Goal: Task Accomplishment & Management: Use online tool/utility

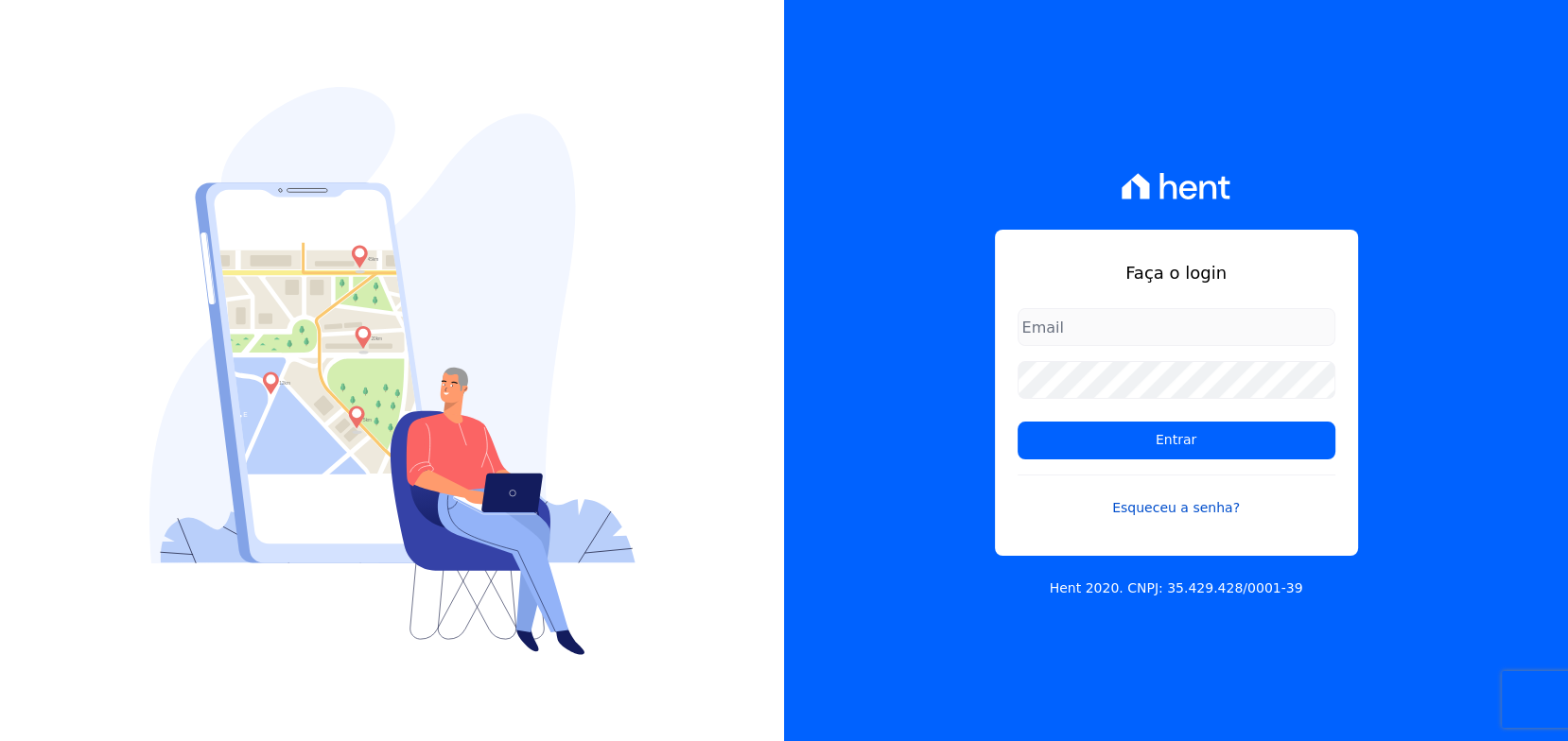
type input "rafael.souza@quattroconstrutora.com.br"
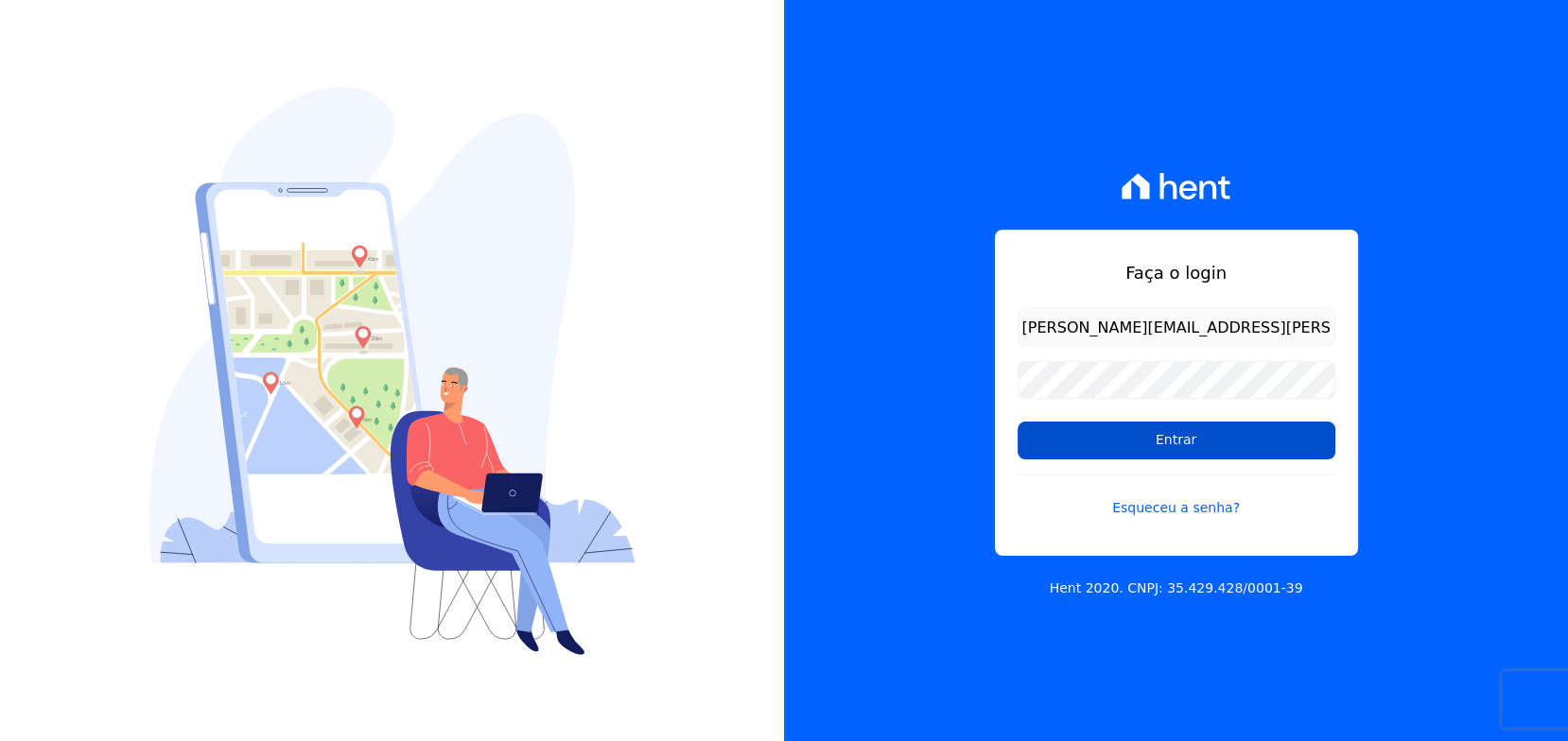
click at [1089, 439] on input "Entrar" at bounding box center [1175, 440] width 317 height 38
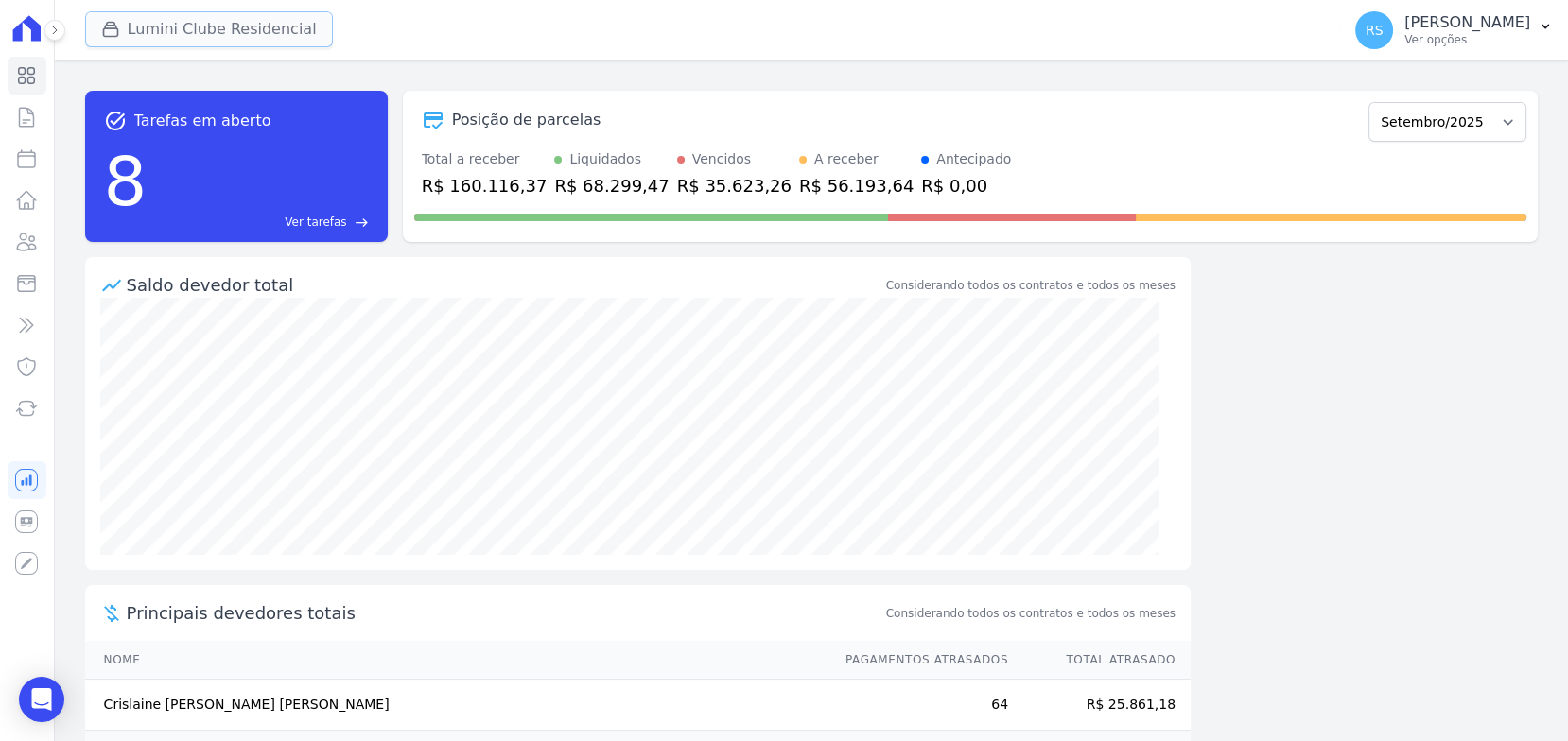
click at [202, 22] on button "Lumini Clube Residencial" at bounding box center [209, 29] width 247 height 36
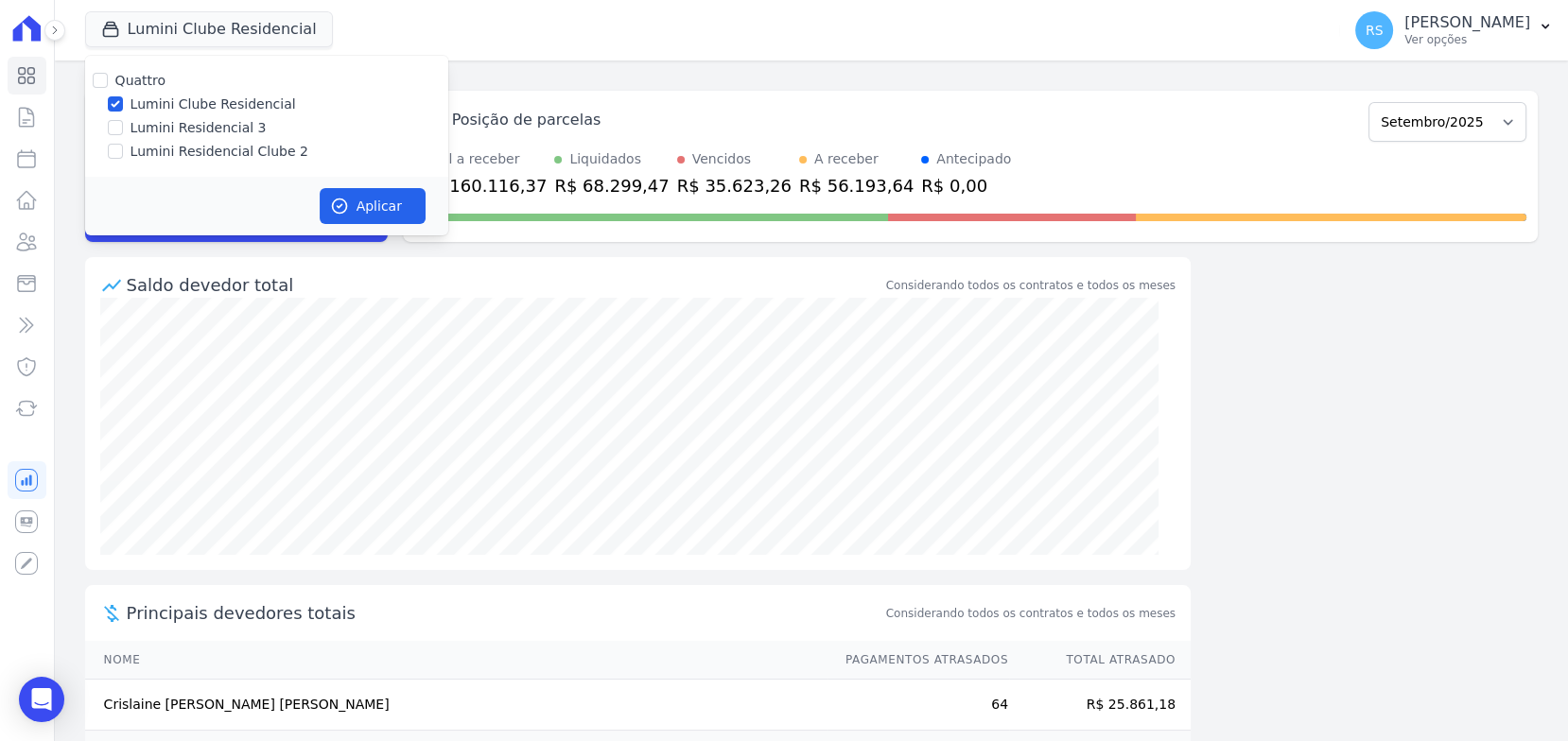
click at [205, 126] on label "Lumini Residencial 3" at bounding box center [198, 128] width 136 height 19
click at [123, 126] on input "Lumini Residencial 3" at bounding box center [115, 128] width 16 height 16
checkbox input "true"
click at [156, 107] on label "Lumini Clube Residencial" at bounding box center [212, 104] width 166 height 19
click at [123, 107] on input "Lumini Clube Residencial" at bounding box center [115, 104] width 16 height 16
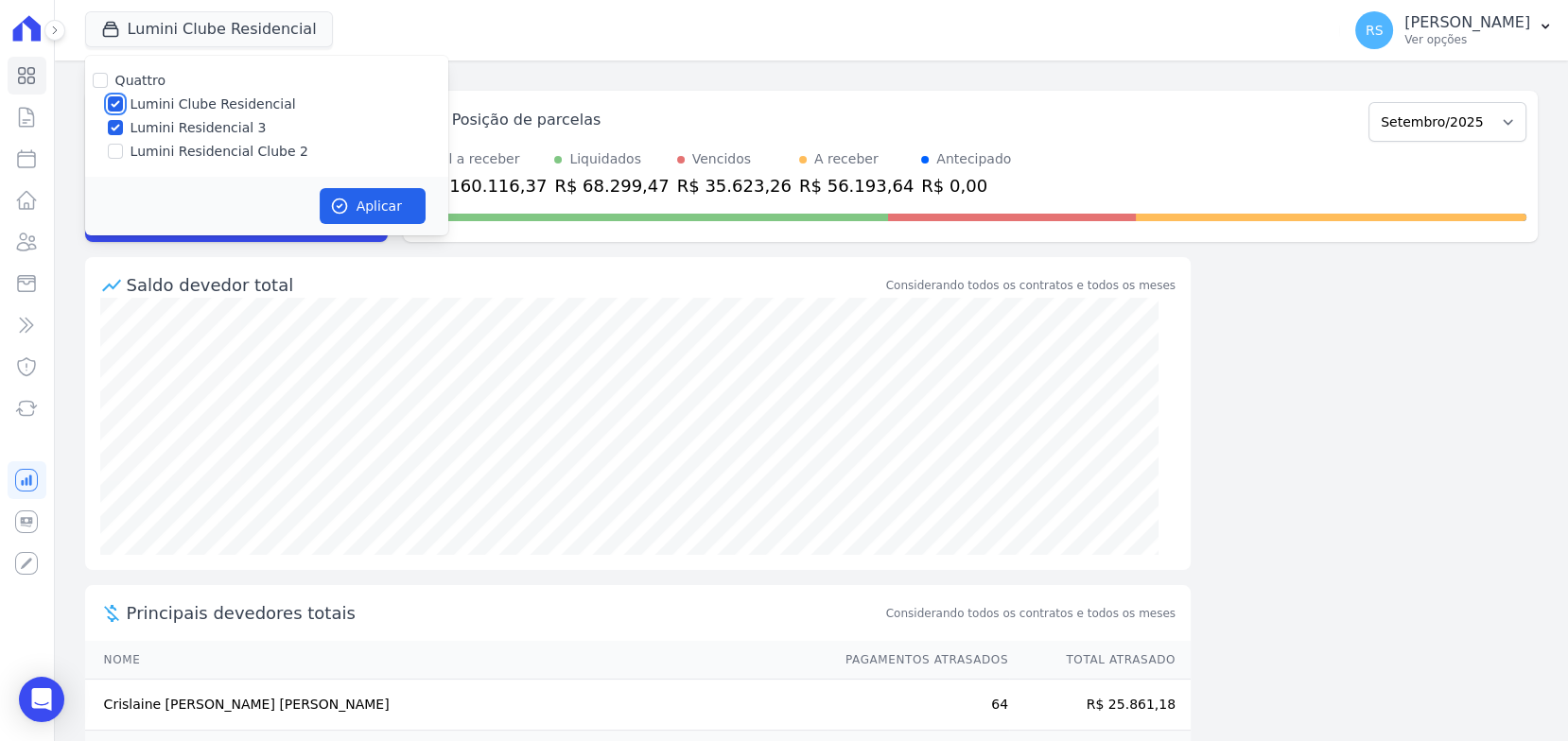
checkbox input "false"
click at [362, 204] on button "Aplicar" at bounding box center [372, 206] width 106 height 36
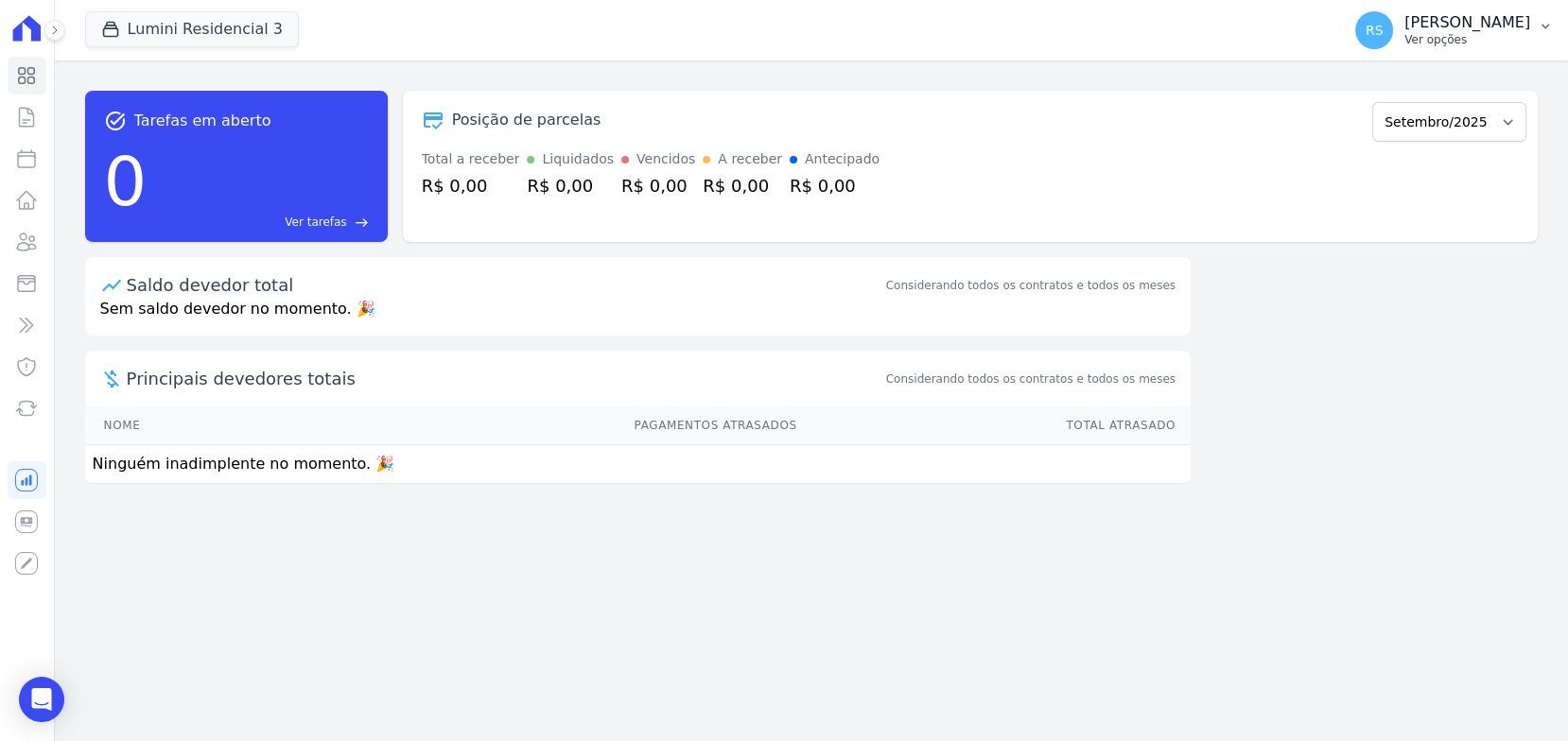
click at [1513, 28] on p "[PERSON_NAME]" at bounding box center [1467, 22] width 126 height 18
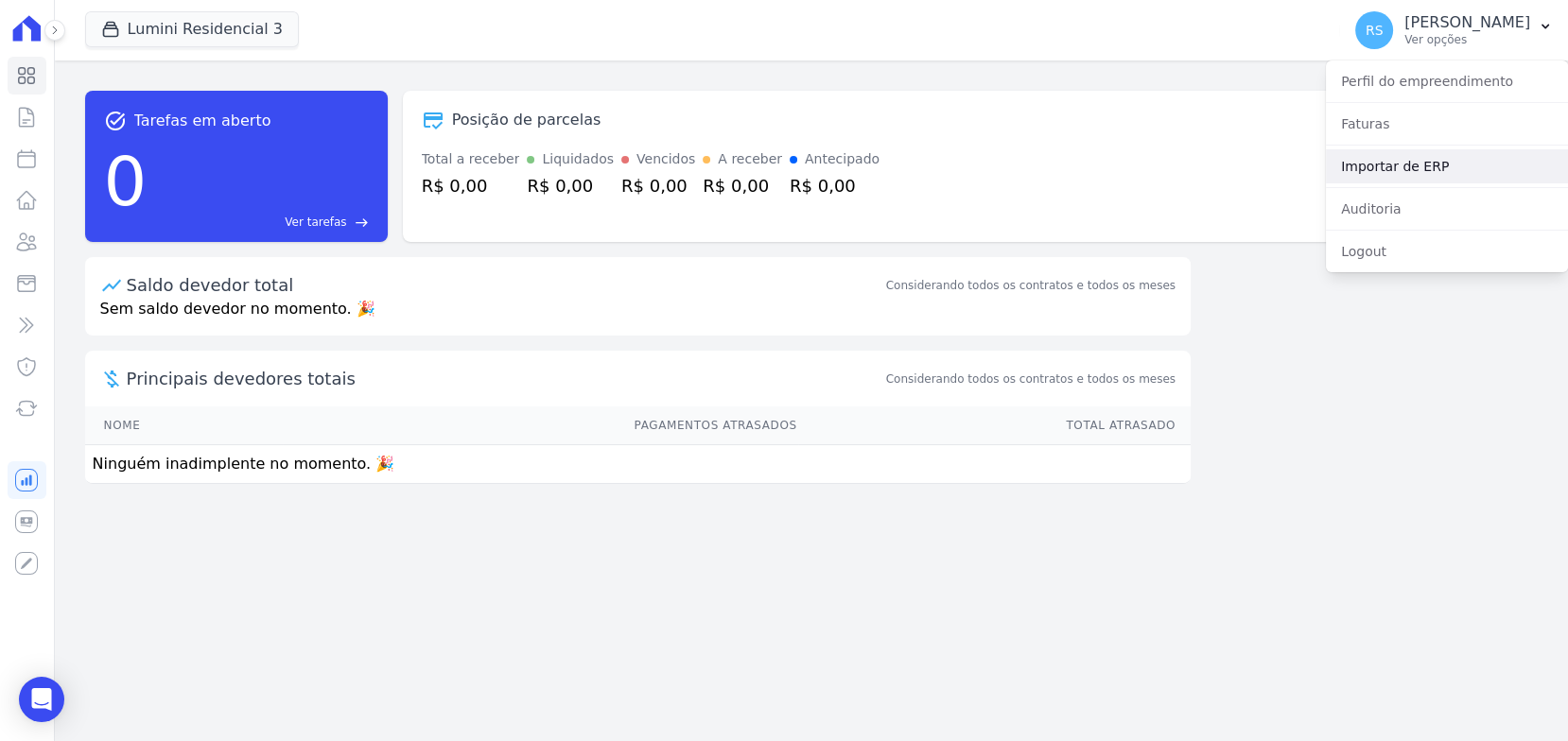
click at [1408, 175] on link "Importar de ERP" at bounding box center [1446, 166] width 242 height 34
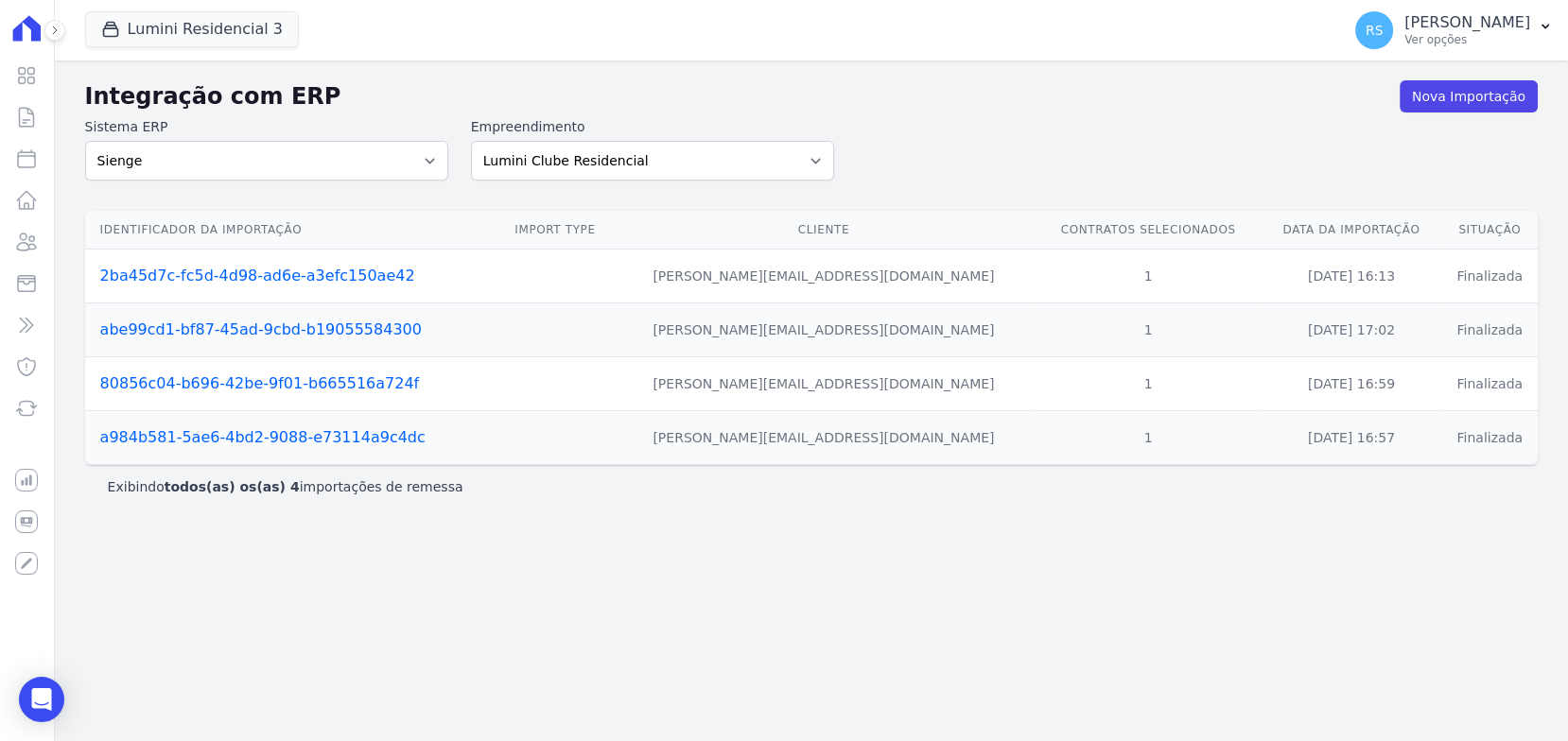
click at [1013, 143] on div "Sistema ERP Sienge Empreendimento Lumini Clube Residencial Lumini Residencial 3…" at bounding box center [811, 148] width 1453 height 63
click at [1015, 143] on div "Sistema ERP Sienge Empreendimento Lumini Clube Residencial Lumini Residencial 3…" at bounding box center [811, 148] width 1453 height 63
click at [669, 171] on select "Lumini Clube Residencial Lumini Residencial 3 Lumini Residencial Clube 2" at bounding box center [652, 160] width 363 height 40
click at [407, 159] on select "Sienge" at bounding box center [267, 160] width 363 height 40
click at [1153, 102] on h2 "Integração com ERP" at bounding box center [742, 96] width 1314 height 34
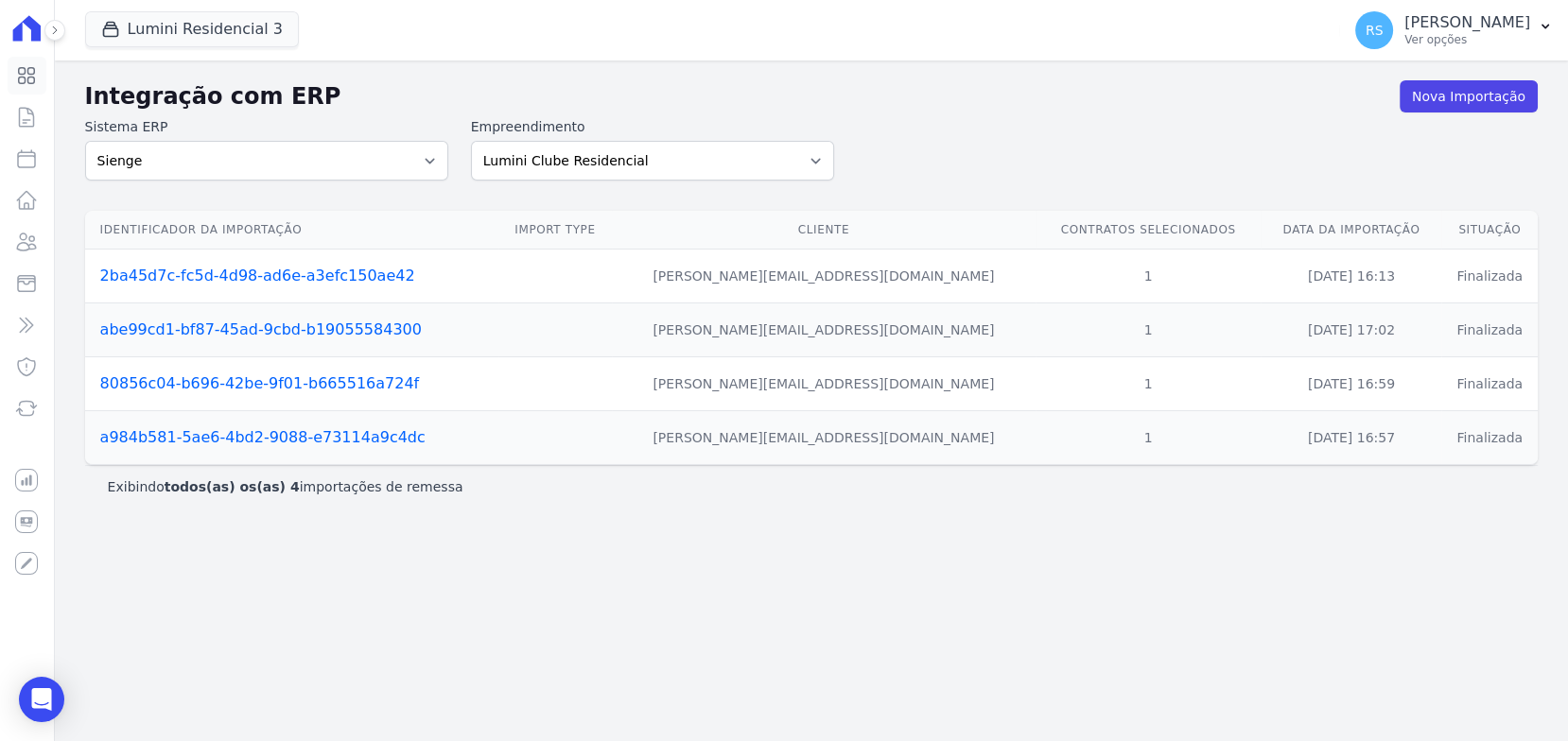
click at [32, 81] on icon at bounding box center [26, 75] width 22 height 22
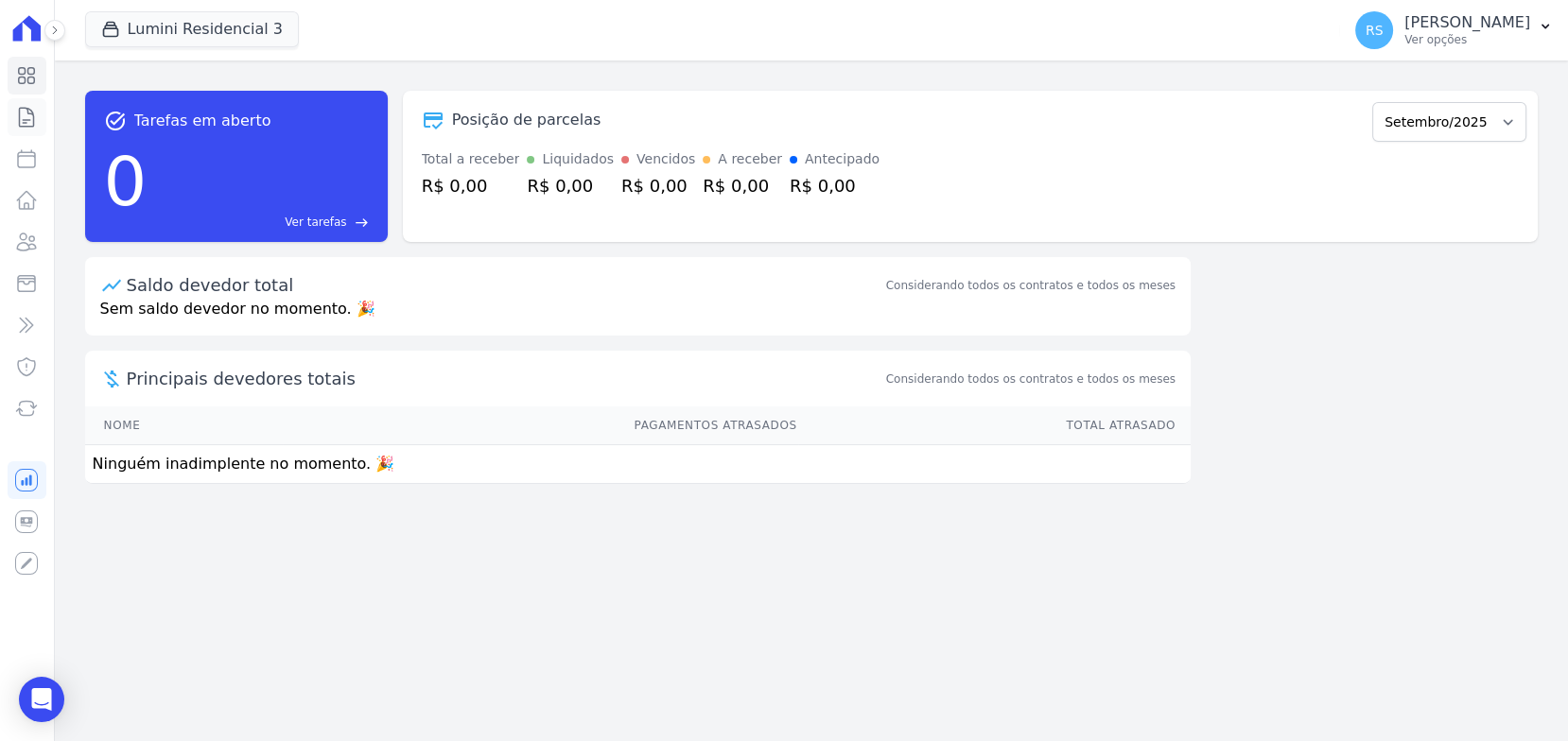
click at [30, 120] on icon at bounding box center [26, 116] width 22 height 22
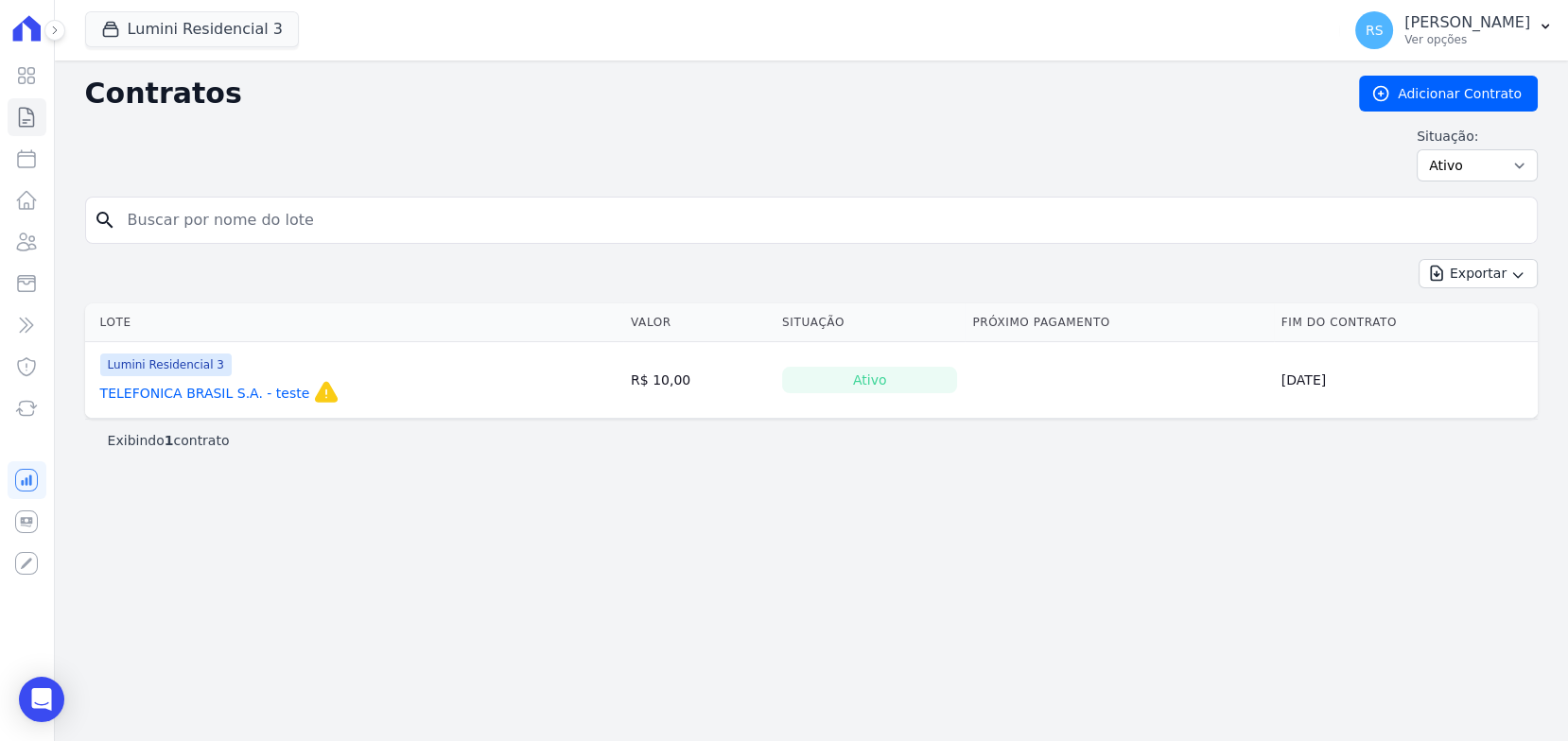
click at [394, 216] on input "search" at bounding box center [823, 220] width 1413 height 38
click at [461, 131] on div "Situação: Ativo Todos Pausado Distratado Rascunho Expirado Encerrado" at bounding box center [811, 154] width 1453 height 55
click at [1452, 95] on link "Adicionar Contrato" at bounding box center [1448, 93] width 179 height 36
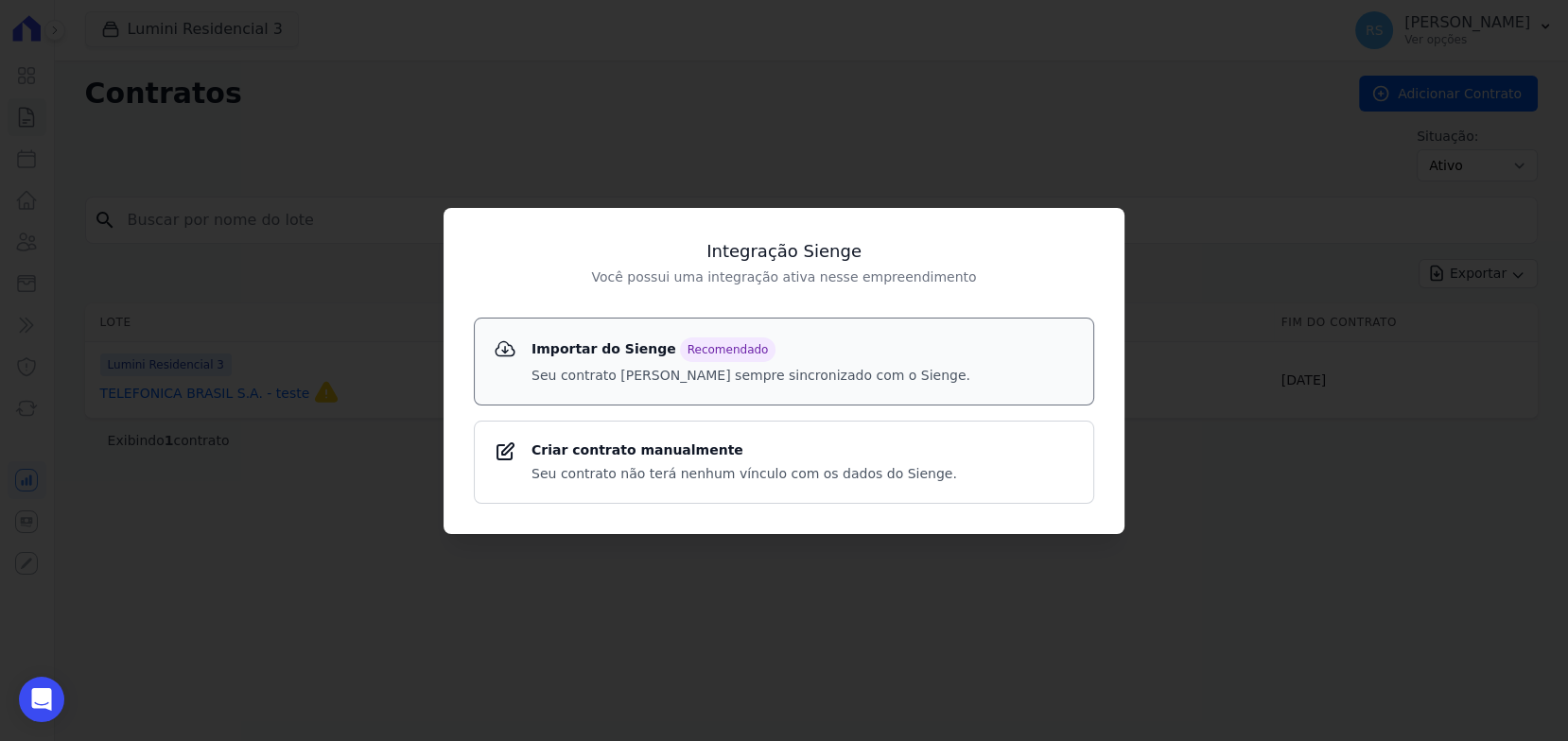
click at [621, 367] on p "Seu contrato ficará sempre sincronizado com o Sienge." at bounding box center [751, 375] width 439 height 19
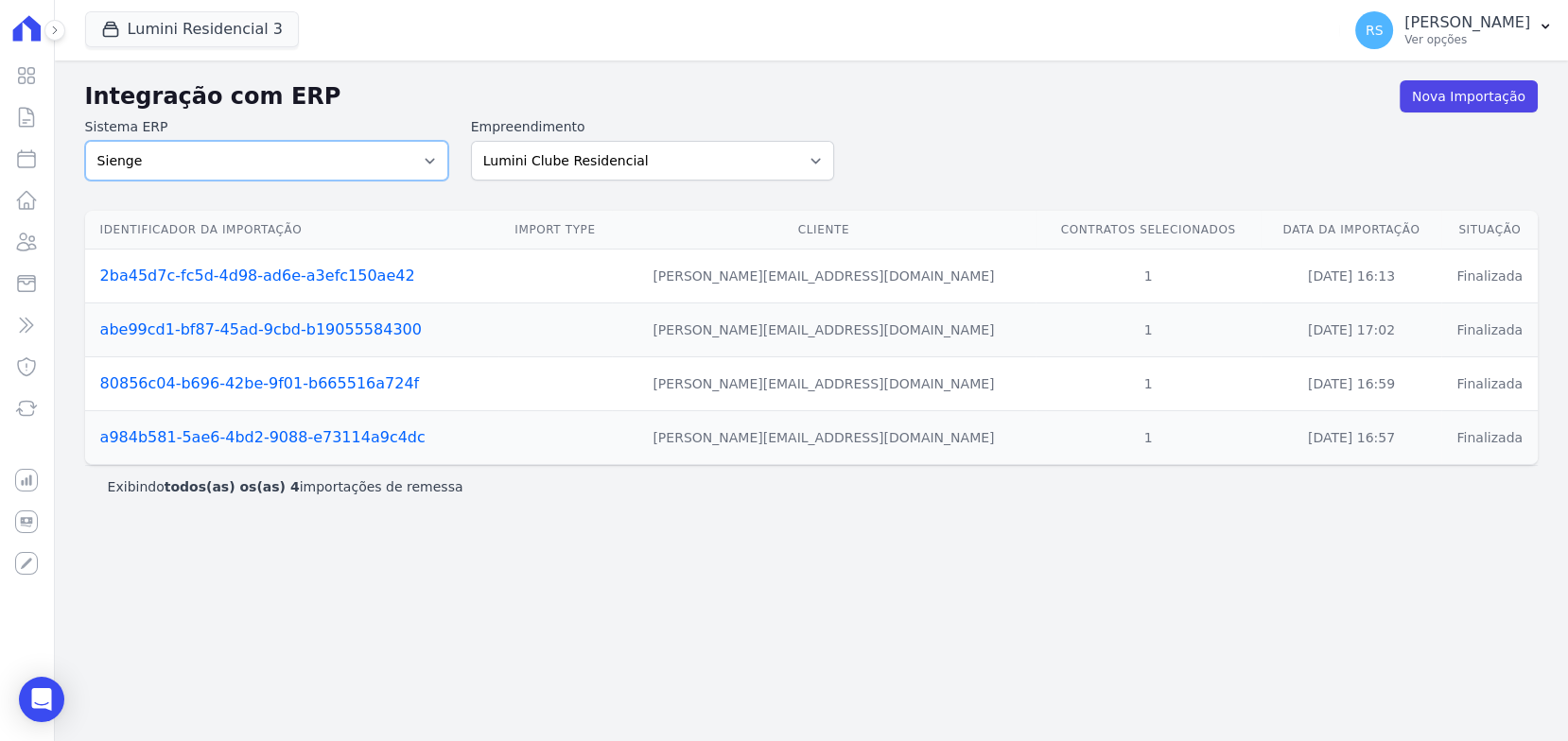
click at [429, 150] on select "Sienge" at bounding box center [267, 160] width 363 height 40
click at [1036, 129] on div "Sistema ERP Sienge Empreendimento Lumini Clube Residencial Lumini Residencial 3…" at bounding box center [811, 148] width 1453 height 63
click at [1202, 131] on div "Sistema ERP Sienge Empreendimento Lumini Clube Residencial Lumini Residencial 3…" at bounding box center [811, 148] width 1453 height 63
click at [849, 125] on div "Sistema ERP Sienge Empreendimento Lumini Clube Residencial Lumini Residencial 3…" at bounding box center [811, 148] width 1453 height 63
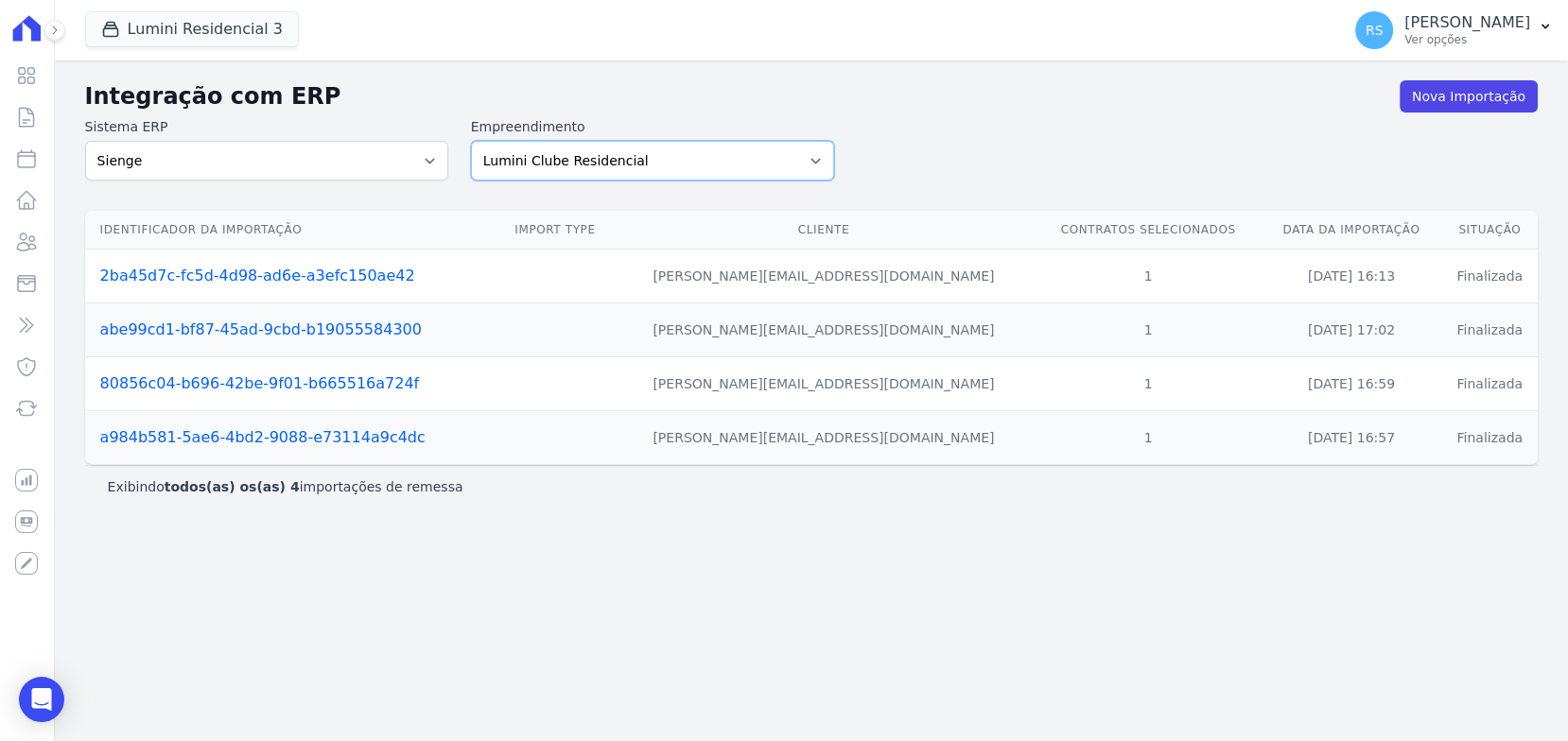
click at [792, 156] on select "Lumini Clube Residencial Lumini Residencial 3 Lumini Residencial Clube 2" at bounding box center [652, 160] width 363 height 40
select select "f25bde40-dfd9-4b1e-86d4-9747bf8a8f14"
click at [471, 141] on select "Lumini Clube Residencial Lumini Residencial 3 Lumini Residencial Clube 2" at bounding box center [652, 160] width 363 height 40
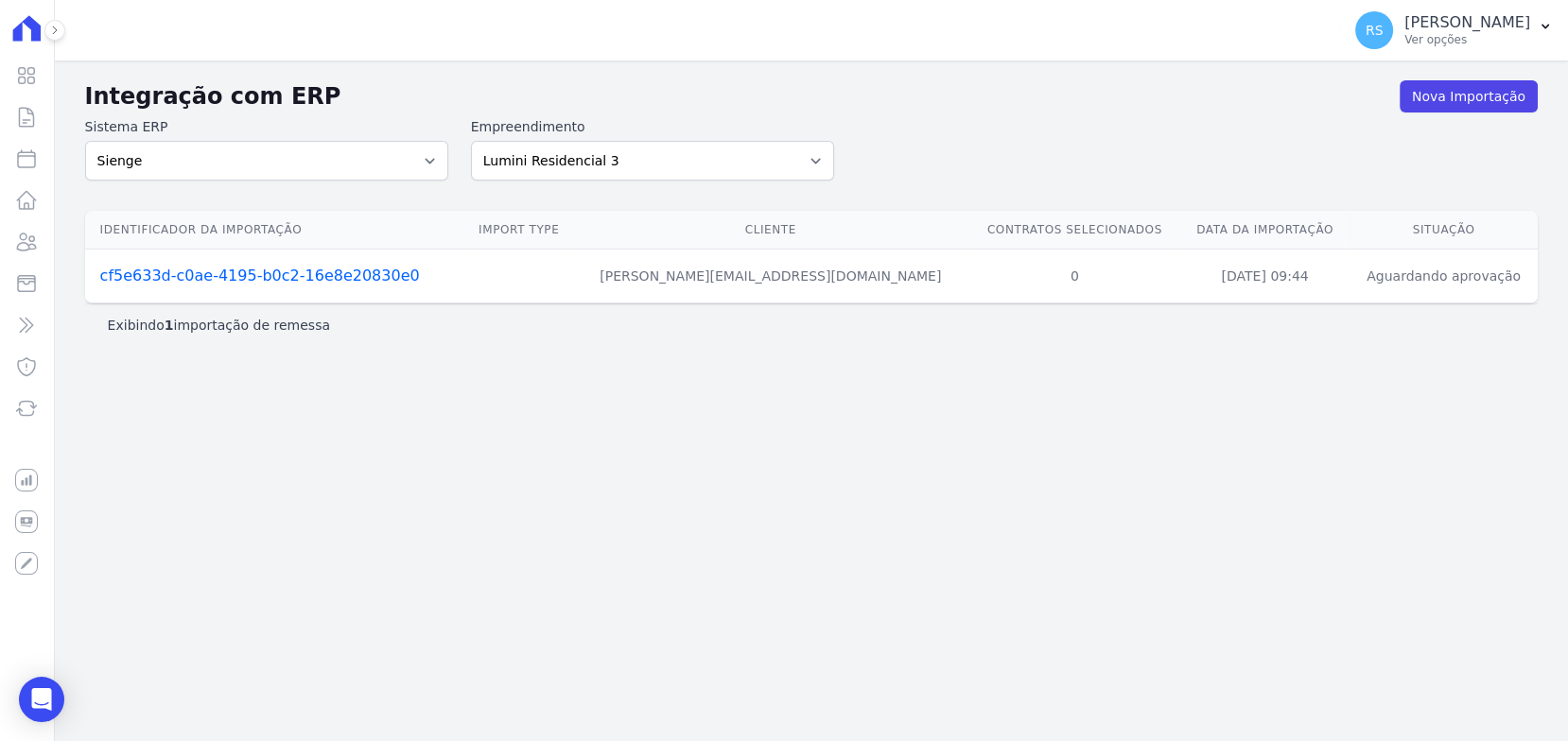
click at [1411, 280] on td "Aguardando aprovação" at bounding box center [1443, 276] width 188 height 54
click at [1235, 122] on div "Sistema ERP Sienge Empreendimento Lumini Clube Residencial Lumini Residencial 3…" at bounding box center [811, 148] width 1453 height 63
click at [1435, 93] on link "Nova Importação" at bounding box center [1468, 96] width 138 height 32
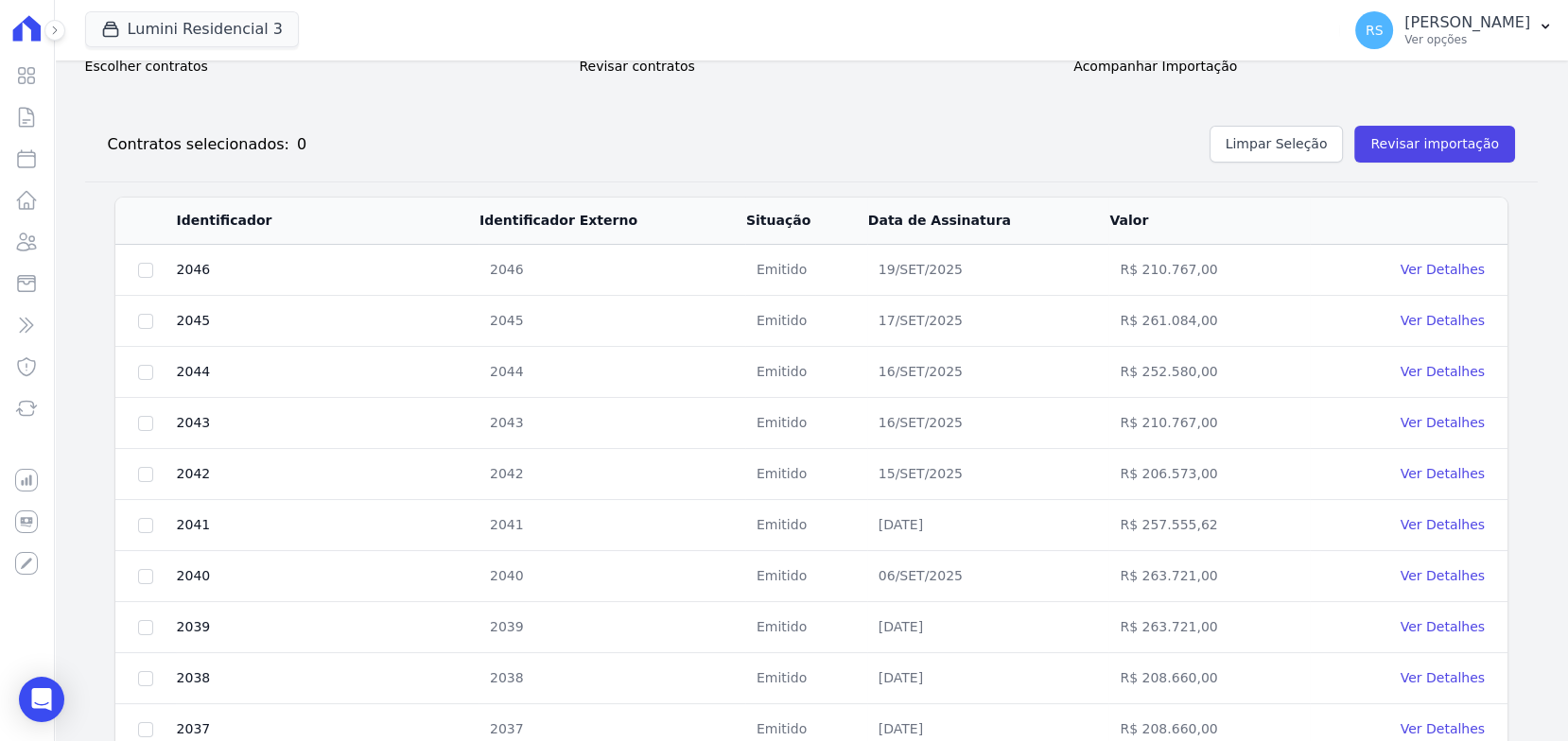
scroll to position [786, 0]
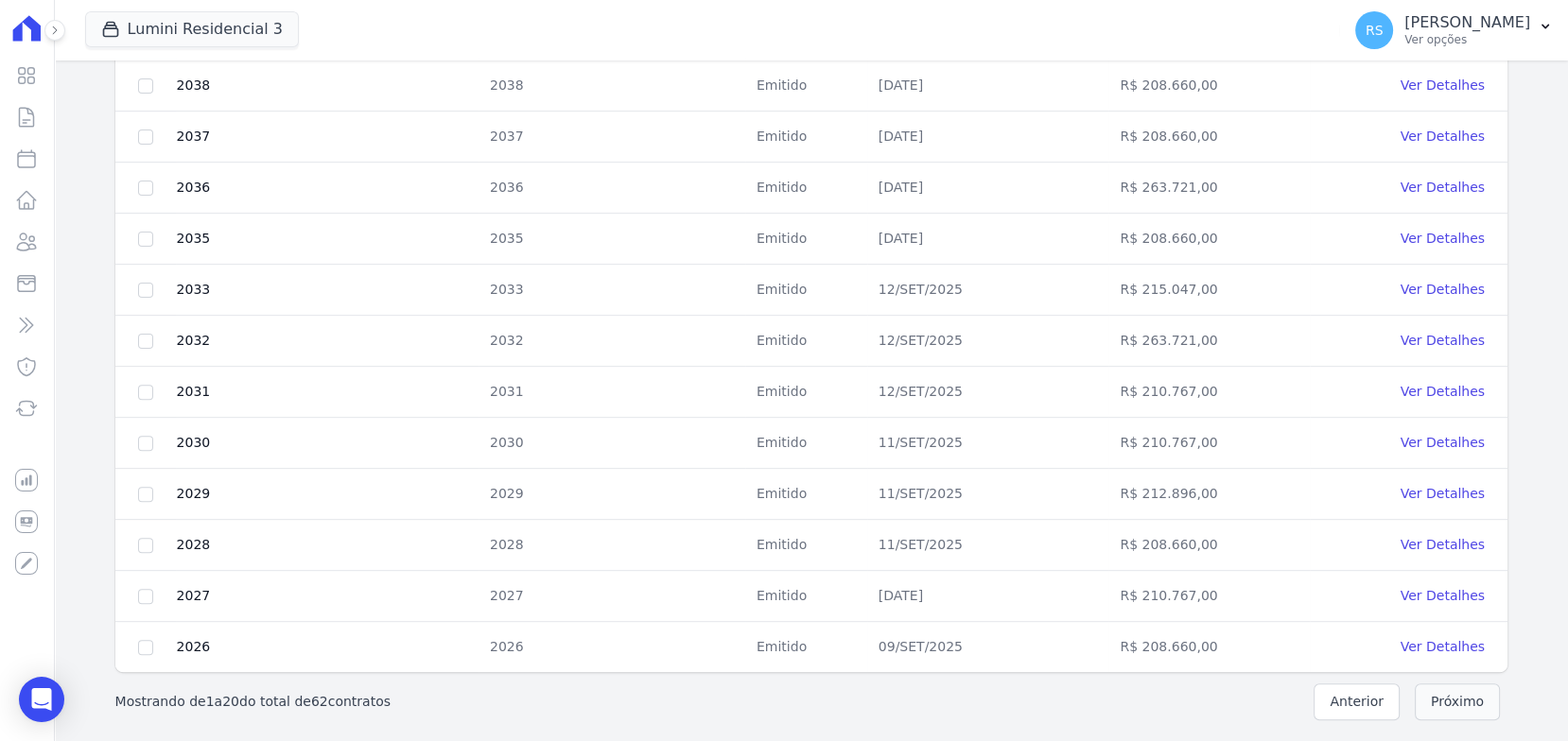
click at [1433, 699] on button "Próximo" at bounding box center [1457, 701] width 85 height 37
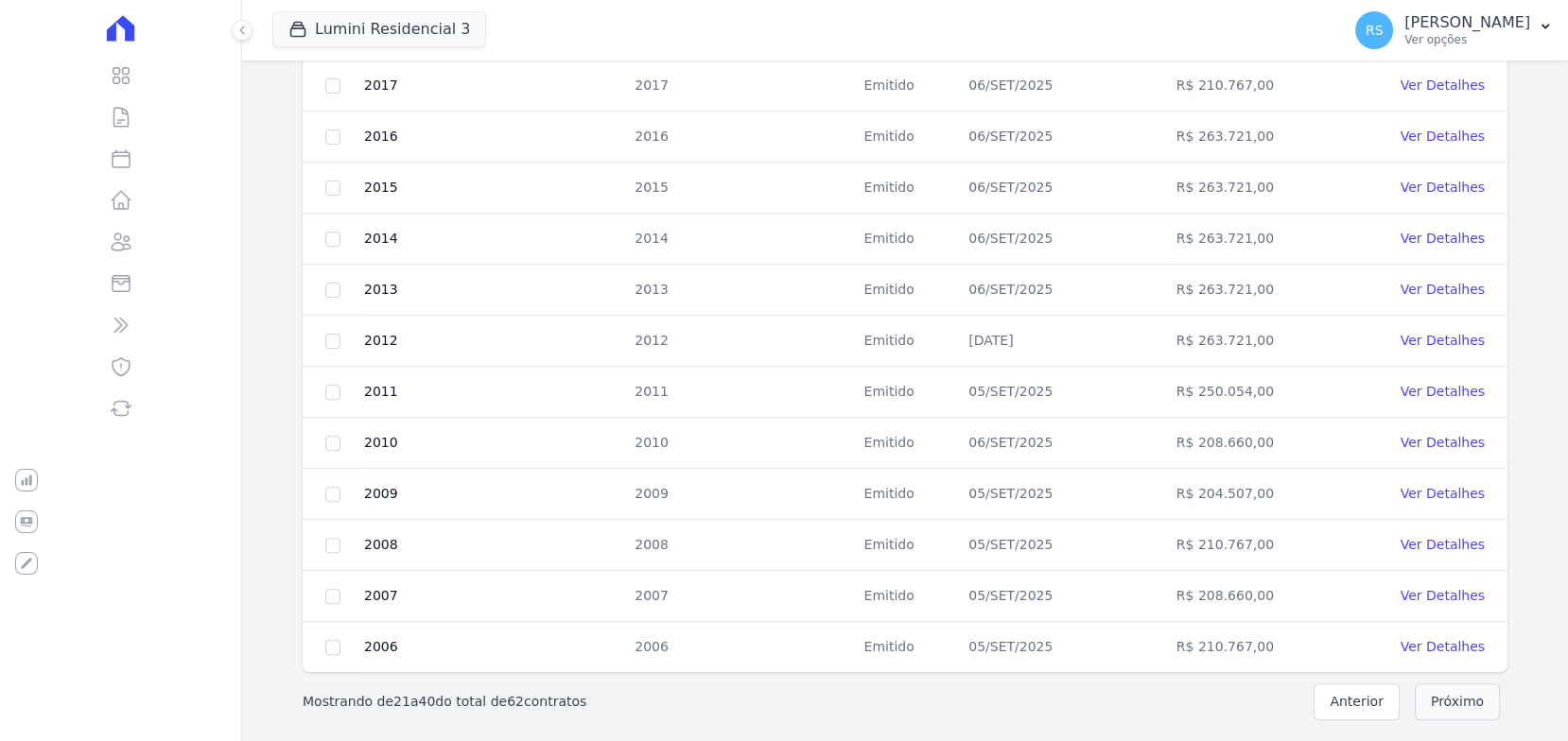
click at [1433, 699] on button "Próximo" at bounding box center [1457, 701] width 85 height 37
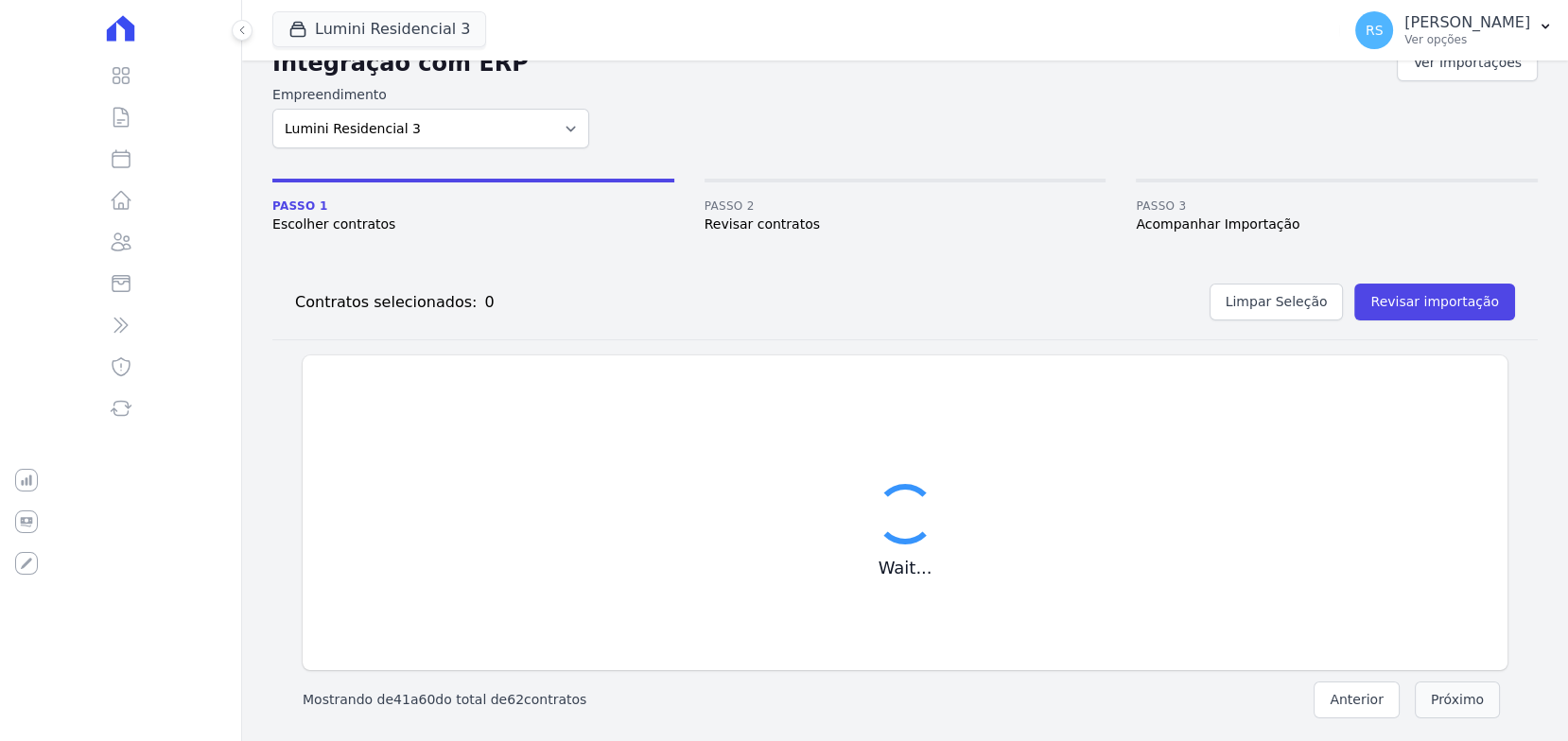
scroll to position [0, 0]
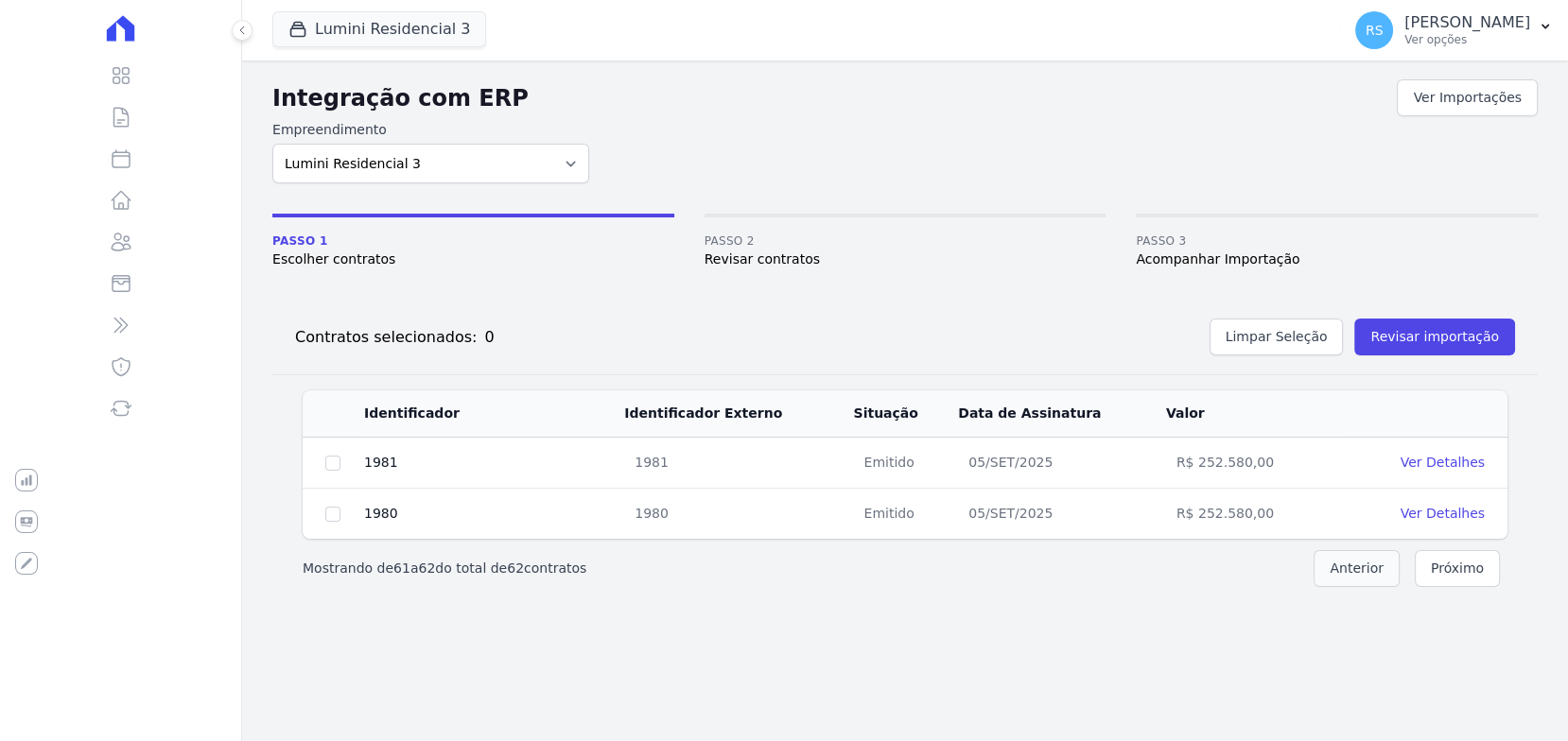
click at [1344, 568] on button "Anterior" at bounding box center [1356, 568] width 86 height 37
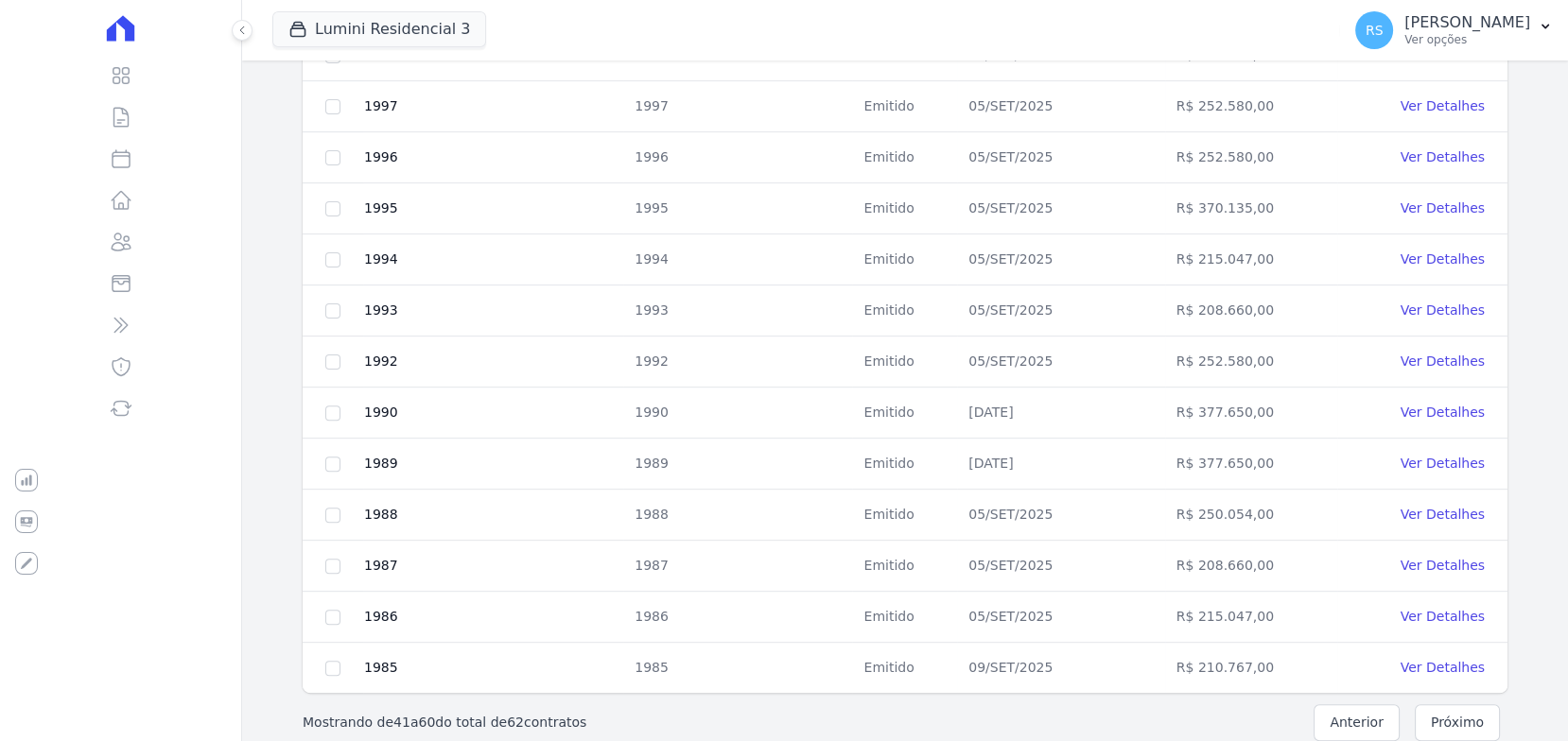
scroll to position [786, 0]
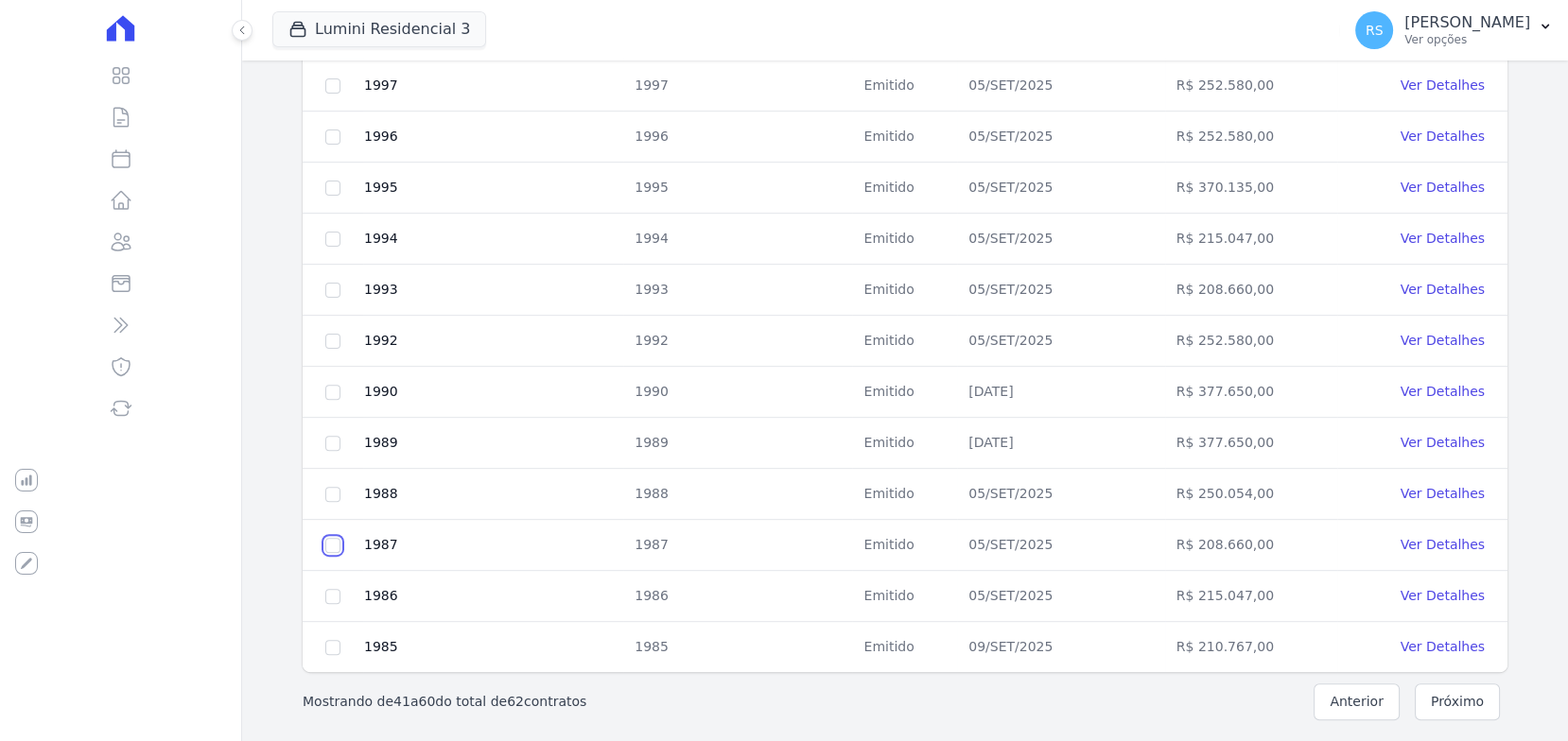
click at [333, 543] on input "checkbox" at bounding box center [333, 545] width 16 height 16
checkbox input "true"
click at [330, 496] on input "checkbox" at bounding box center [333, 495] width 16 height 16
checkbox input "true"
click at [346, 640] on td at bounding box center [333, 647] width 60 height 51
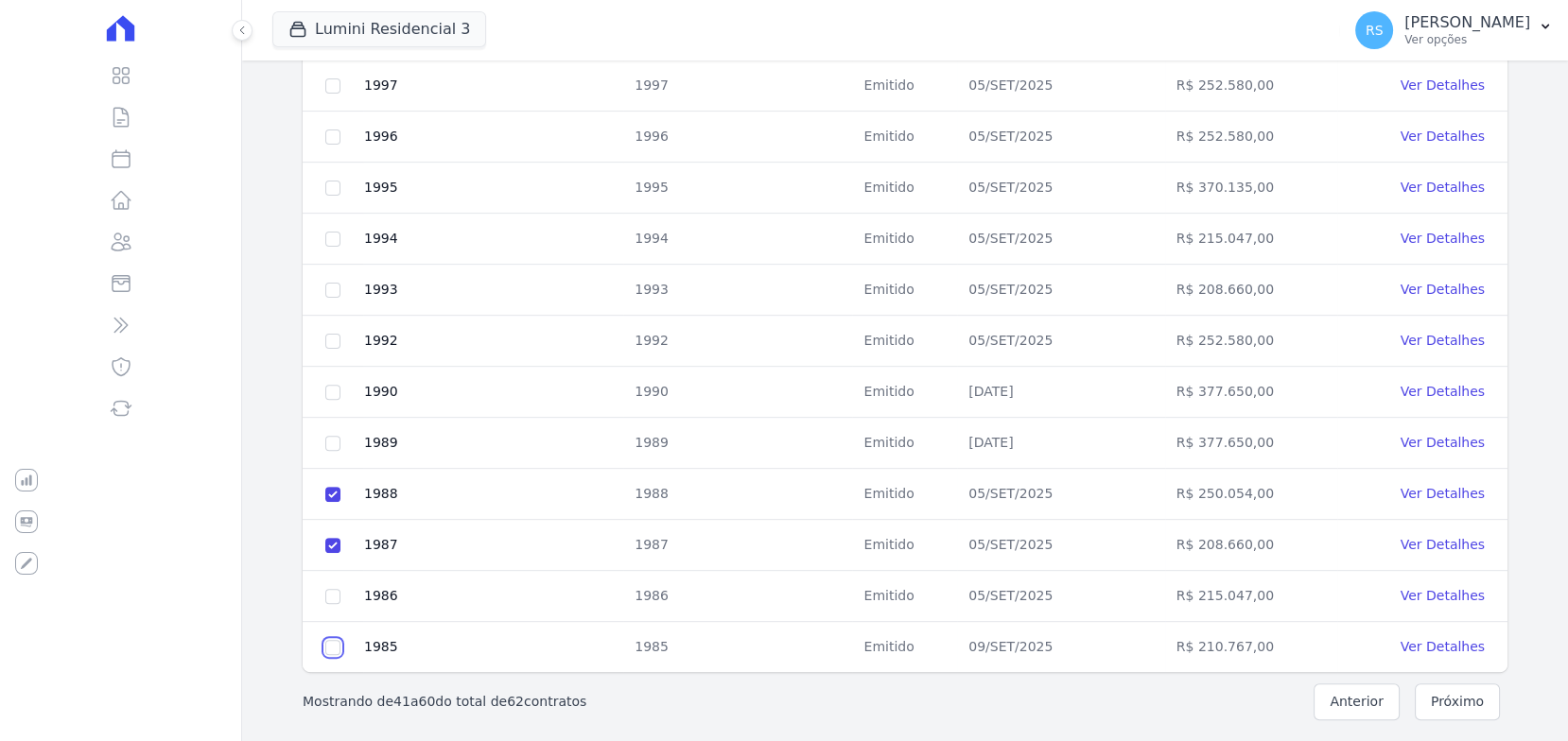
click at [332, 640] on input "checkbox" at bounding box center [333, 648] width 16 height 16
checkbox input "true"
click at [326, 596] on input "checkbox" at bounding box center [333, 596] width 16 height 16
checkbox input "true"
click at [1367, 698] on button "Anterior" at bounding box center [1356, 701] width 86 height 37
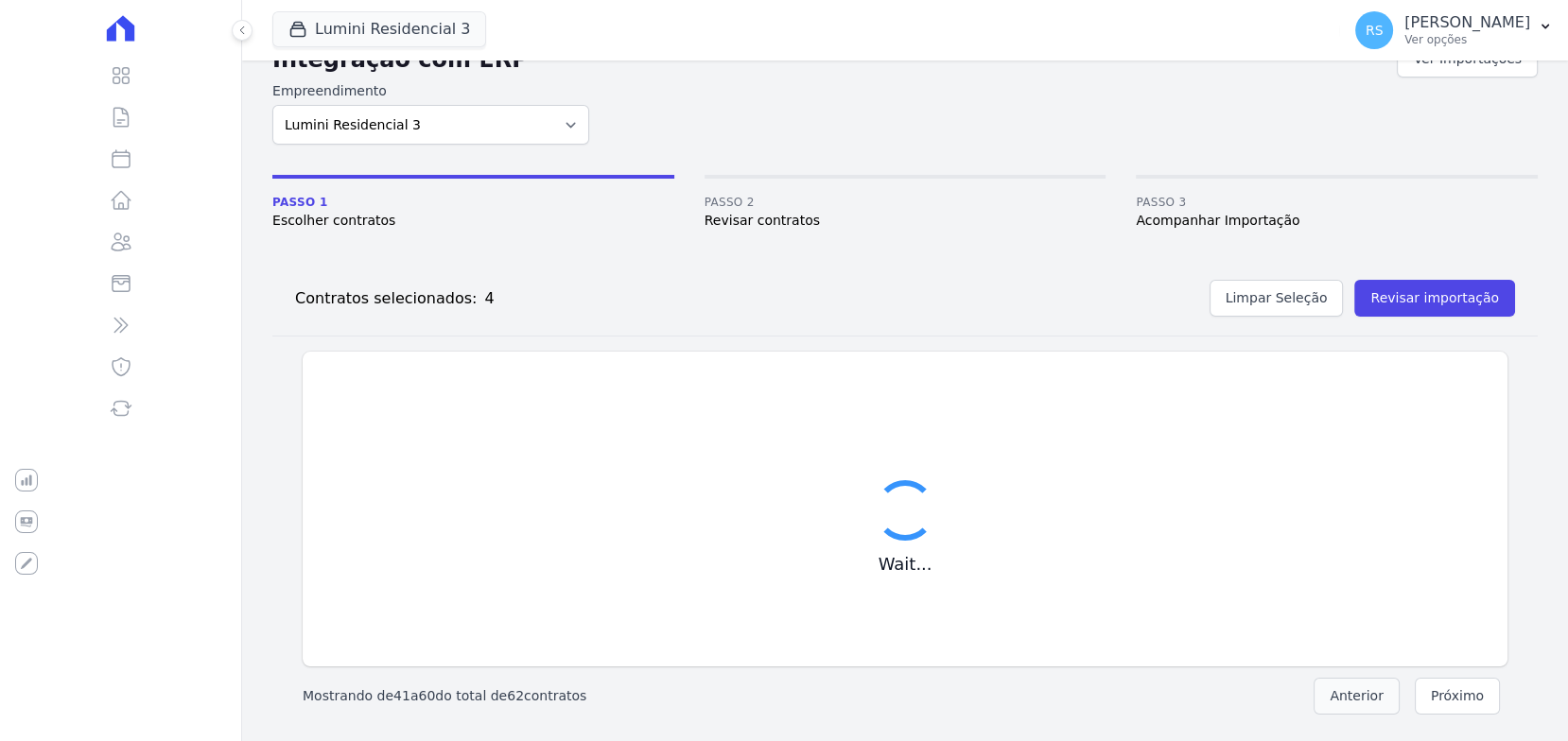
scroll to position [35, 0]
checkbox input "false"
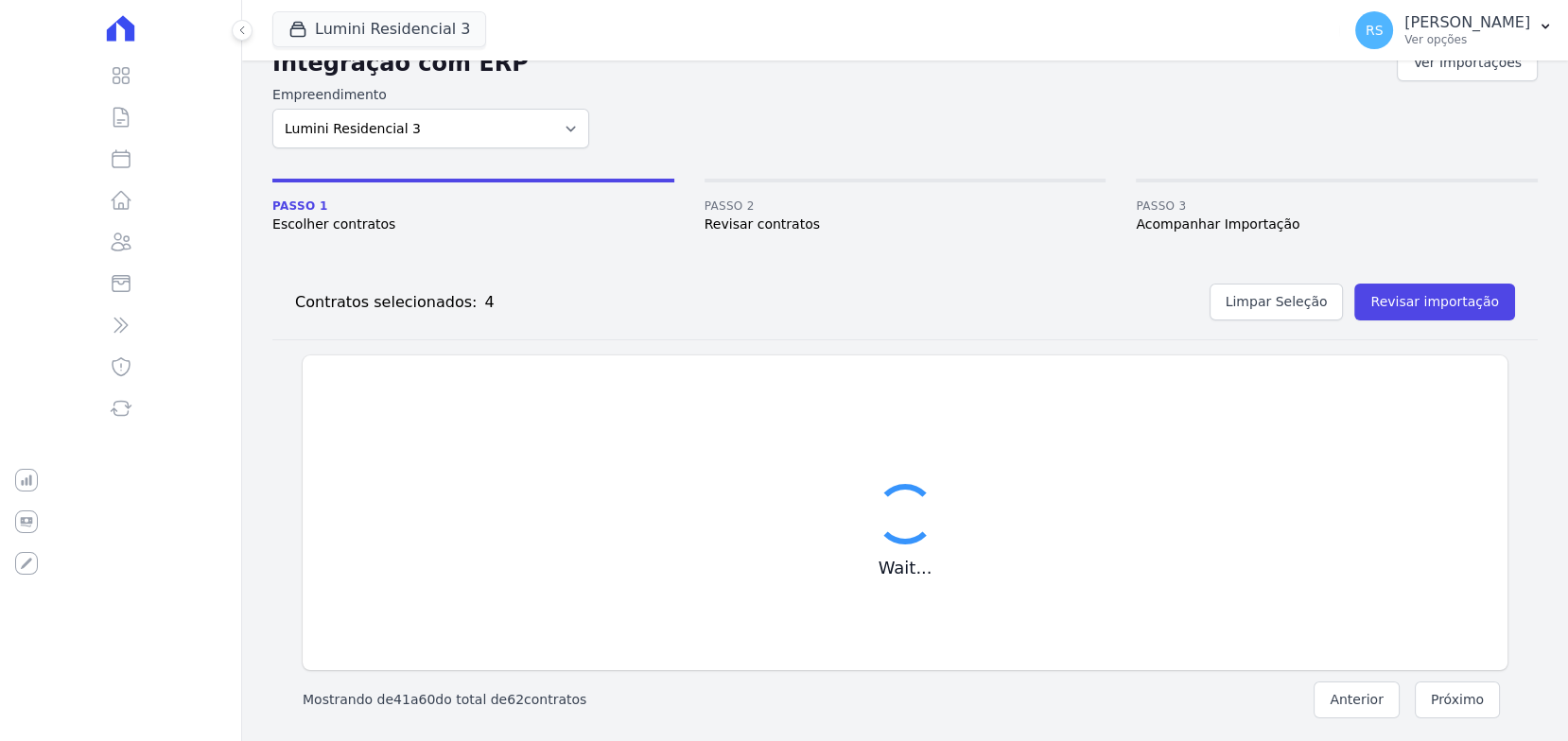
scroll to position [786, 0]
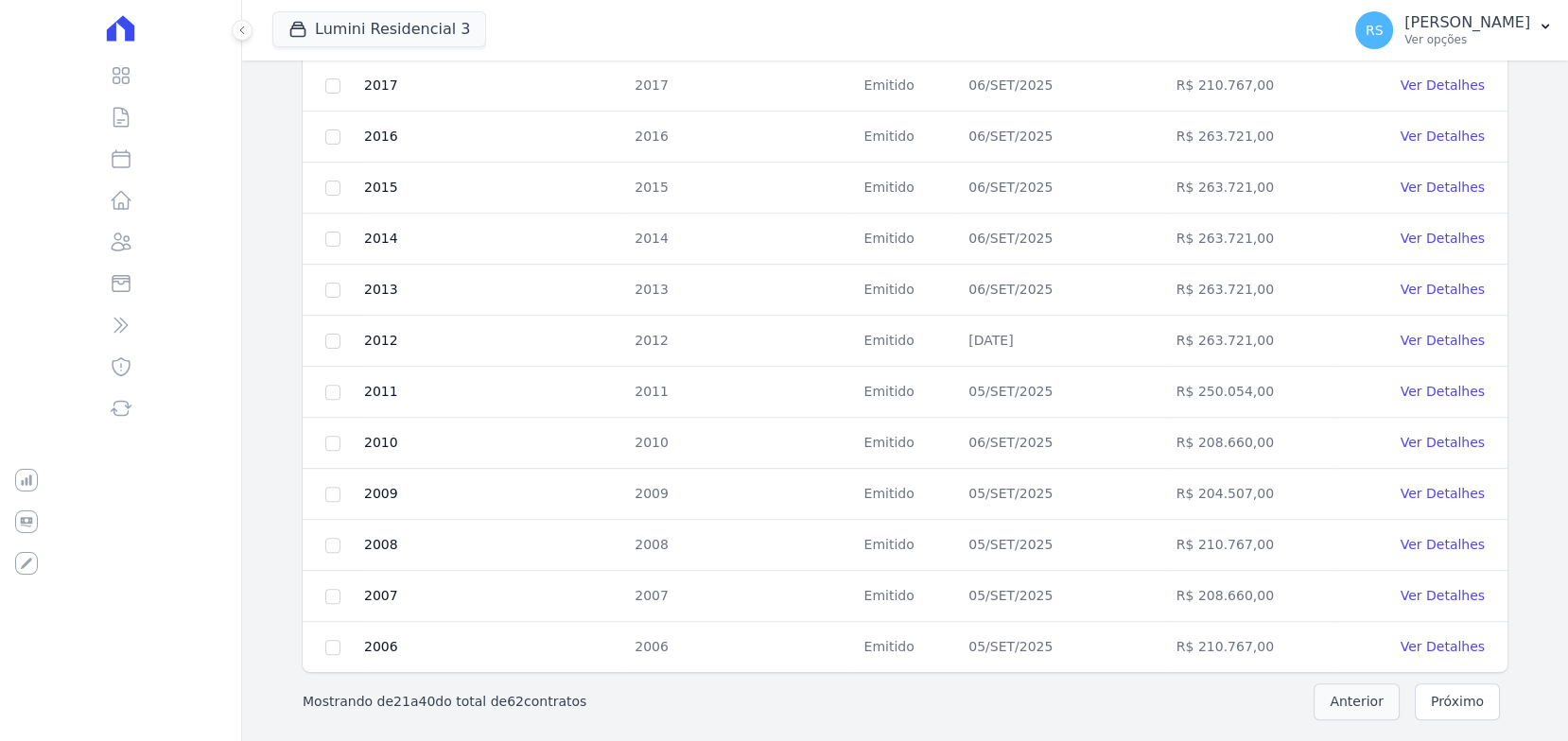
click at [1325, 685] on button "Anterior" at bounding box center [1356, 701] width 86 height 37
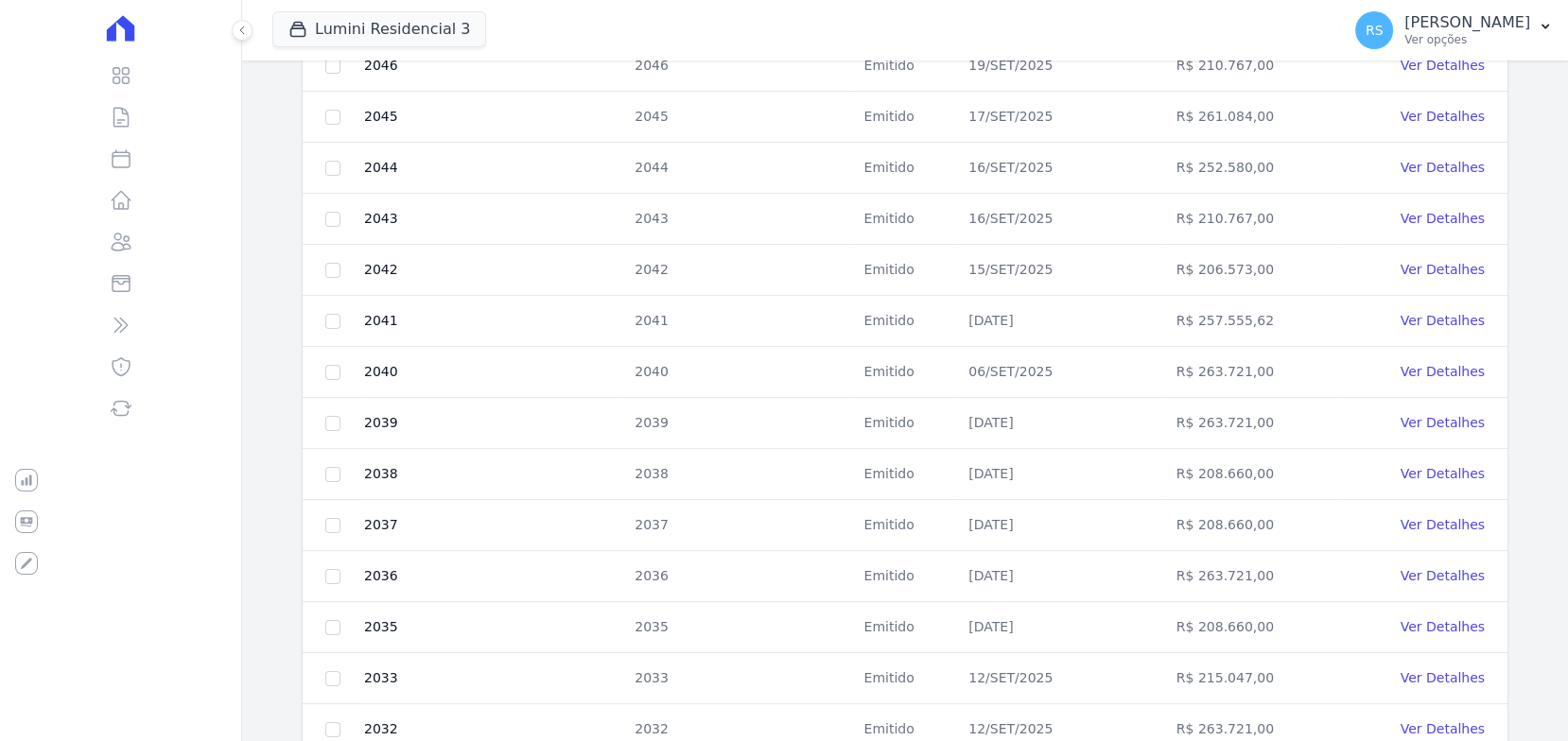
scroll to position [456, 0]
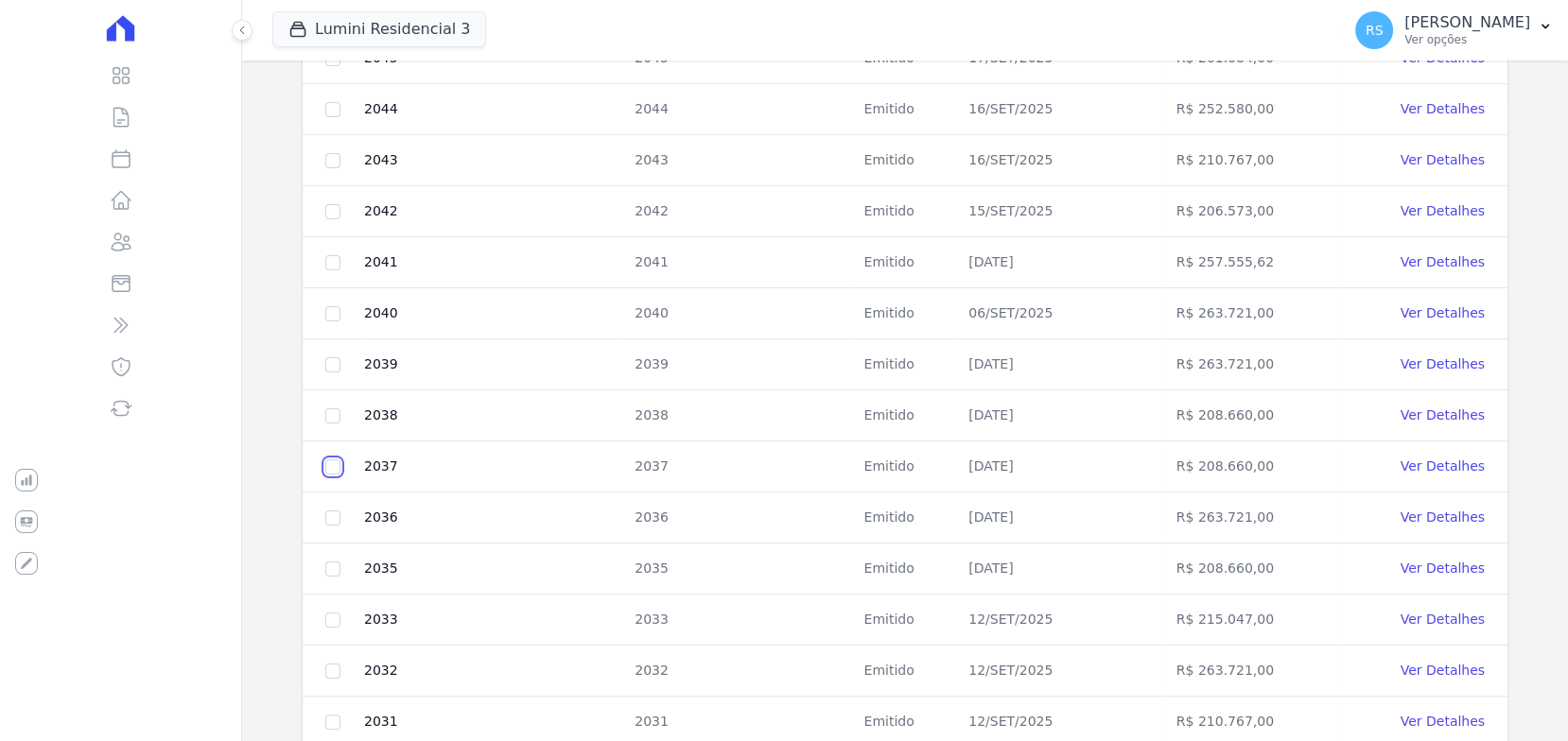
click at [335, 460] on input "checkbox" at bounding box center [333, 467] width 16 height 16
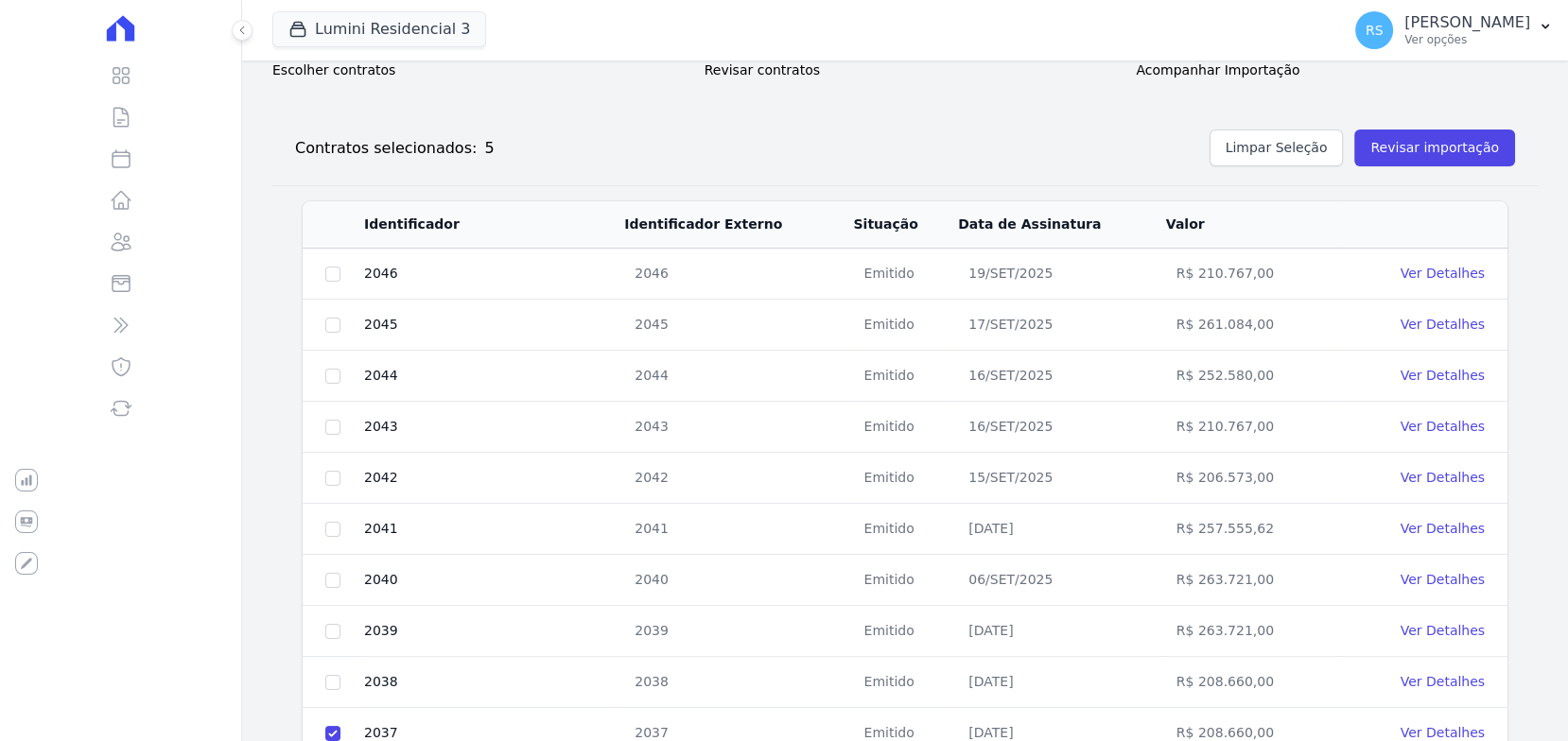
scroll to position [786, 0]
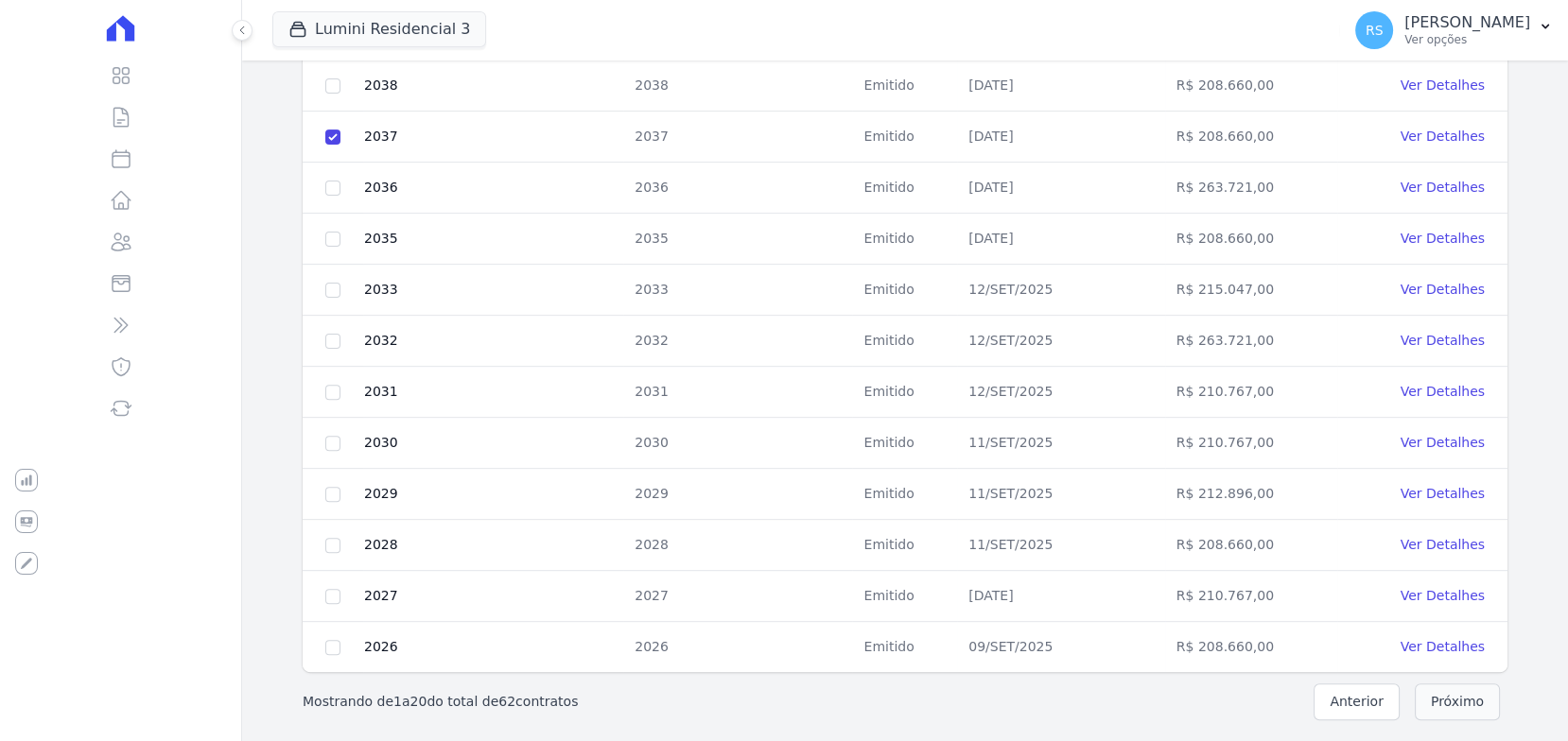
click at [1429, 692] on button "Próximo" at bounding box center [1457, 701] width 85 height 37
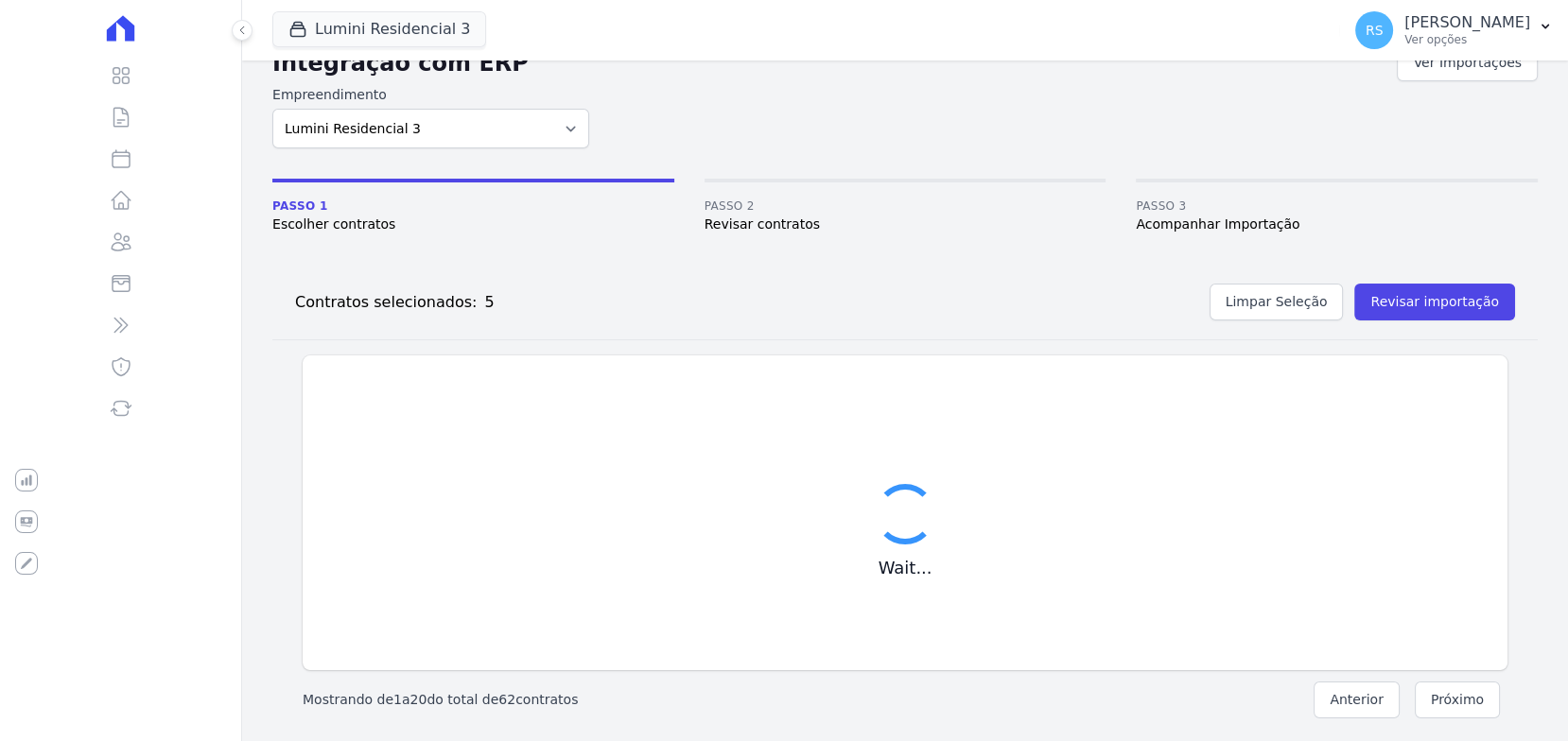
checkbox input "false"
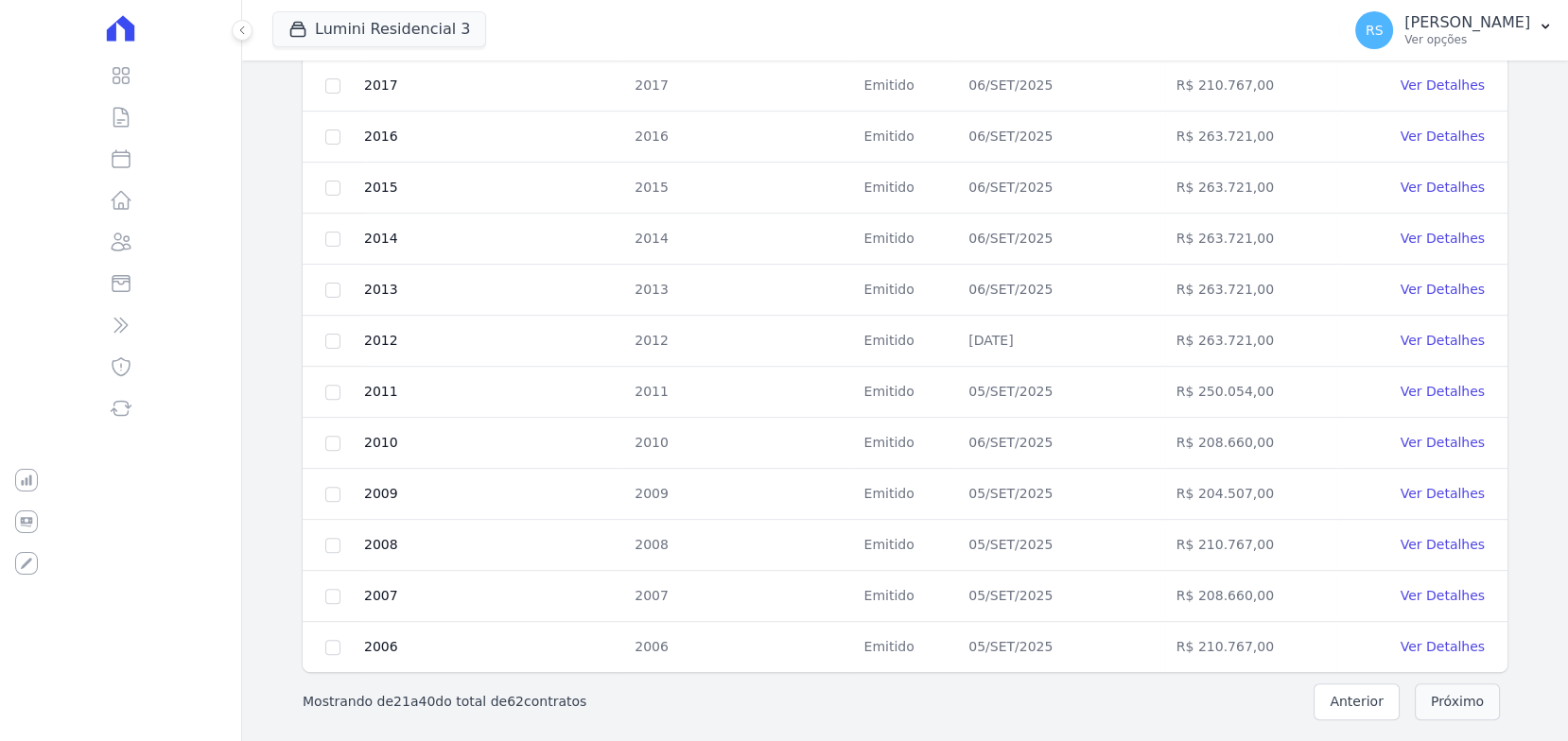
click at [1444, 690] on button "Próximo" at bounding box center [1457, 701] width 85 height 37
click at [336, 385] on input "checkbox" at bounding box center [333, 393] width 16 height 16
checkbox input "true"
click at [1464, 693] on button "Próximo" at bounding box center [1457, 701] width 85 height 37
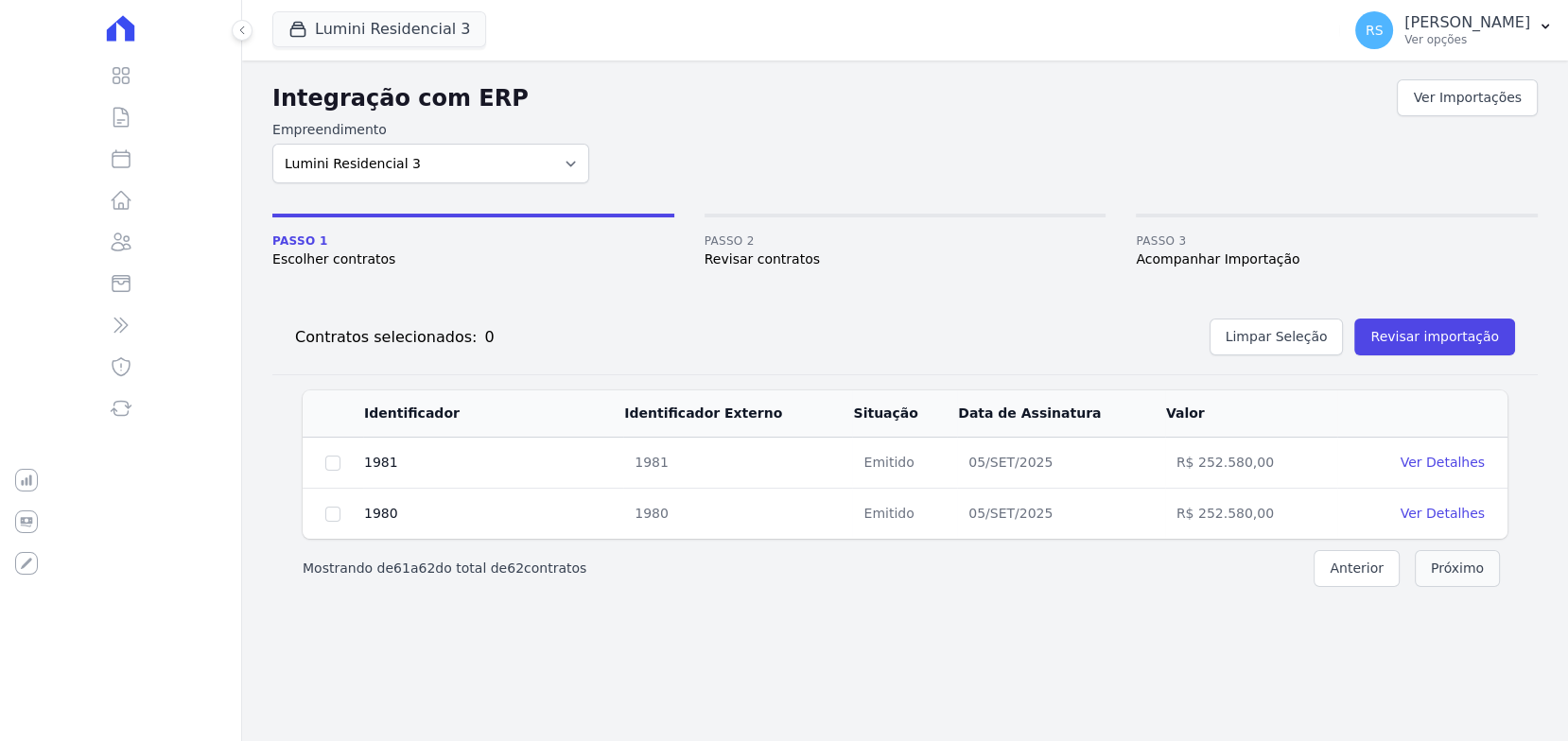
scroll to position [0, 0]
click at [1368, 566] on button "Anterior" at bounding box center [1356, 568] width 86 height 37
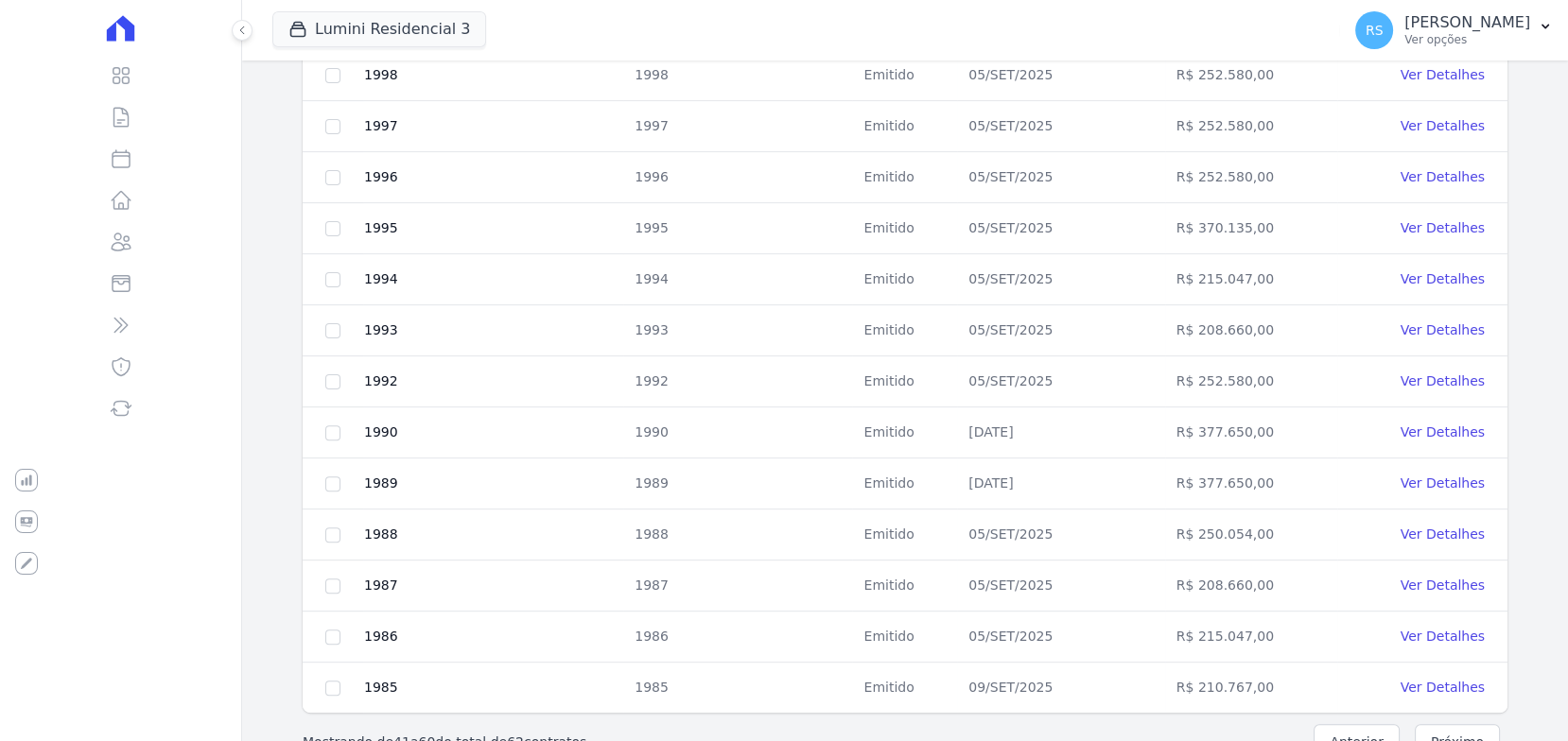
scroll to position [786, 0]
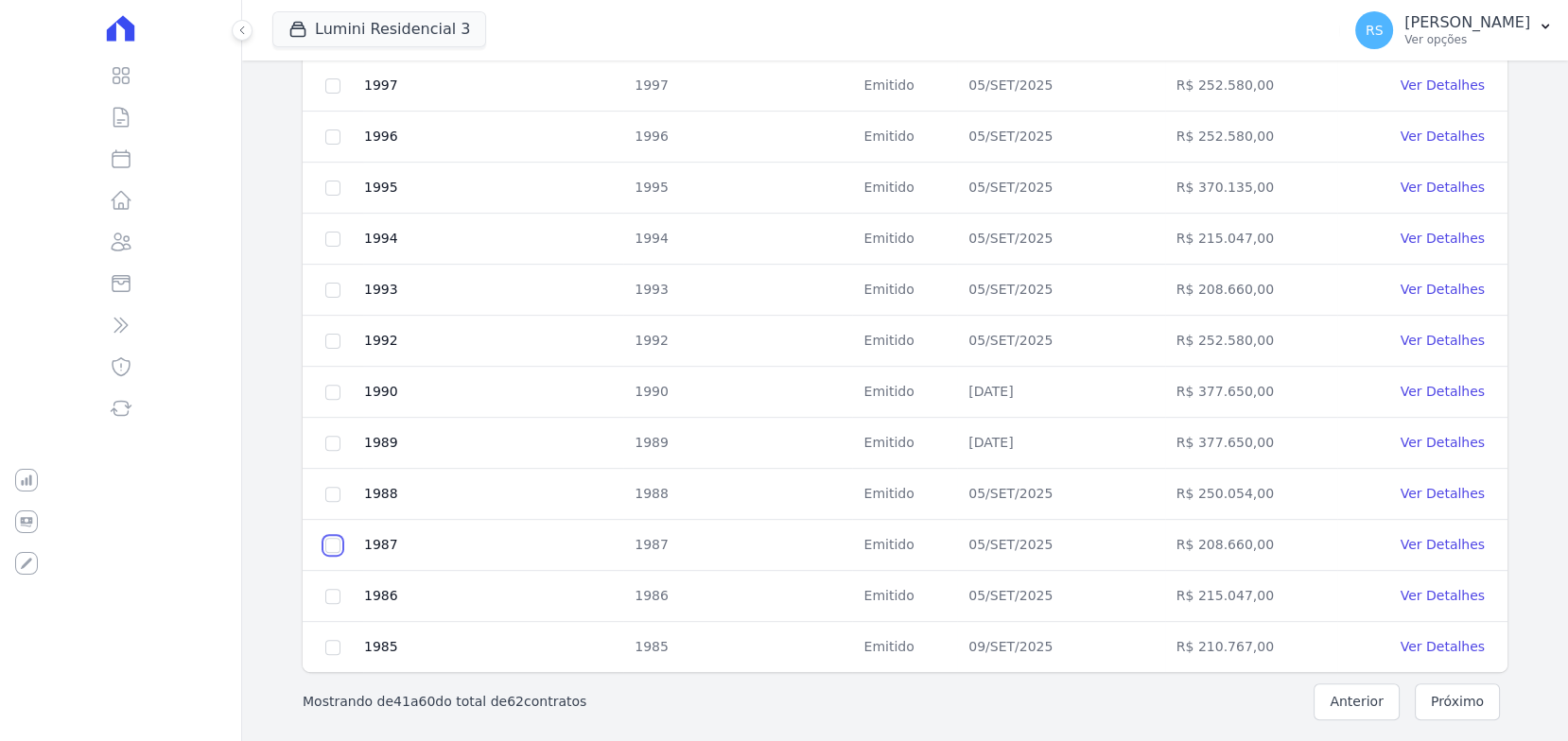
click at [340, 537] on input "checkbox" at bounding box center [333, 545] width 16 height 16
checkbox input "true"
click at [327, 497] on td at bounding box center [333, 494] width 60 height 51
click at [330, 494] on input "checkbox" at bounding box center [333, 495] width 16 height 16
checkbox input "true"
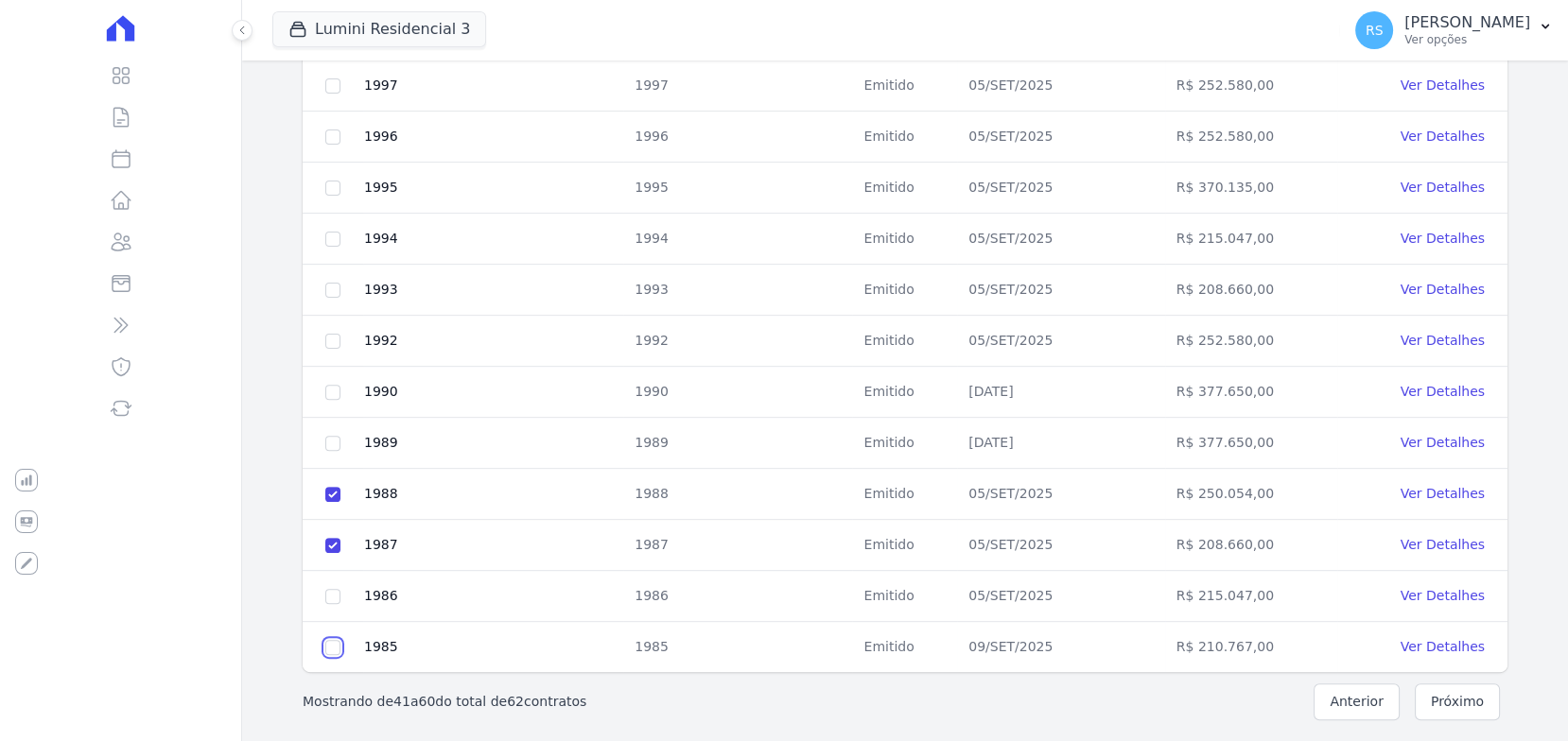
click at [334, 641] on input "checkbox" at bounding box center [333, 648] width 16 height 16
checkbox input "true"
click at [328, 596] on input "checkbox" at bounding box center [333, 596] width 16 height 16
checkbox input "true"
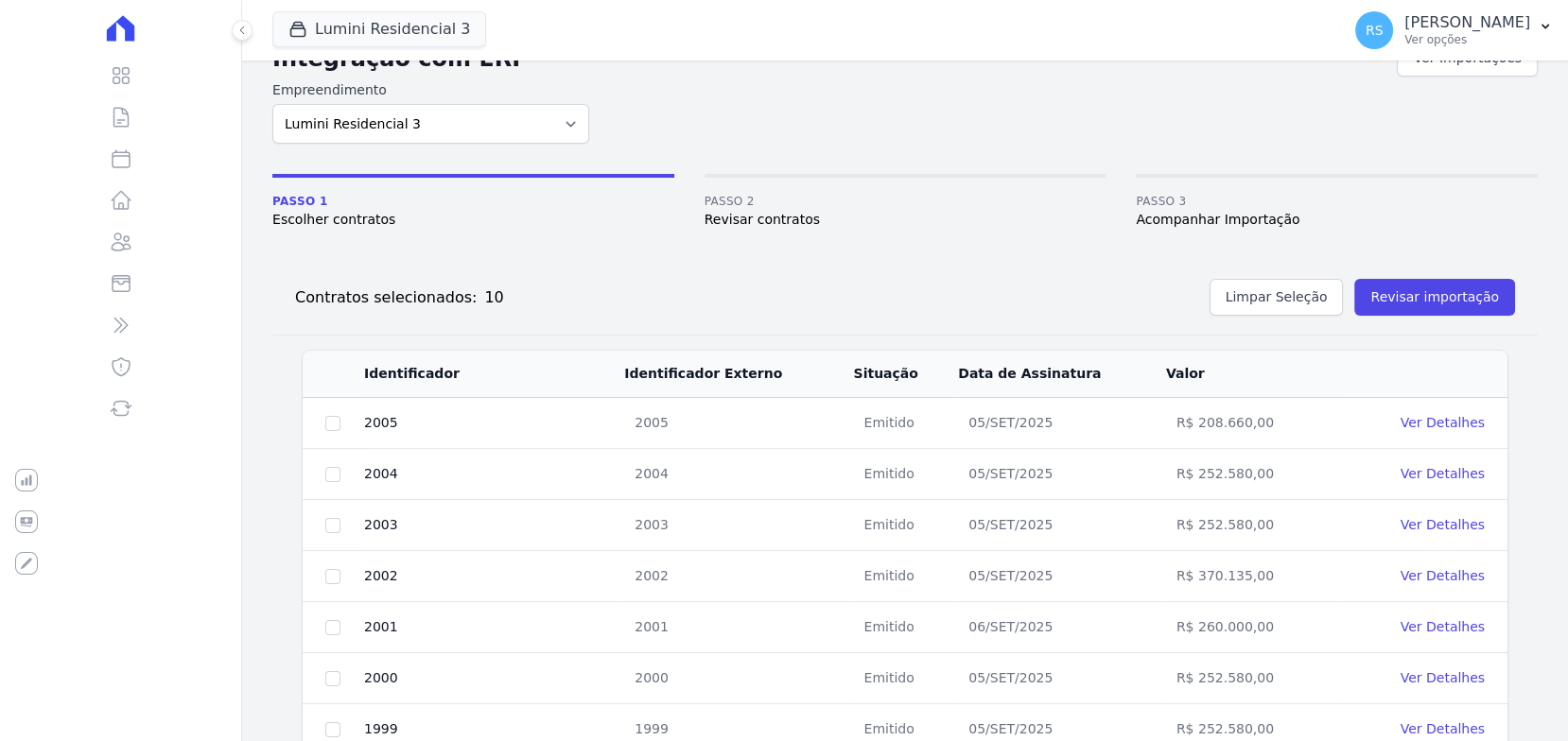
scroll to position [0, 0]
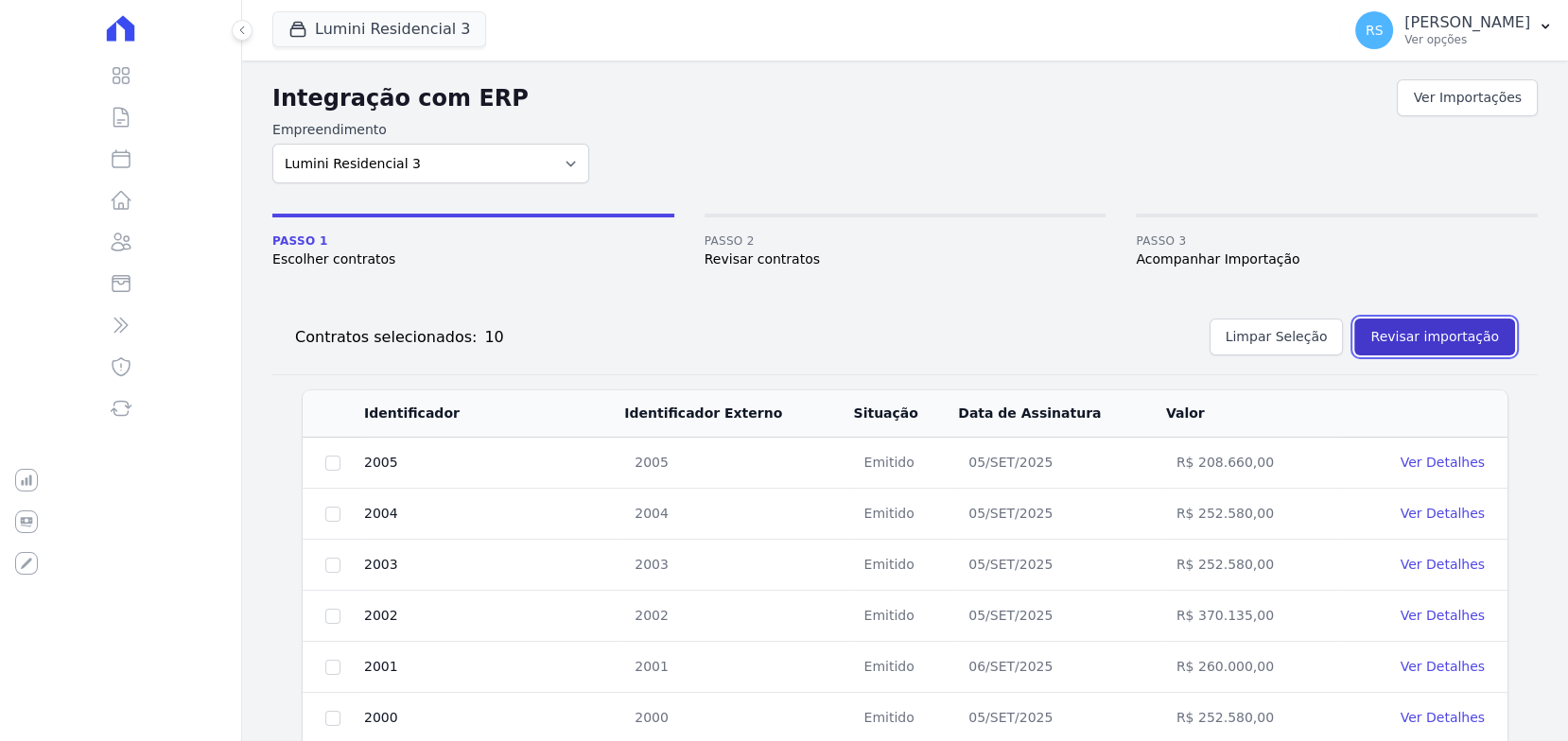
click at [1421, 346] on button "Revisar importação" at bounding box center [1434, 337] width 161 height 37
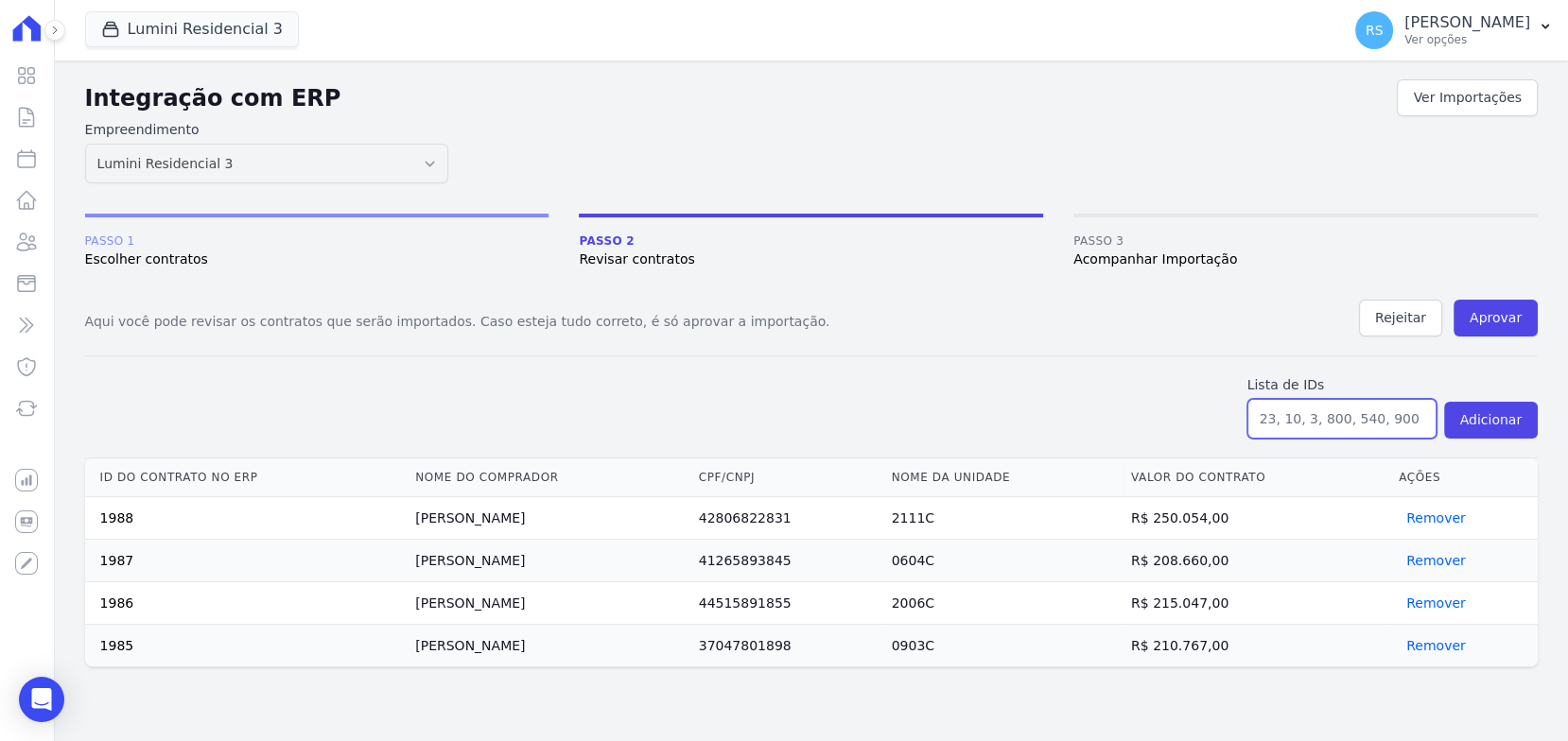
drag, startPoint x: 1325, startPoint y: 415, endPoint x: 1397, endPoint y: 413, distance: 72.0
click at [1397, 413] on input "text" at bounding box center [1341, 418] width 189 height 40
click at [1402, 414] on input "text" at bounding box center [1341, 418] width 189 height 40
click at [1071, 398] on form "Lista de IDs Adicionar" at bounding box center [811, 406] width 1453 height 102
click at [914, 369] on form "Lista de IDs Adicionar" at bounding box center [811, 406] width 1453 height 102
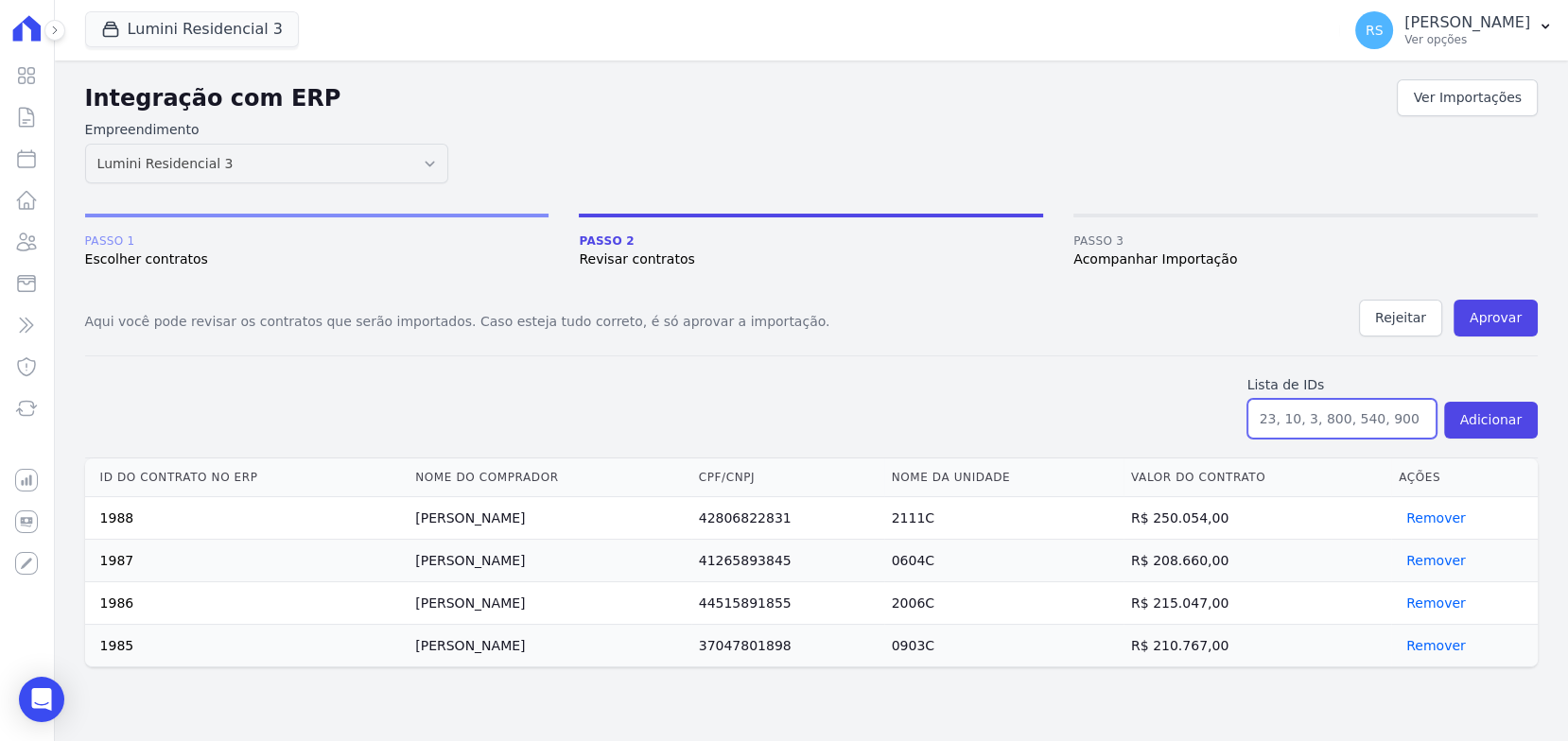
click at [1356, 417] on input "text" at bounding box center [1341, 418] width 189 height 40
click at [1356, 417] on input "text" at bounding box center [1341, 418] width 189 height 40
click at [874, 416] on form "Lista de IDs Adicionar" at bounding box center [811, 406] width 1453 height 102
click at [1494, 318] on button "Aprovar" at bounding box center [1495, 318] width 84 height 37
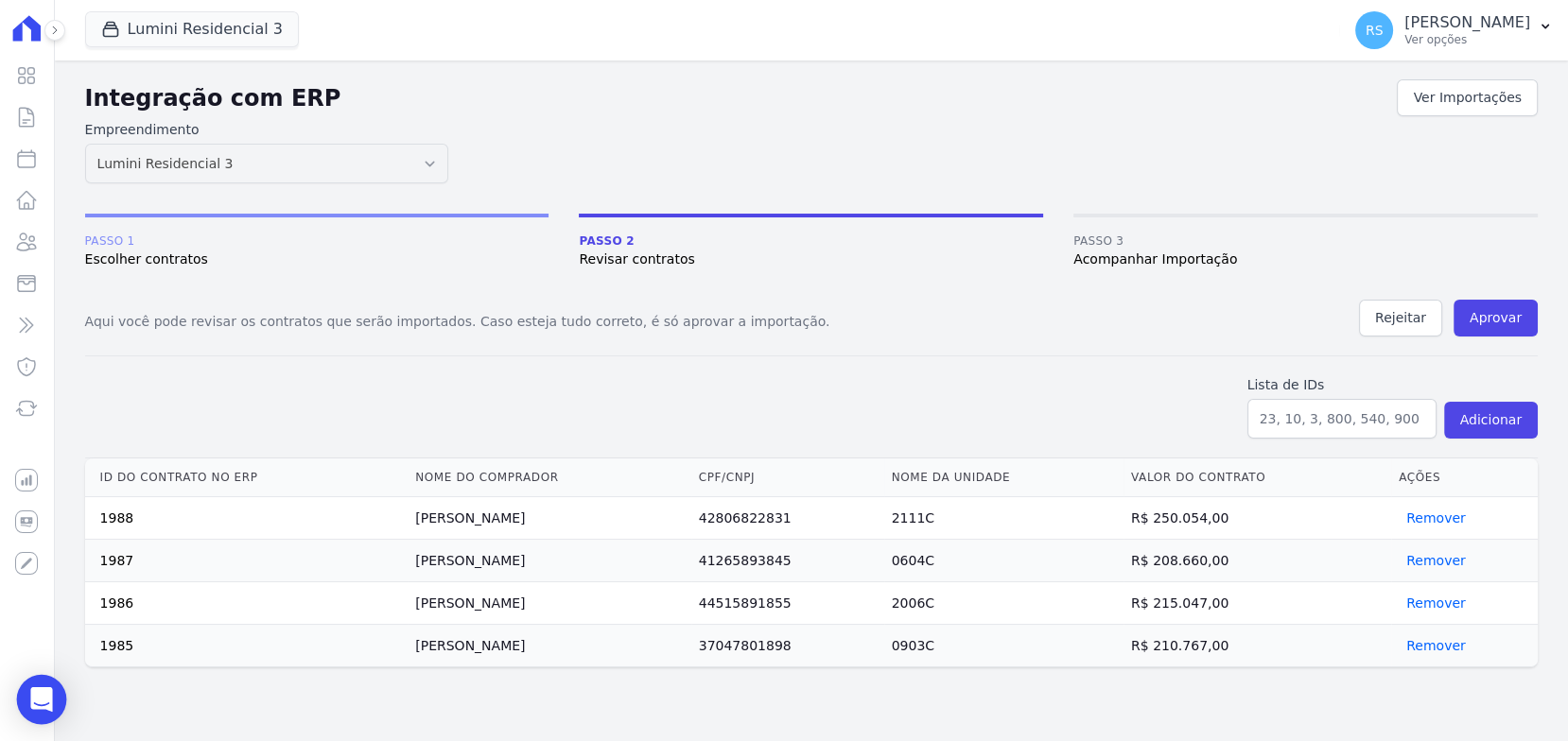
click at [42, 702] on icon "Open Intercom Messenger" at bounding box center [41, 698] width 21 height 24
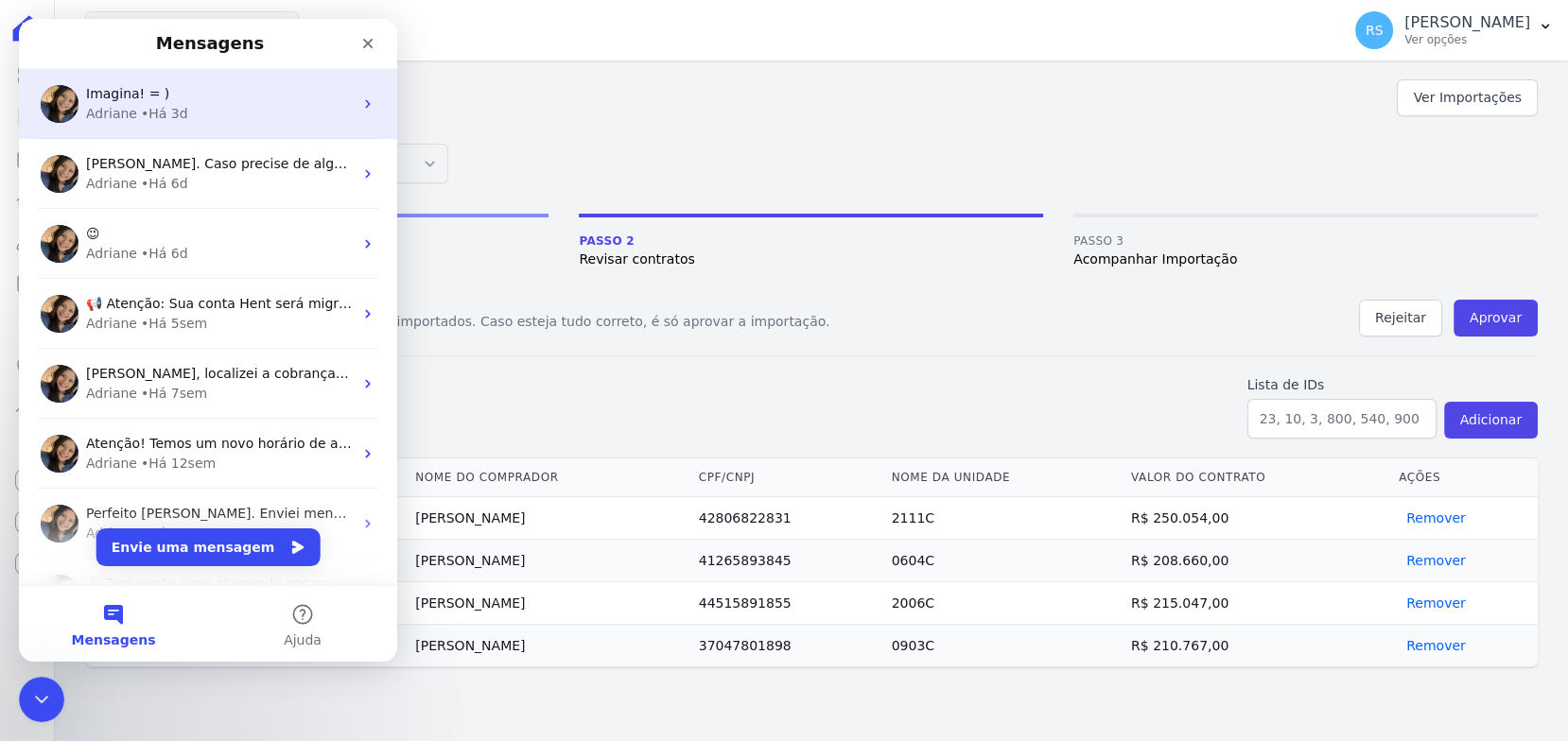
click at [147, 118] on div "• Há 3d" at bounding box center [164, 113] width 48 height 19
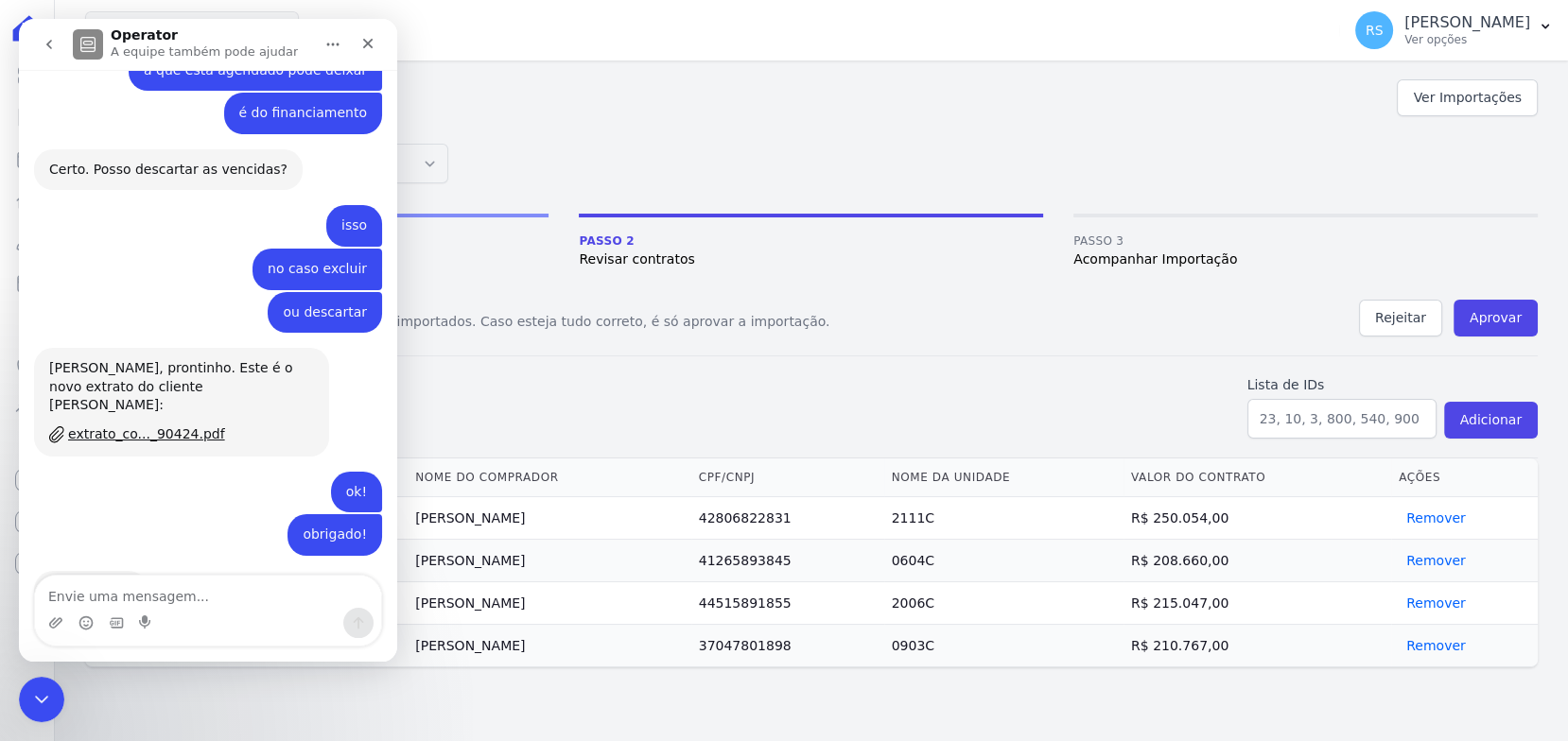
scroll to position [1313, 0]
click at [45, 41] on icon "go back" at bounding box center [49, 45] width 16 height 16
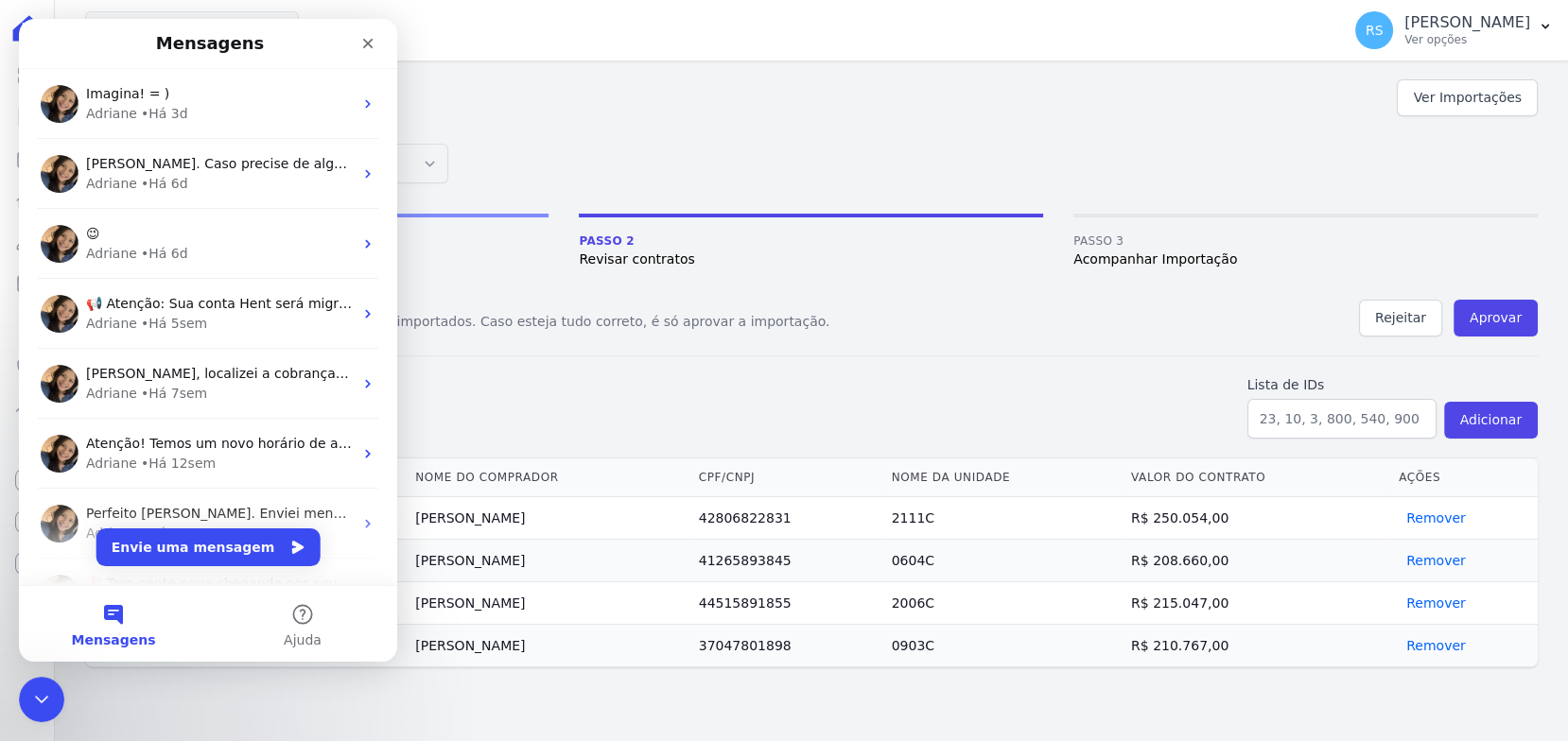
scroll to position [0, 0]
click at [185, 541] on button "Envie uma mensagem" at bounding box center [208, 547] width 224 height 38
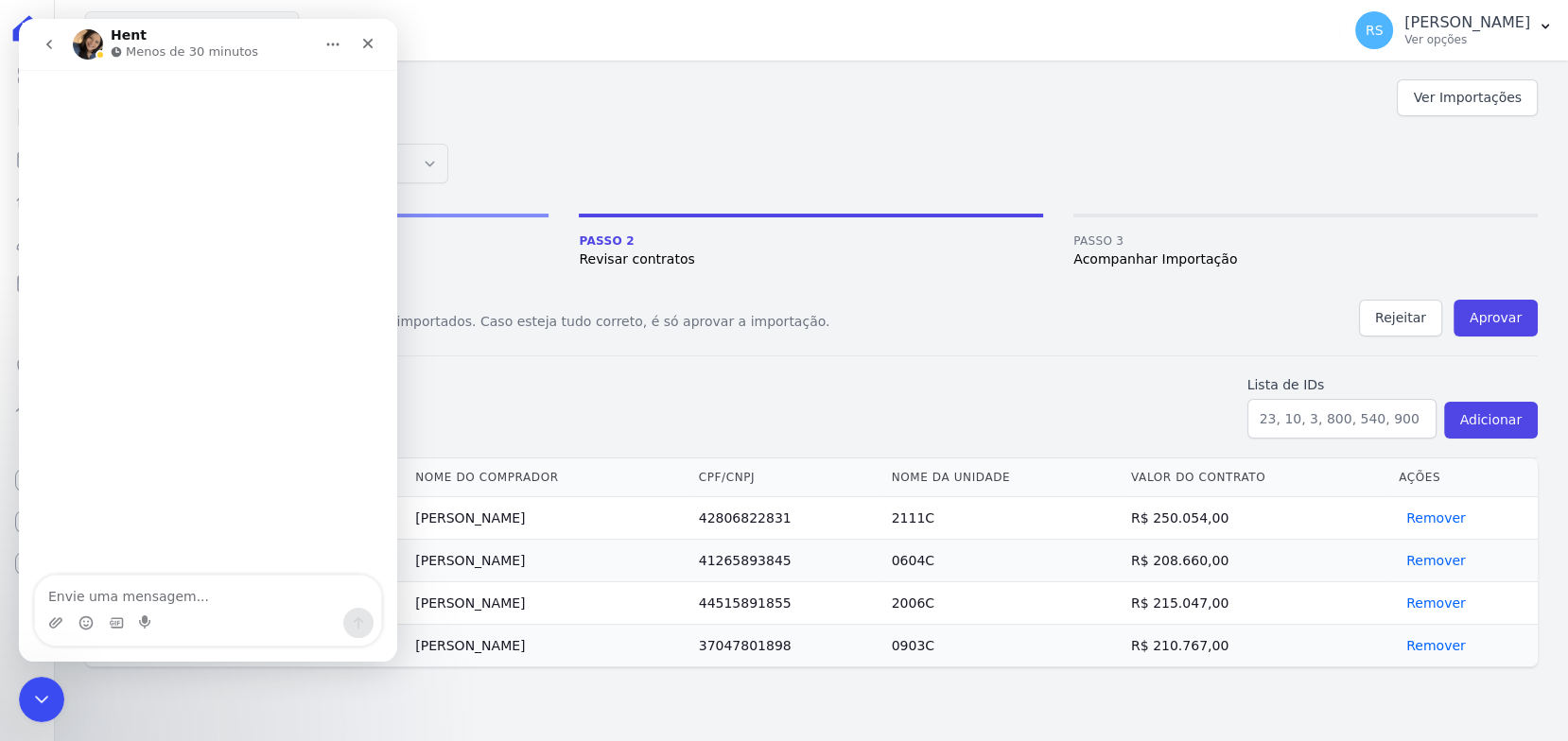
click at [176, 594] on textarea "Envie uma mensagem..." at bounding box center [208, 591] width 346 height 32
type textarea "Olá Tudo bemw"
drag, startPoint x: 321, startPoint y: 126, endPoint x: 301, endPoint y: 107, distance: 27.6
click at [301, 107] on div "Olá Tudo bemw" at bounding box center [315, 113] width 102 height 18
click at [354, 113] on div "Olá Tudo bemw" at bounding box center [315, 113] width 102 height 18
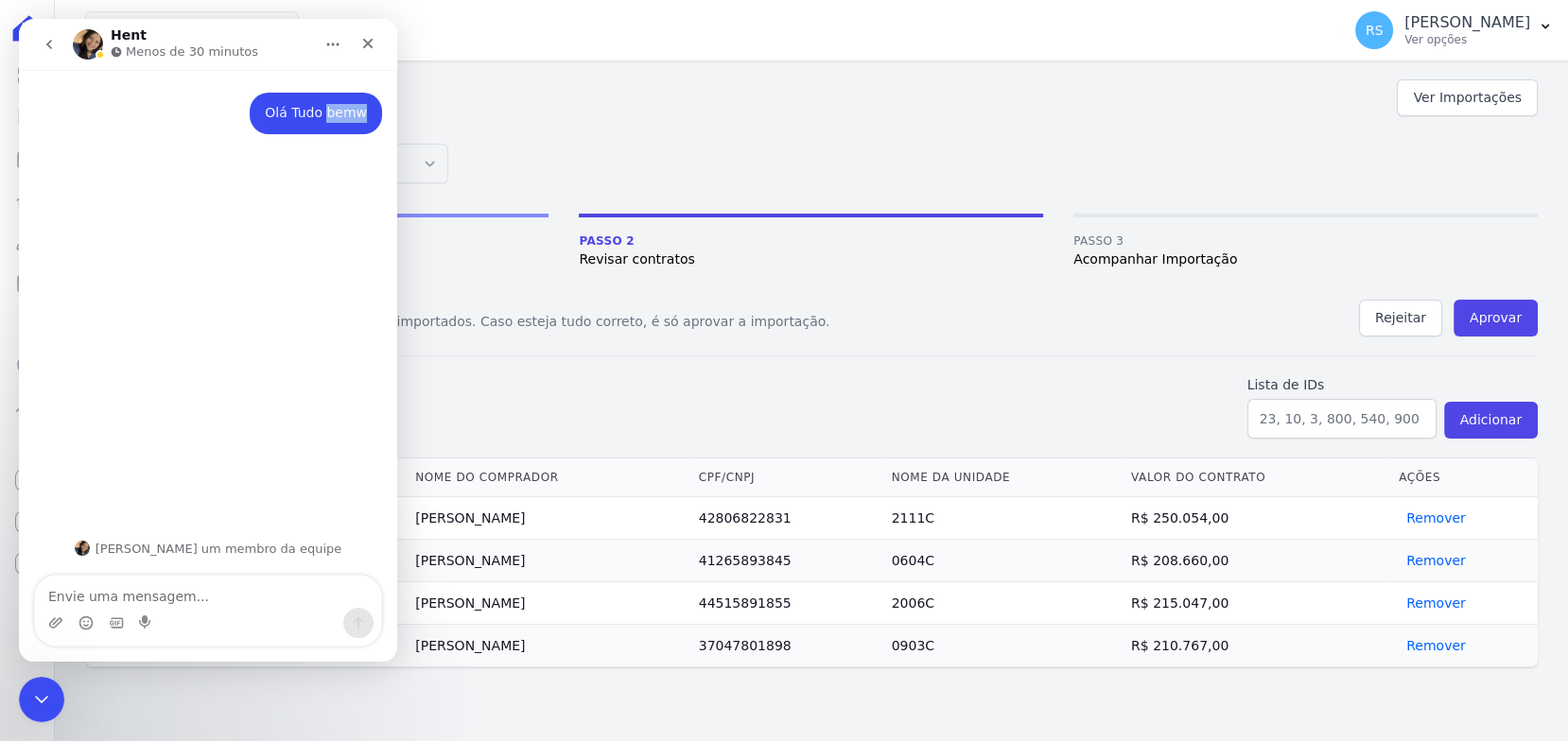
click at [354, 113] on div "Olá Tudo bemw" at bounding box center [315, 113] width 102 height 18
click at [353, 113] on div "Olá Tudo bemw" at bounding box center [315, 113] width 102 height 18
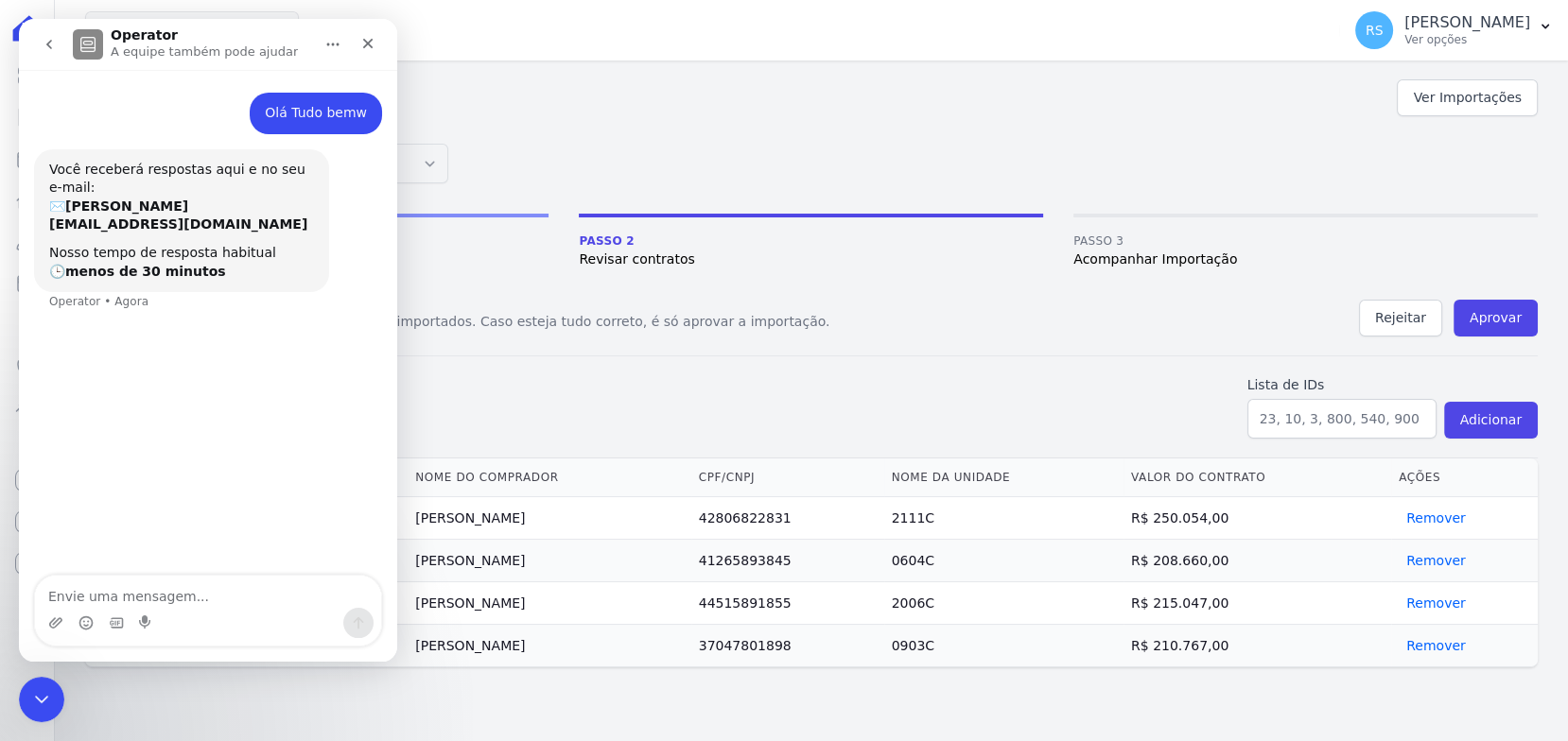
click at [372, 307] on div "Você receberá respostas aqui e no seu e-mail: ✉️ rafael.souza@quattroconstrutor…" at bounding box center [208, 242] width 348 height 185
click at [38, 689] on icon "Encerramento do Messenger da Intercom" at bounding box center [38, 695] width 22 height 22
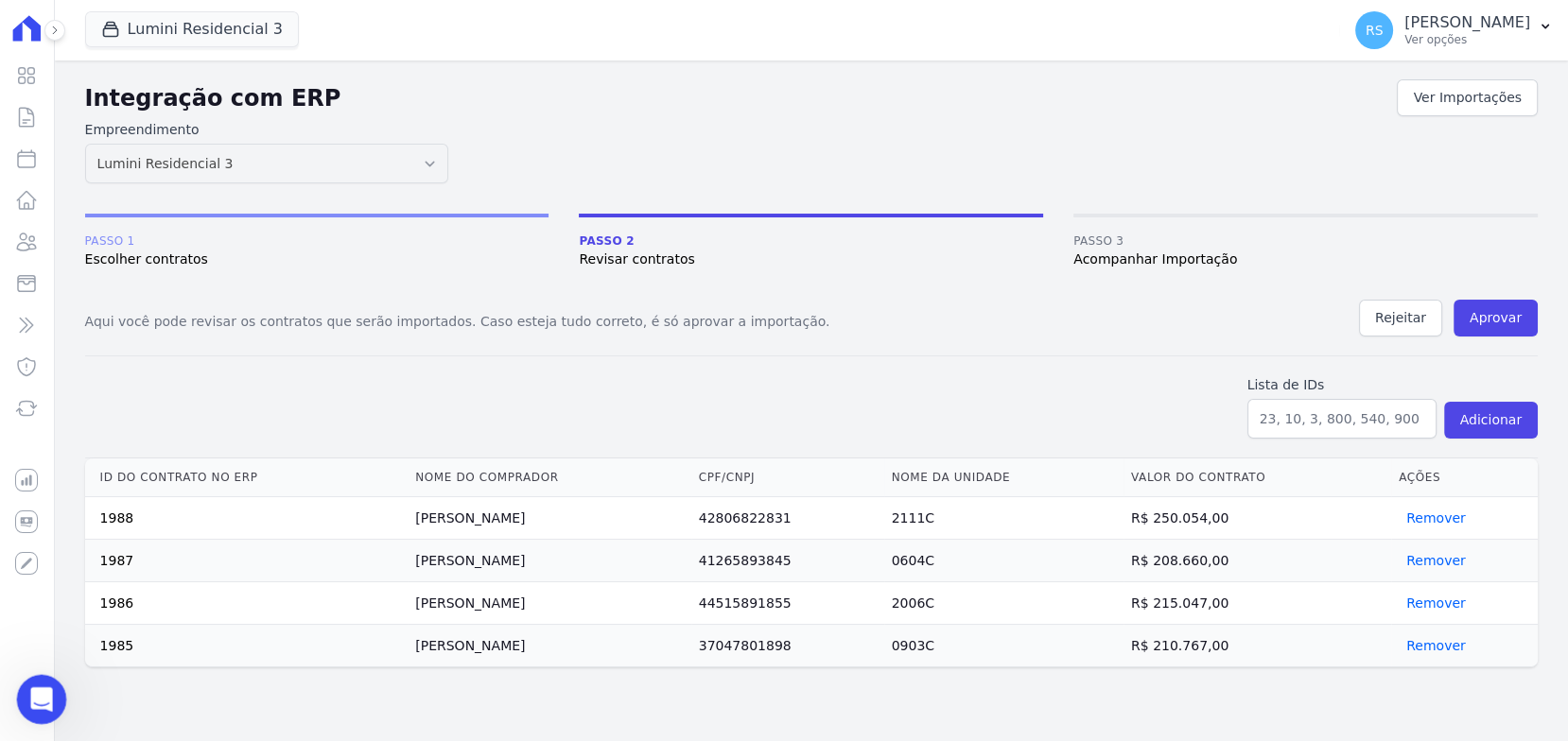
click at [39, 704] on icon "Abertura do Messenger da Intercom" at bounding box center [39, 697] width 31 height 31
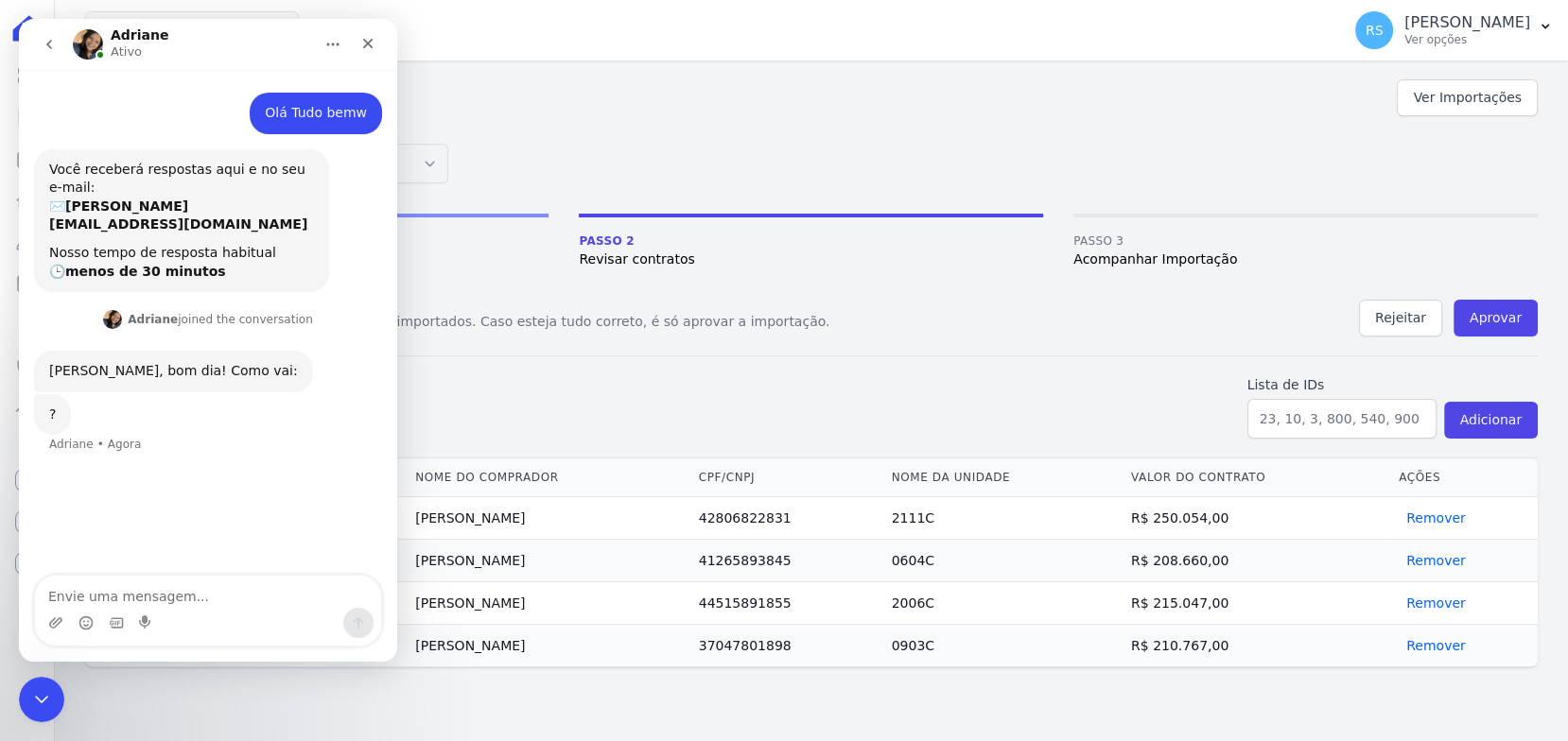
click at [195, 611] on div "Messenger da Intercom" at bounding box center [208, 623] width 346 height 30
click at [190, 596] on textarea "Envie uma mensagem..." at bounding box center [208, 591] width 346 height 32
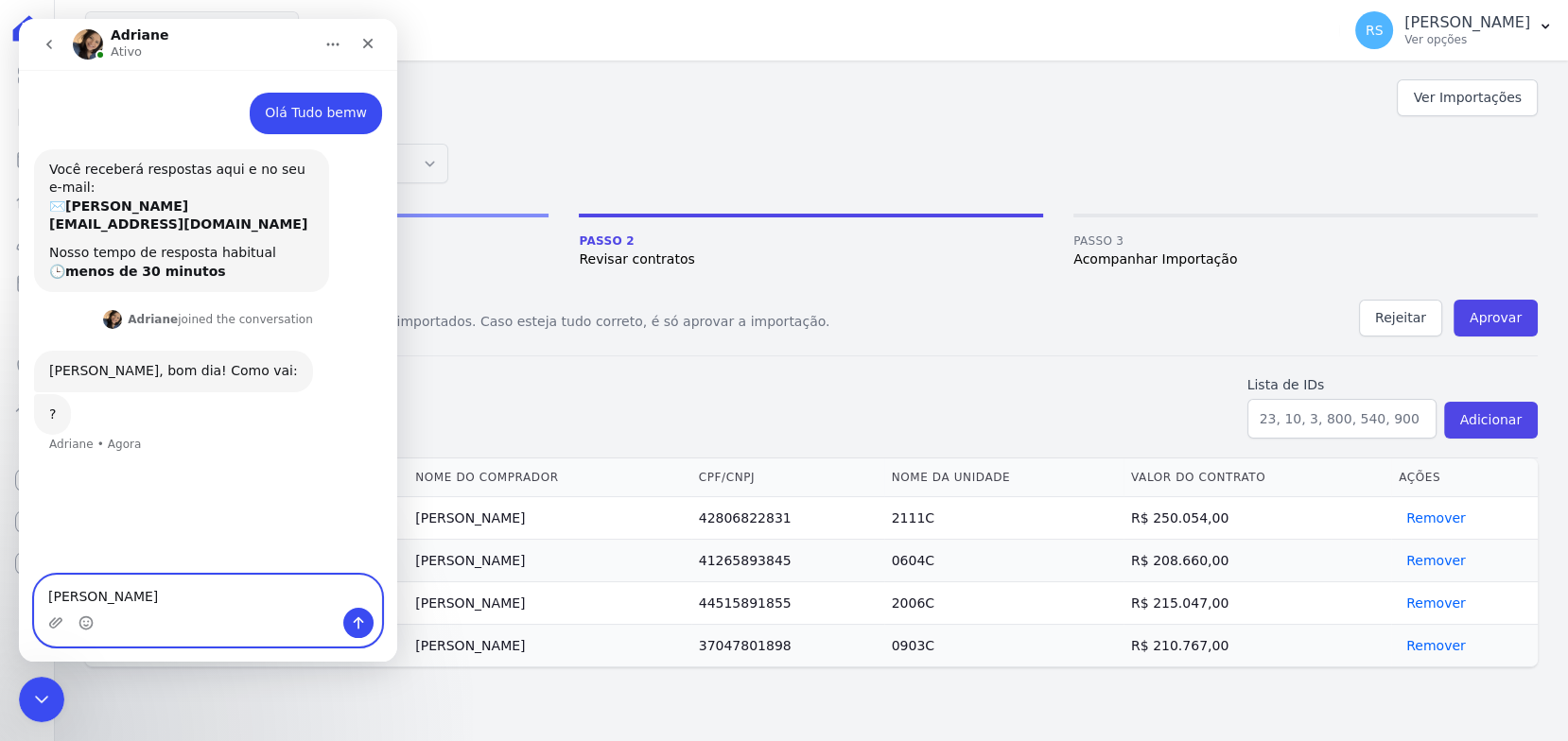
type textarea "[PERSON_NAME]."
type textarea "tudo ótimo"
type textarea "precisava de uma ajuda"
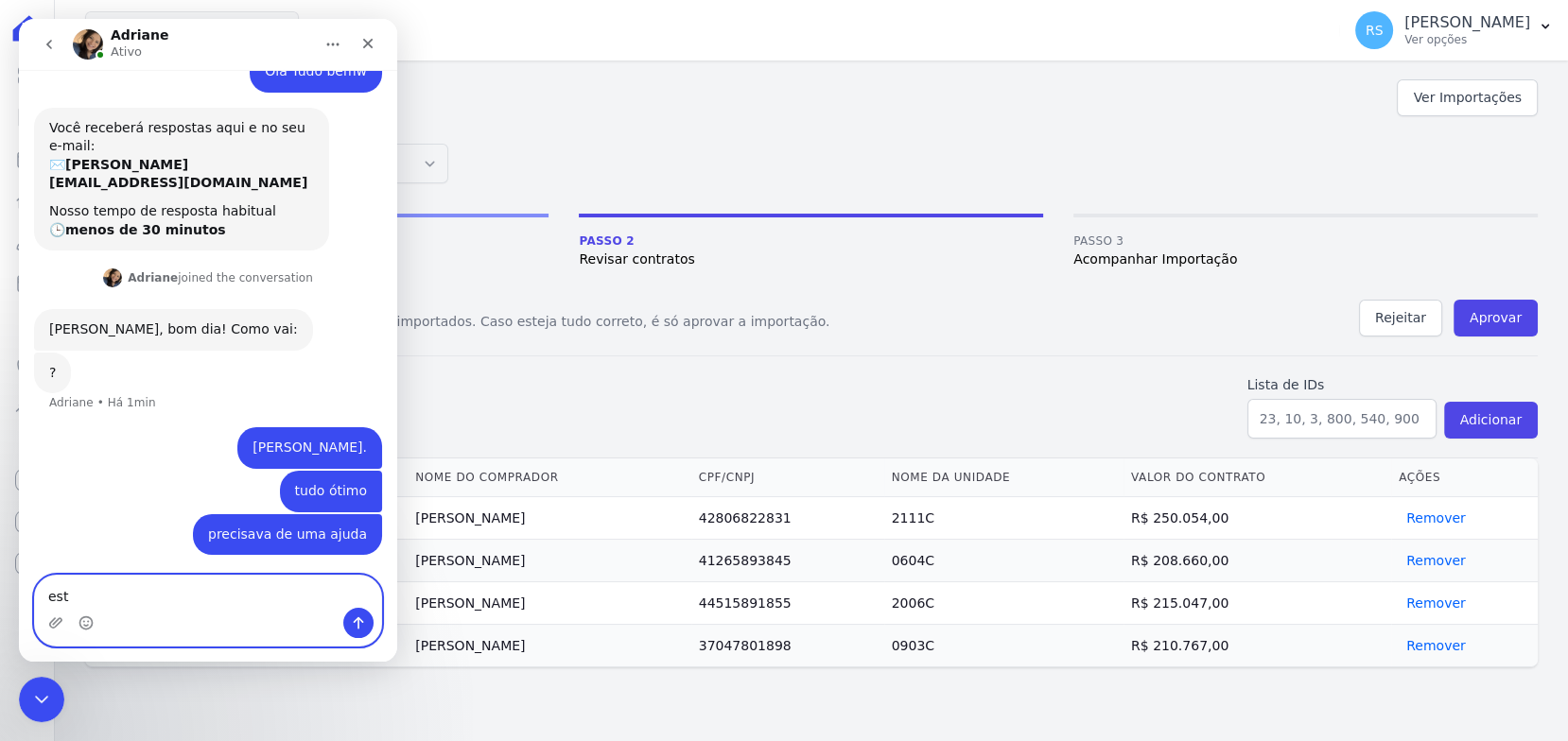
scroll to position [41, 0]
type textarea "estou realizando algumas importações de cts para a Hent"
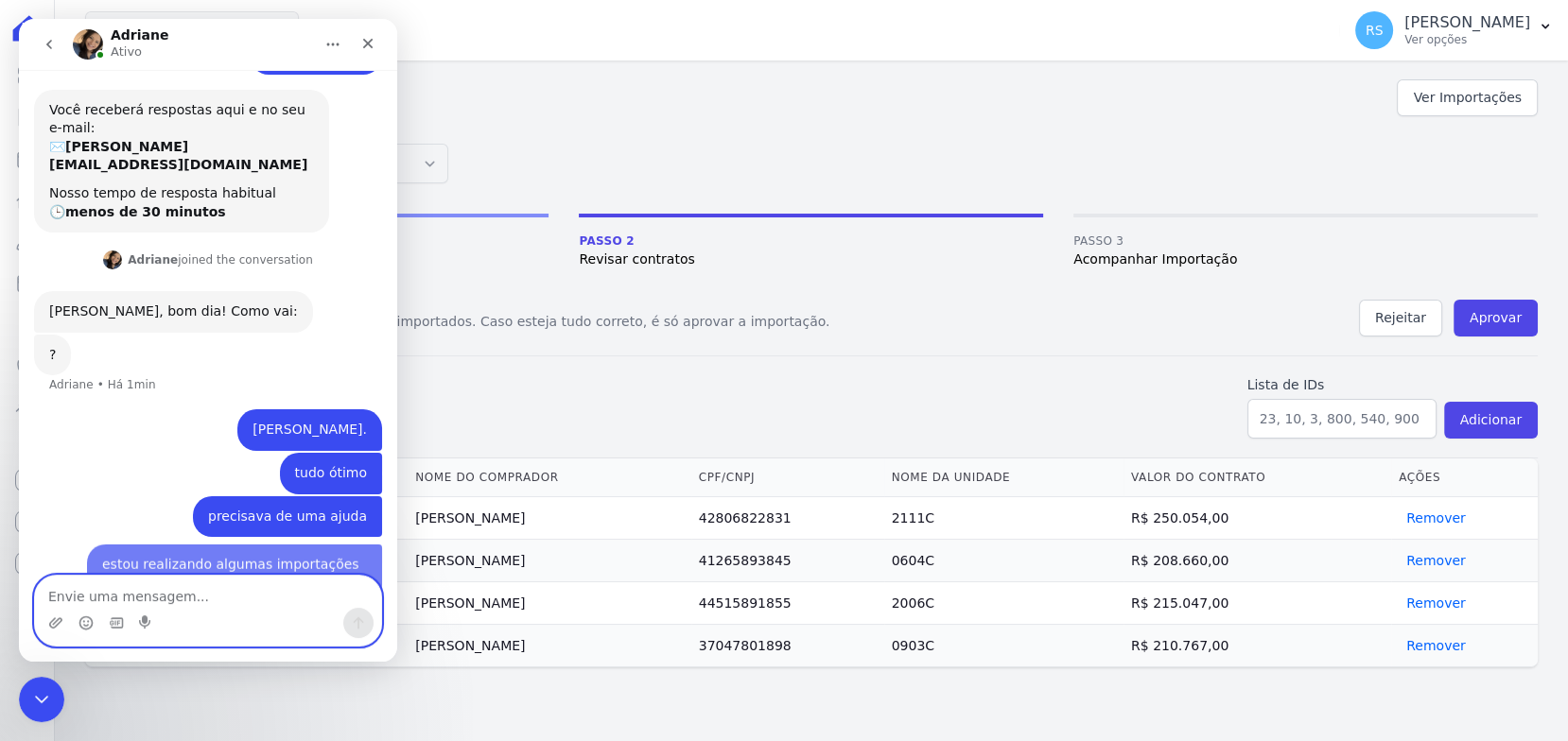
scroll to position [102, 0]
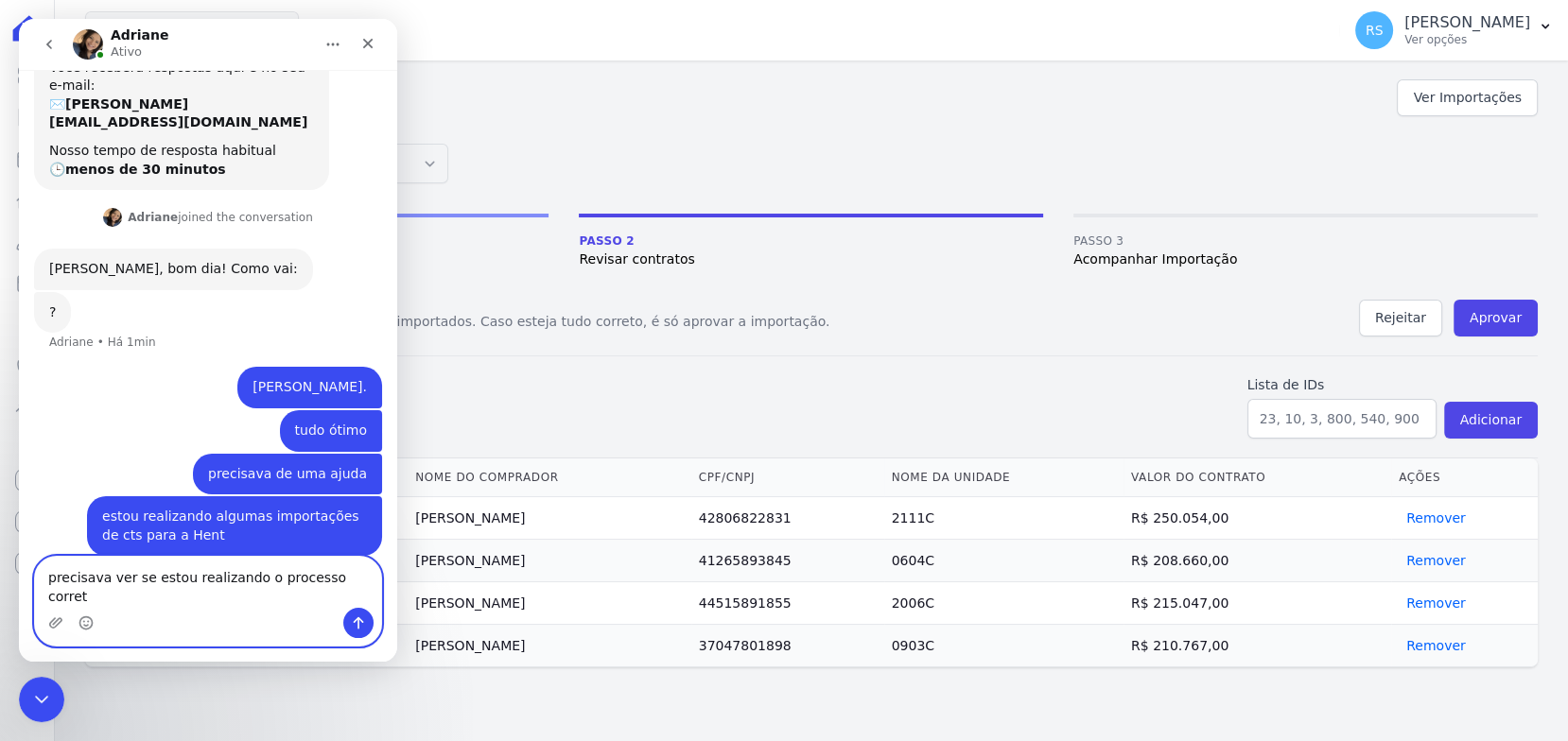
type textarea "precisava ver se estou realizando o processo correto"
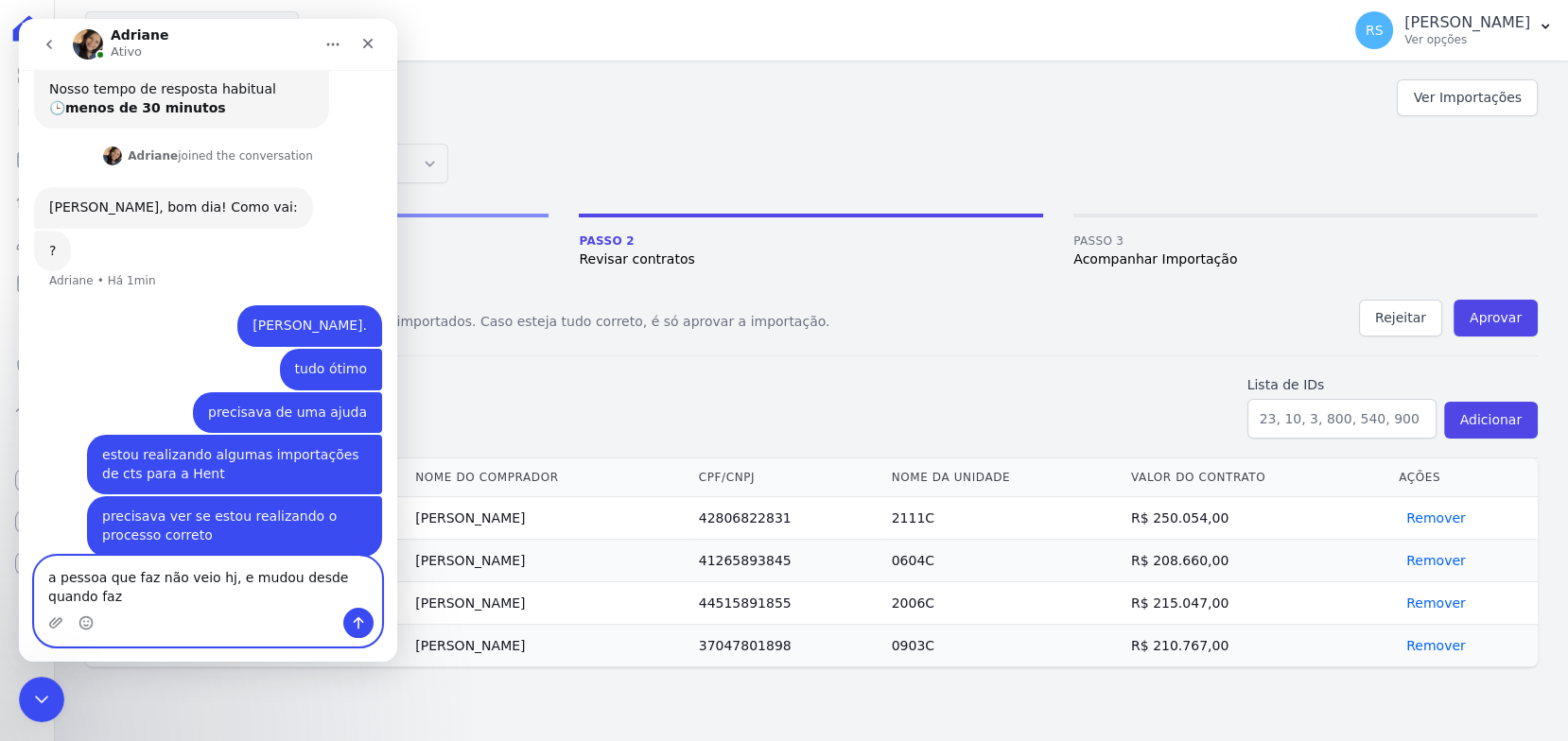
scroll to position [183, 0]
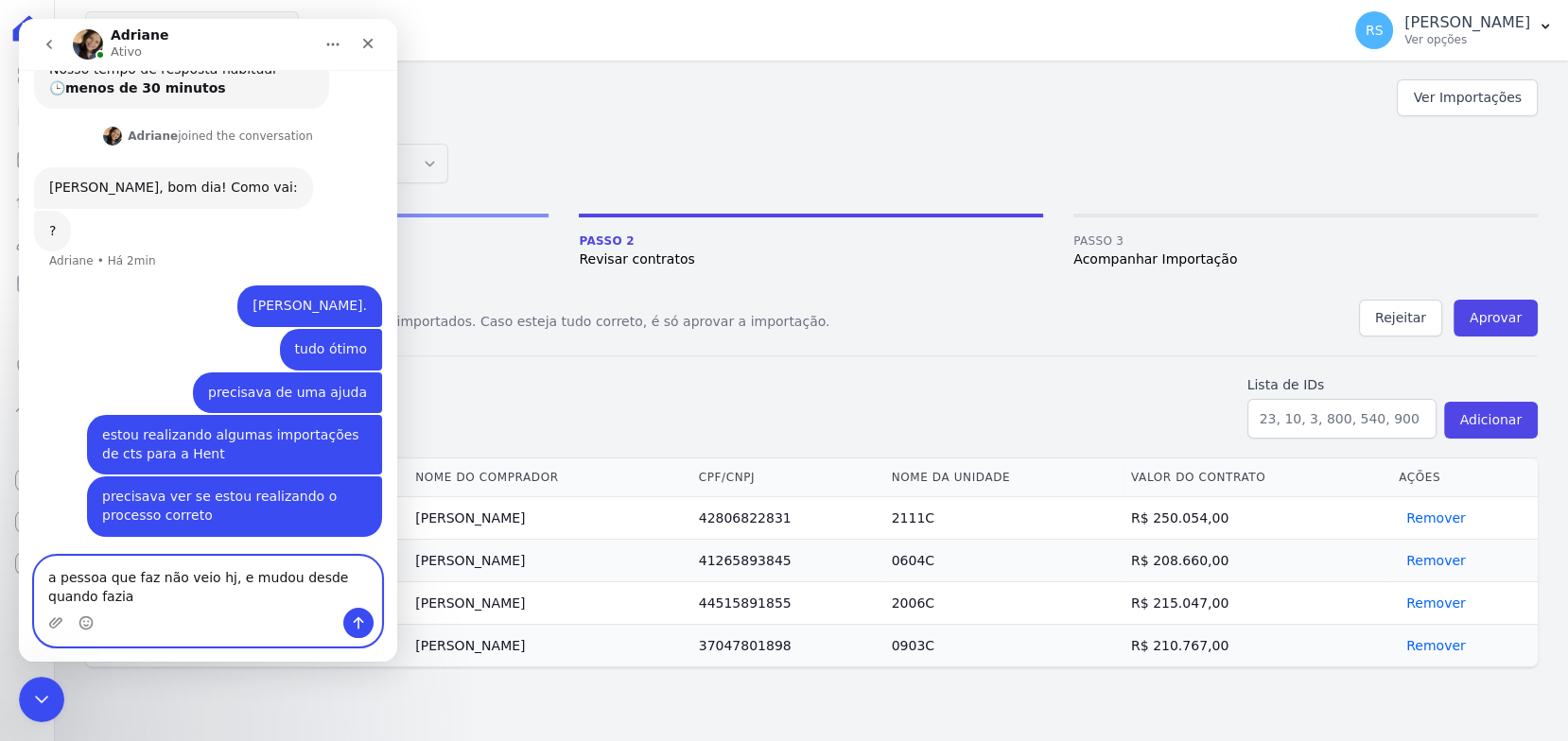
click at [274, 583] on textarea "a pessoa que faz não veio hj, e mudou desde quando fazia" at bounding box center [208, 582] width 346 height 51
type textarea "a pessoa que faz não veio hj, e mudou o processo desde quando fazia"
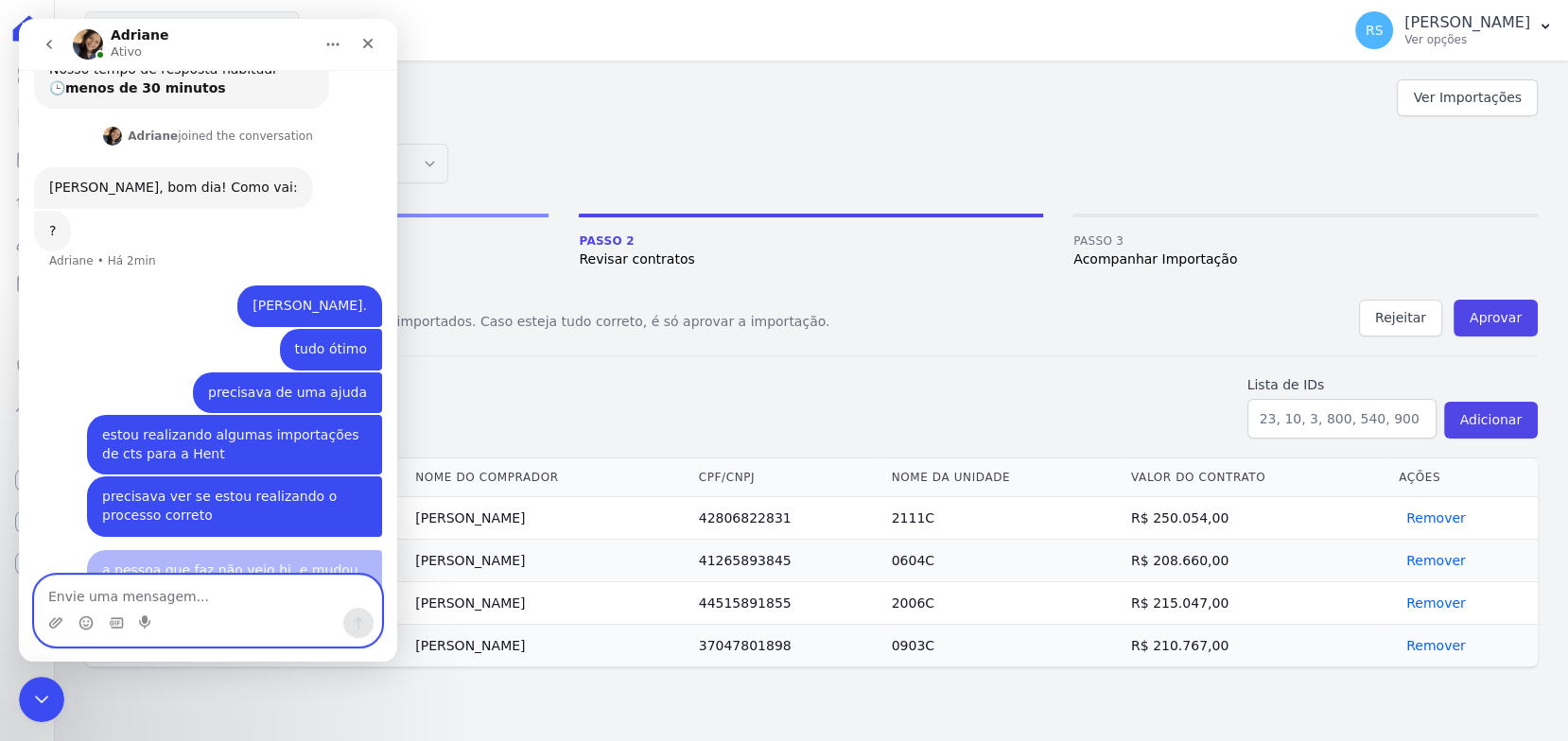
scroll to position [226, 0]
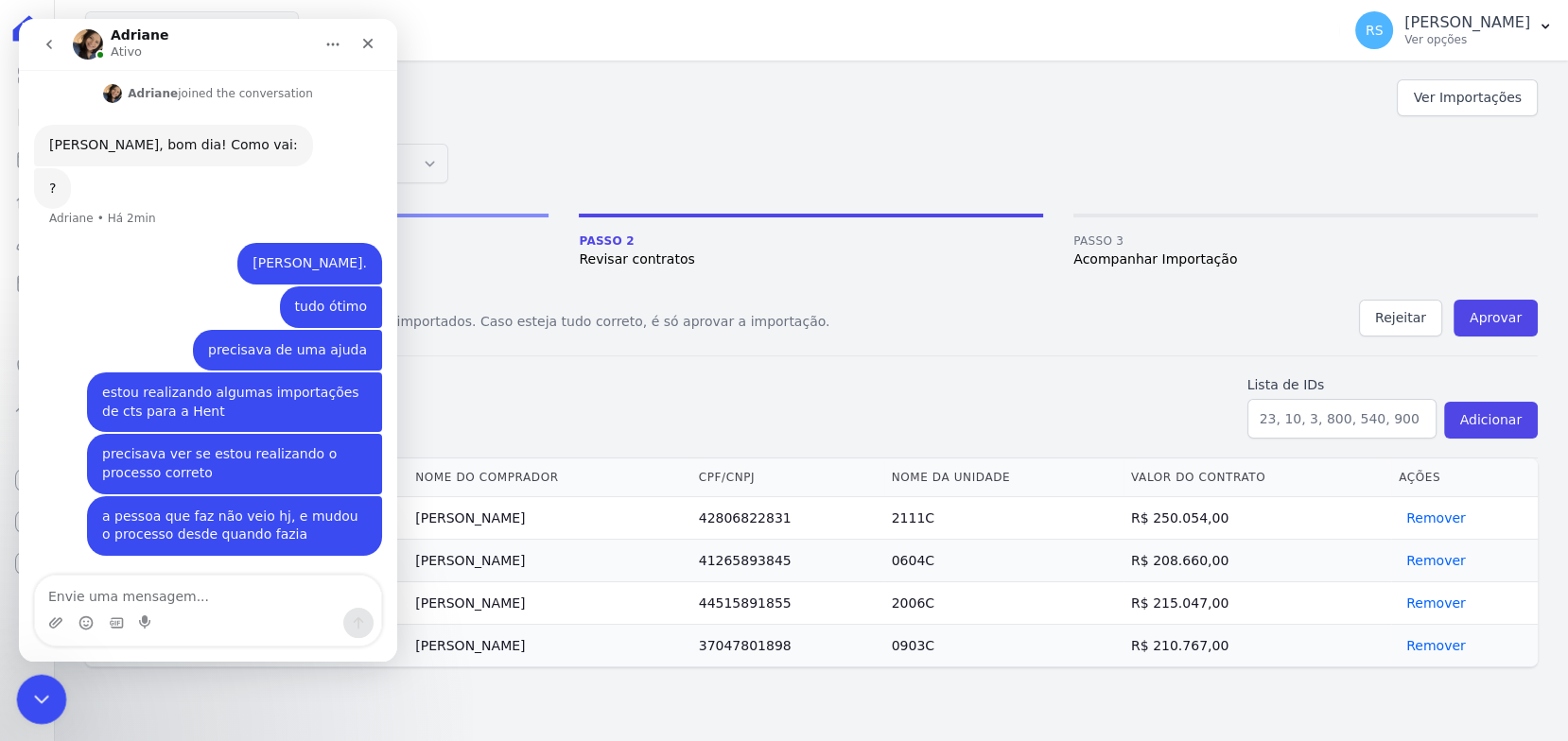
click at [34, 701] on icon "Encerramento do Messenger da Intercom" at bounding box center [38, 695] width 22 height 22
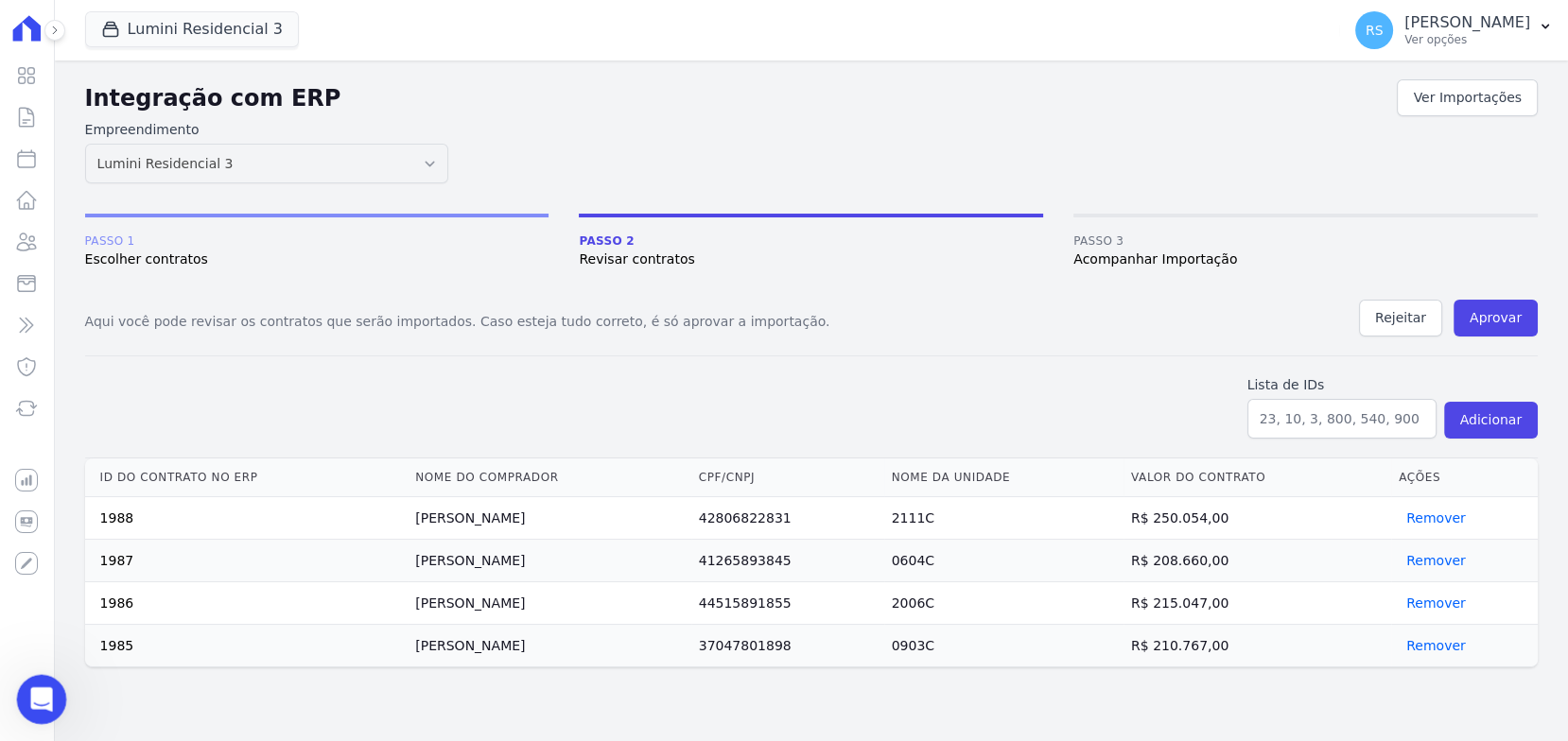
click at [44, 696] on icon "Abertura do Messenger da Intercom" at bounding box center [39, 697] width 31 height 31
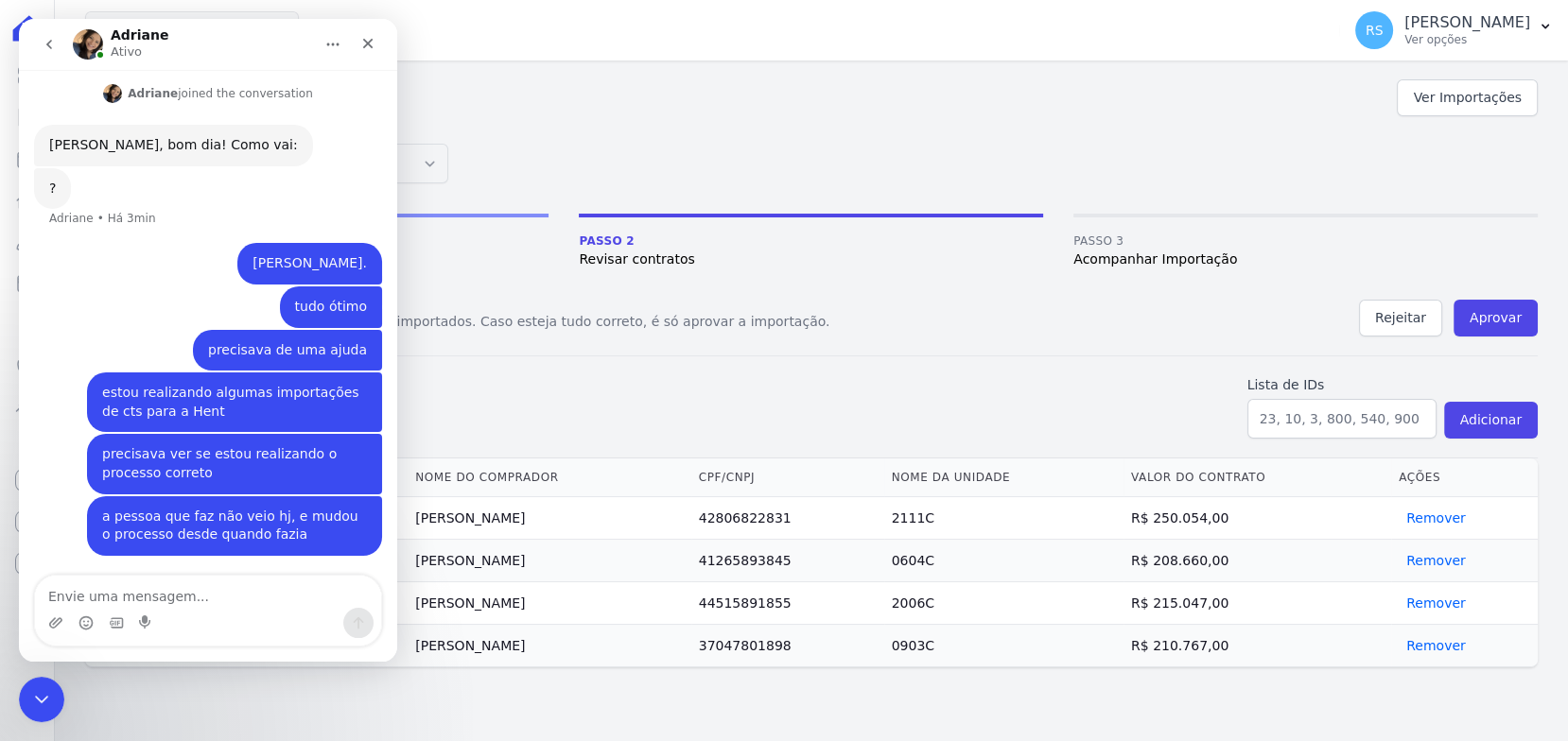
click at [148, 603] on textarea "Envie uma mensagem..." at bounding box center [208, 591] width 346 height 32
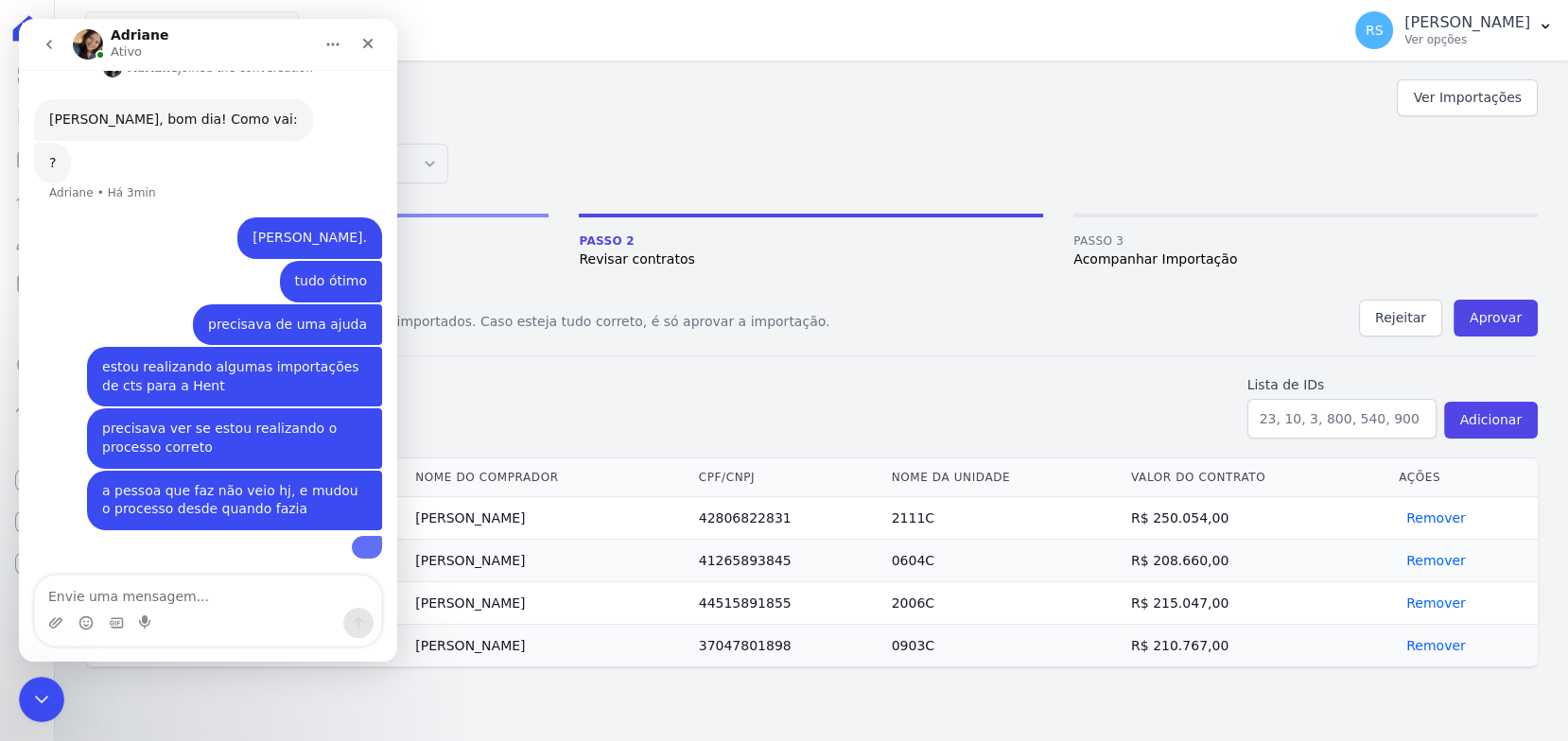
scroll to position [358, 0]
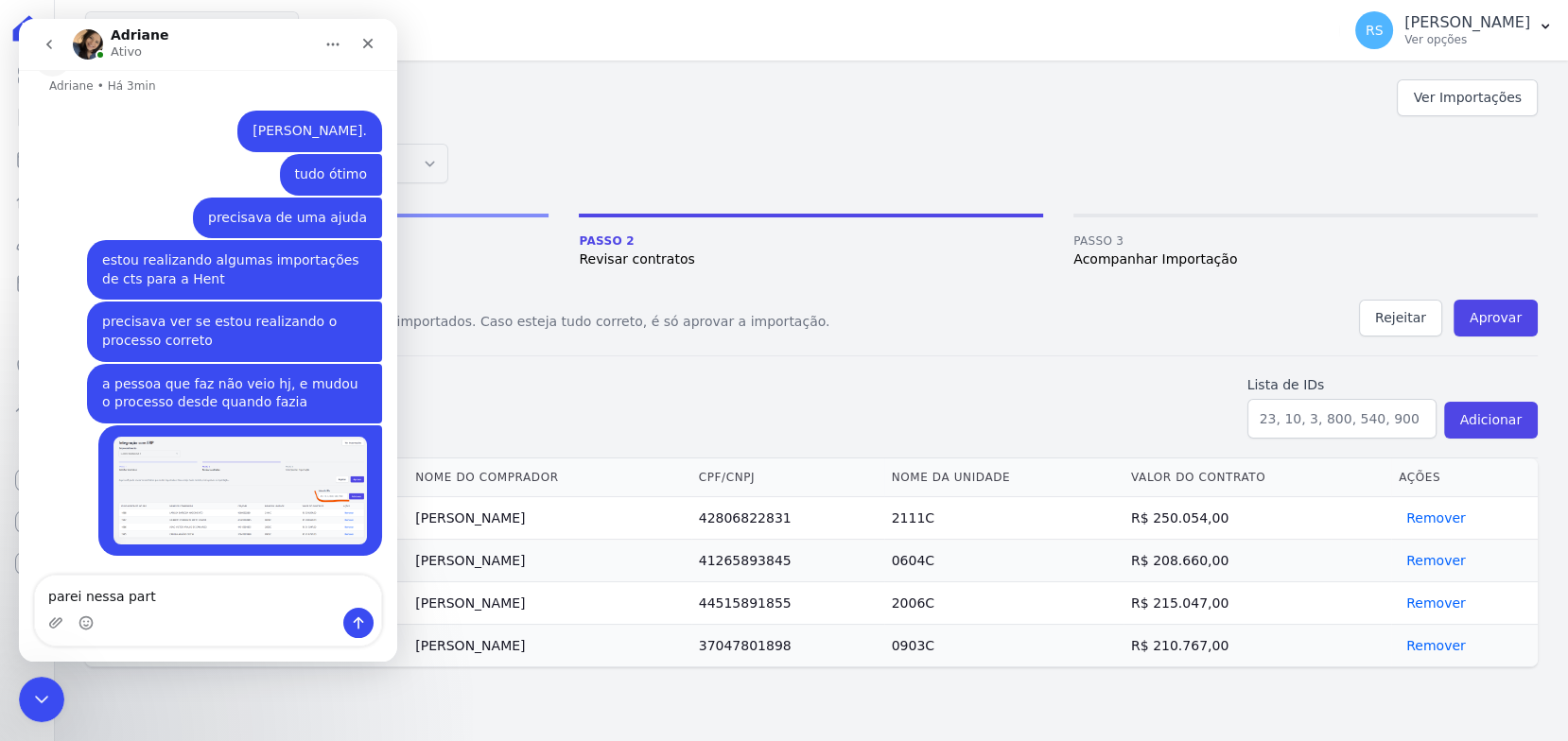
type textarea "parei nessa parte"
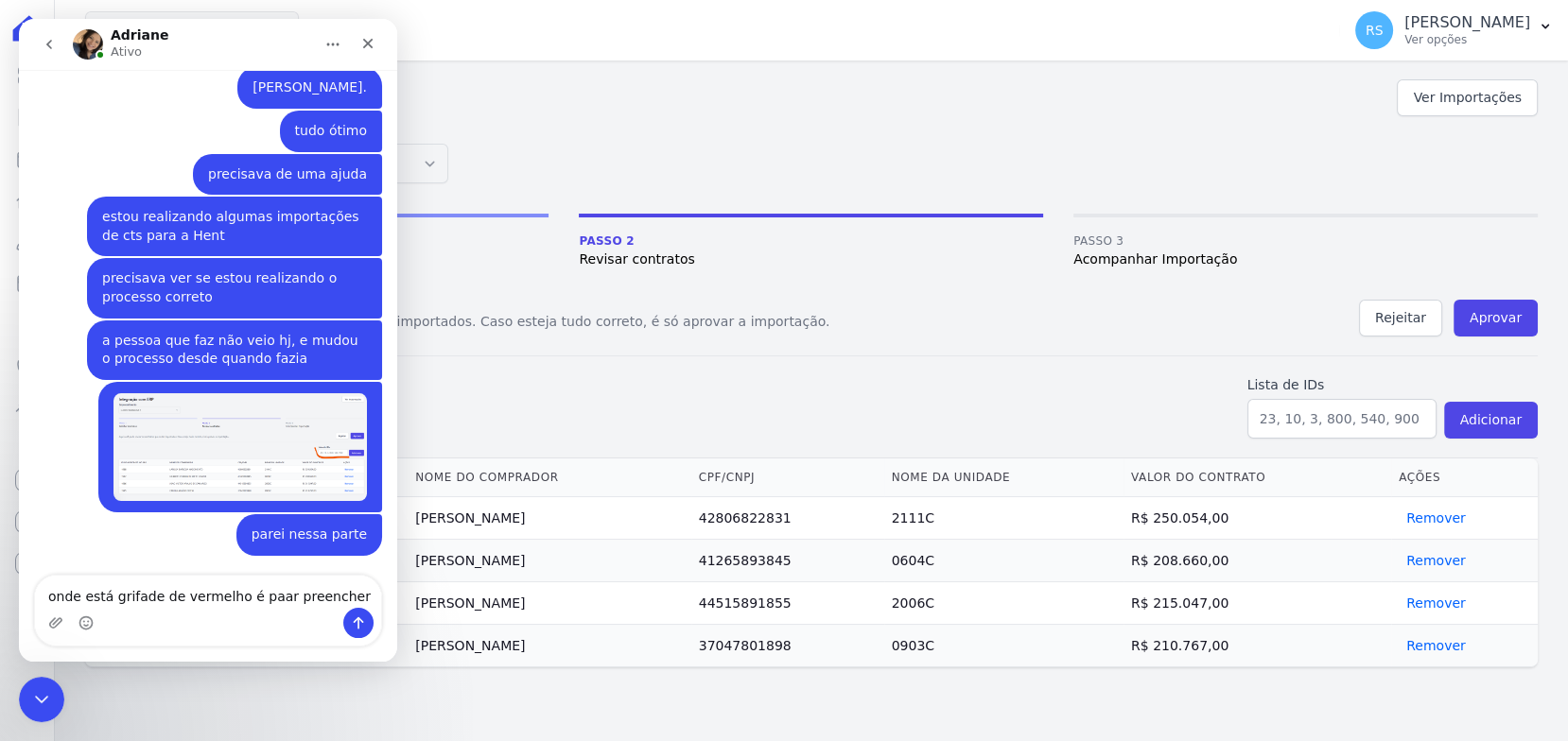
type textarea "onde está grifade de vermelho é paar preencher?"
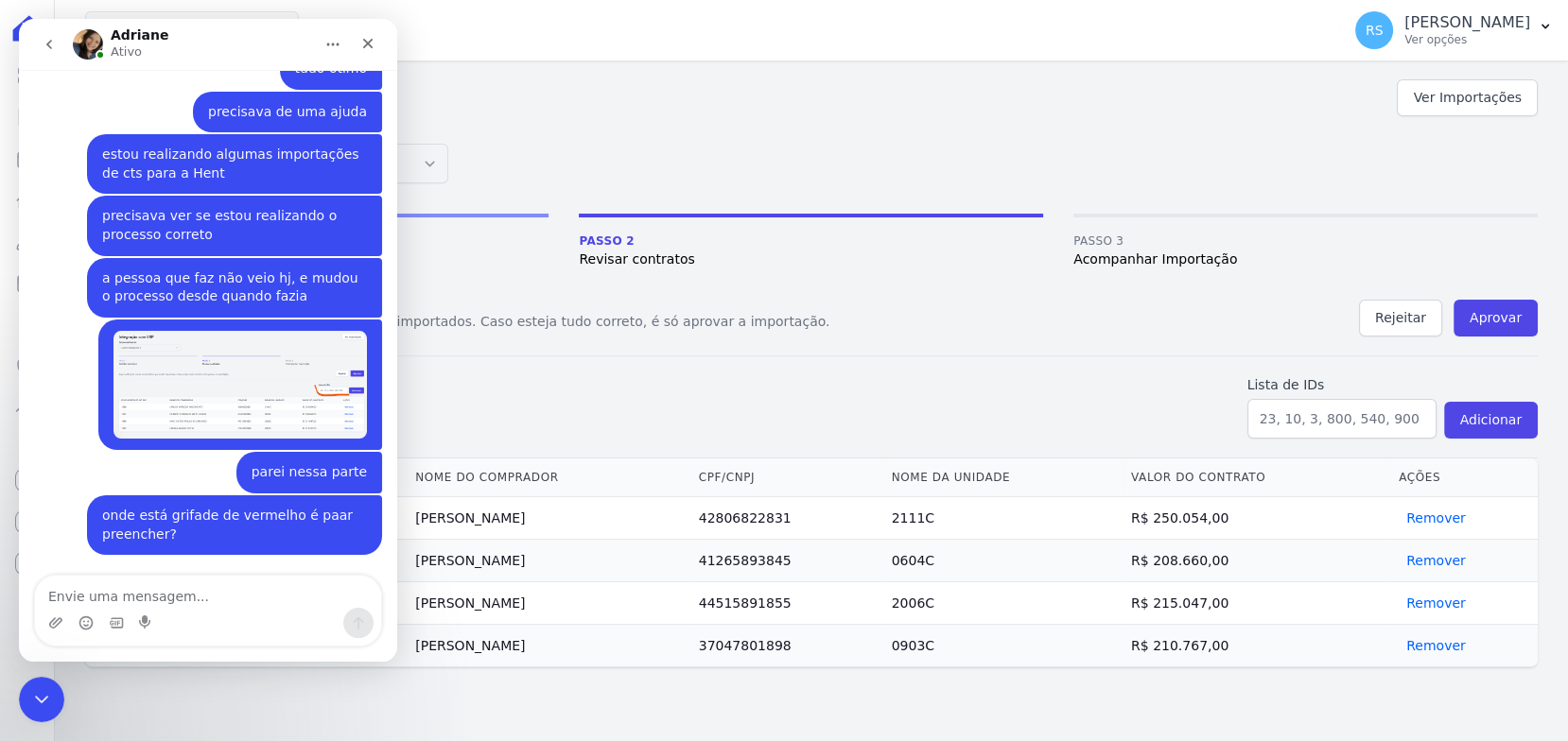
scroll to position [463, 0]
type textarea "para*"
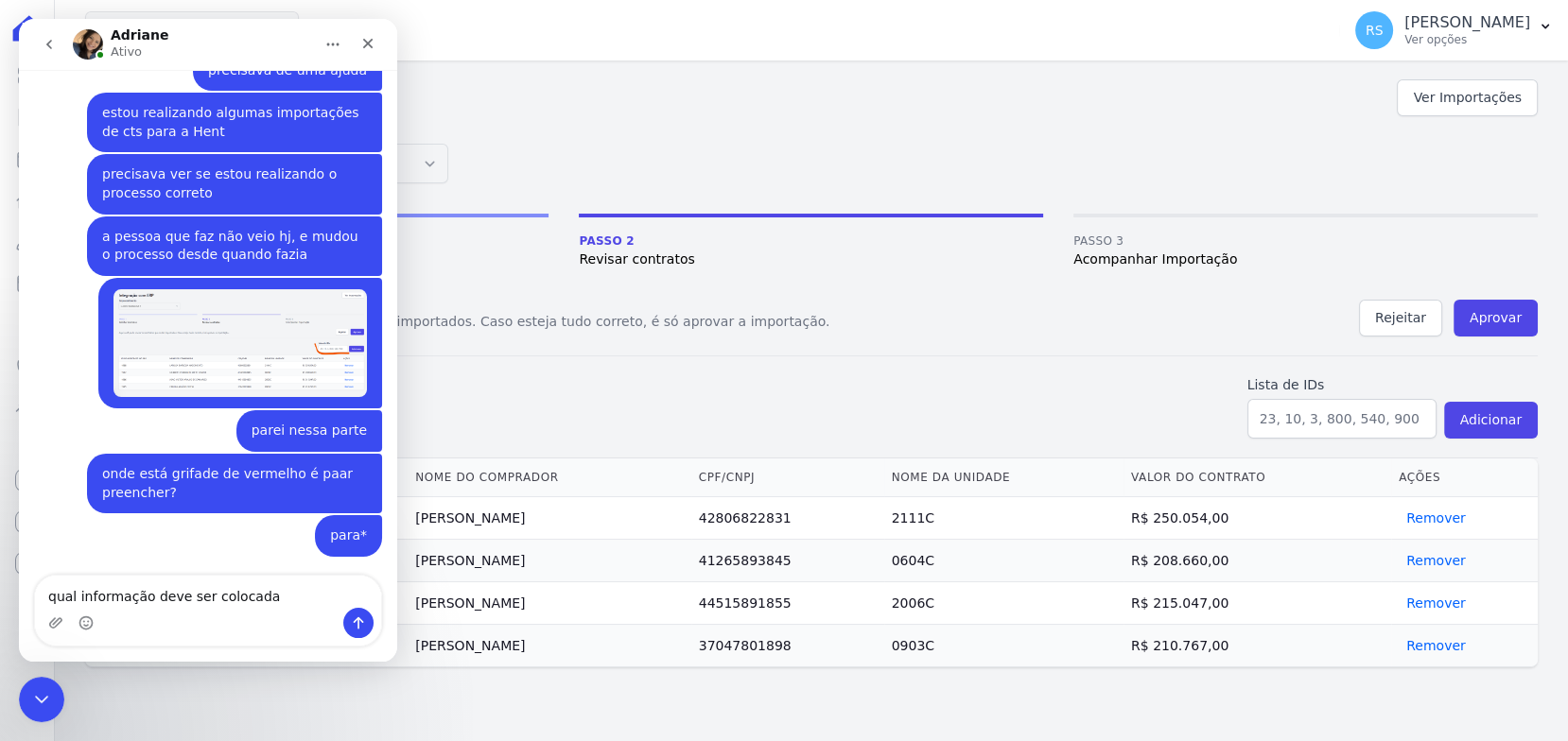
type textarea "qual informação deve ser colocada?"
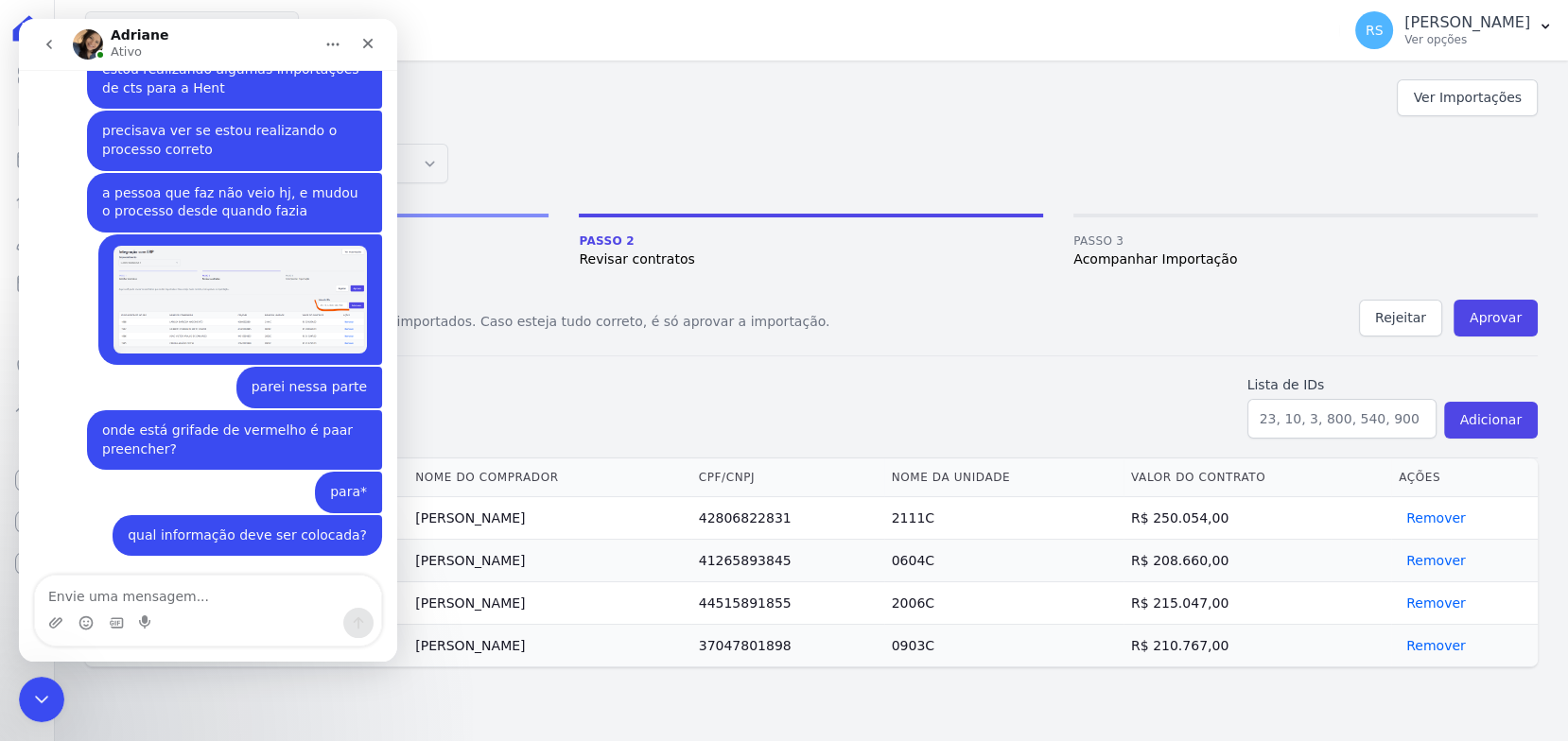
click at [822, 64] on div "Integração com ERP Ver Importações Empreendimento Lumini Clube Residencial Lumi…" at bounding box center [811, 401] width 1513 height 681
drag, startPoint x: 46, startPoint y: 696, endPoint x: 139, endPoint y: 1387, distance: 697.2
click at [48, 696] on icon "Encerramento do Messenger da Intercom" at bounding box center [38, 695] width 22 height 22
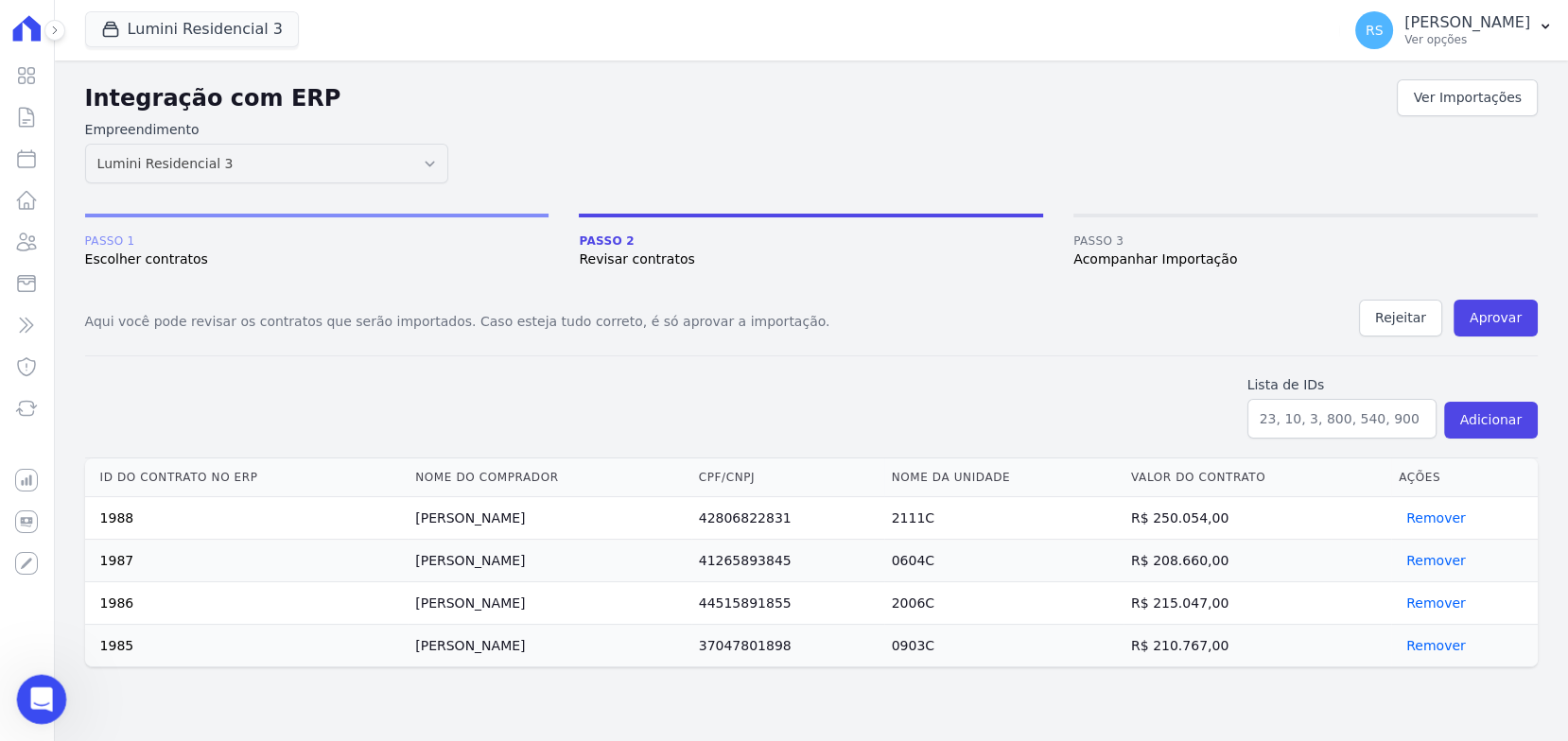
click at [39, 693] on icon "Abertura do Messenger da Intercom" at bounding box center [39, 697] width 31 height 31
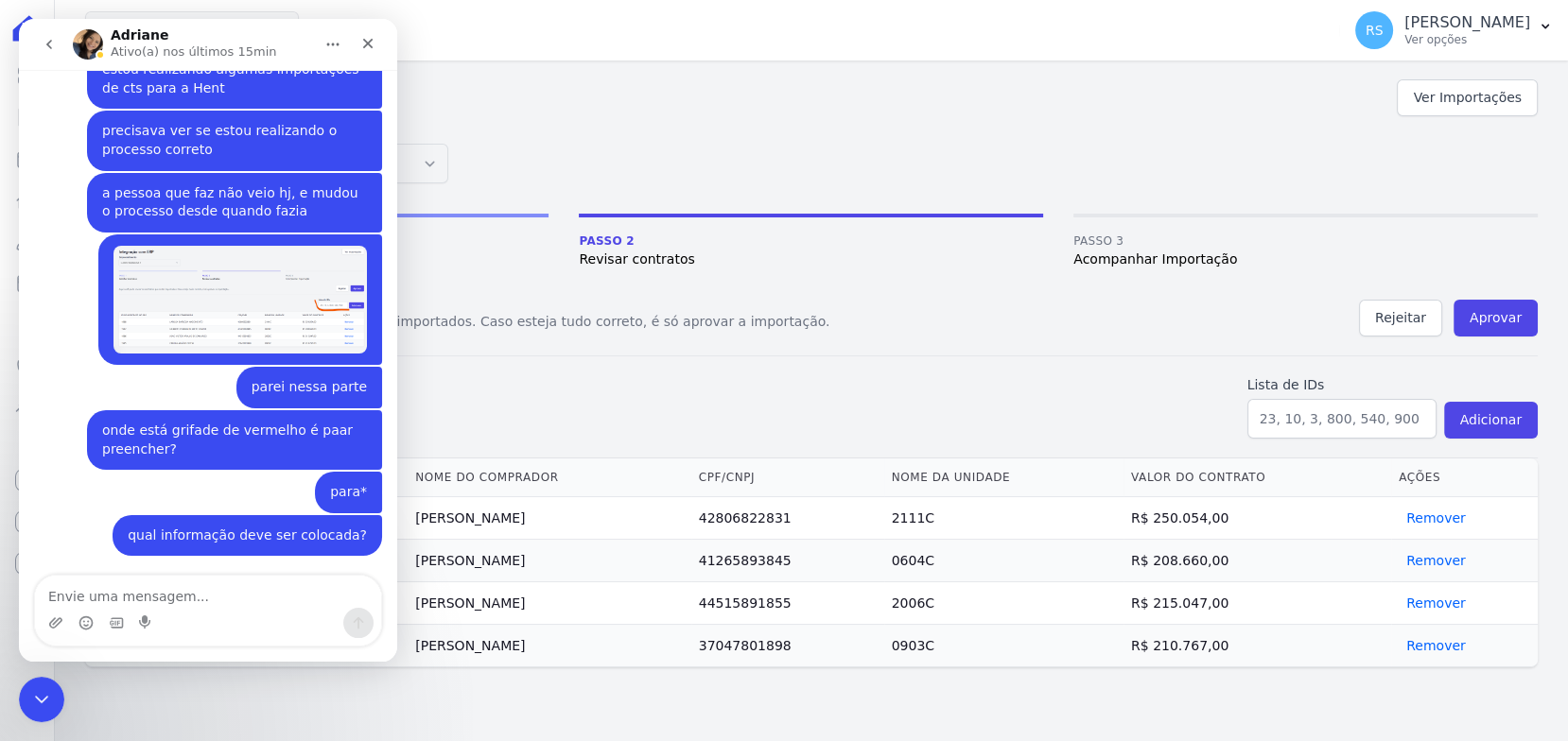
click at [278, 276] on img "Rafael diz…" at bounding box center [240, 300] width 253 height 109
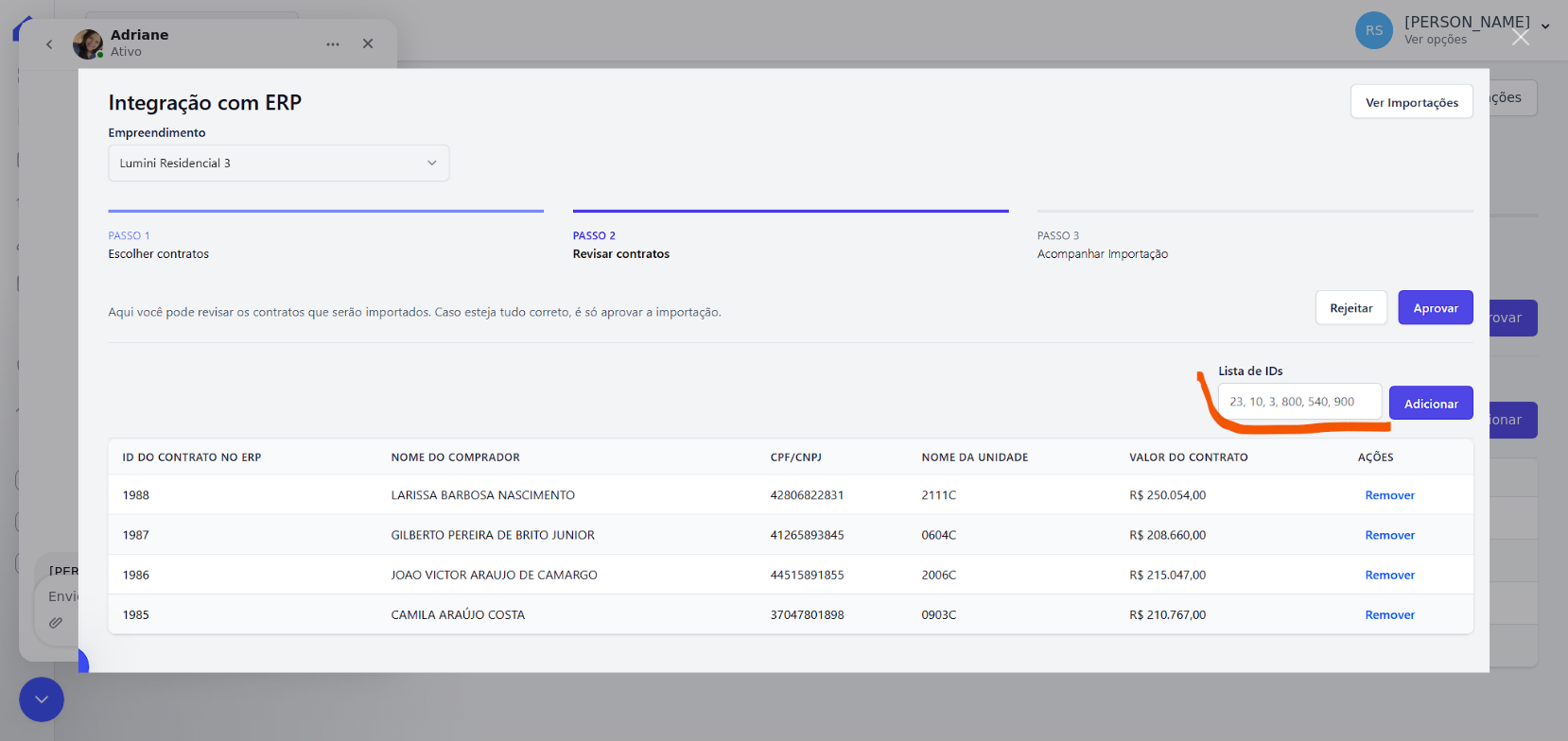
click at [24, 685] on div "Messenger da Intercom" at bounding box center [784, 370] width 1568 height 741
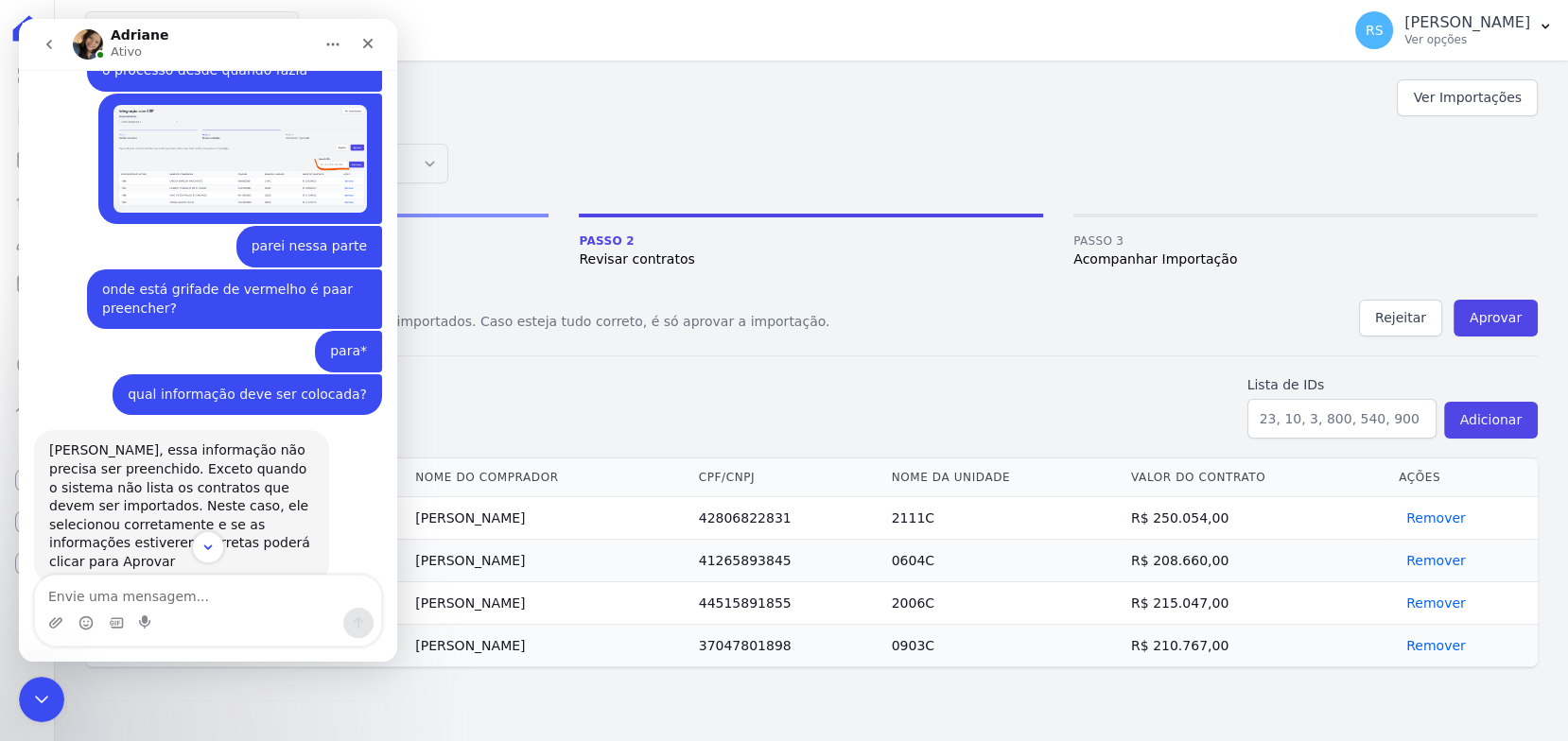
scroll to position [697, 0]
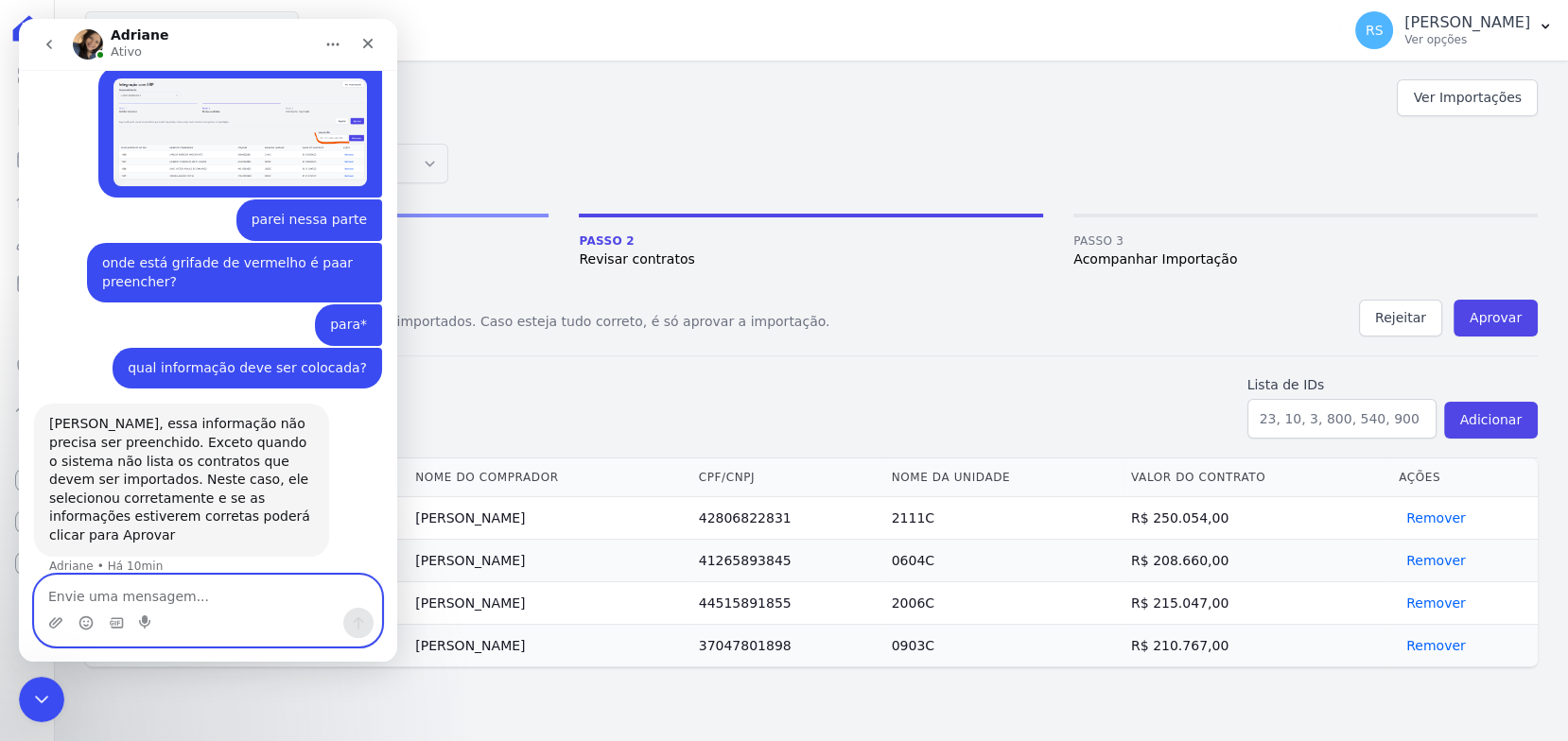
click at [167, 603] on textarea "Envie uma mensagem..." at bounding box center [208, 591] width 346 height 32
type textarea "ah"
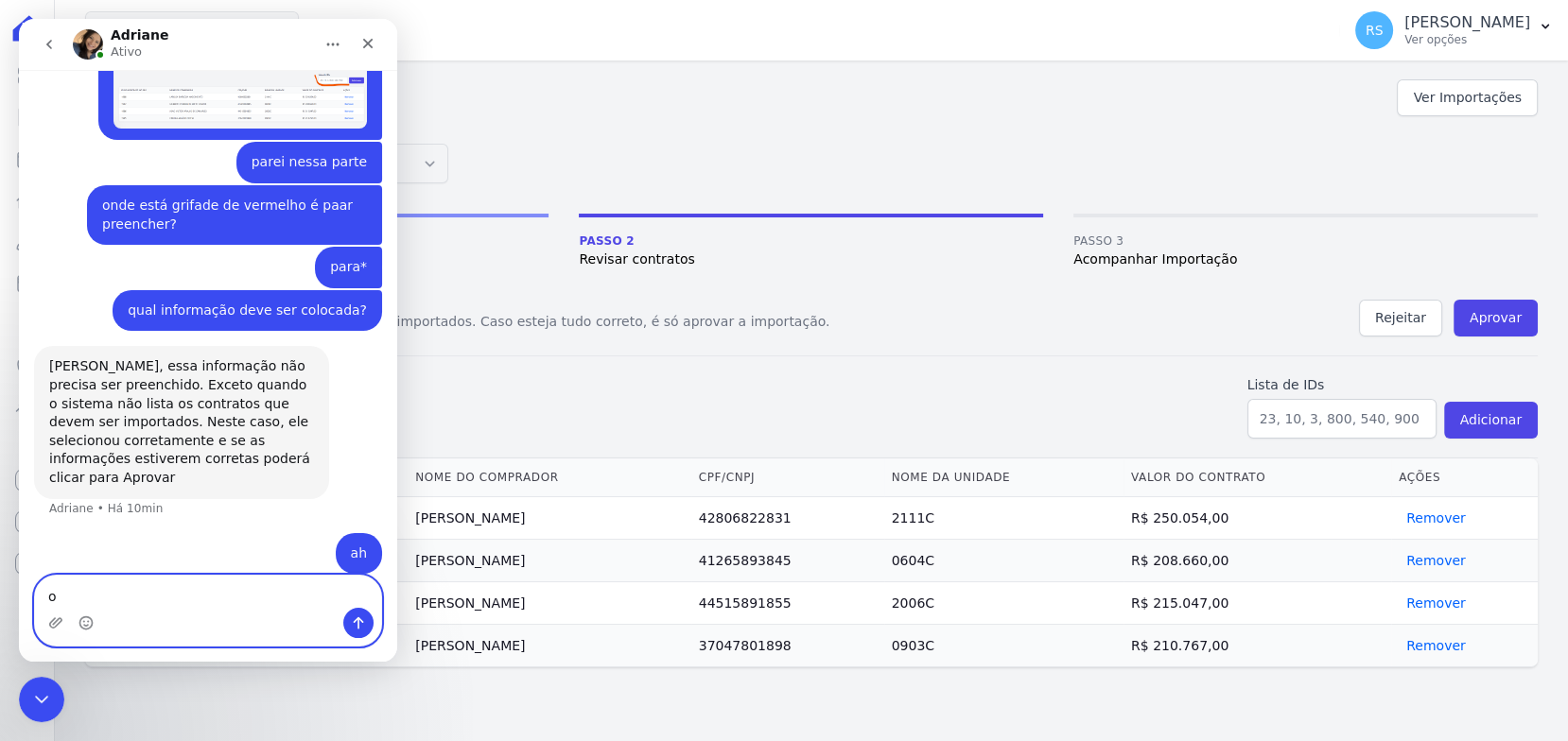
scroll to position [755, 0]
type textarea "ok!"
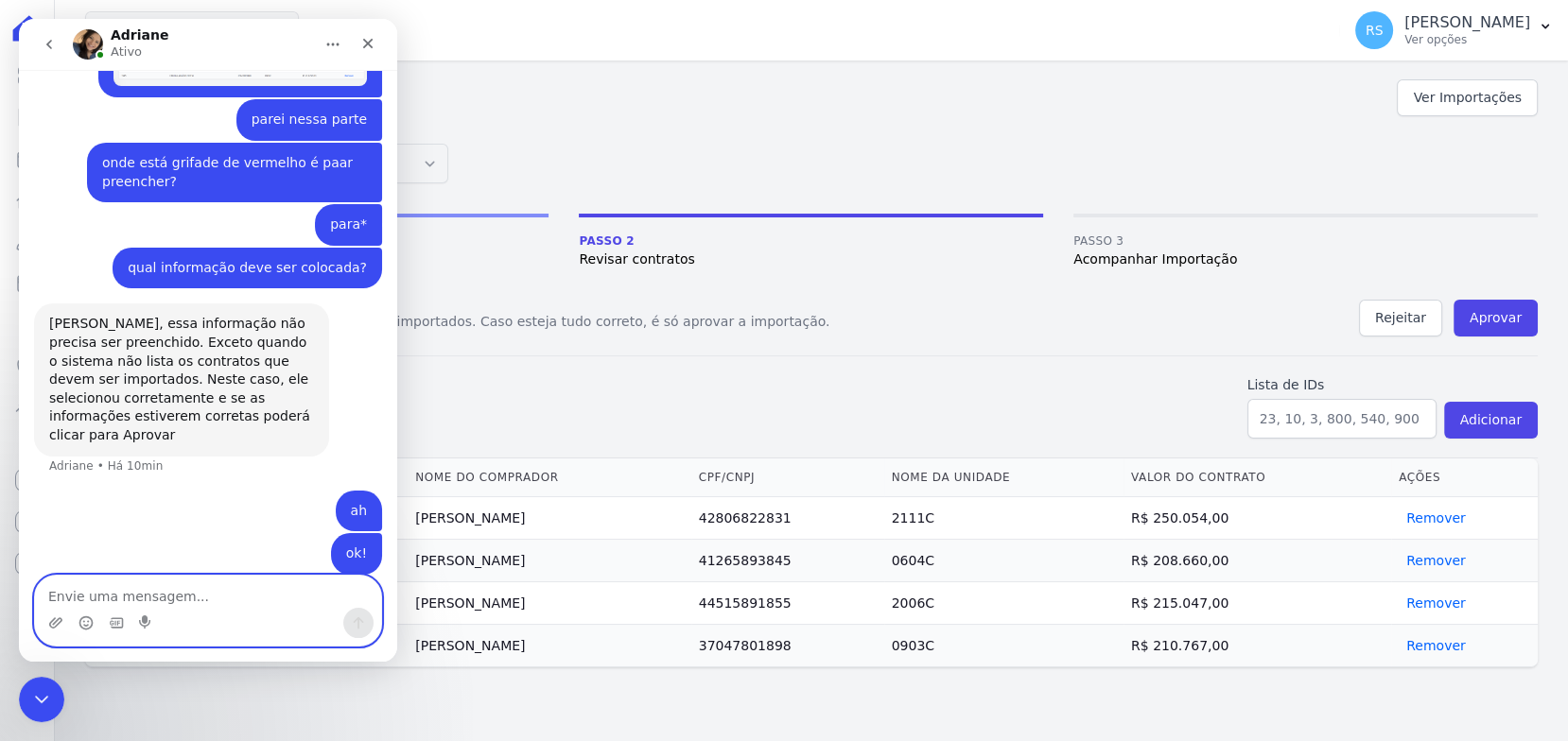
scroll to position [797, 0]
click at [21, 687] on div "Encerramento do Messenger da Intercom" at bounding box center [39, 696] width 46 height 46
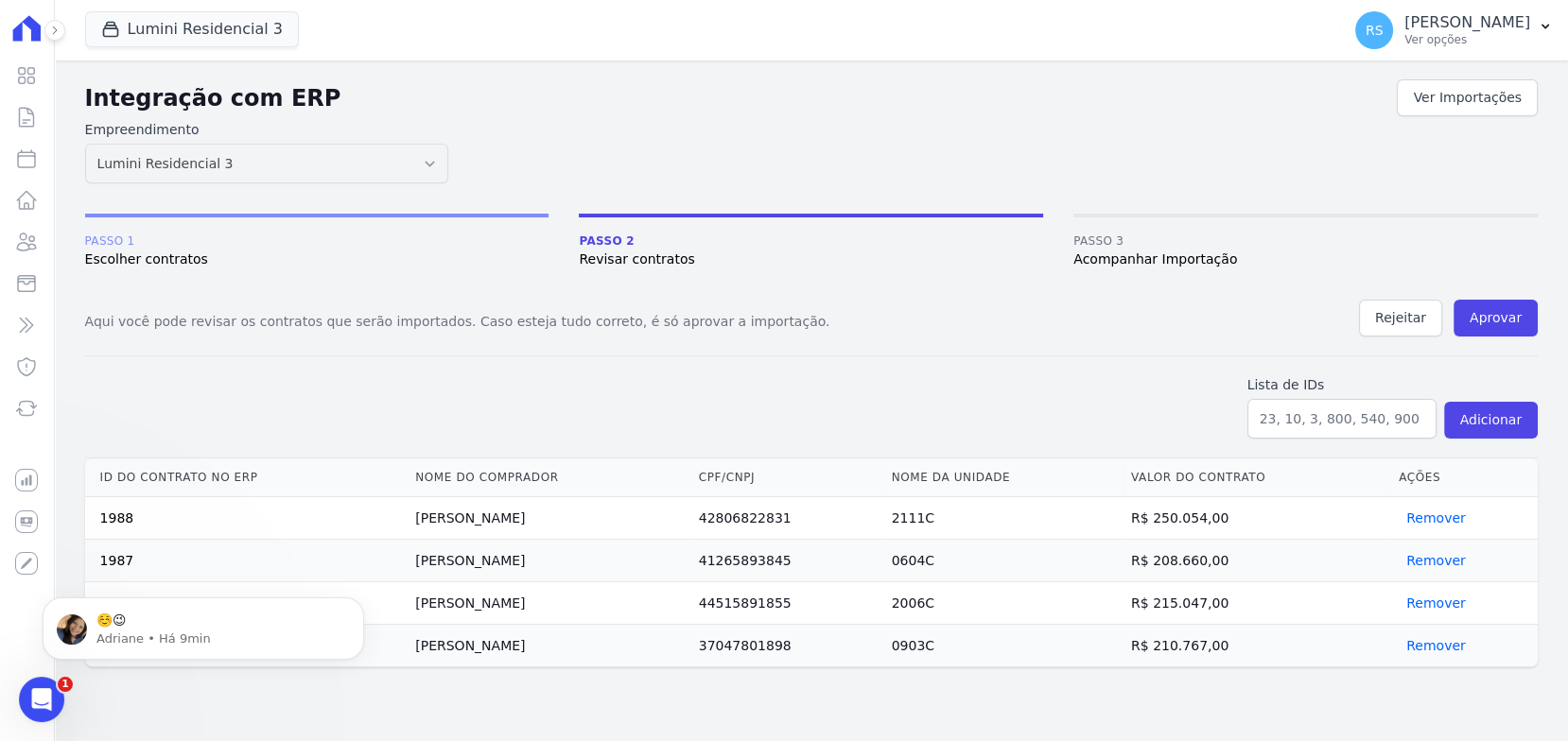
scroll to position [0, 0]
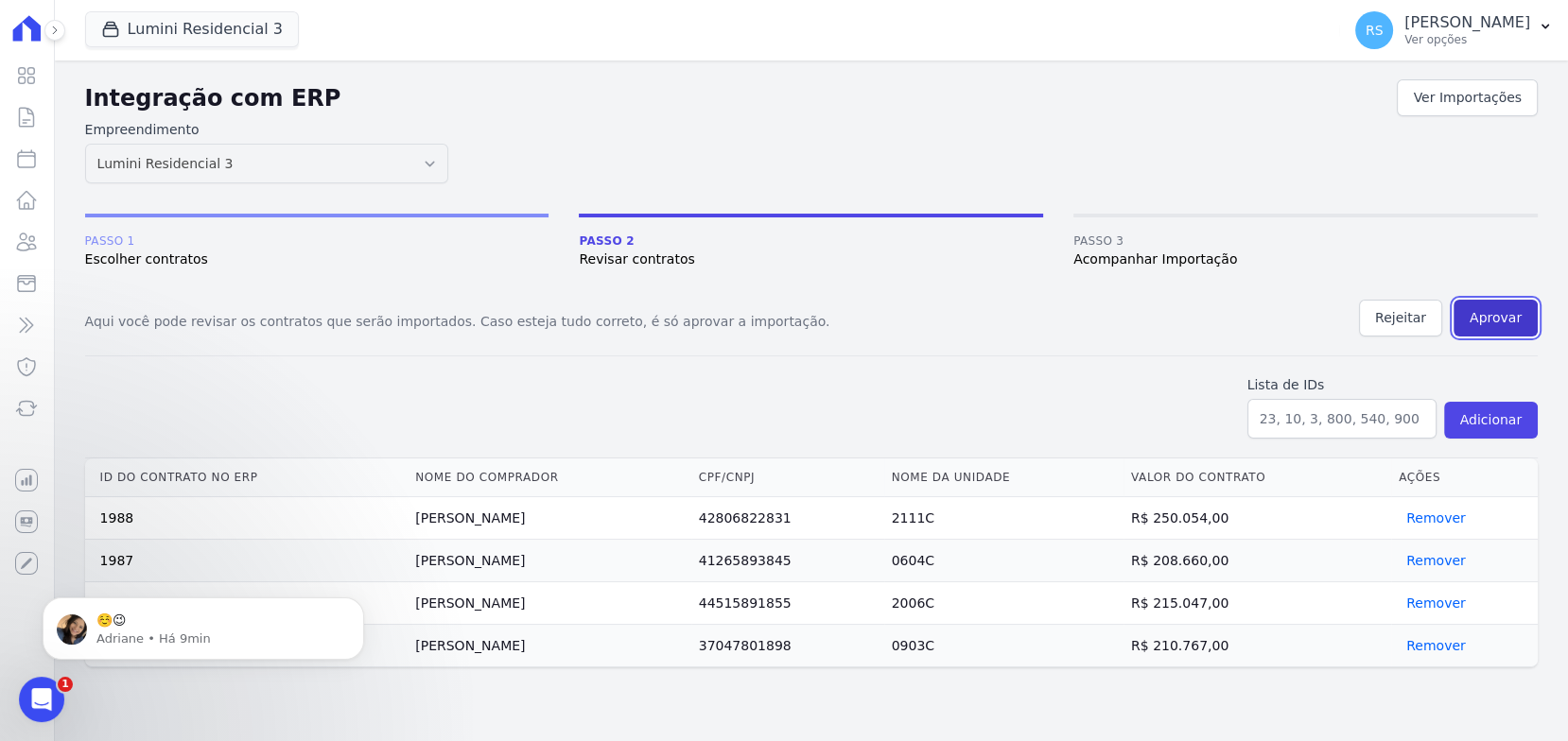
click at [1515, 325] on button "Aprovar" at bounding box center [1495, 318] width 84 height 37
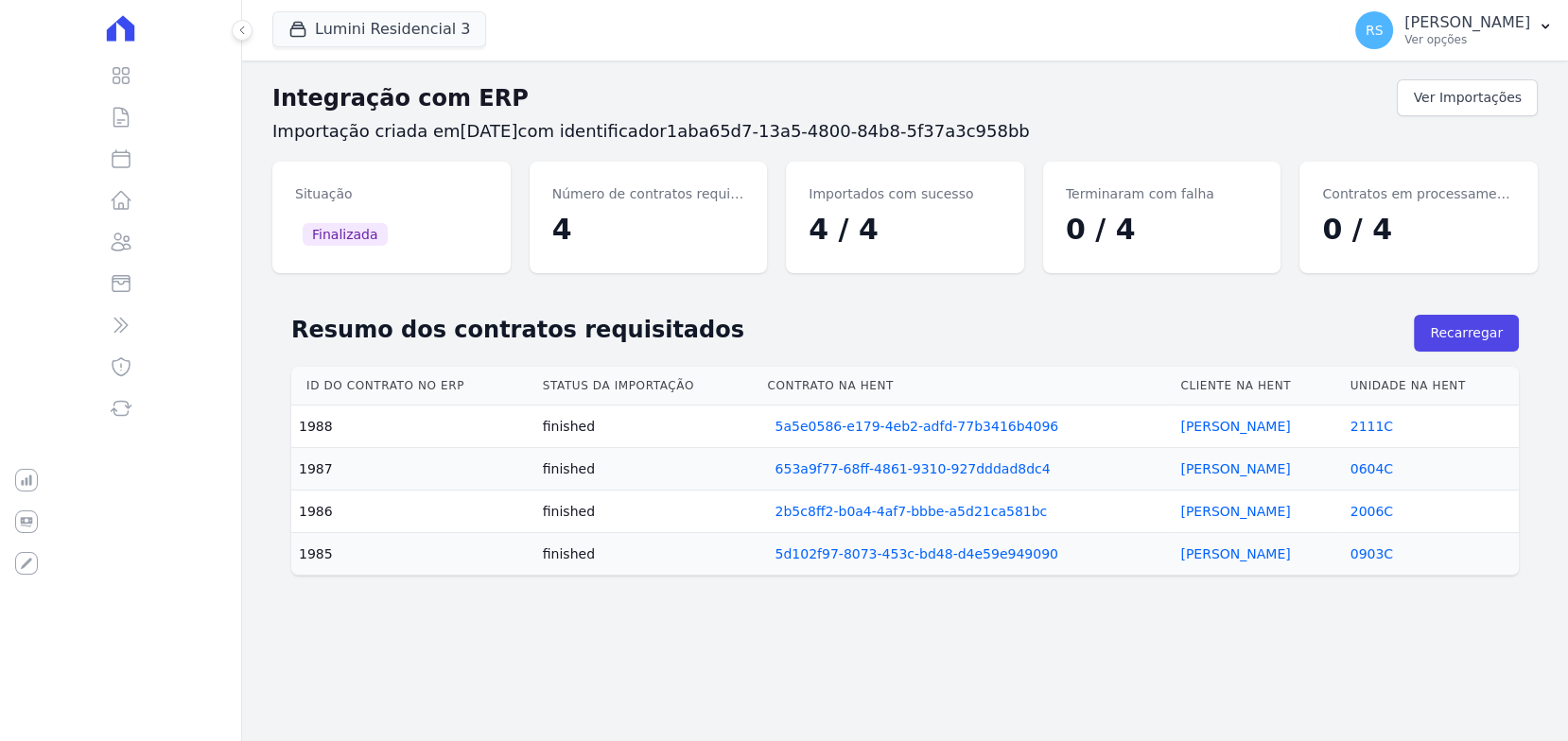
click at [900, 296] on div "Resumo dos contratos requisitados Recarregar Fechar Id do contrato no ERP Statu…" at bounding box center [905, 441] width 1265 height 306
click at [1503, 33] on p "Ver opções" at bounding box center [1467, 40] width 126 height 16
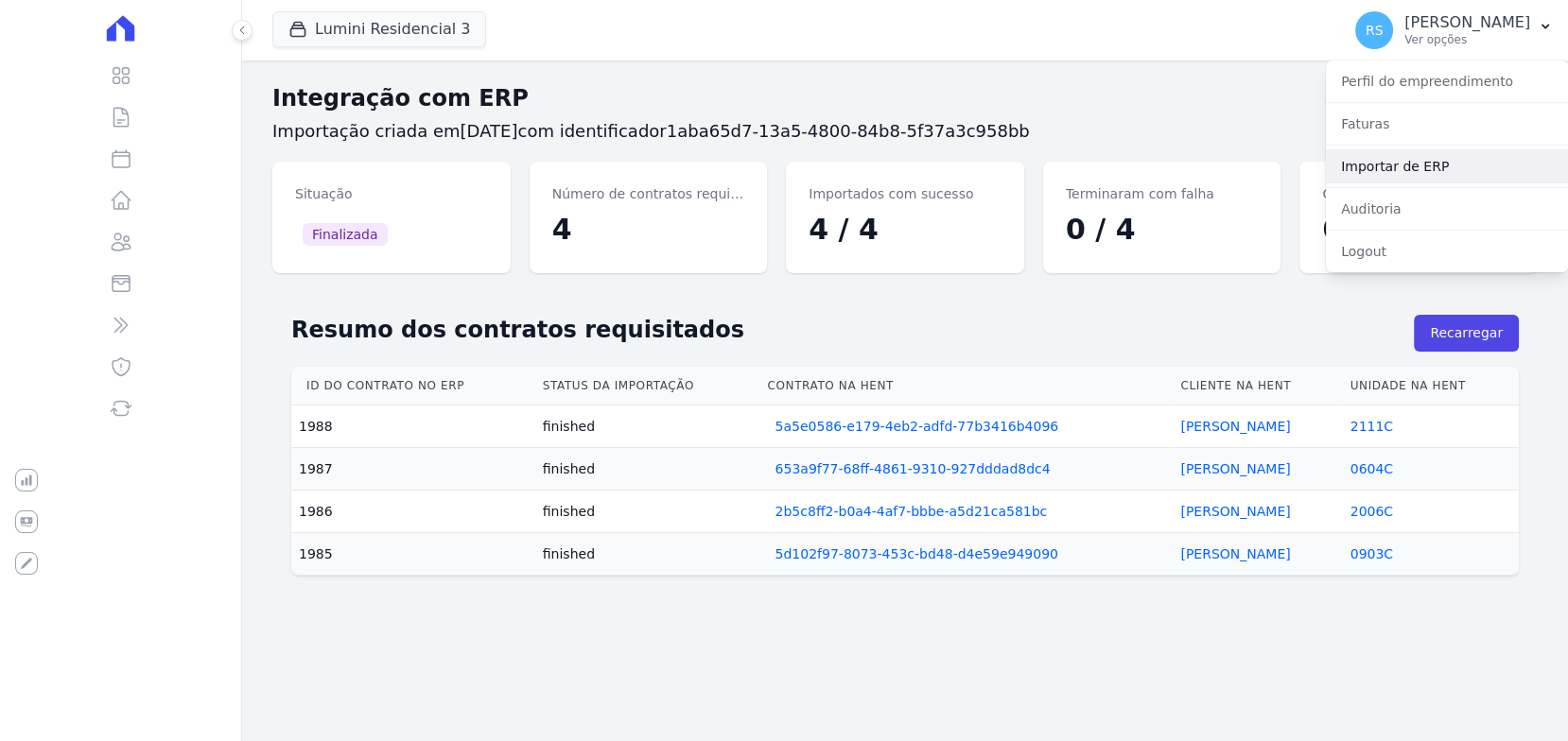
click at [1458, 166] on link "Importar de ERP" at bounding box center [1446, 166] width 242 height 34
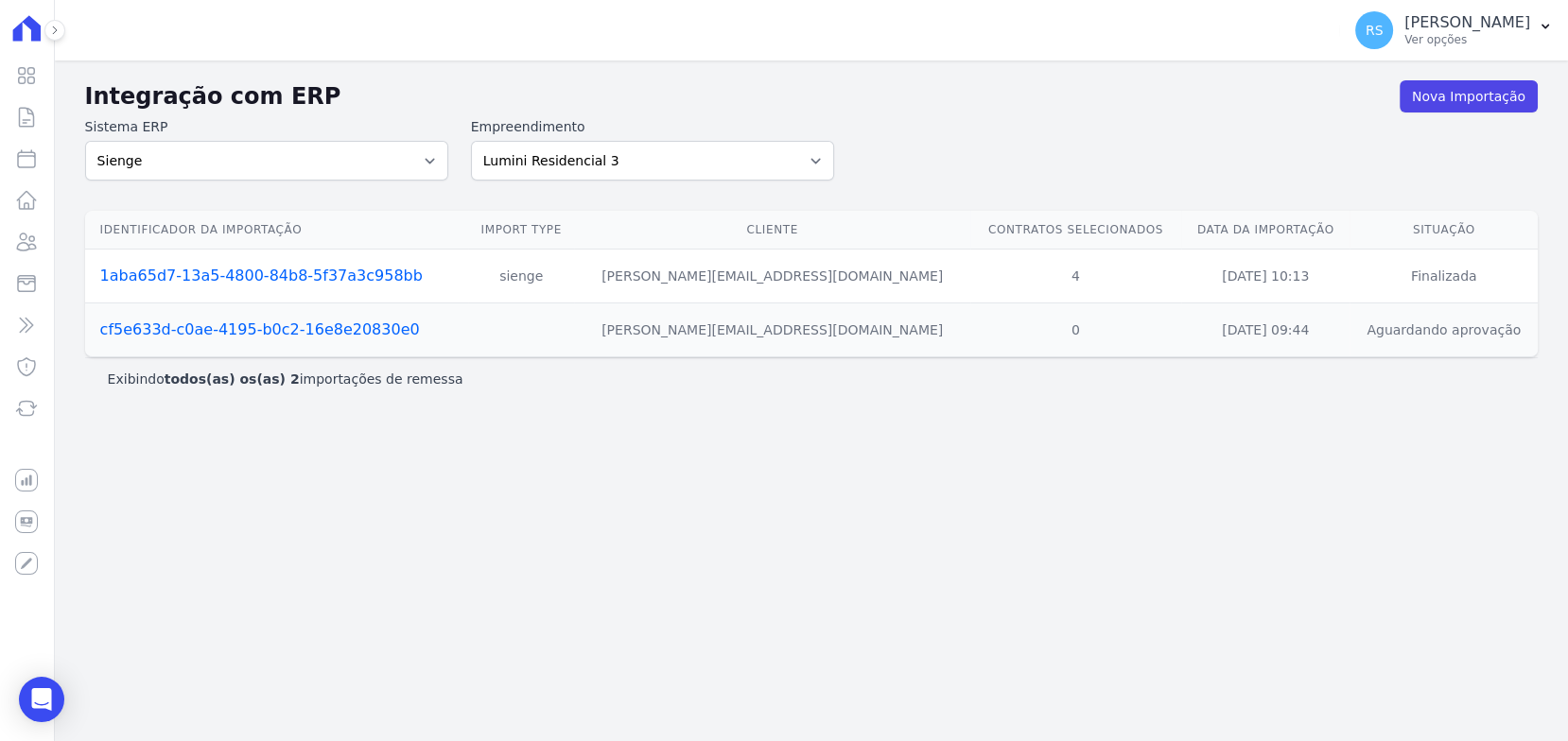
click at [946, 87] on h2 "Integração com ERP" at bounding box center [742, 96] width 1314 height 34
click at [1454, 105] on link "Nova Importação" at bounding box center [1468, 96] width 138 height 32
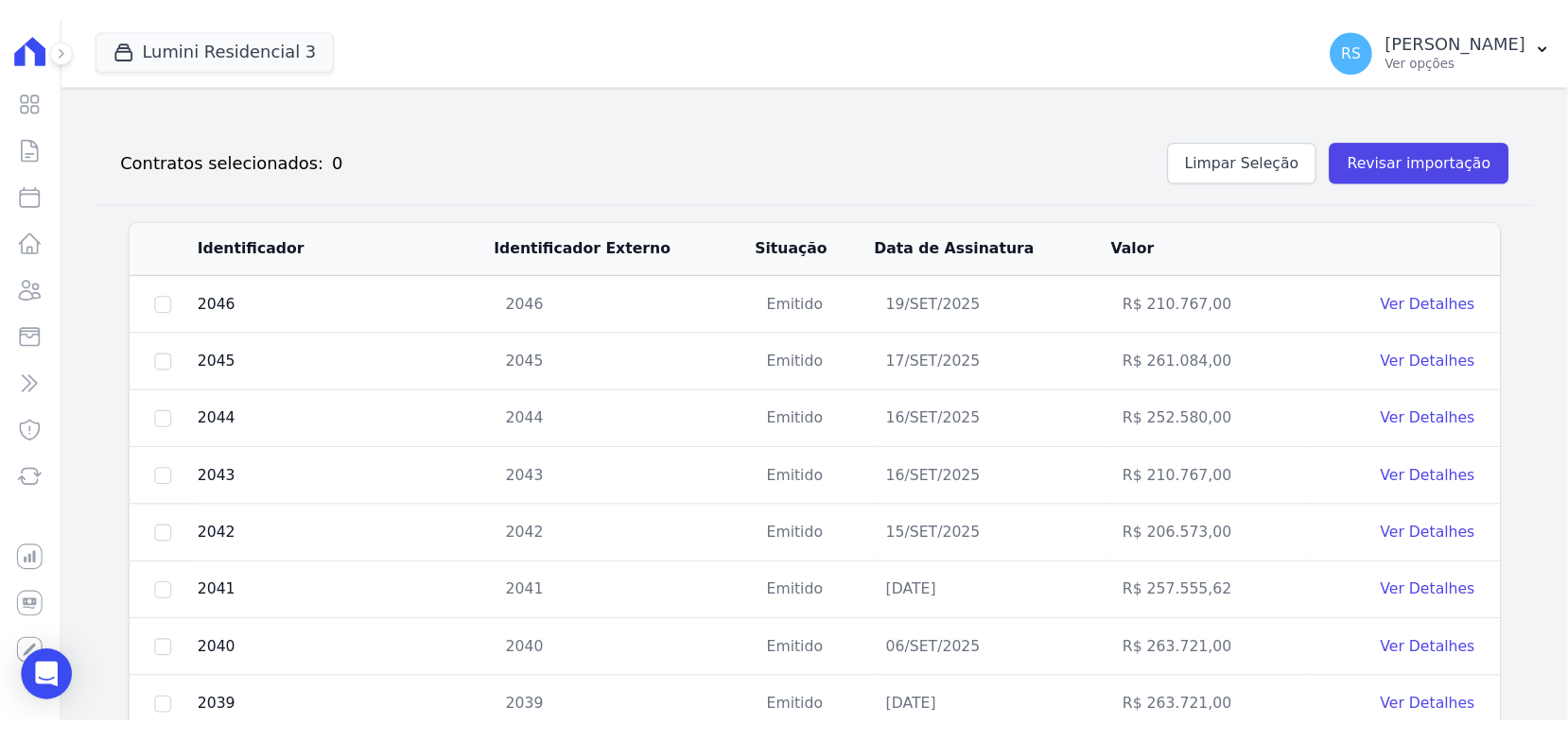
scroll to position [209, 0]
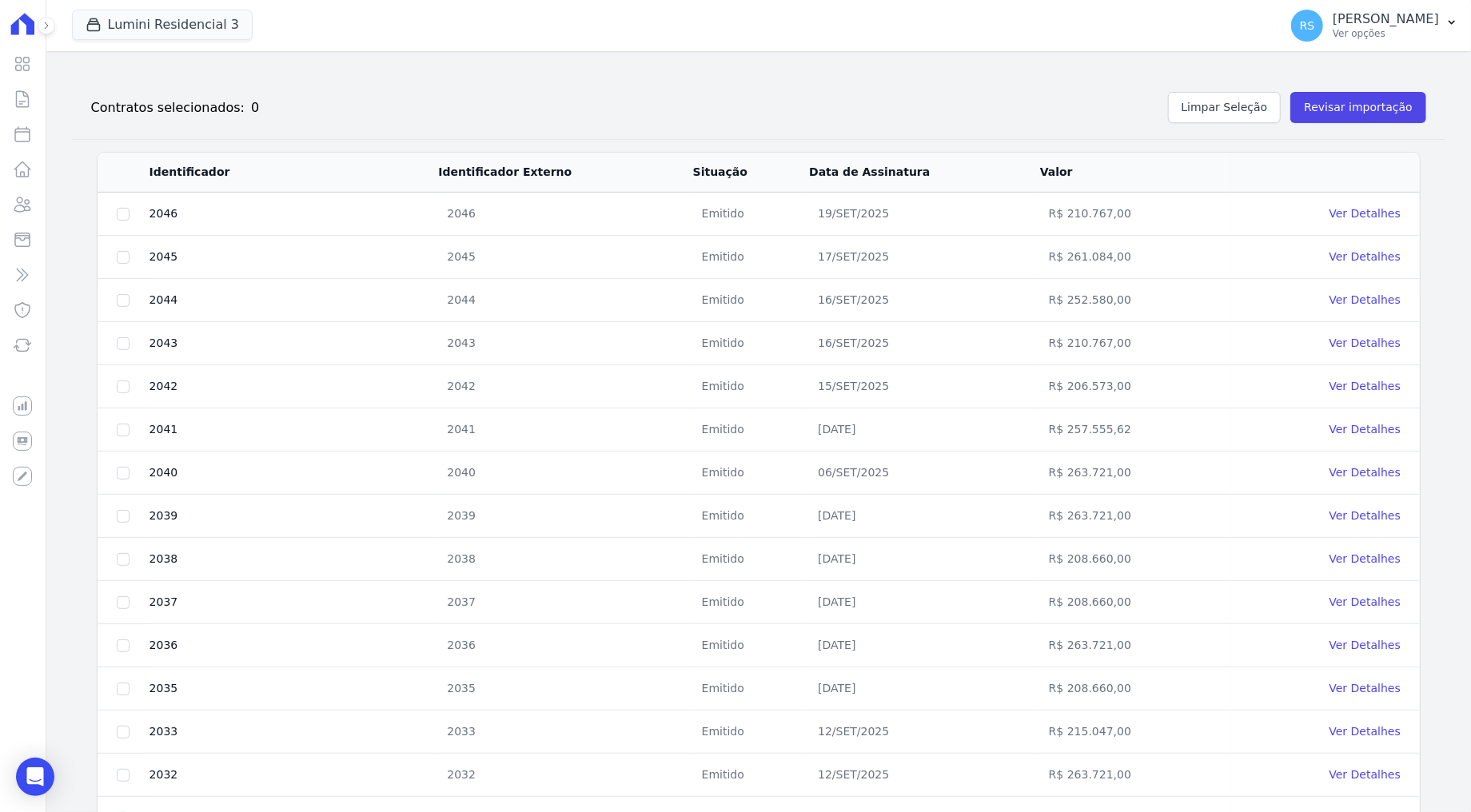
click at [652, 114] on div "Contratos selecionados: 0 Limpar Seleção Revisar importação" at bounding box center [751, 104] width 1348 height 38
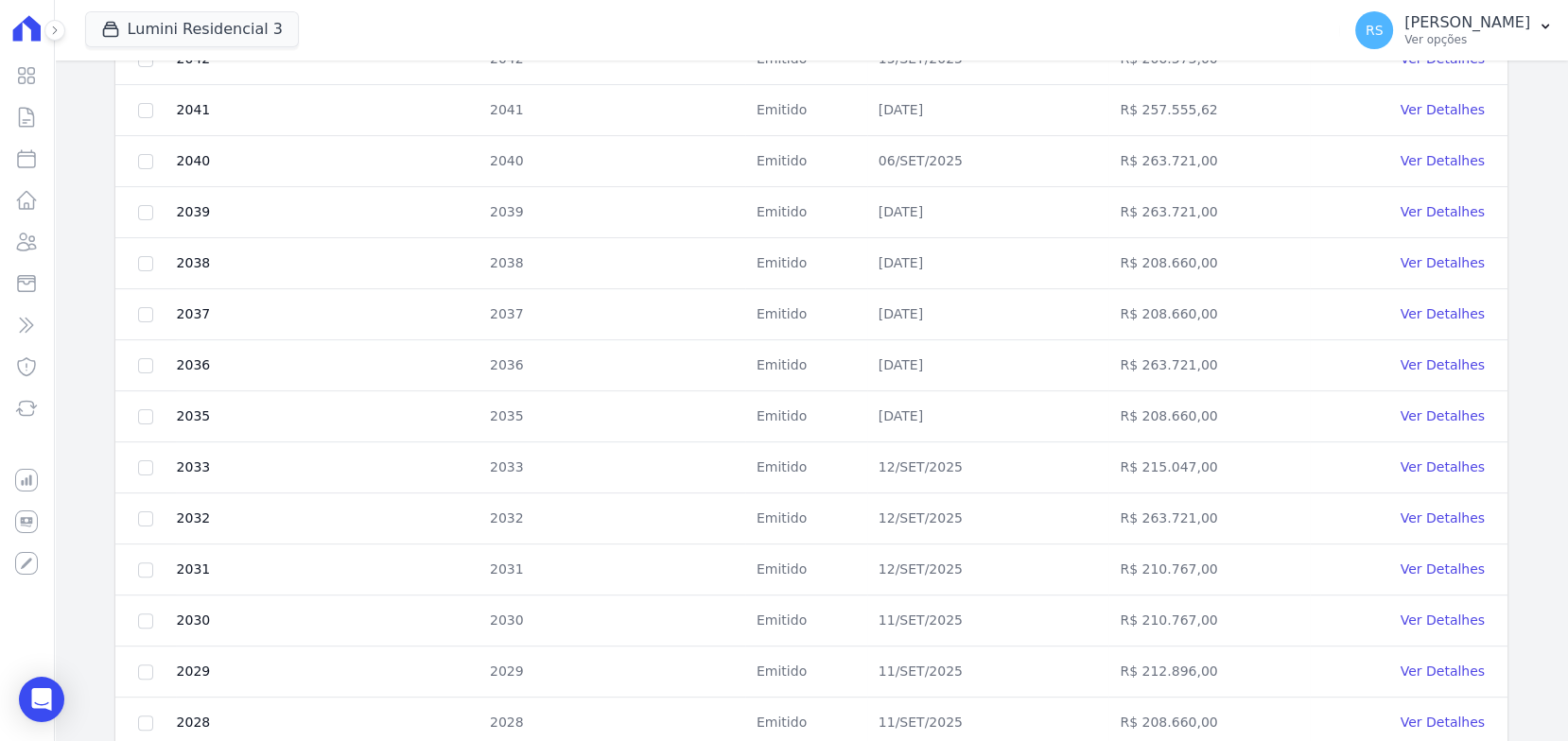
scroll to position [629, 0]
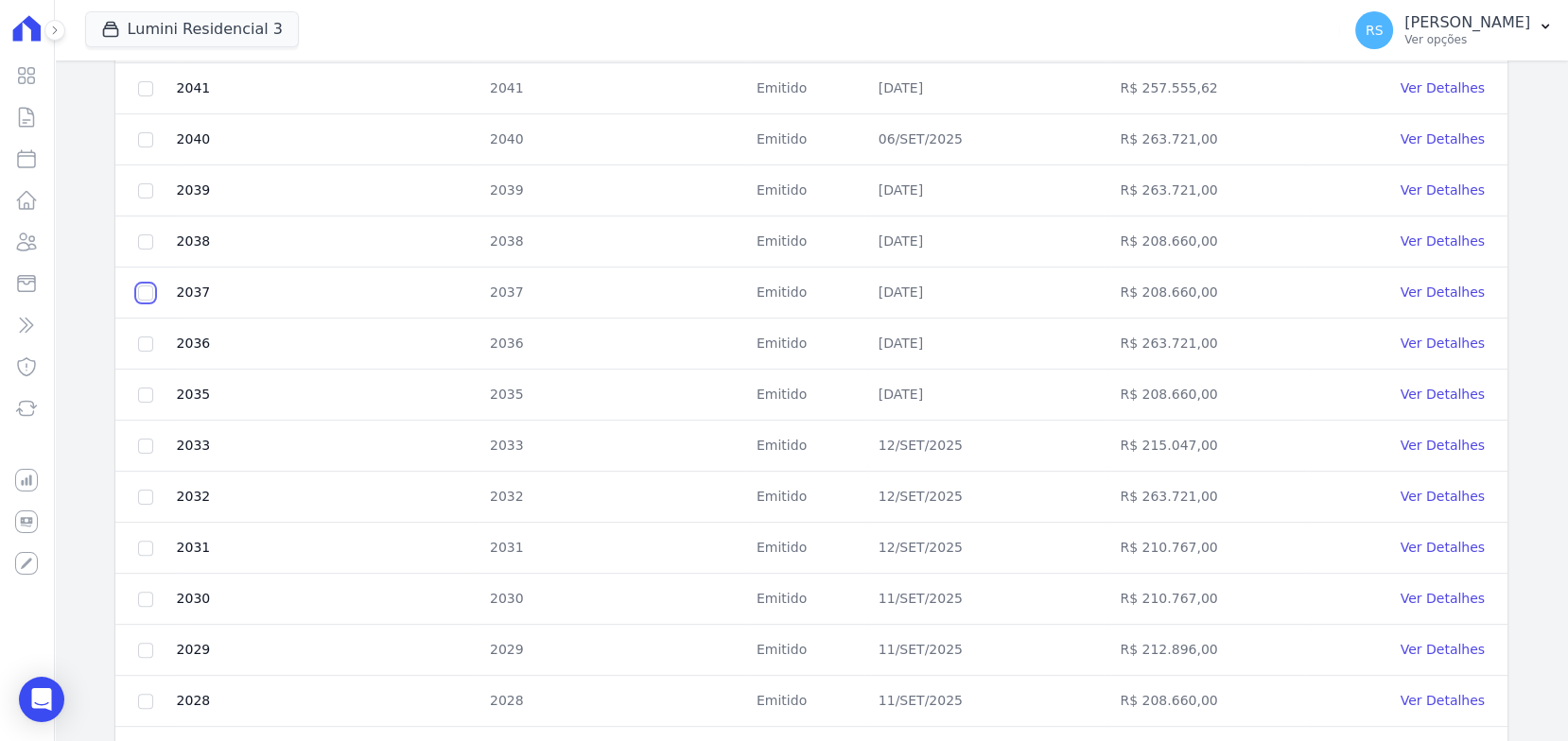
click at [151, 291] on input "checkbox" at bounding box center [146, 293] width 16 height 16
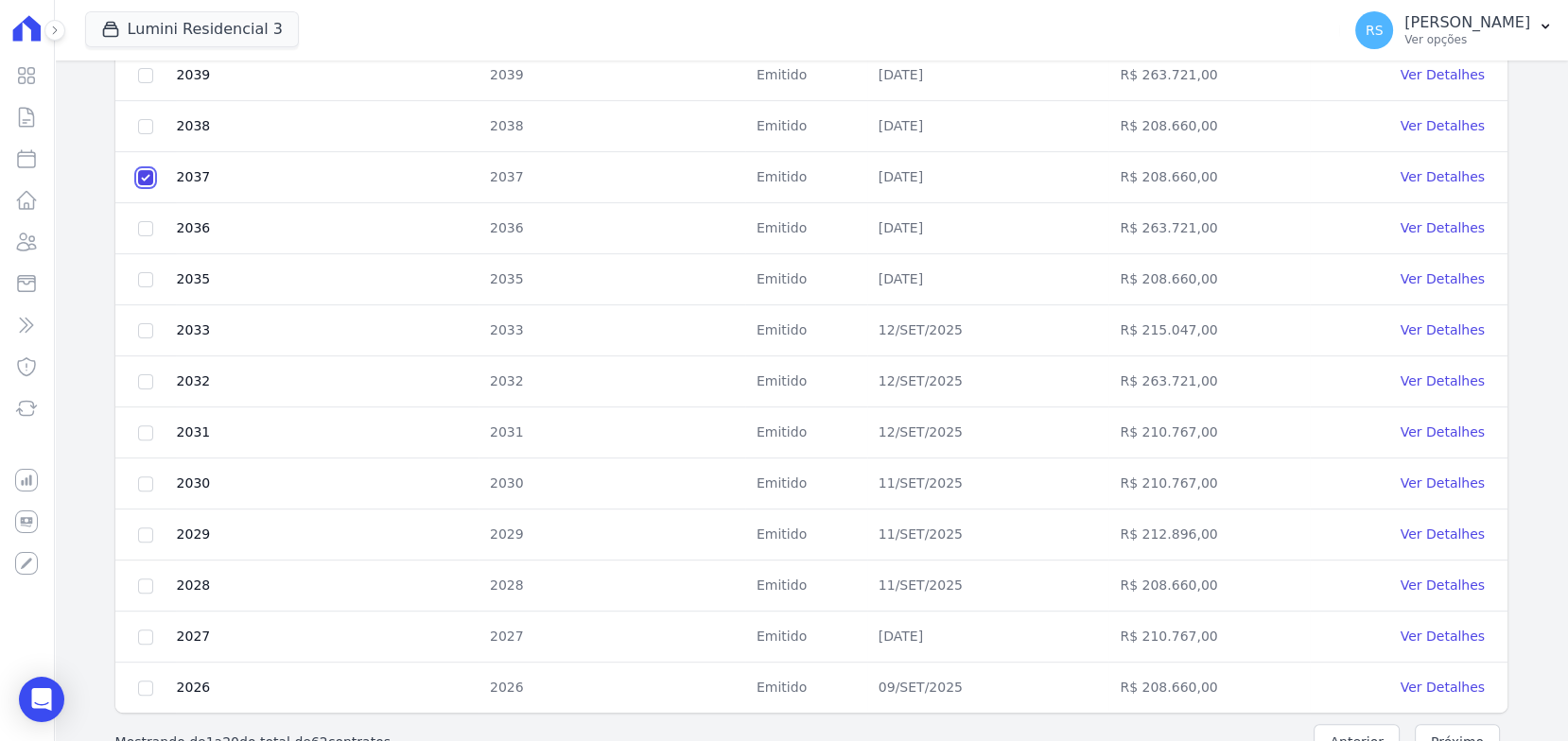
scroll to position [786, 0]
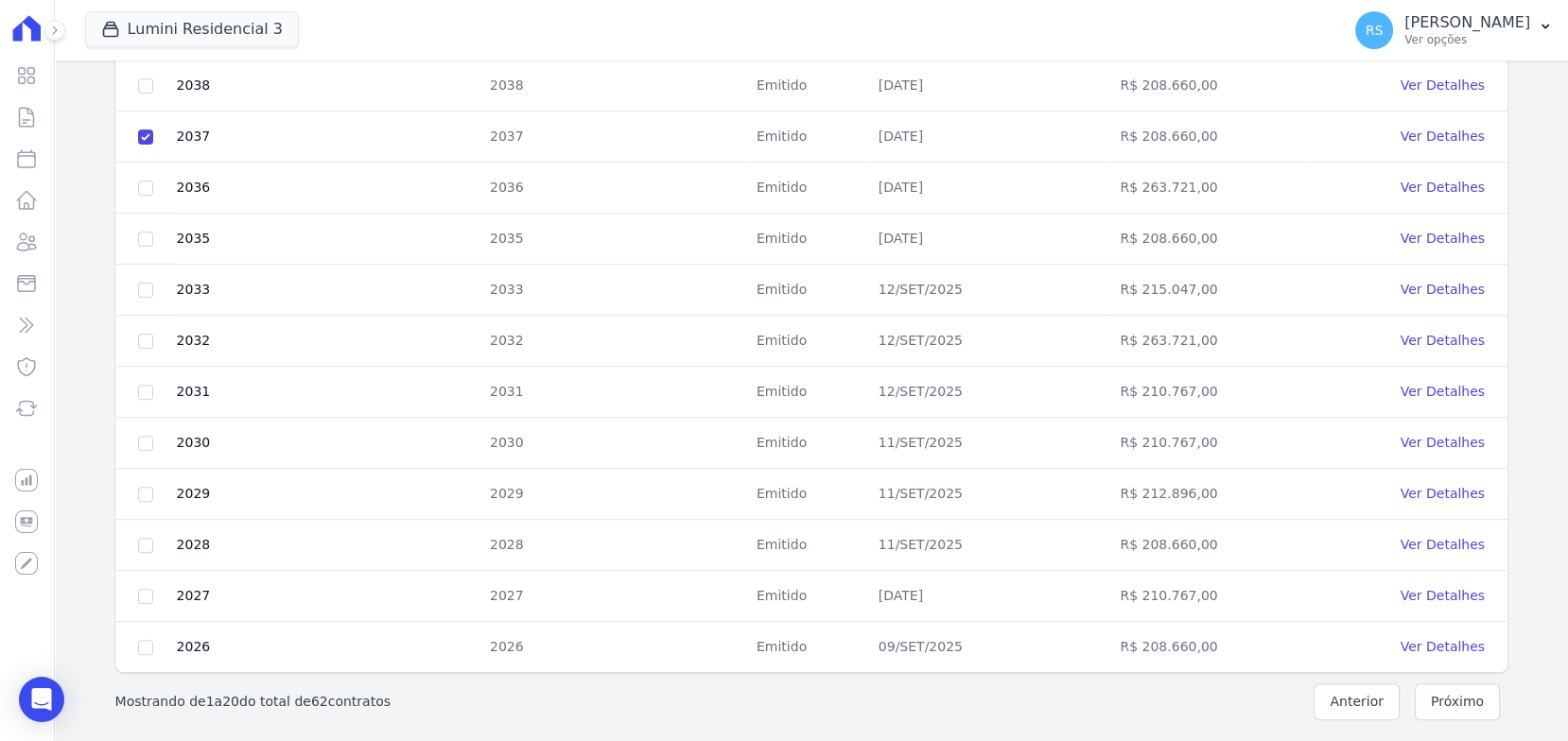
click at [190, 139] on td "2037" at bounding box center [327, 137] width 303 height 51
copy td "2037"
click at [1442, 705] on button "Próximo" at bounding box center [1457, 701] width 85 height 37
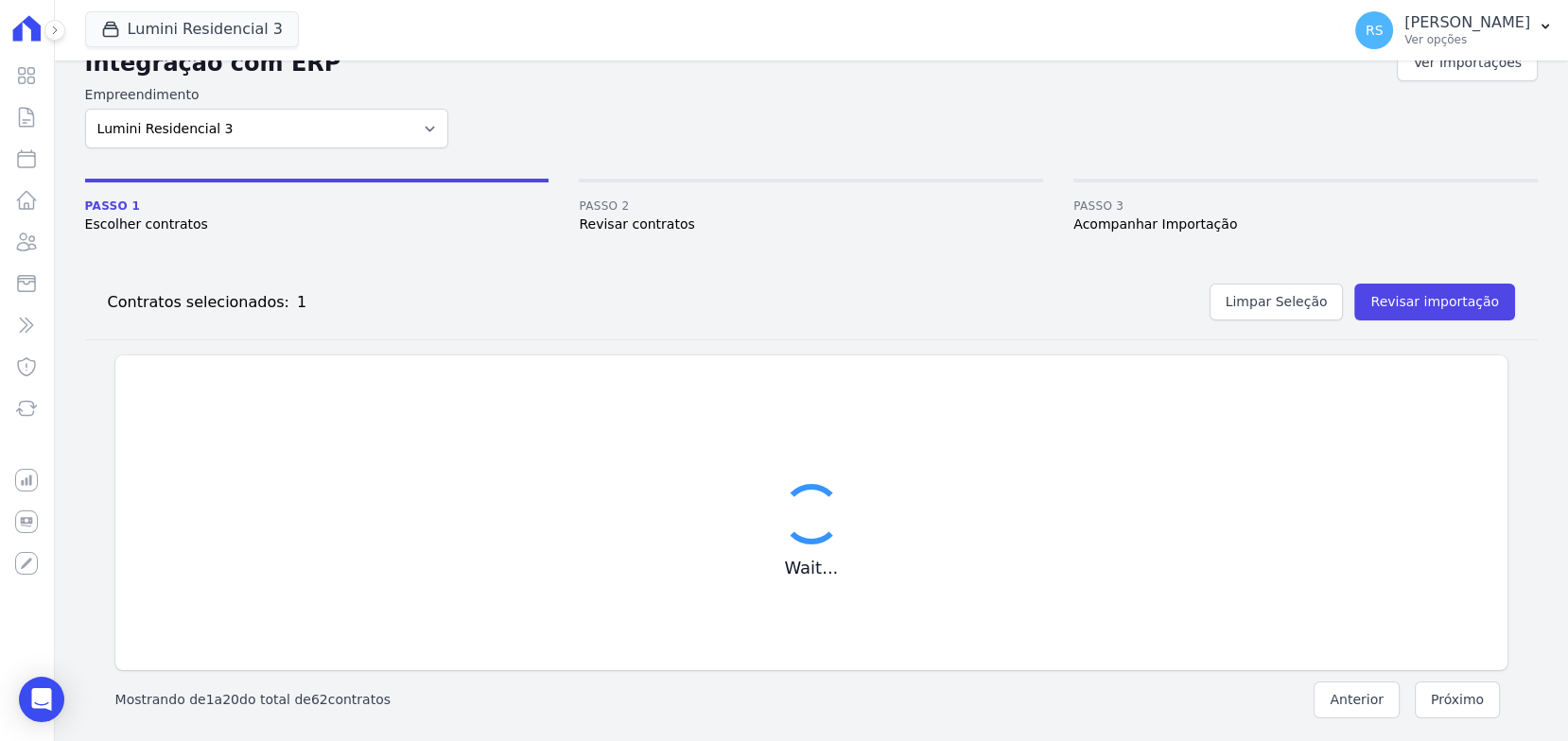
checkbox input "false"
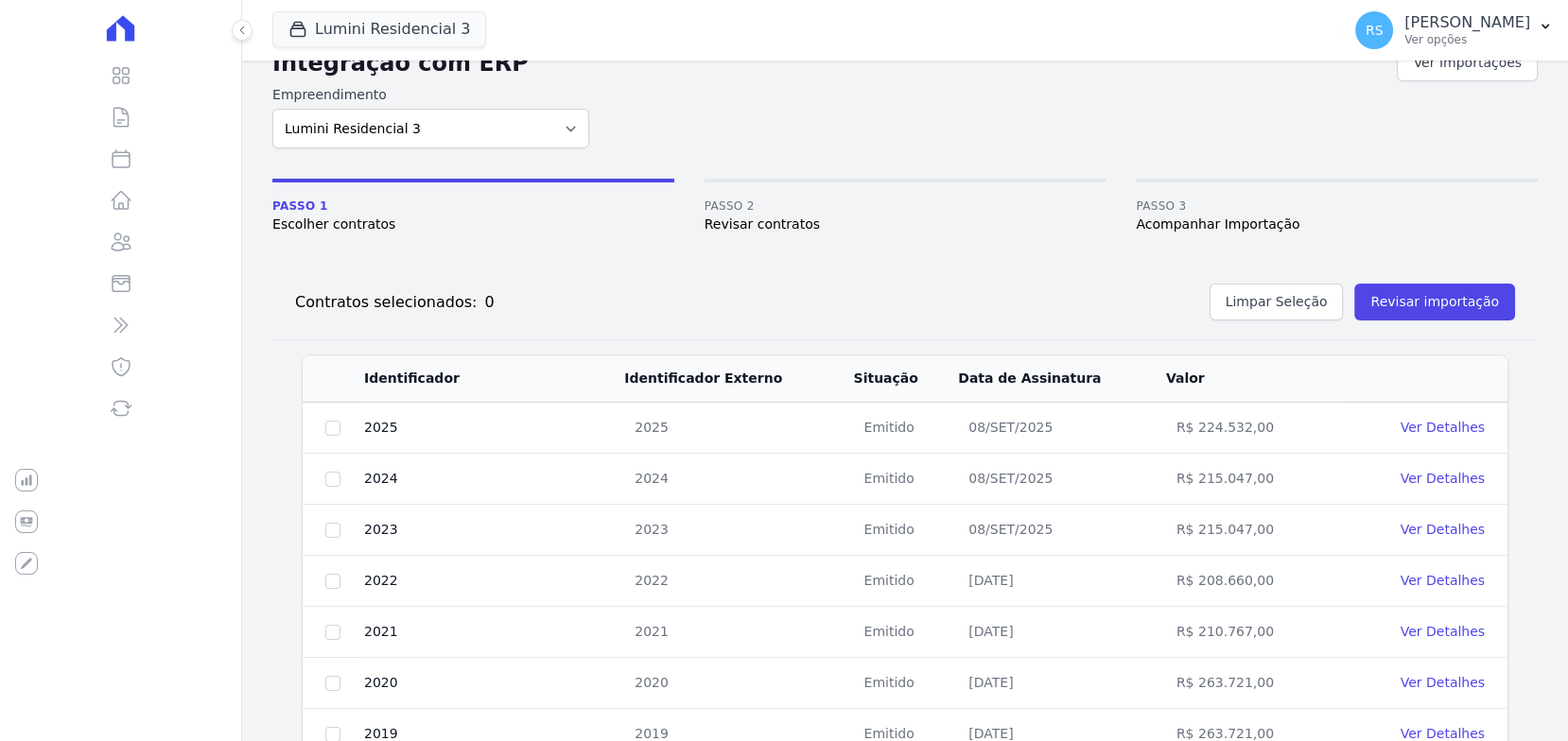
scroll to position [786, 0]
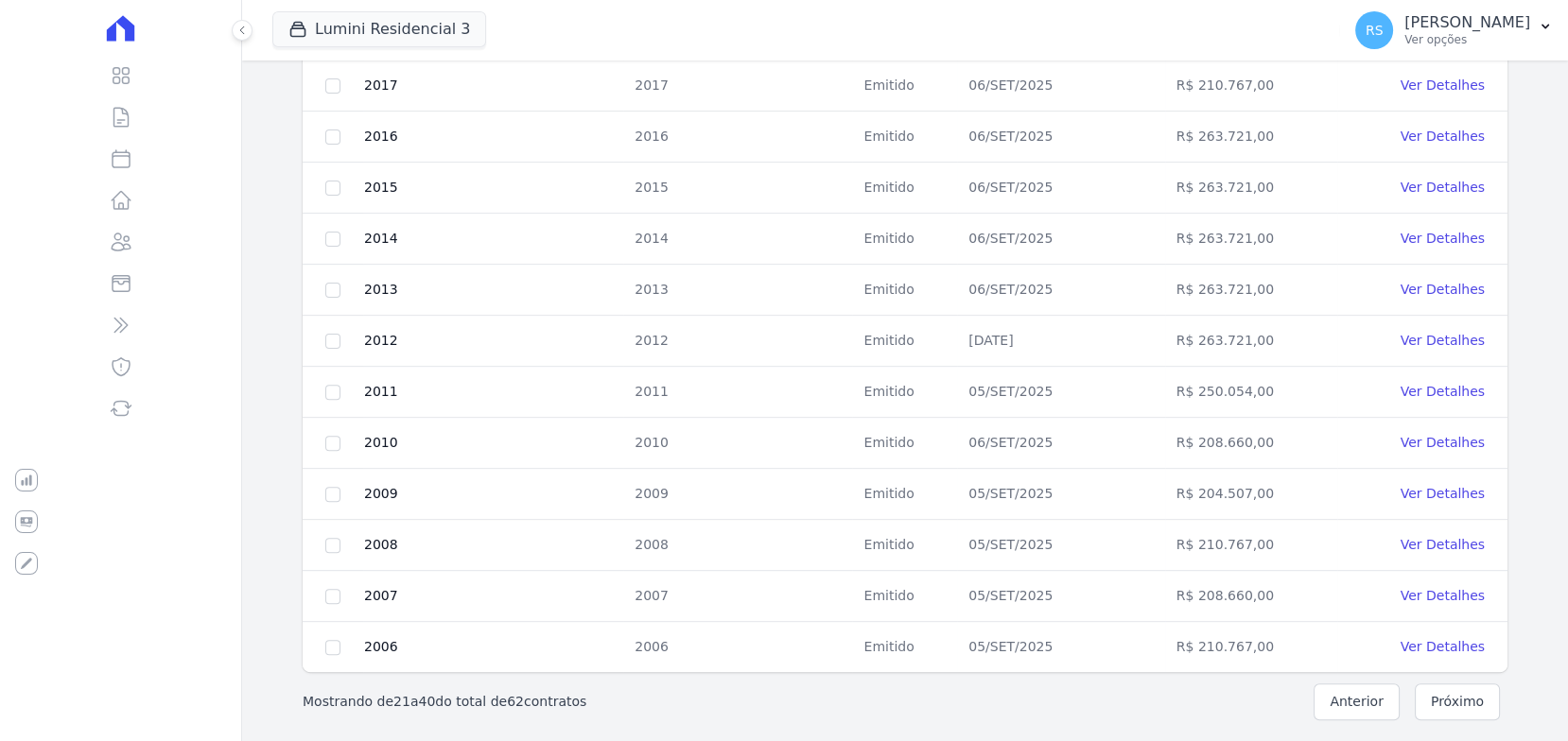
drag, startPoint x: 1436, startPoint y: 696, endPoint x: 1400, endPoint y: 684, distance: 37.9
click at [1415, 687] on button "Próximo" at bounding box center [1457, 701] width 85 height 37
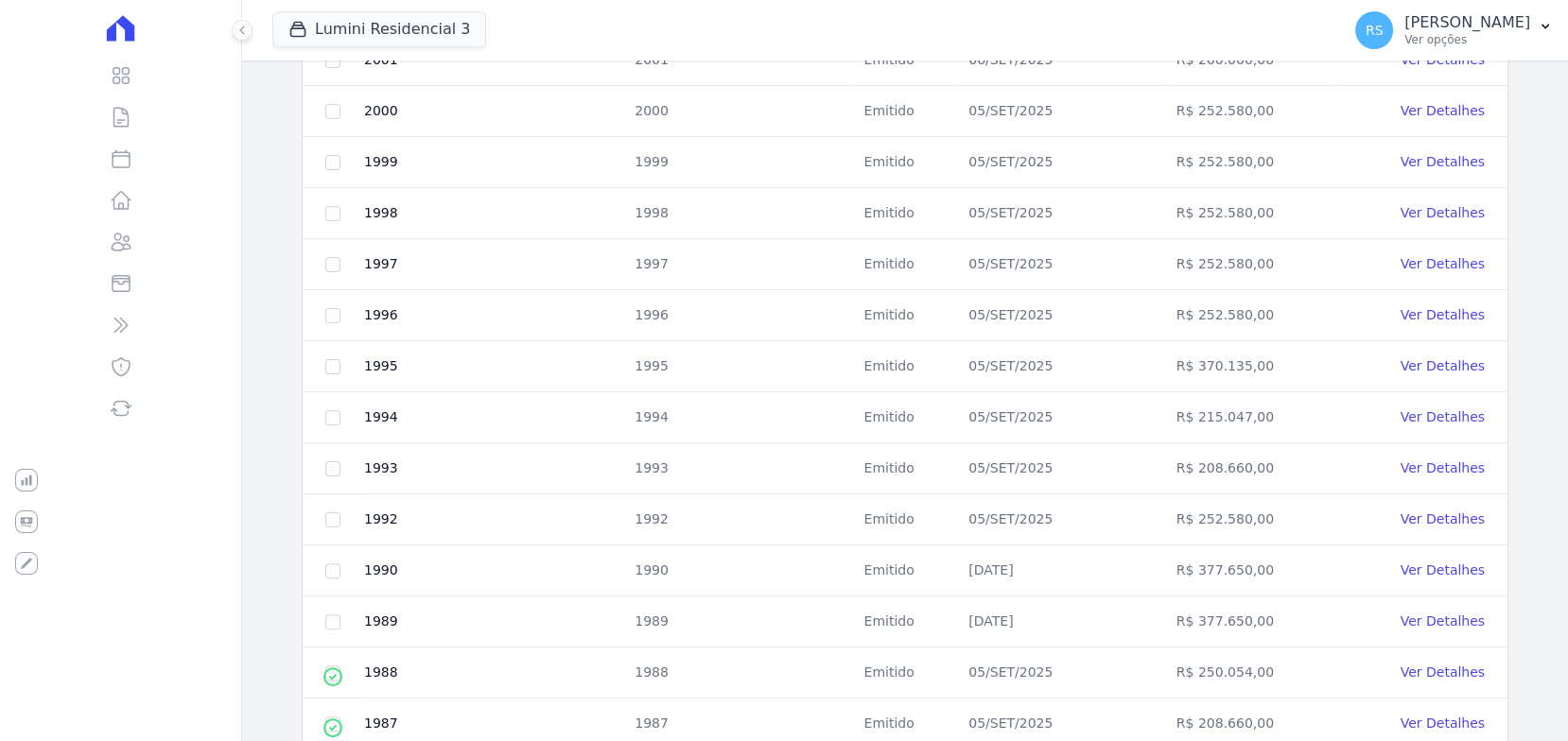
scroll to position [575, 0]
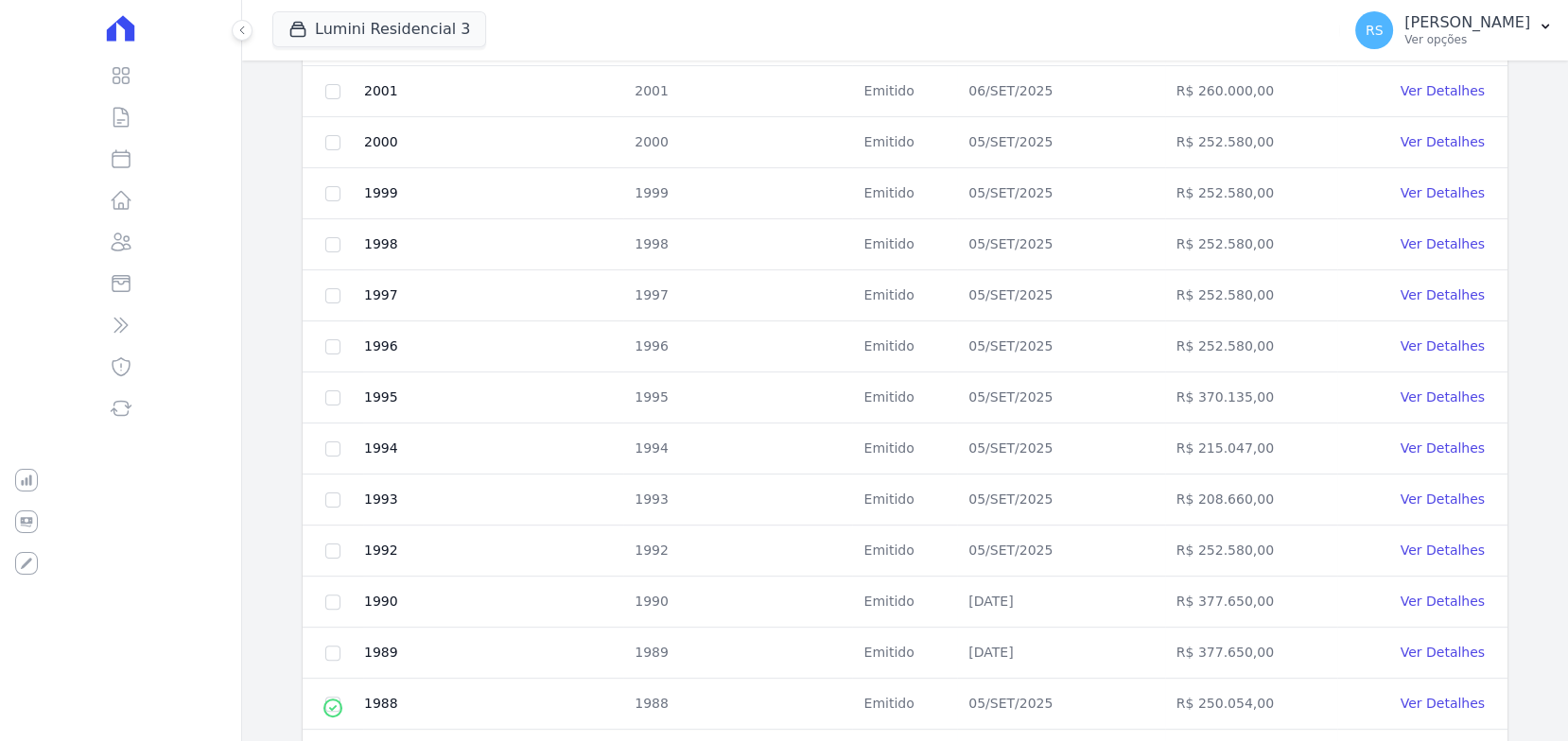
click at [340, 601] on td at bounding box center [333, 601] width 60 height 51
click at [332, 596] on input "checkbox" at bounding box center [333, 602] width 16 height 16
checkbox input "true"
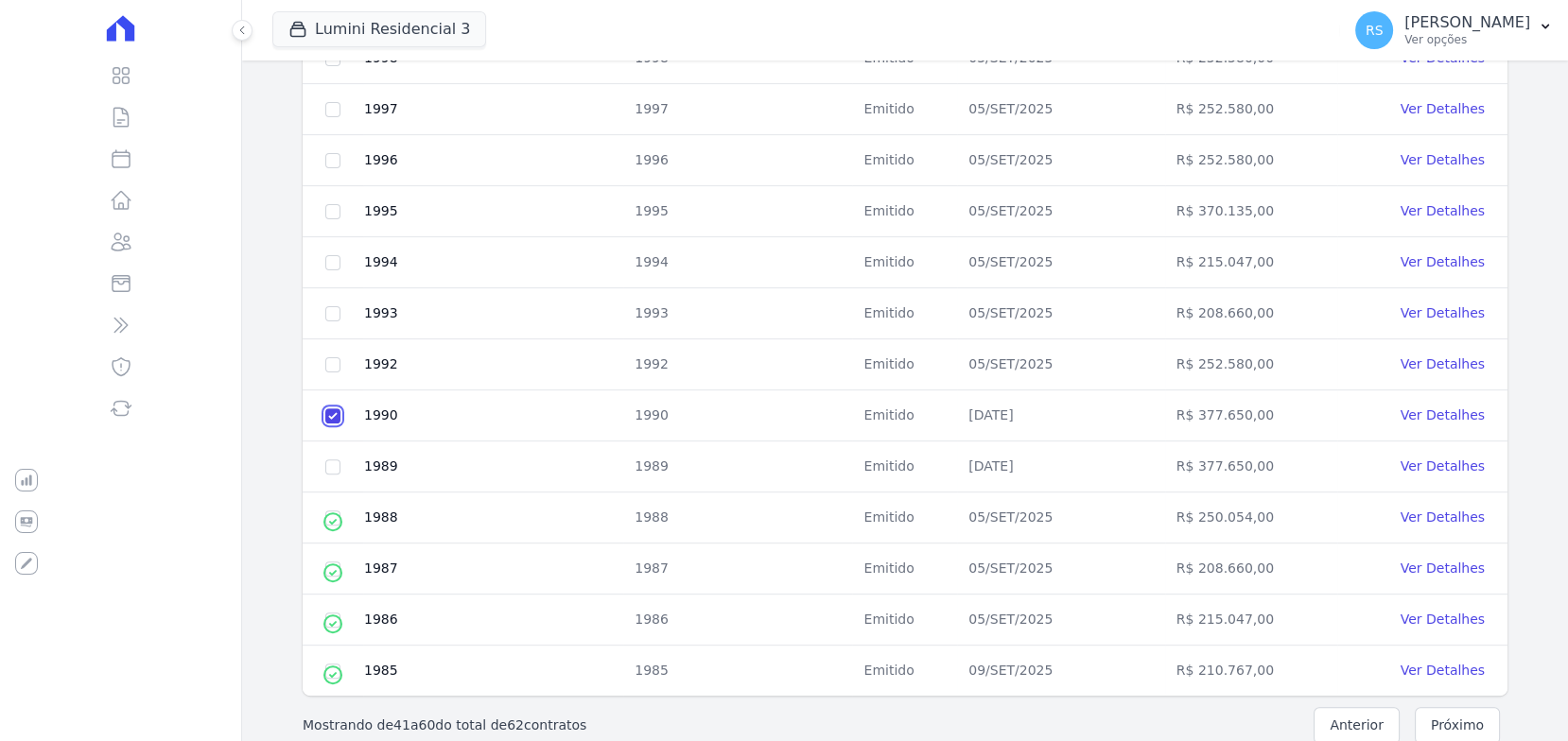
scroll to position [786, 0]
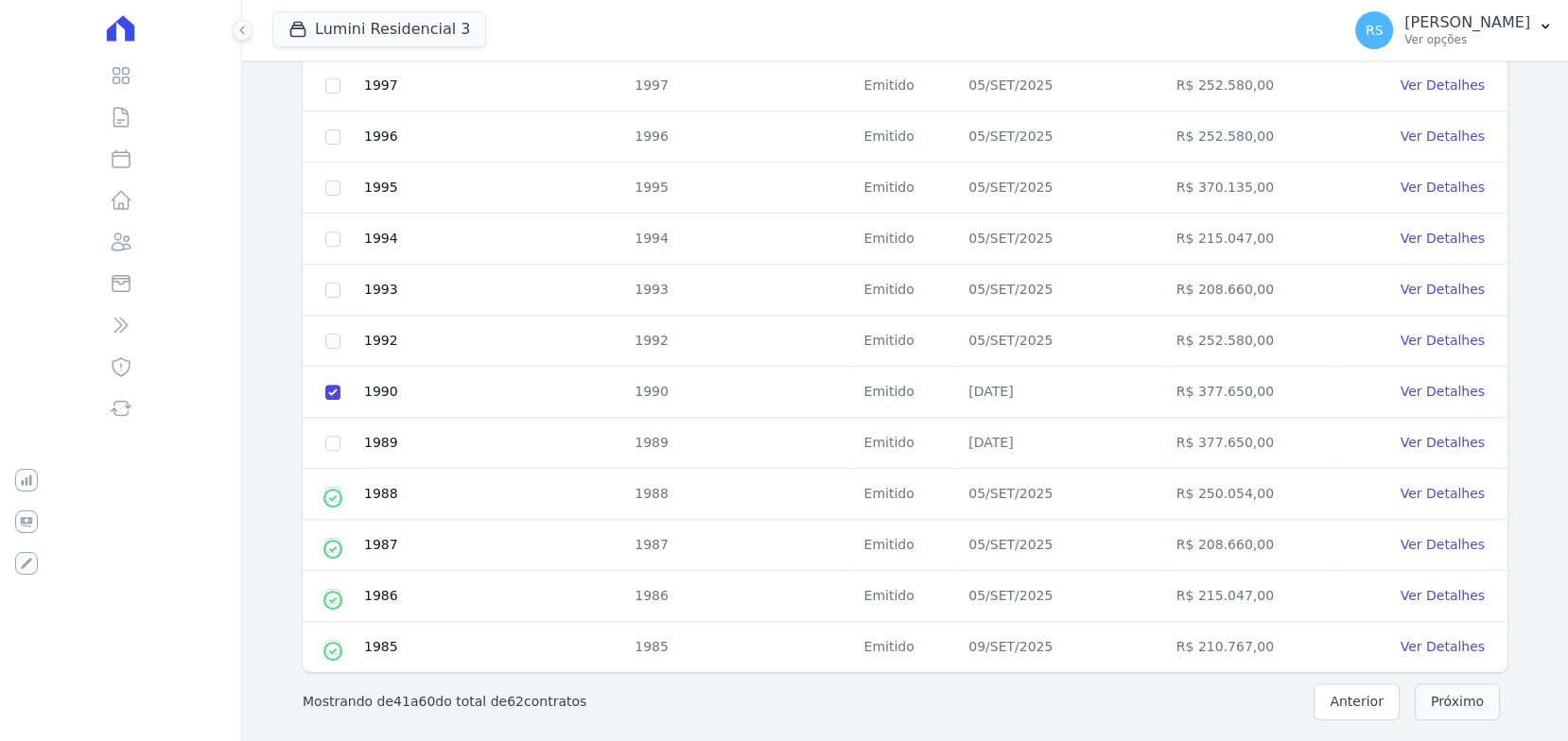
click at [1460, 687] on button "Próximo" at bounding box center [1457, 701] width 85 height 37
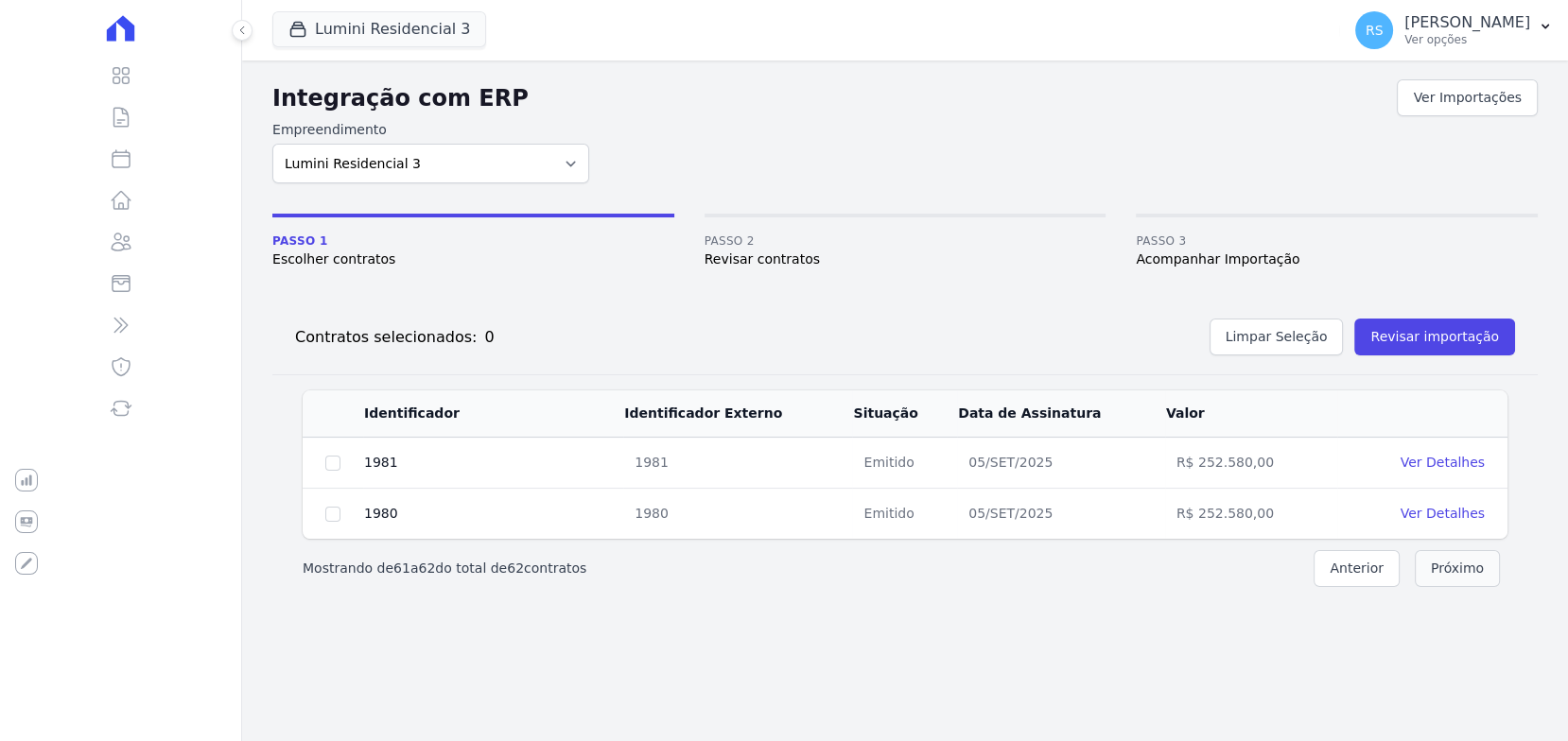
scroll to position [0, 0]
click at [1348, 565] on button "Anterior" at bounding box center [1356, 568] width 86 height 37
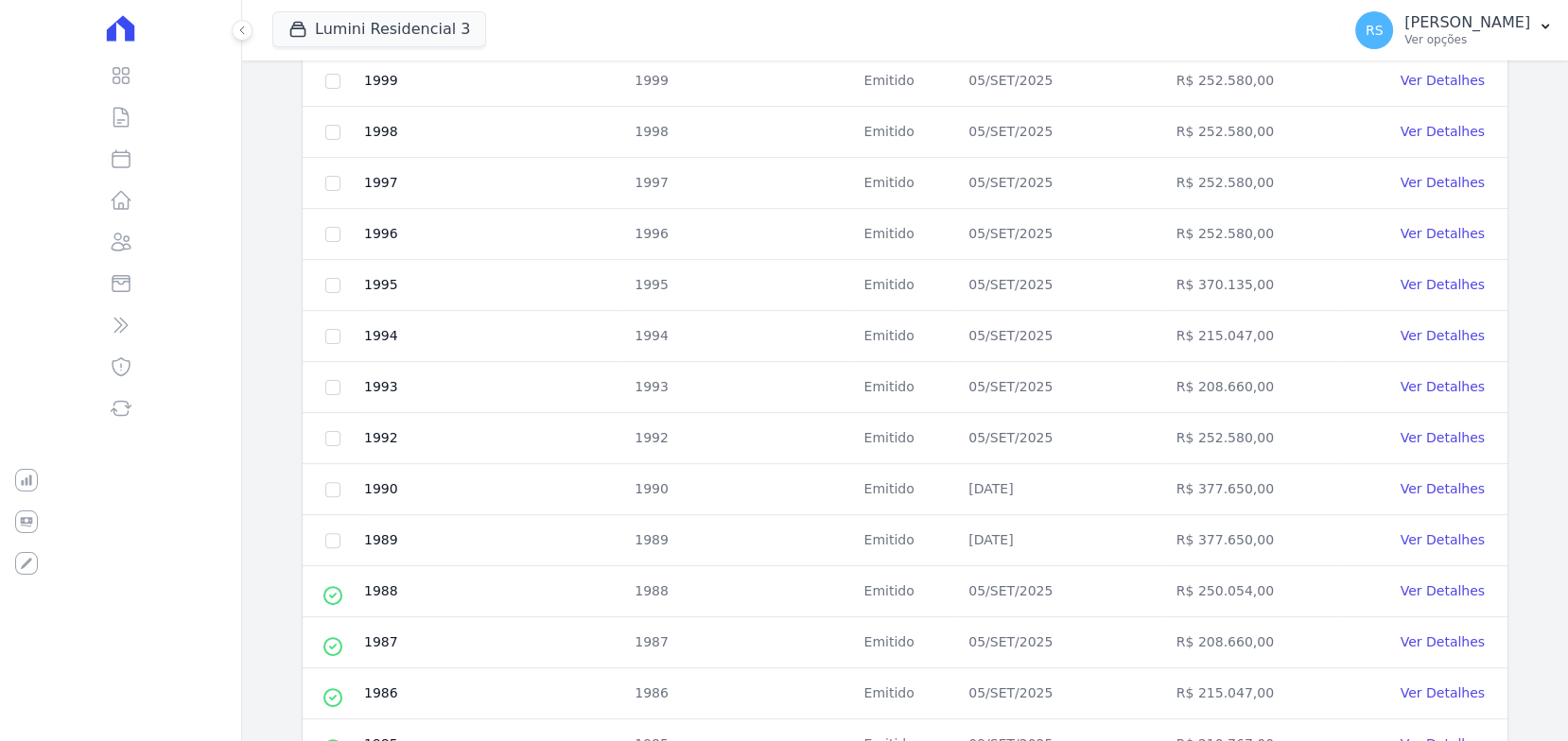
scroll to position [786, 0]
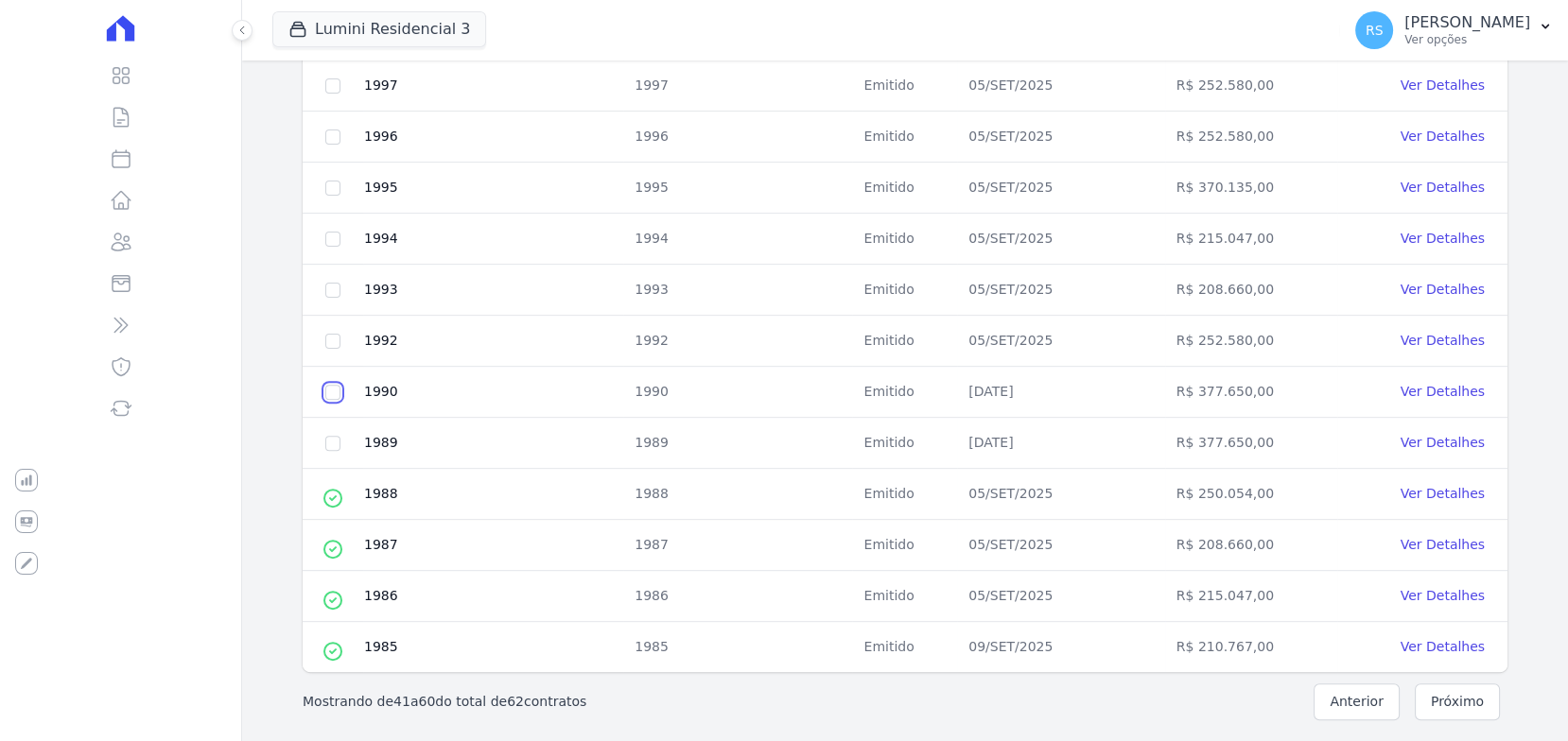
drag, startPoint x: 333, startPoint y: 385, endPoint x: 398, endPoint y: 384, distance: 65.0
click at [333, 385] on input "checkbox" at bounding box center [333, 393] width 16 height 16
checkbox input "true"
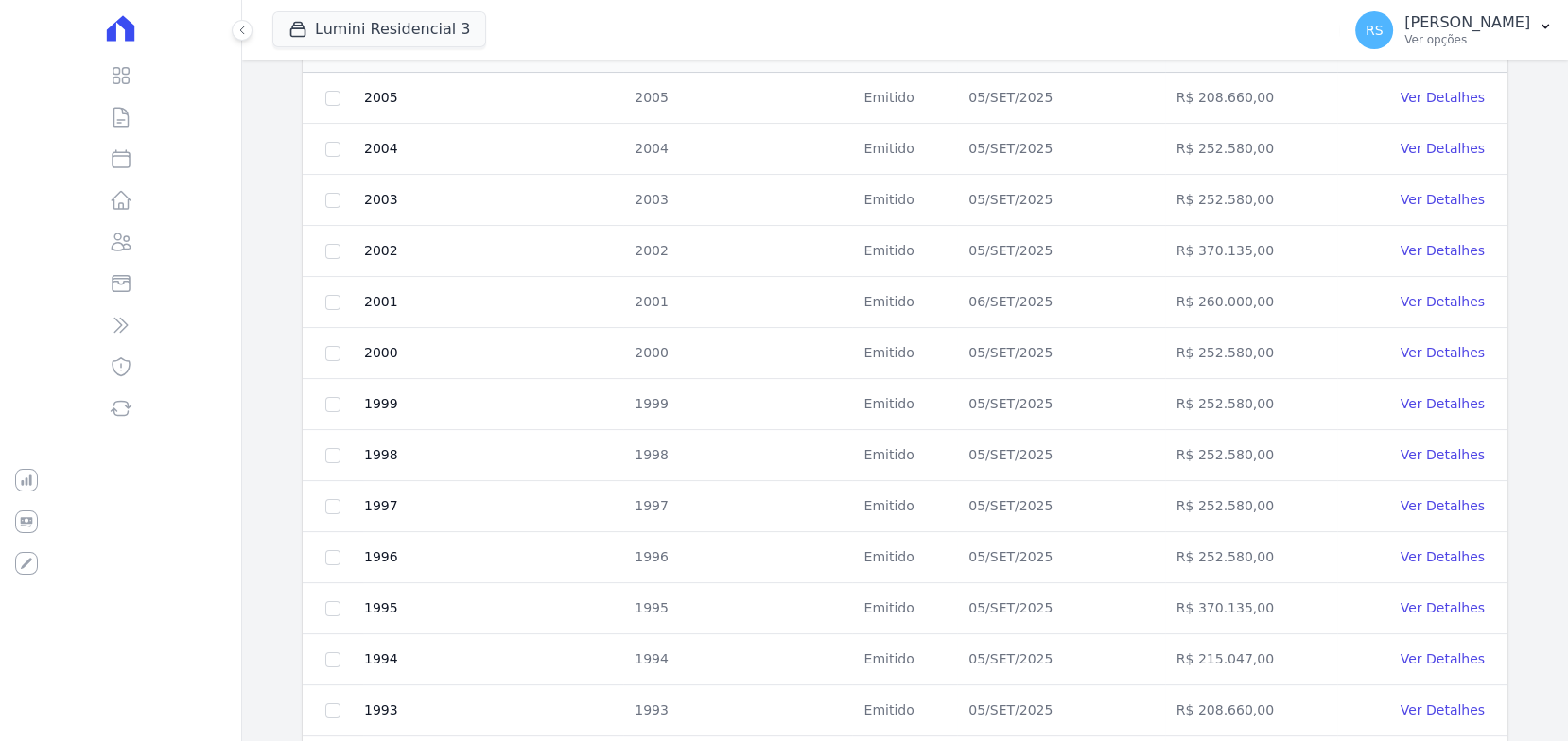
scroll to position [155, 0]
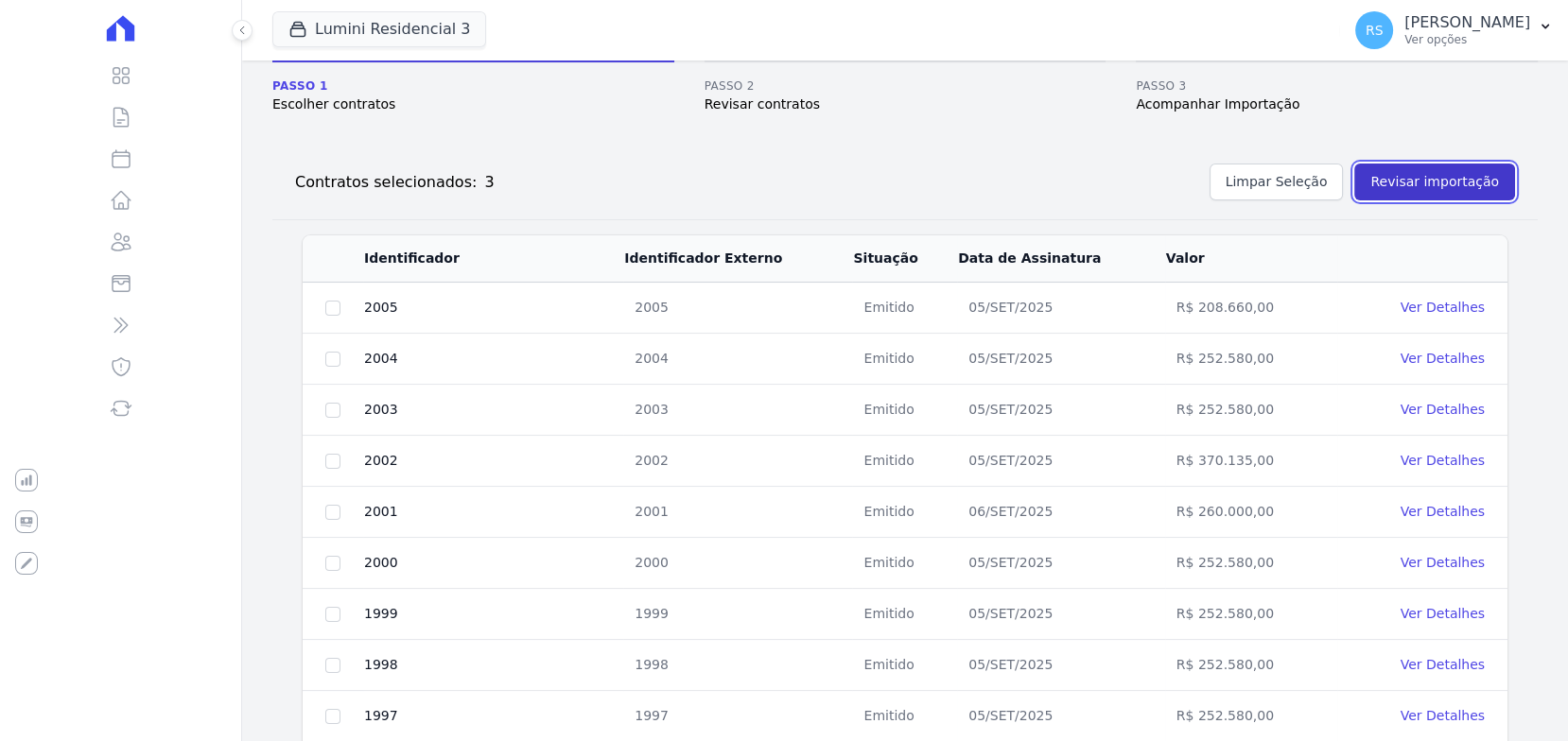
click at [1469, 184] on button "Revisar importação" at bounding box center [1434, 182] width 161 height 37
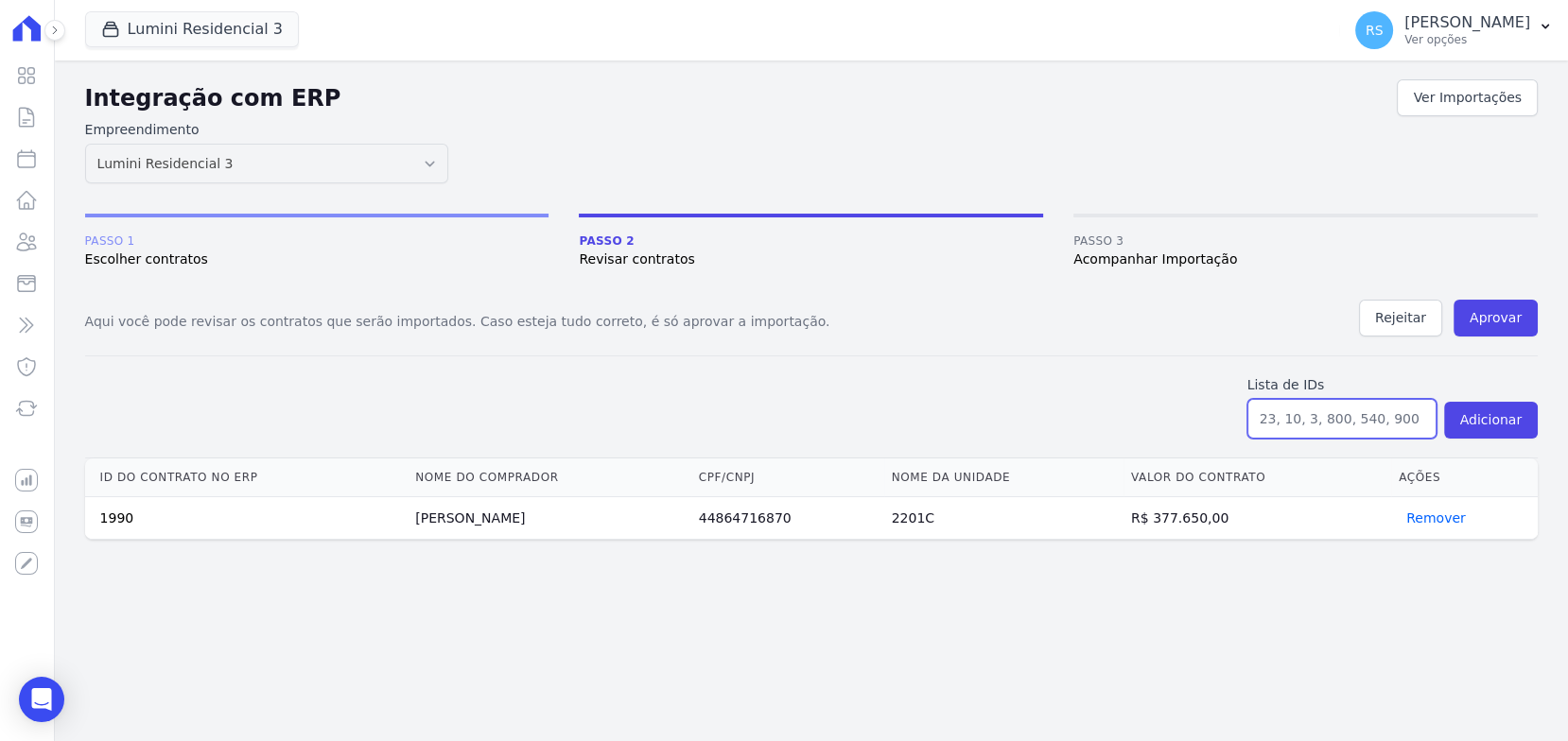
click at [1379, 419] on input "text" at bounding box center [1341, 418] width 189 height 40
paste input "2037"
type input "2037"
click at [1515, 432] on button "Adicionar" at bounding box center [1490, 420] width 93 height 37
click at [1489, 407] on button "Adicionar" at bounding box center [1490, 420] width 93 height 37
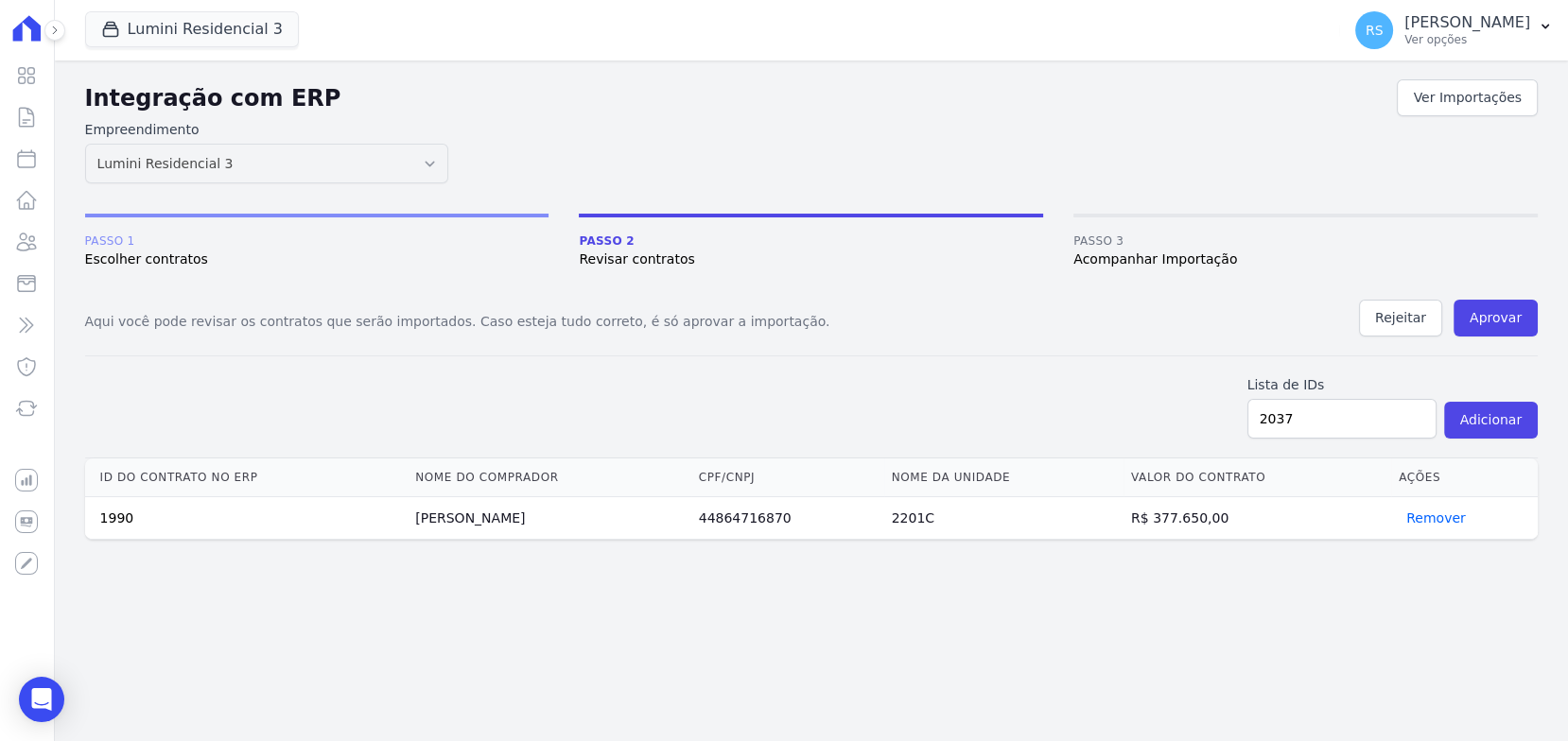
click at [744, 389] on form "Lista de IDs 2037 Adicionar" at bounding box center [811, 406] width 1453 height 102
click at [1298, 414] on input "2037" at bounding box center [1341, 418] width 189 height 40
click at [1292, 414] on input "2037" at bounding box center [1341, 418] width 189 height 40
click at [1116, 343] on div "Aqui você pode revisar os contratos que serão importados. Caso esteja tudo corr…" at bounding box center [811, 328] width 1453 height 56
click at [765, 396] on form "Lista de IDs Adicionar" at bounding box center [811, 406] width 1453 height 102
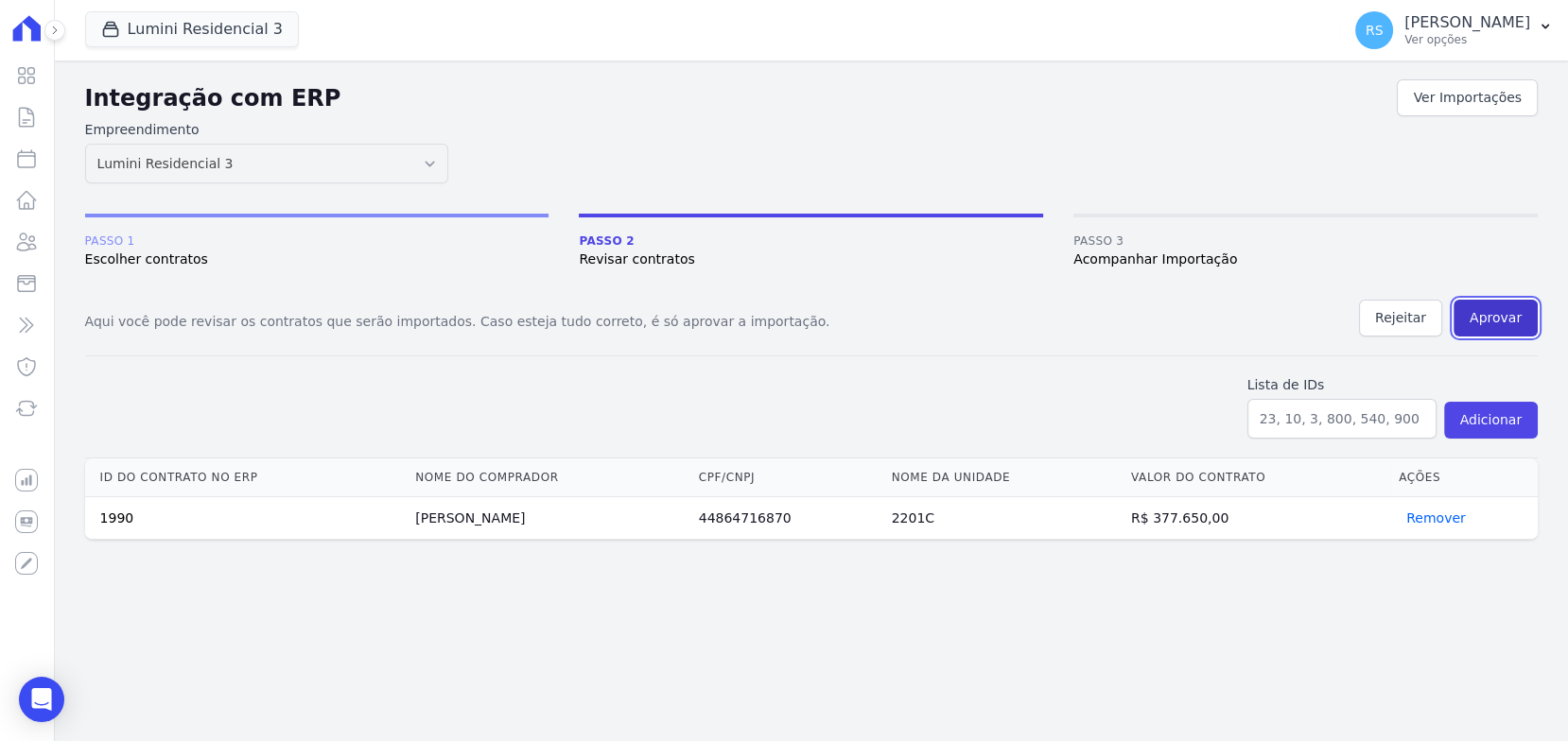
click at [1527, 308] on button "Aprovar" at bounding box center [1495, 318] width 84 height 37
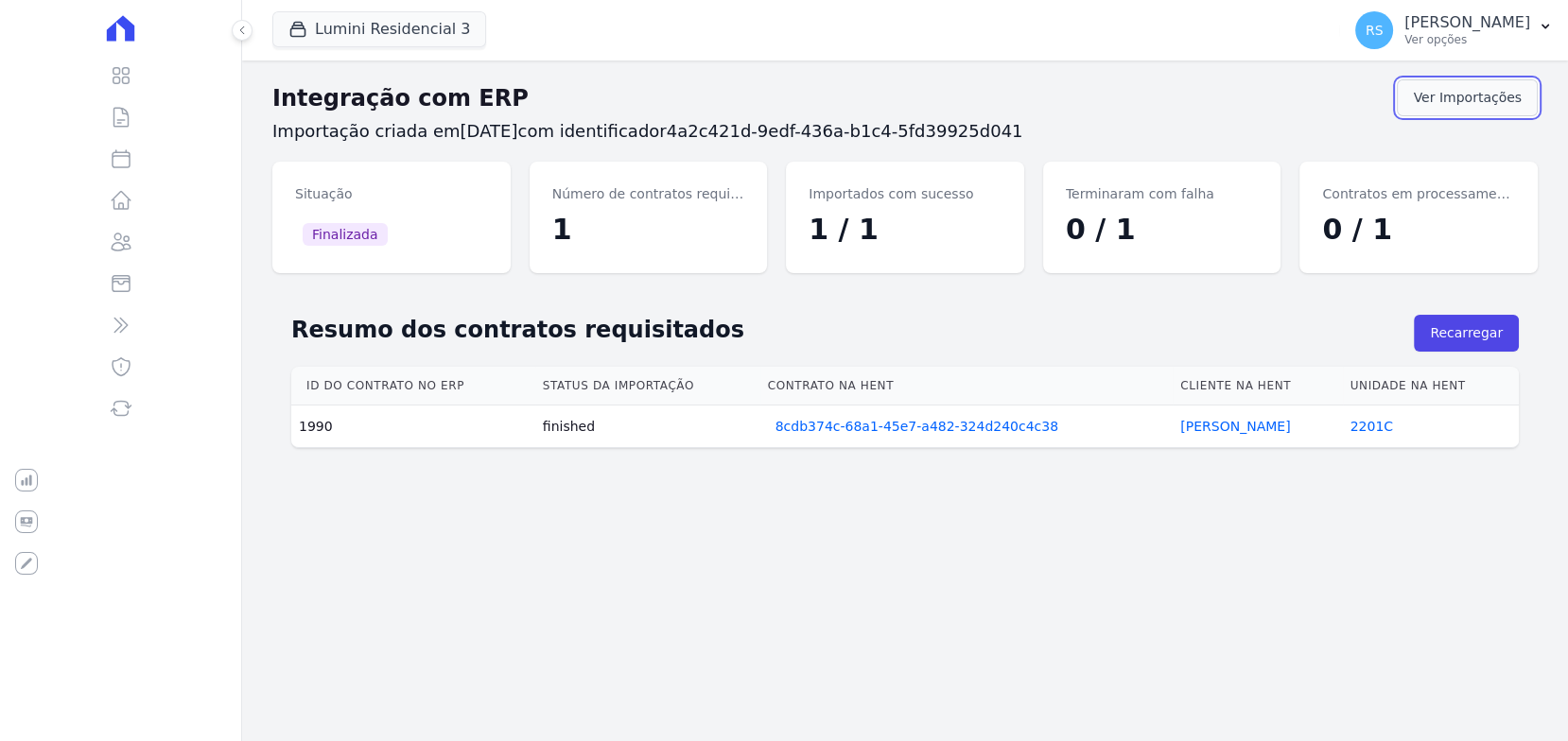
click at [1476, 100] on link "Ver Importações" at bounding box center [1466, 98] width 141 height 37
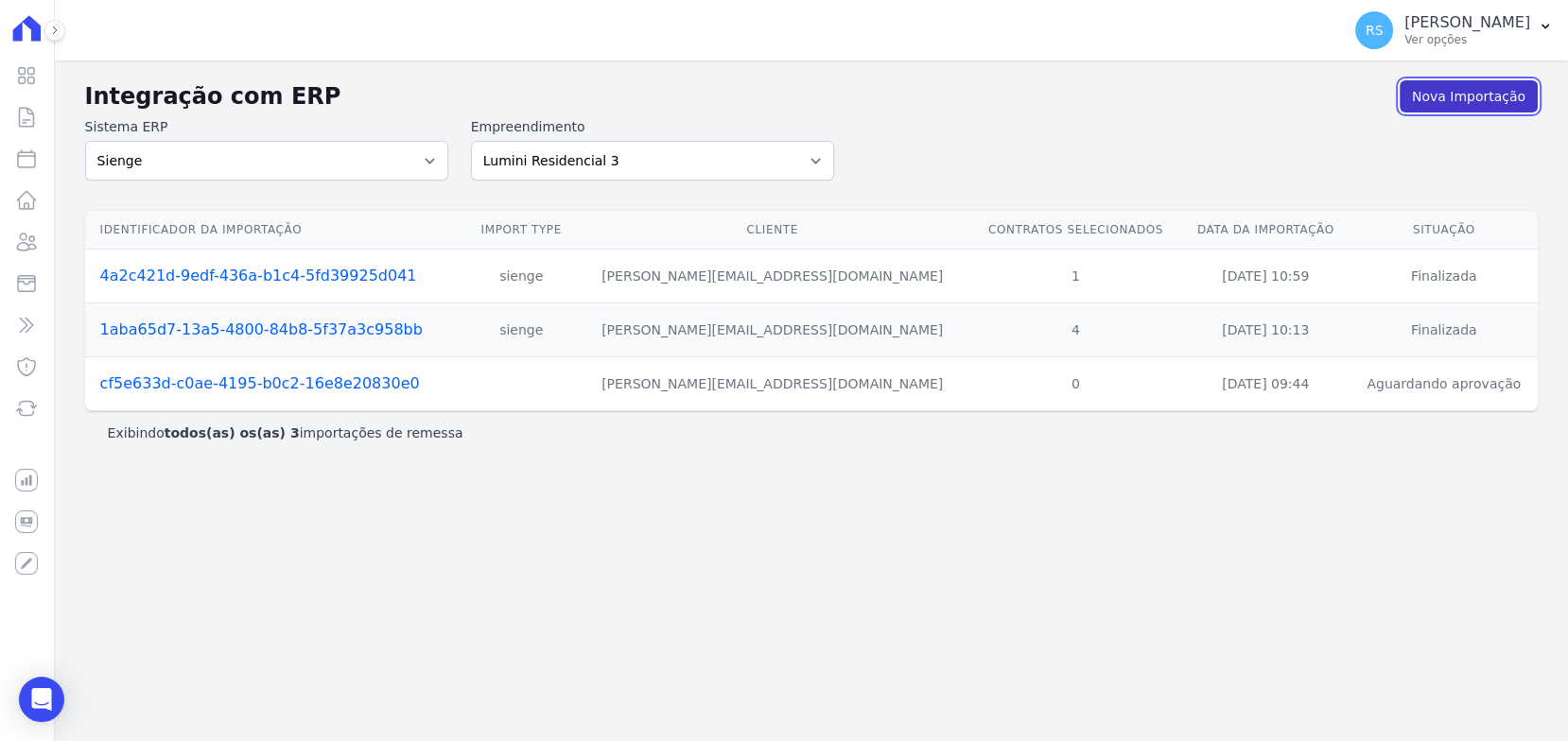
click at [1456, 95] on link "Nova Importação" at bounding box center [1468, 96] width 138 height 32
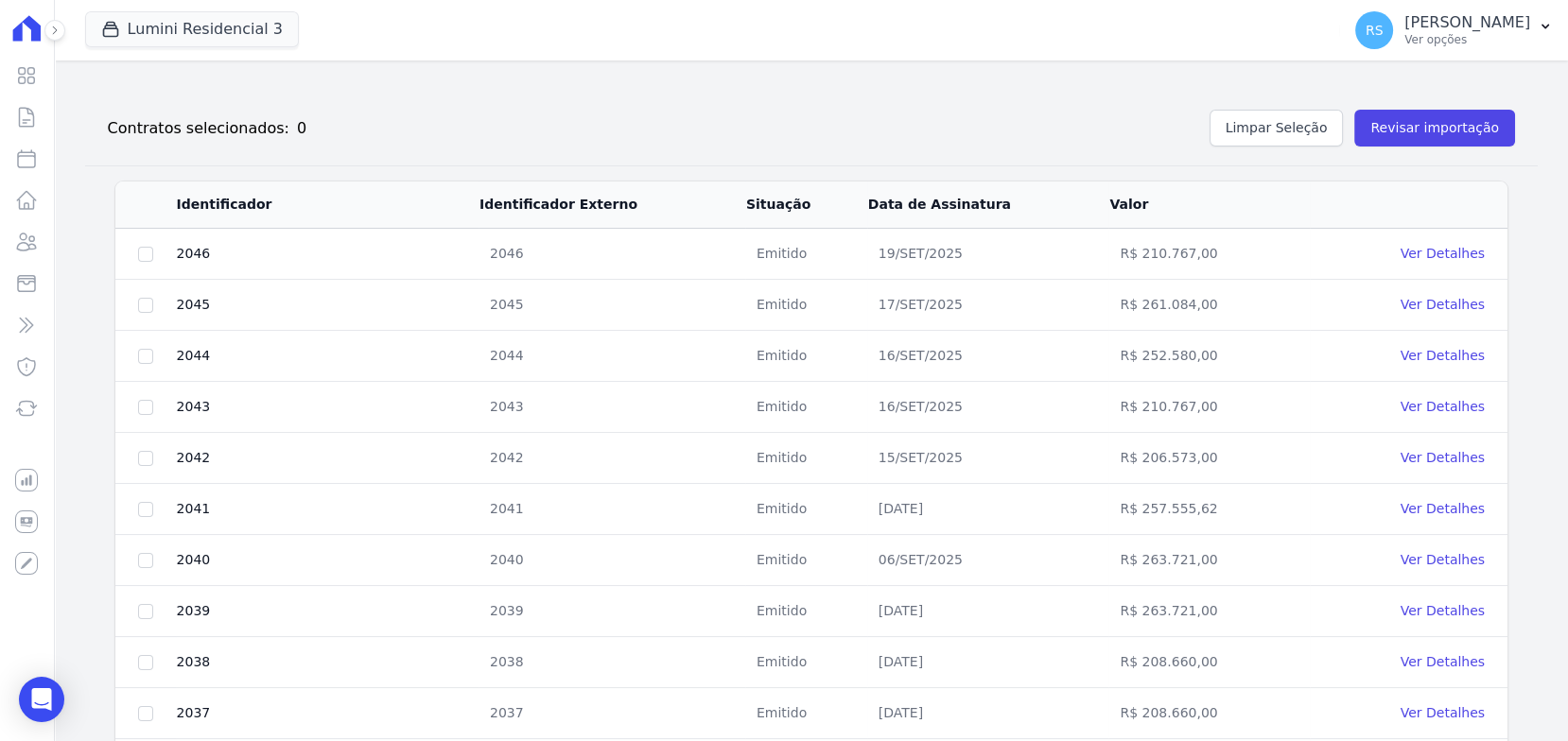
scroll to position [420, 0]
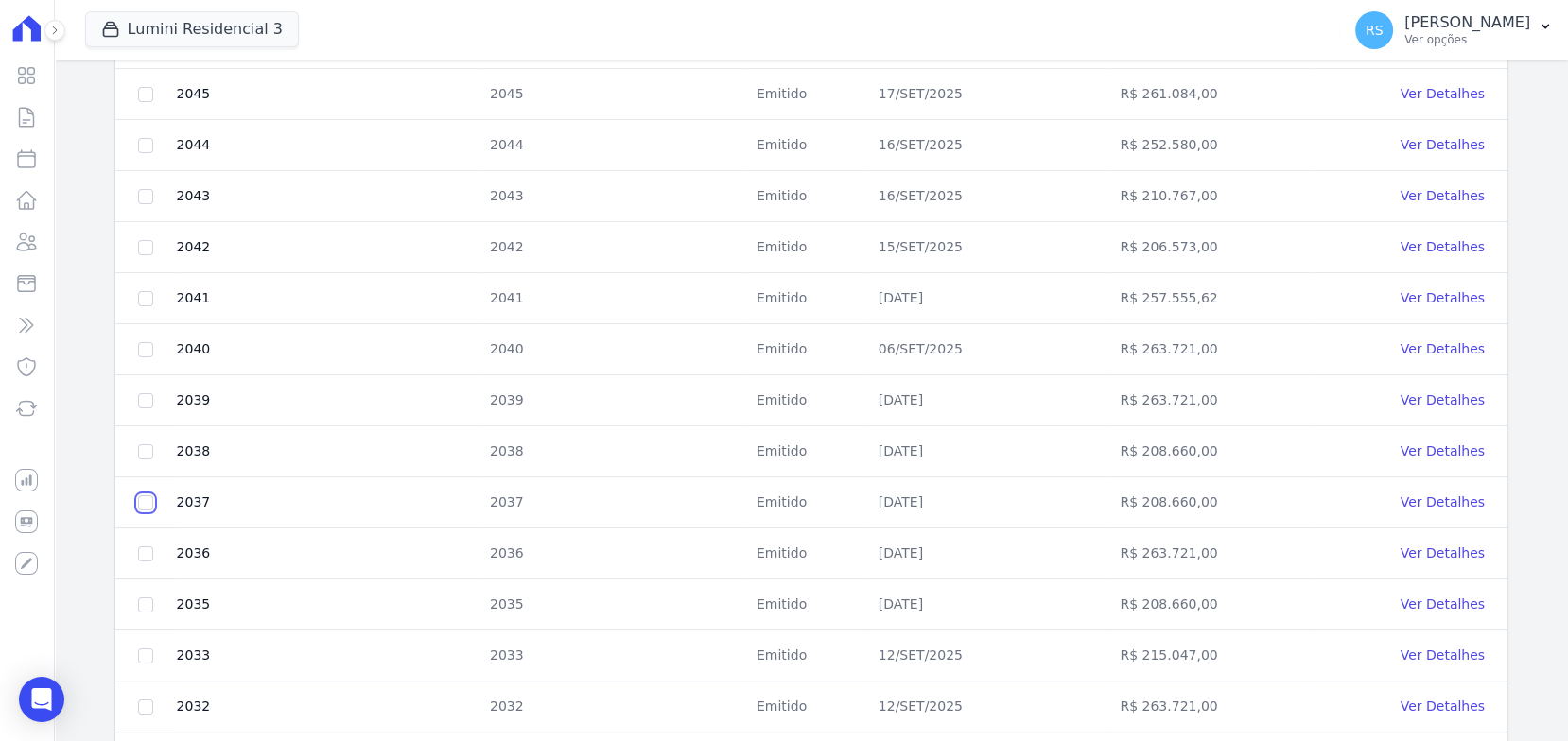
click at [138, 497] on input "checkbox" at bounding box center [146, 503] width 16 height 16
checkbox input "true"
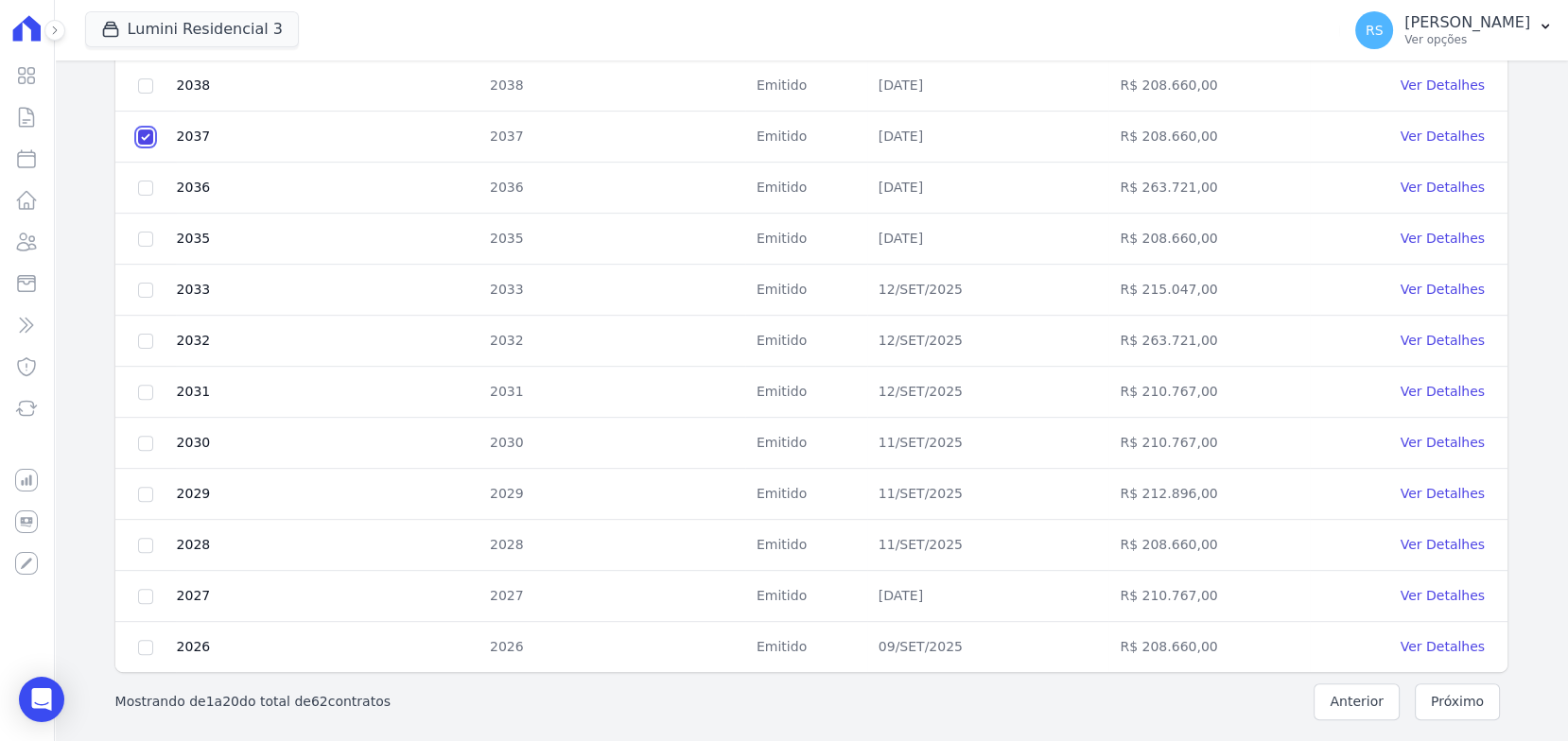
scroll to position [0, 0]
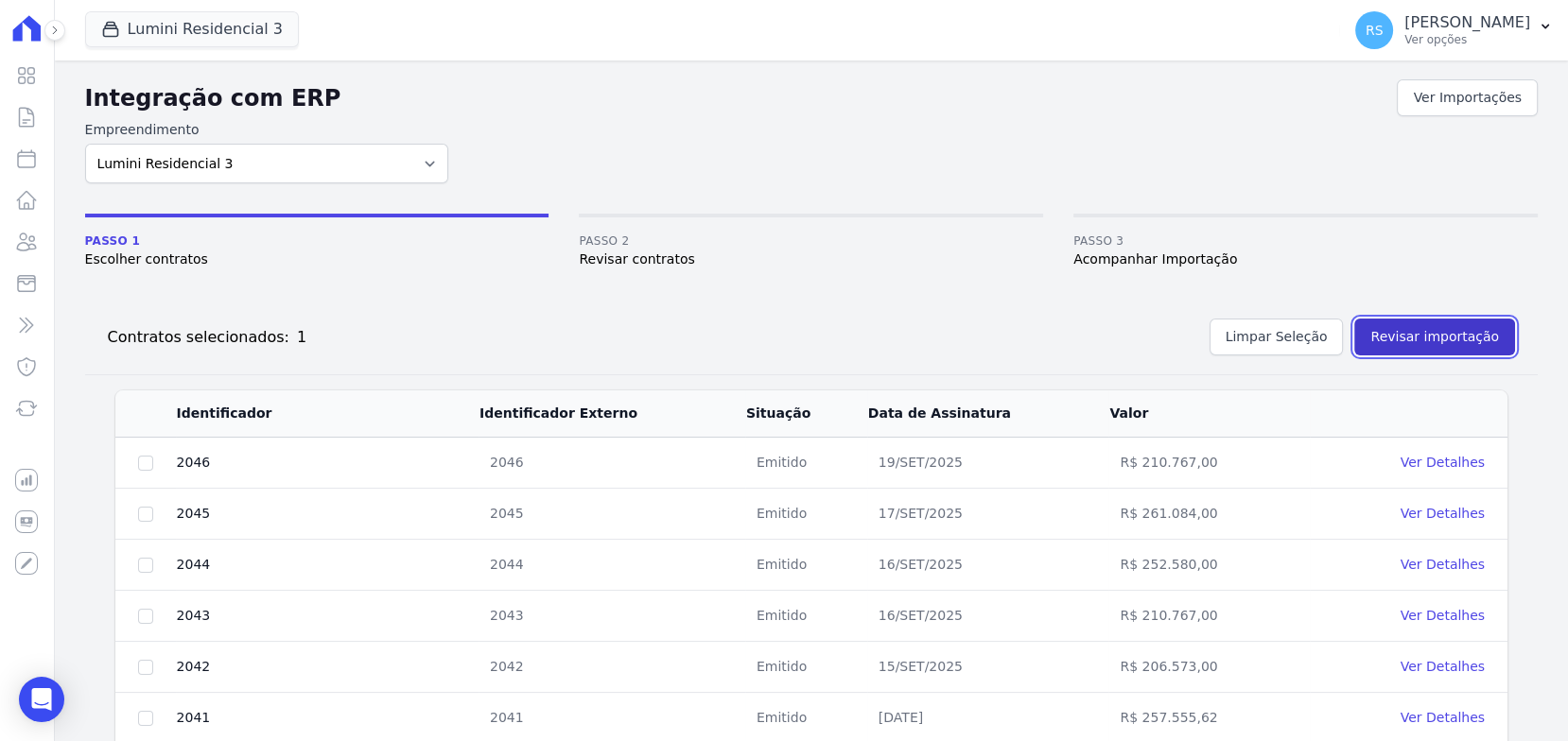
click at [1432, 336] on button "Revisar importação" at bounding box center [1434, 337] width 161 height 37
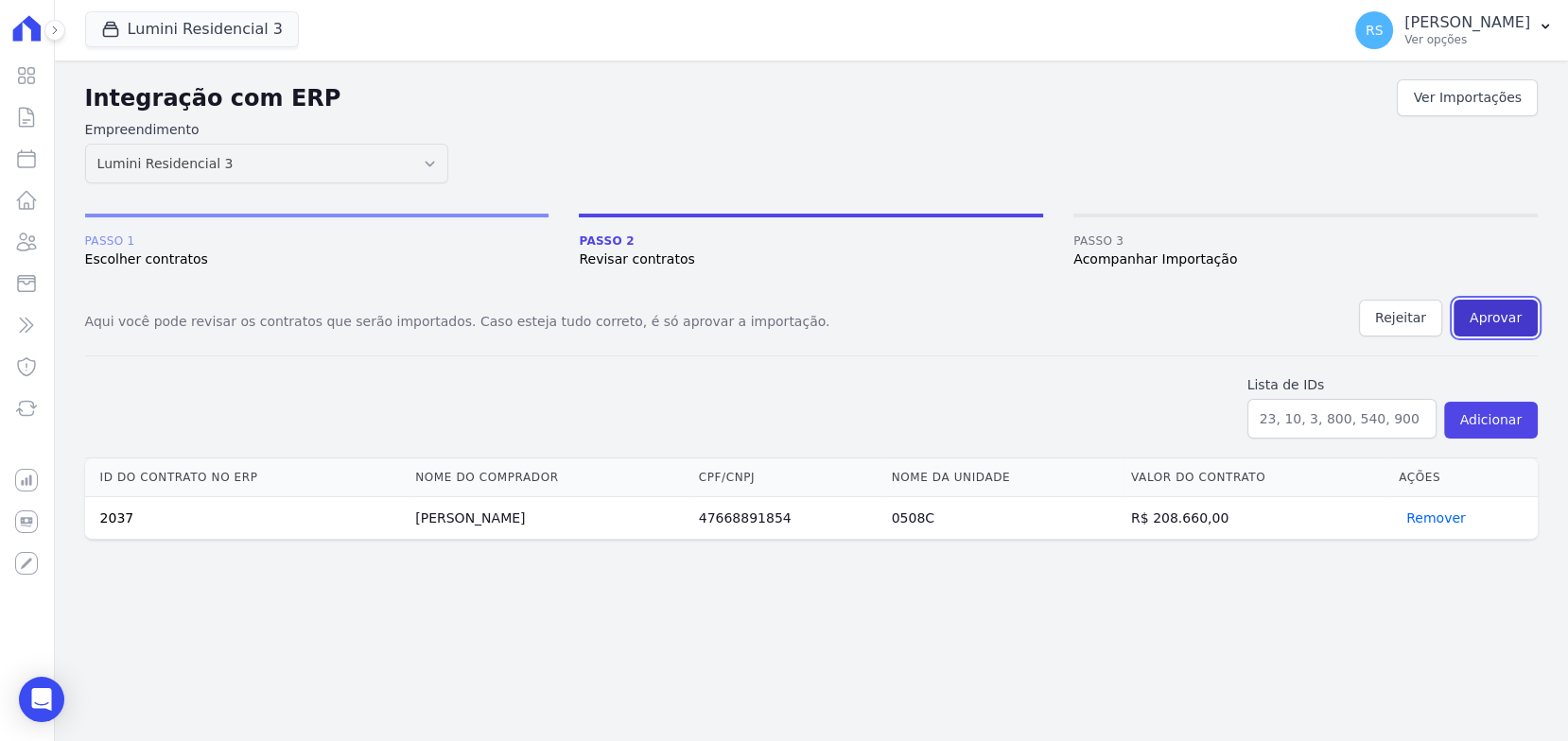
click at [1505, 327] on button "Aprovar" at bounding box center [1495, 318] width 84 height 37
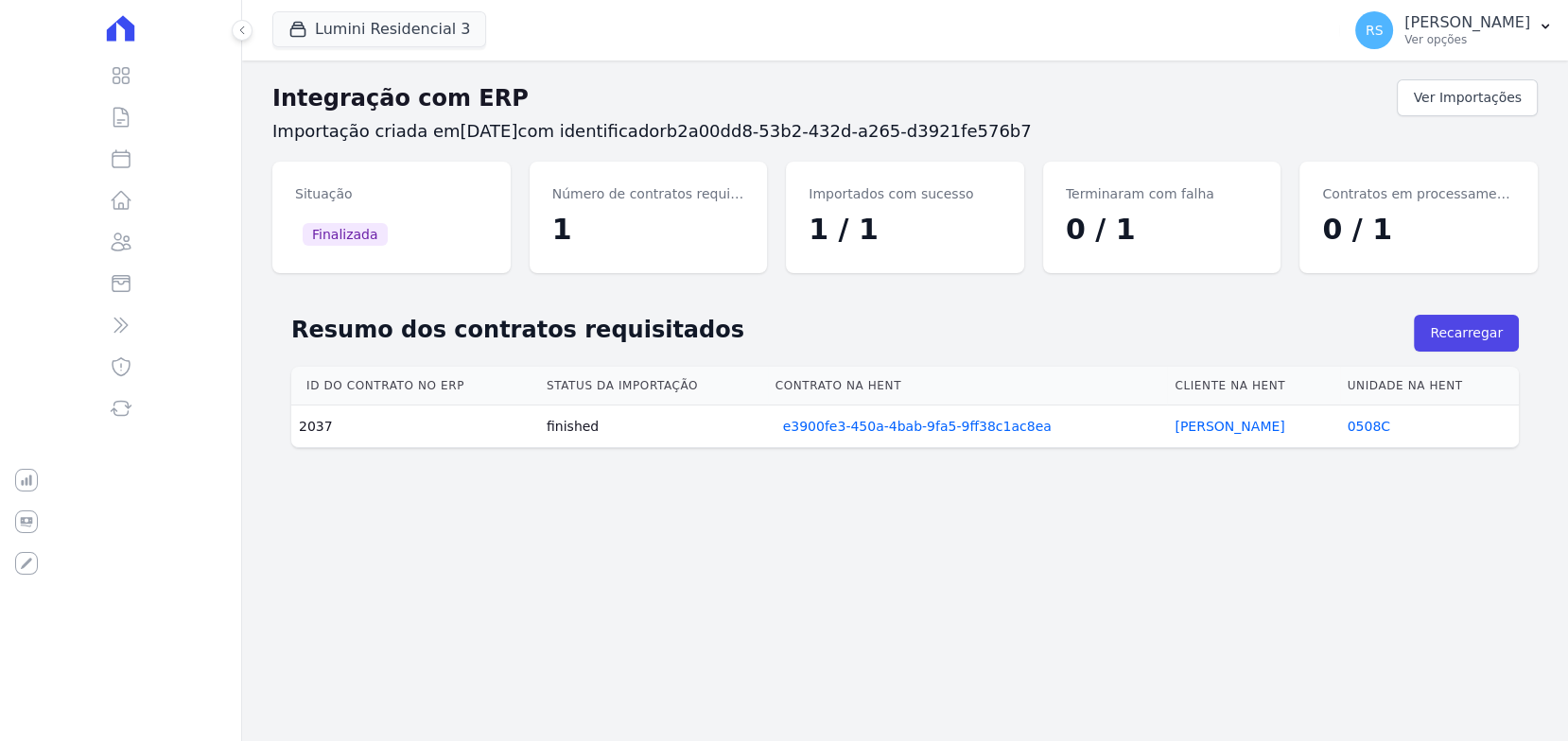
click at [635, 112] on h2 "Integração com ERP" at bounding box center [834, 98] width 1125 height 34
click at [687, 56] on div "Lumini Residencial 3 Quattro Lumini Clube Residencial Lumini Residencial 3 Lumi…" at bounding box center [802, 30] width 1060 height 62
click at [1457, 101] on link "Ver Importações" at bounding box center [1466, 98] width 141 height 37
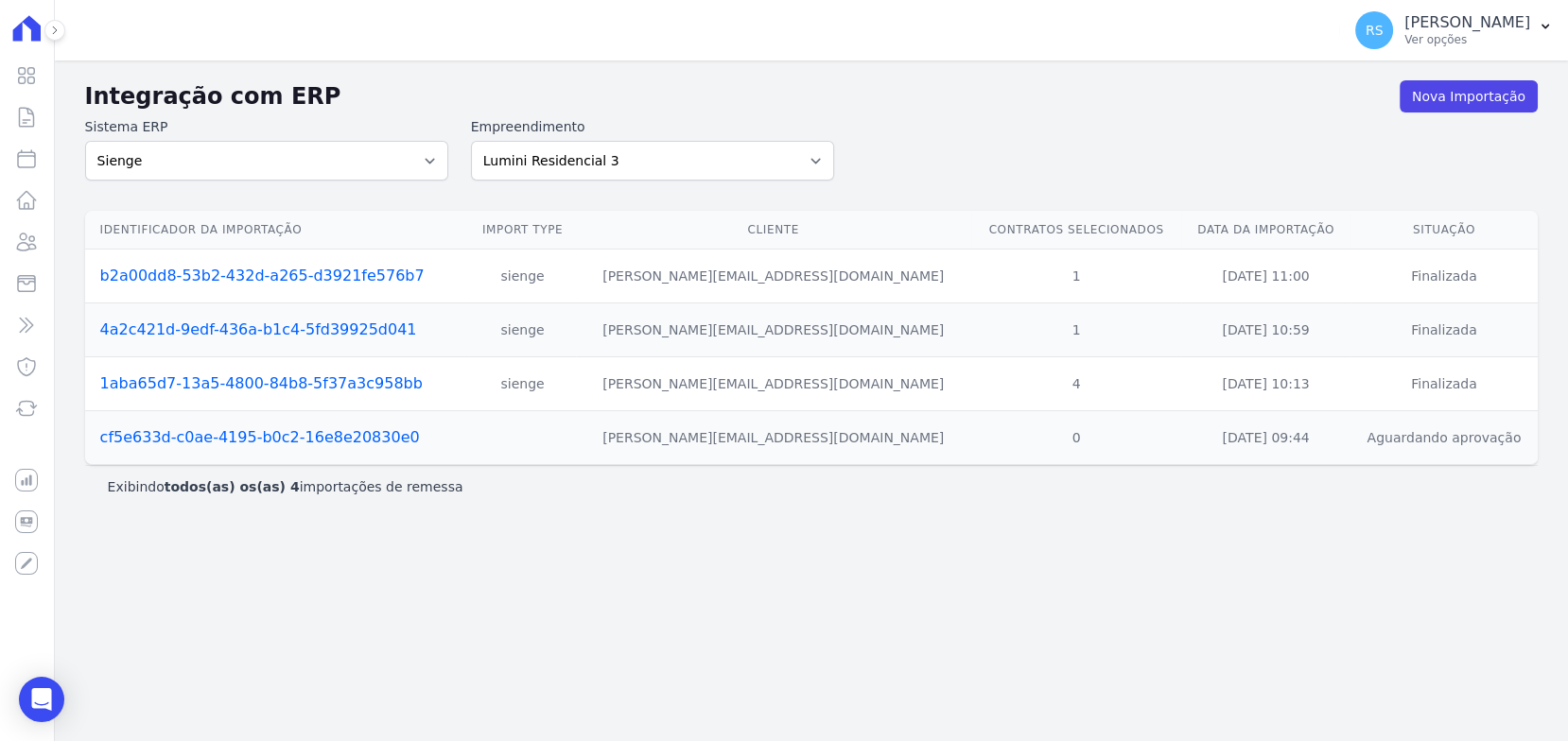
click at [934, 109] on h2 "Integração com ERP" at bounding box center [742, 96] width 1314 height 34
click at [22, 168] on icon at bounding box center [26, 158] width 22 height 22
select select
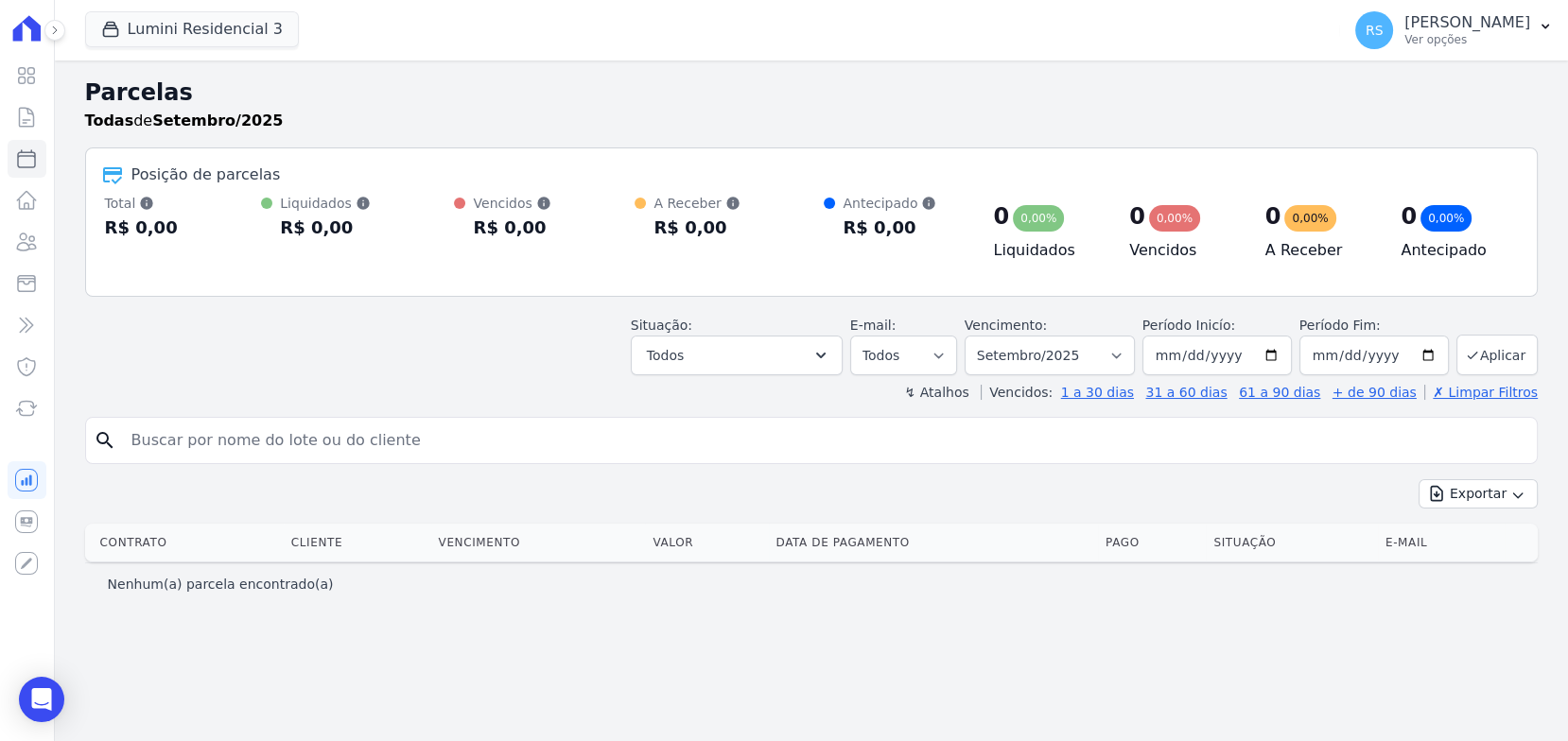
click at [872, 130] on div "Todas de Setembro/2025" at bounding box center [811, 120] width 1453 height 22
click at [1133, 356] on select "Filtrar por período ──────── Todos os meses Julho/2025 Agosto/2025 Setembro/202…" at bounding box center [1049, 355] width 170 height 40
select select "10/2025"
click at [992, 336] on select "Filtrar por período ──────── Todos os meses Julho/2025 Agosto/2025 Setembro/202…" at bounding box center [1049, 355] width 170 height 40
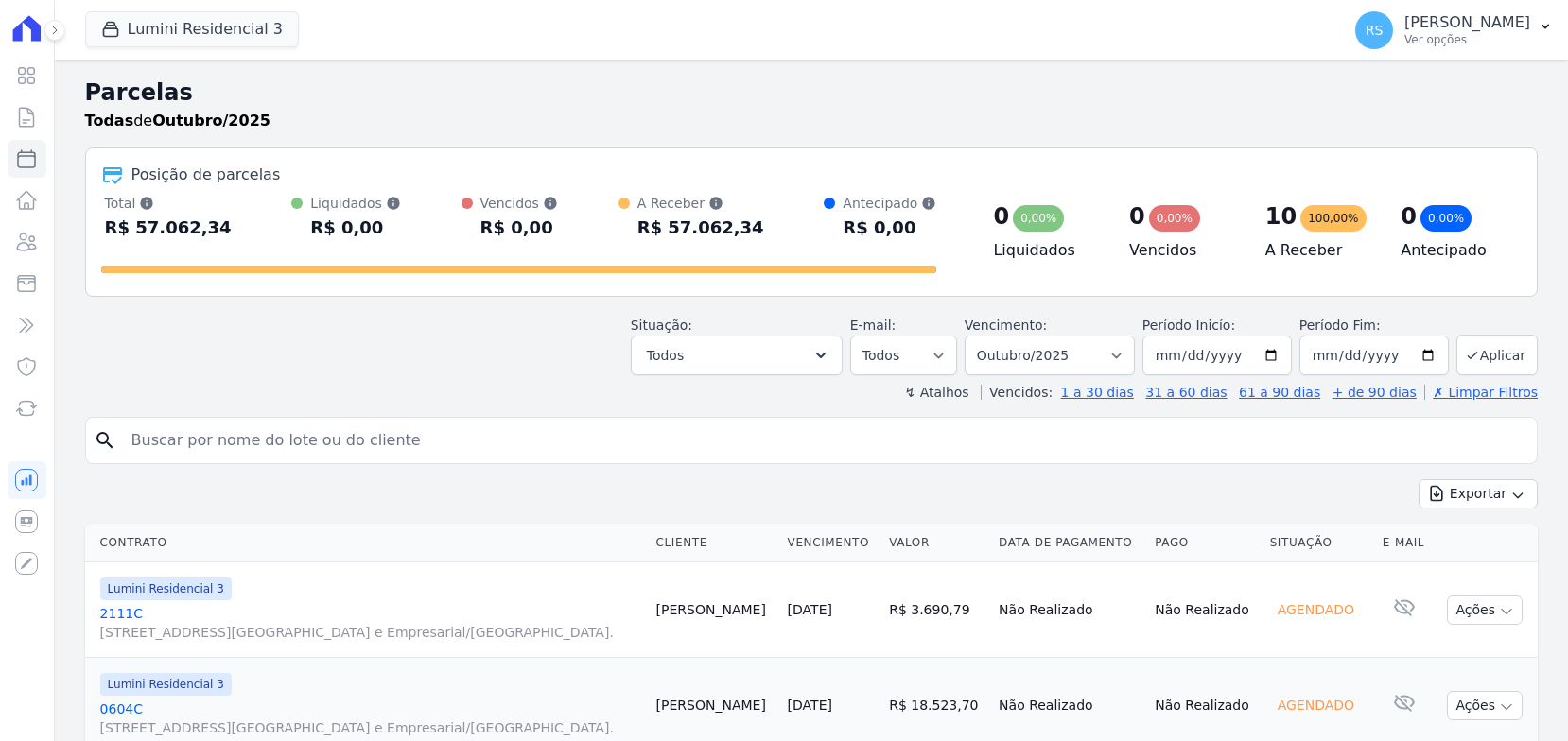
select select
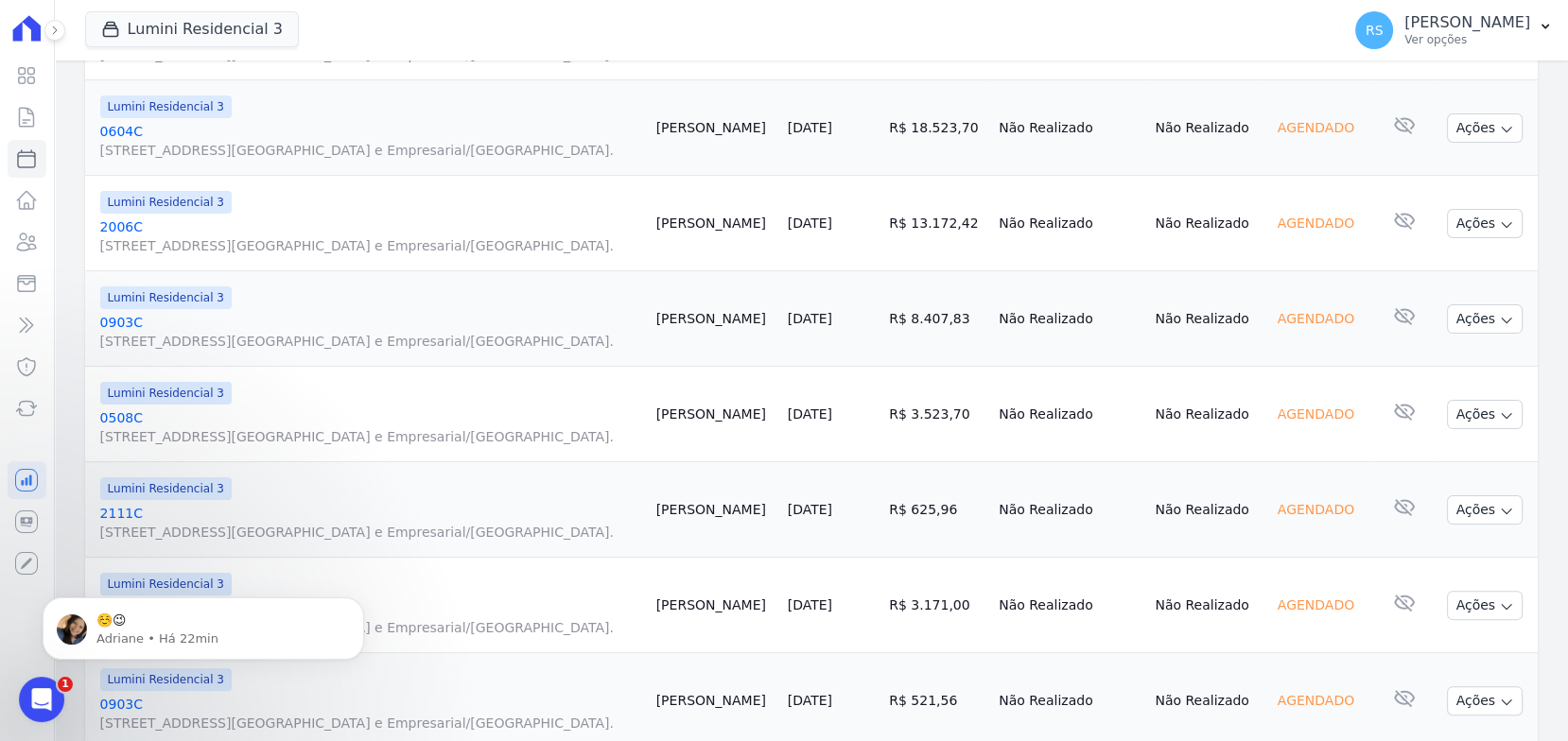
scroll to position [629, 0]
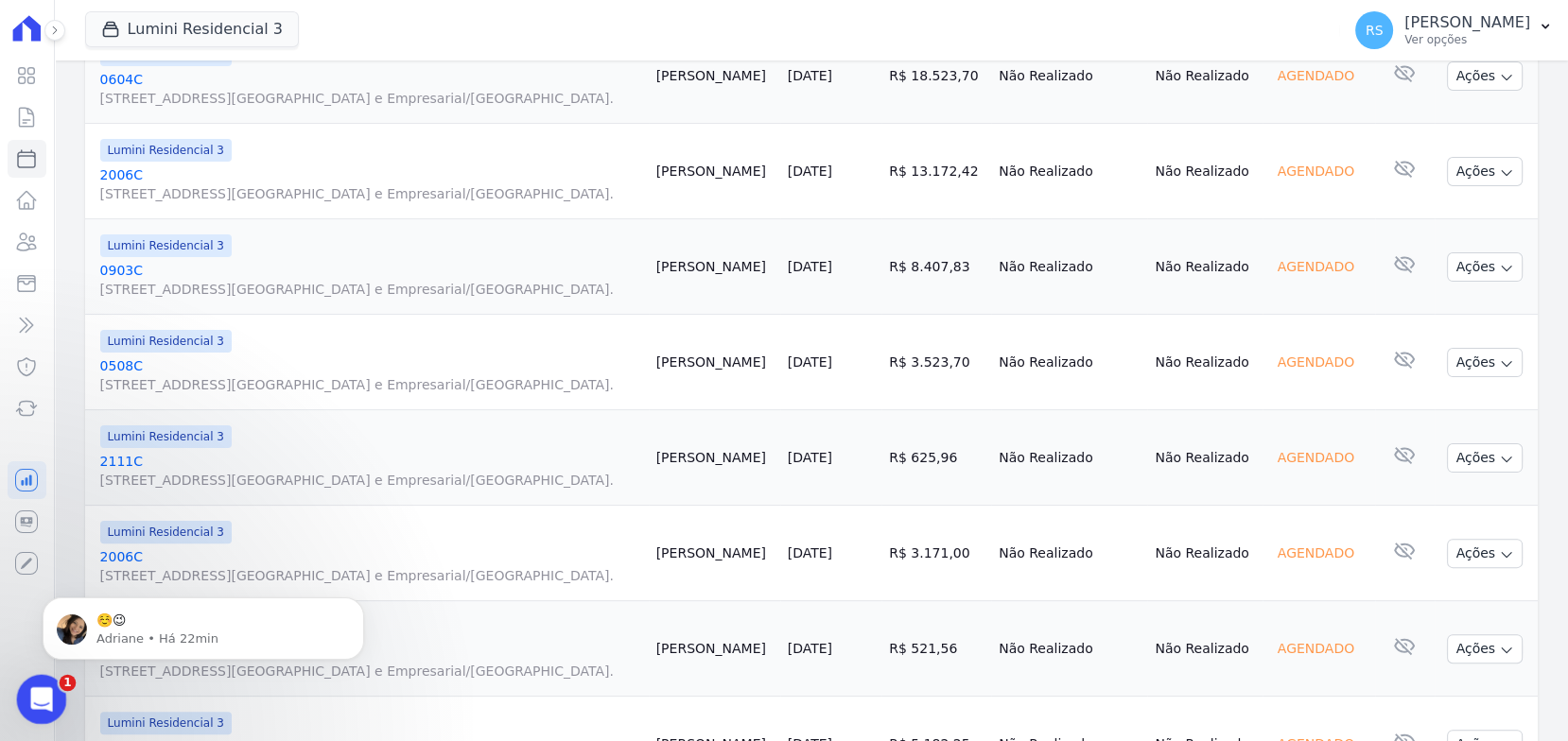
click at [35, 688] on icon "Abertura do Messenger da Intercom" at bounding box center [39, 697] width 31 height 31
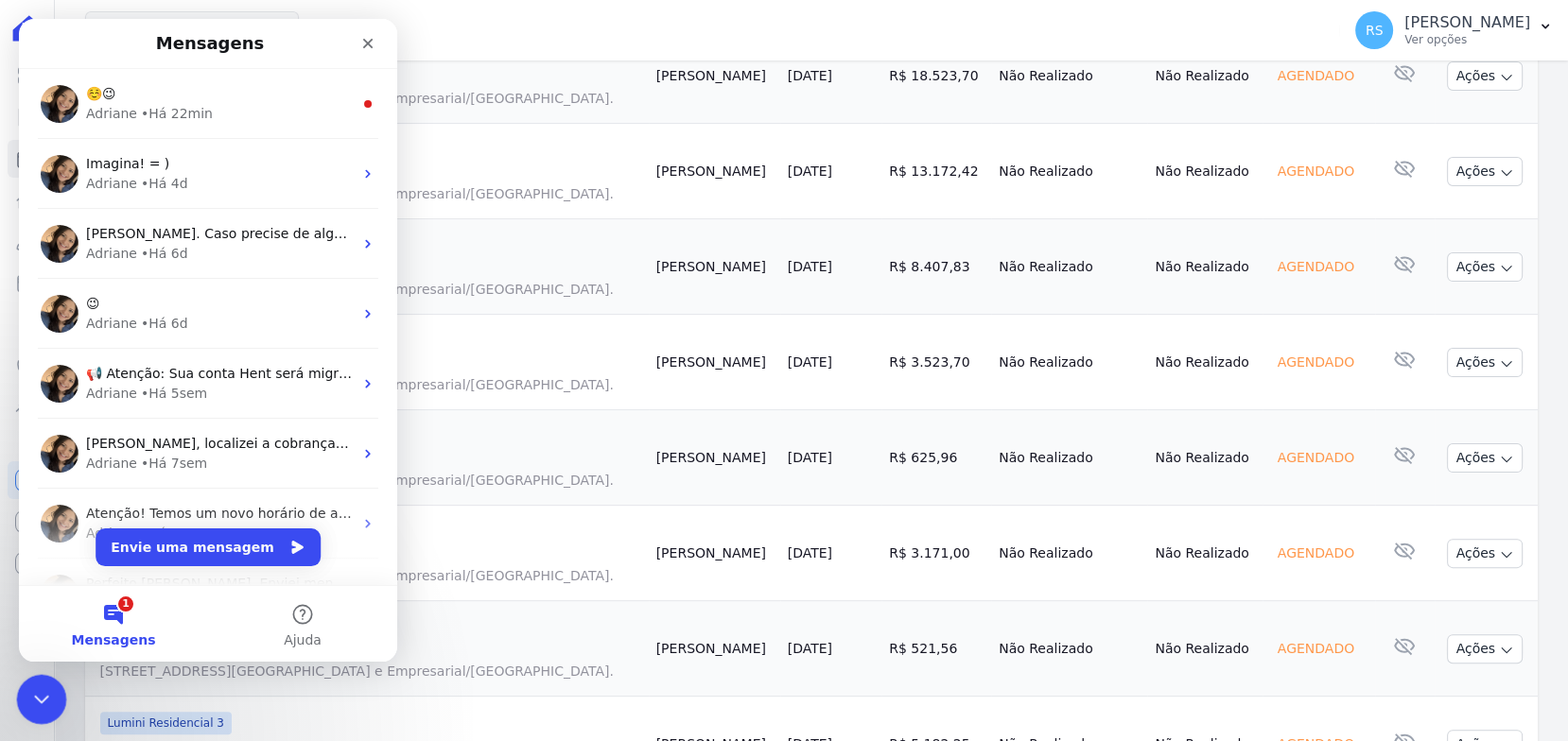
scroll to position [0, 0]
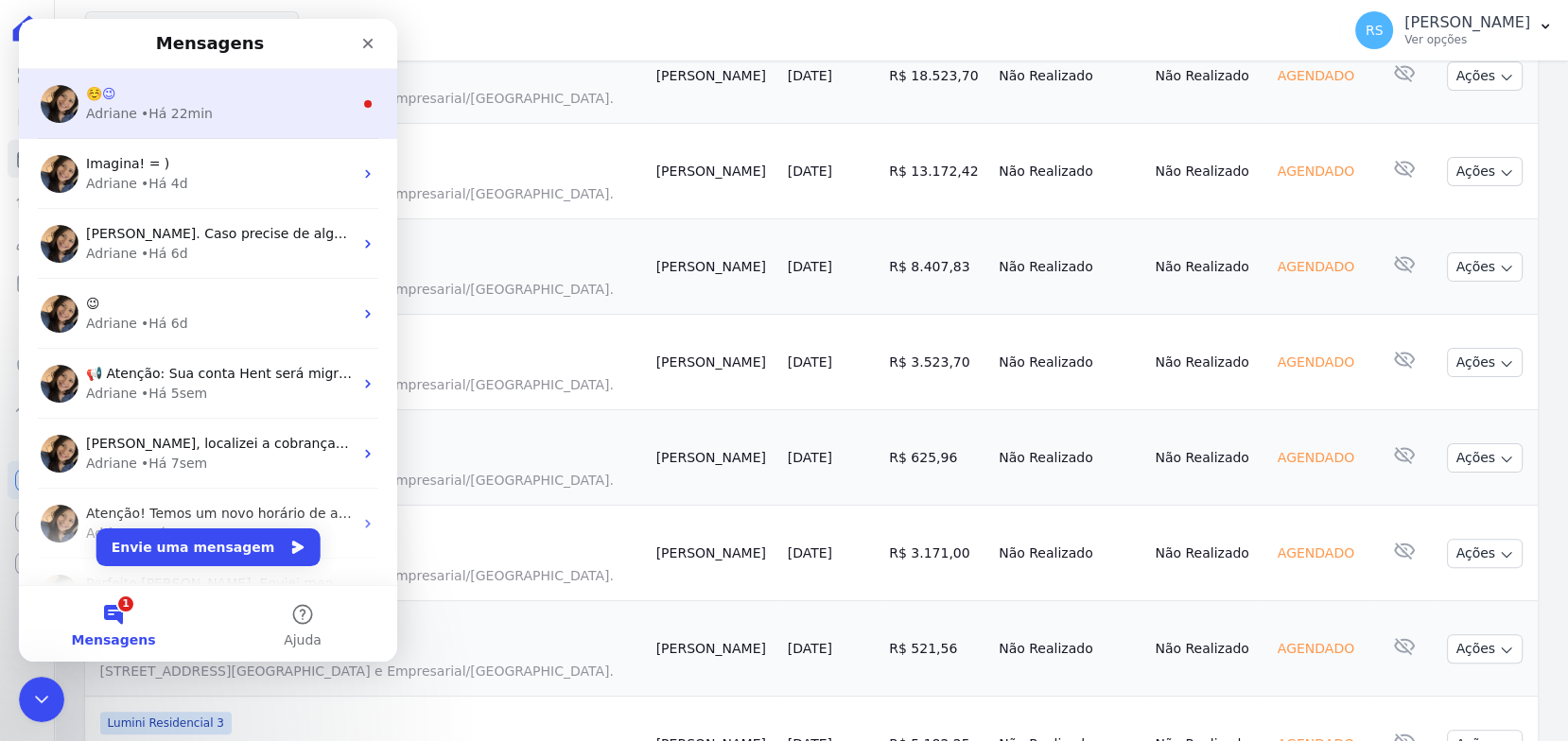
click at [203, 109] on div "Adriane • Há 22min" at bounding box center [219, 113] width 267 height 19
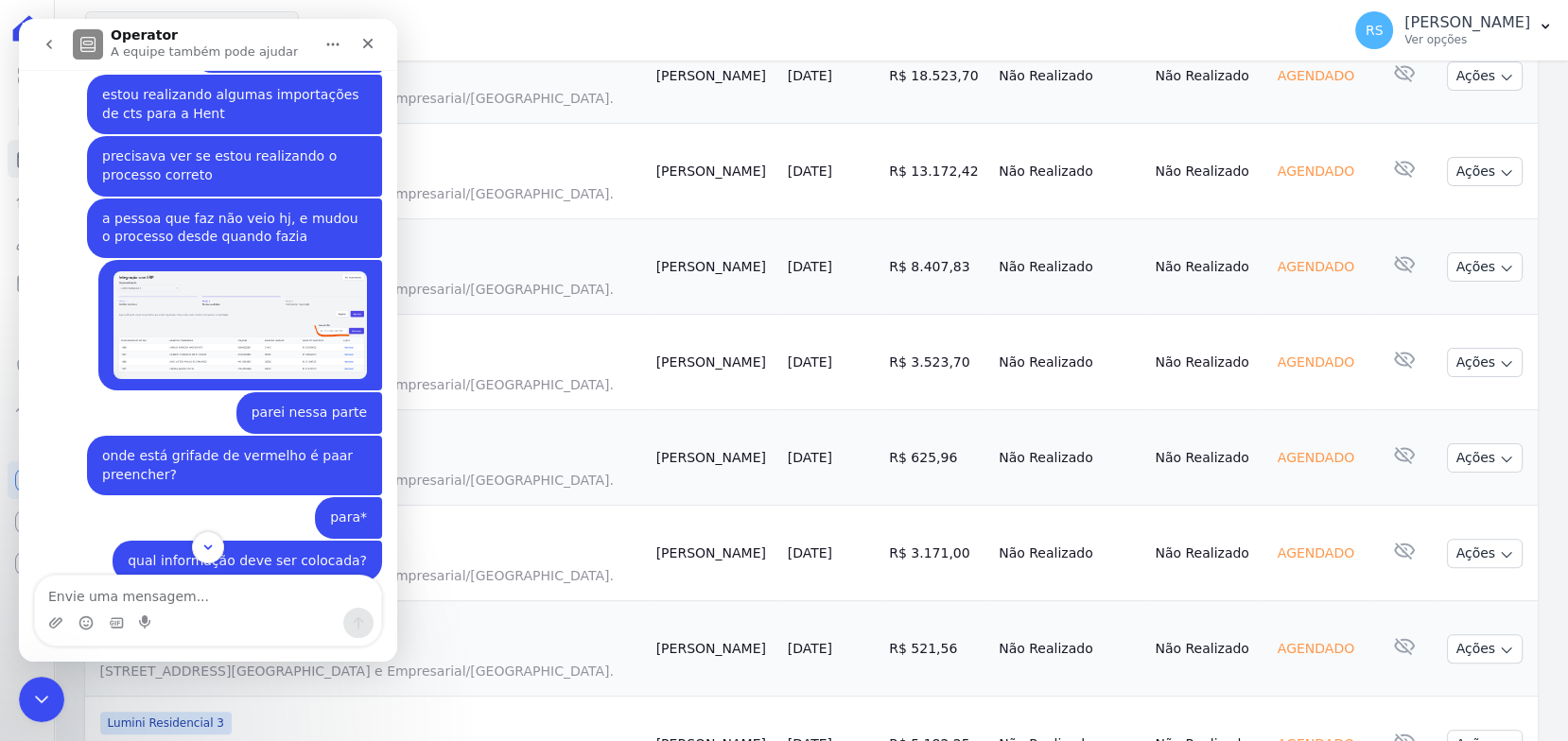
scroll to position [854, 0]
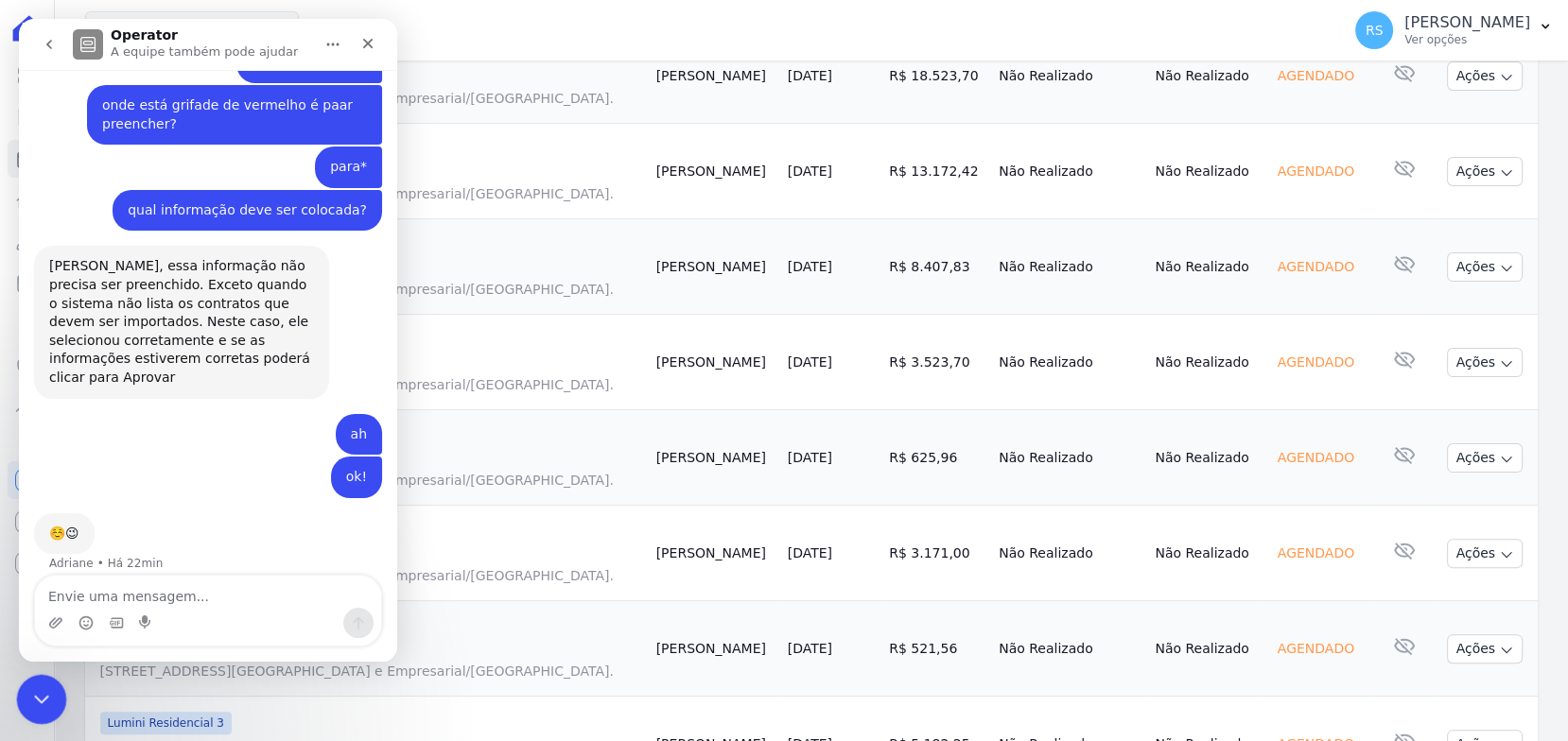
click at [53, 695] on div "Encerramento do Messenger da Intercom" at bounding box center [39, 696] width 46 height 46
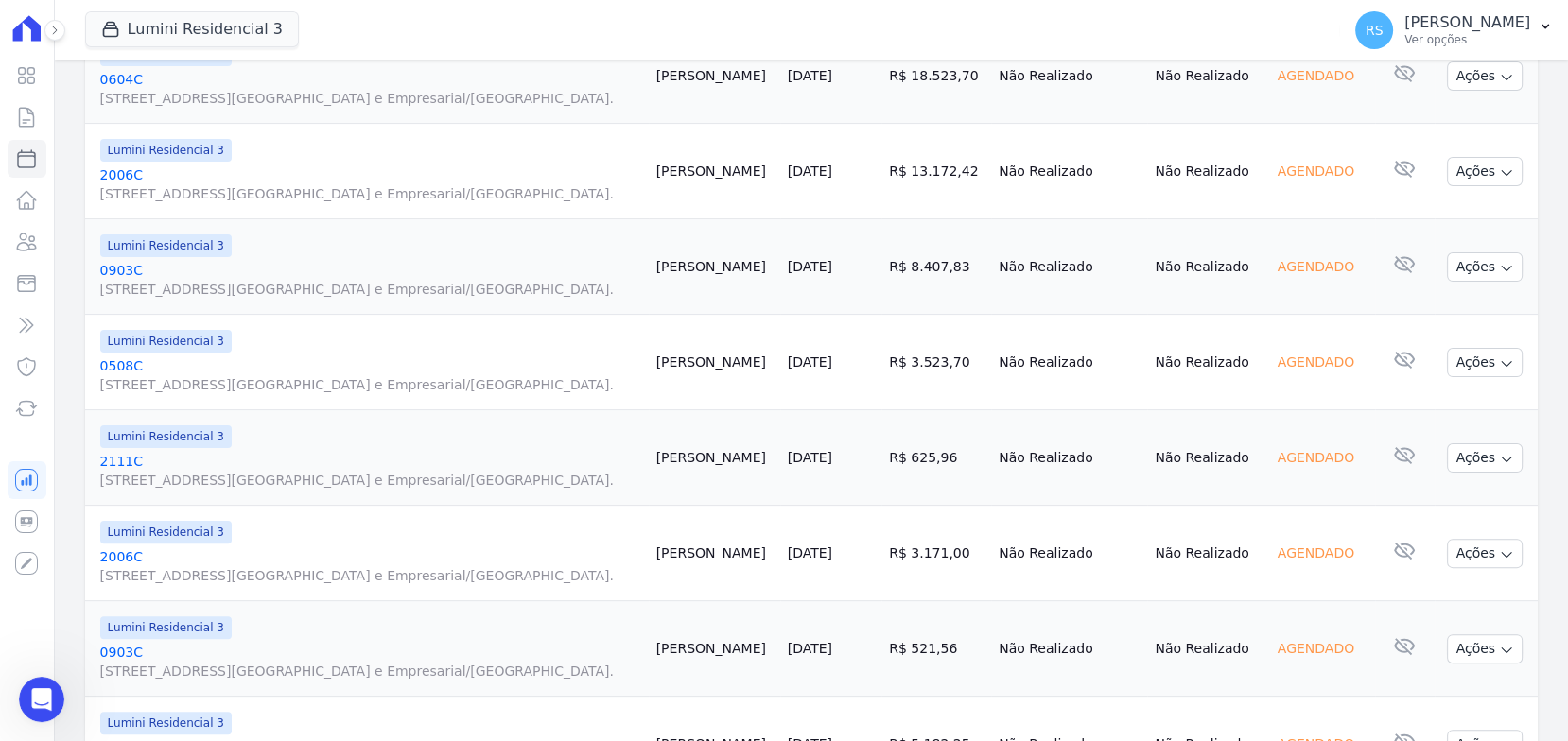
scroll to position [0, 0]
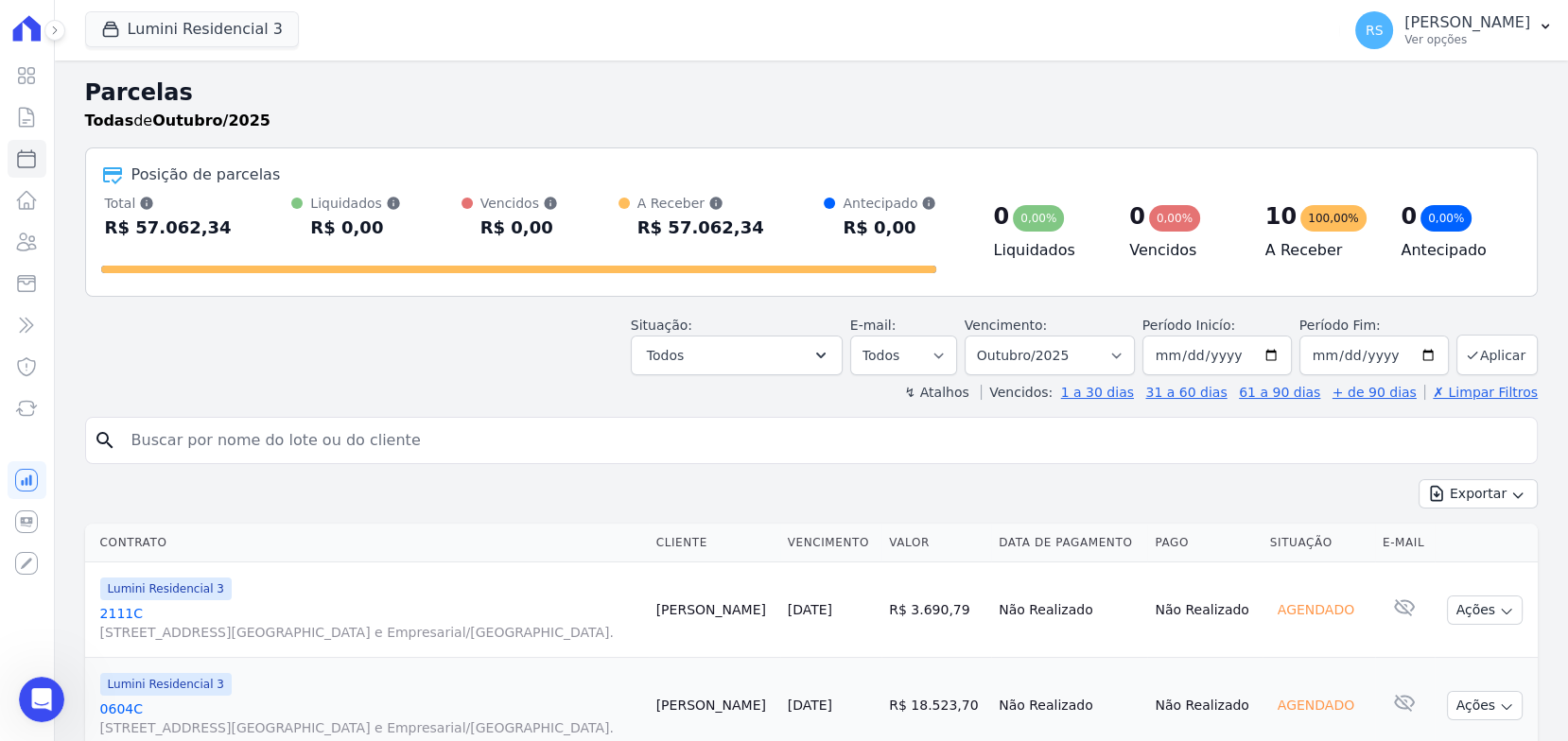
click at [723, 84] on h2 "Parcelas" at bounding box center [811, 92] width 1453 height 34
click at [1476, 32] on p "Ver opções" at bounding box center [1467, 40] width 126 height 16
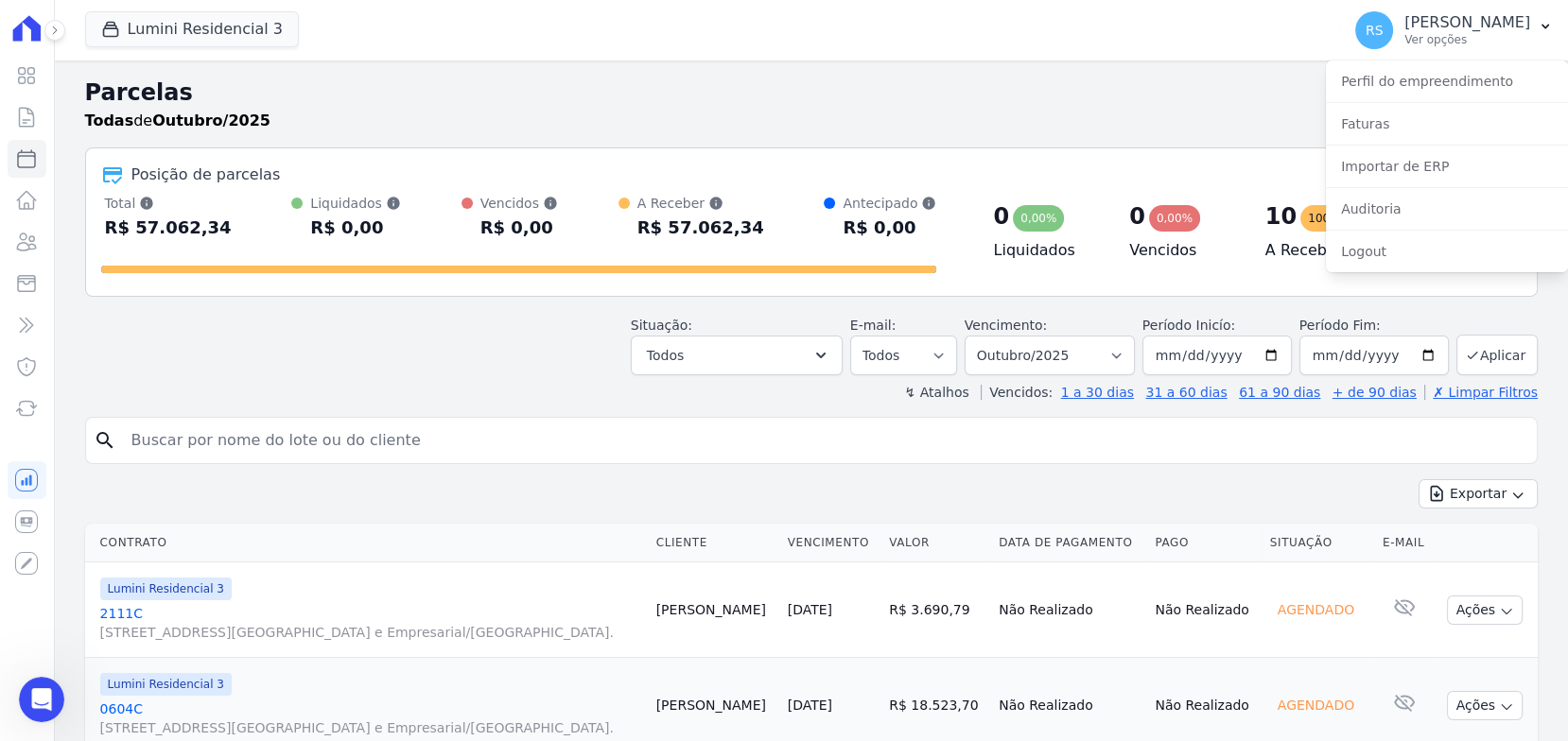
drag, startPoint x: 541, startPoint y: 104, endPoint x: 478, endPoint y: 125, distance: 66.4
click at [541, 103] on h2 "Parcelas" at bounding box center [811, 92] width 1453 height 34
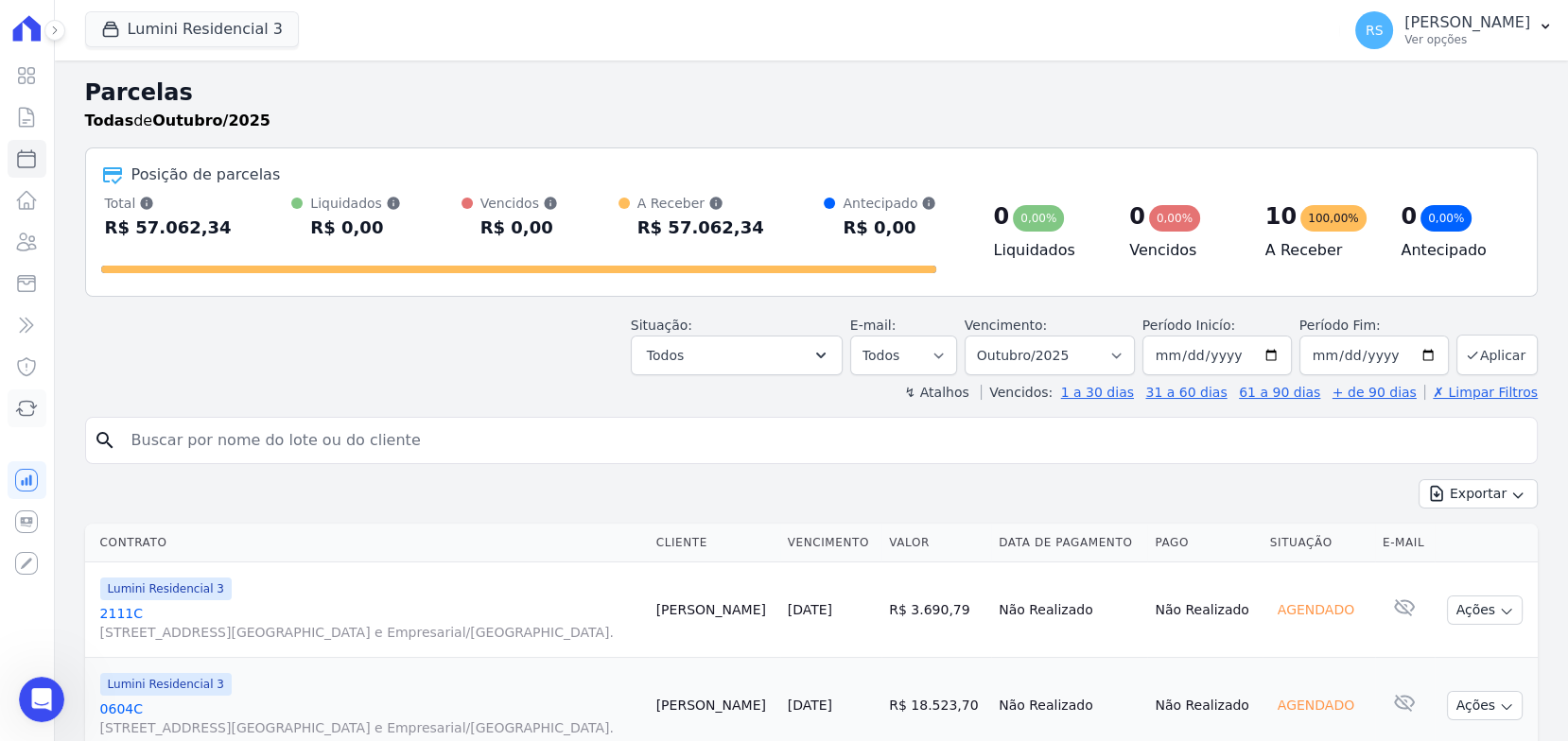
click at [27, 418] on icon at bounding box center [26, 407] width 22 height 22
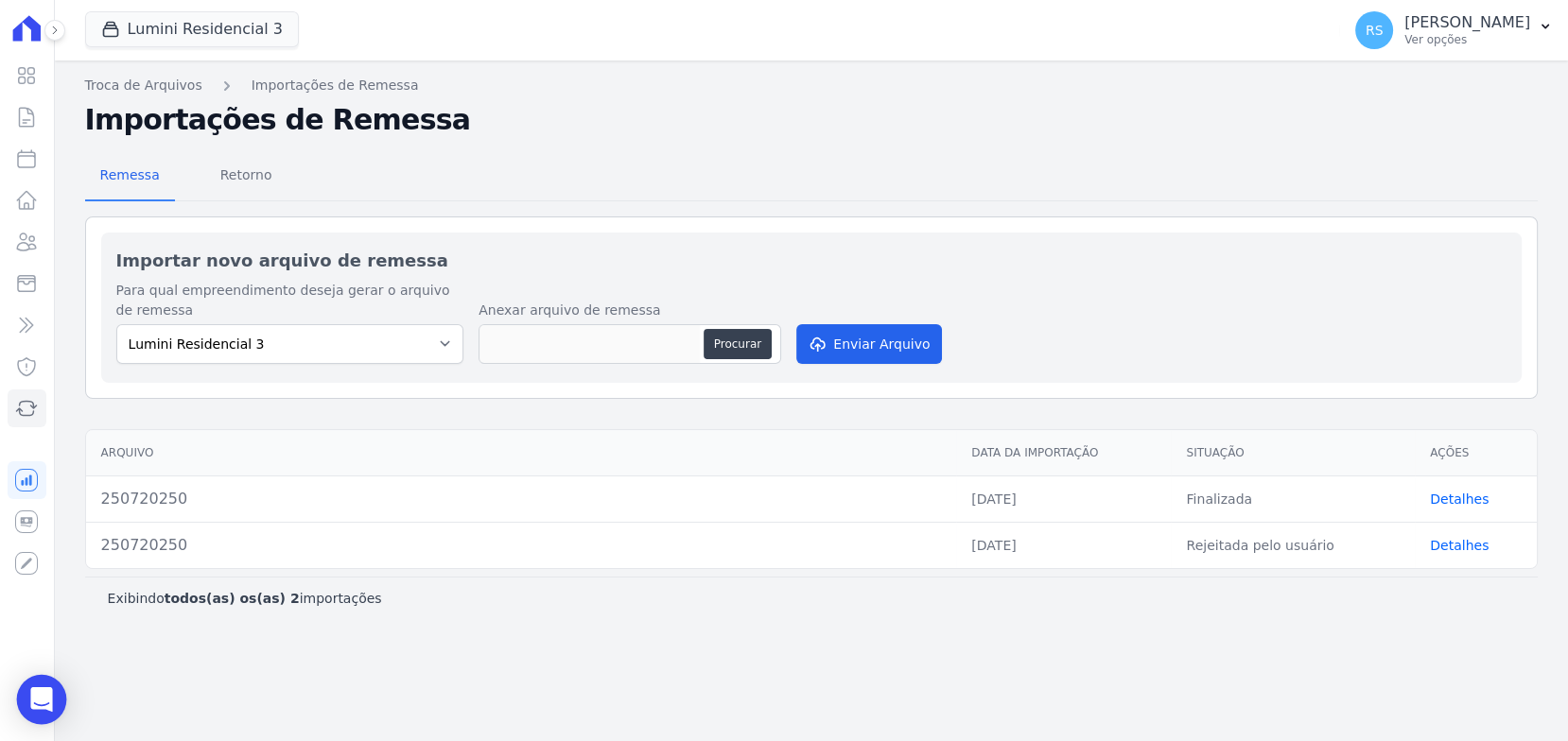
click at [38, 699] on icon "Open Intercom Messenger" at bounding box center [41, 698] width 21 height 24
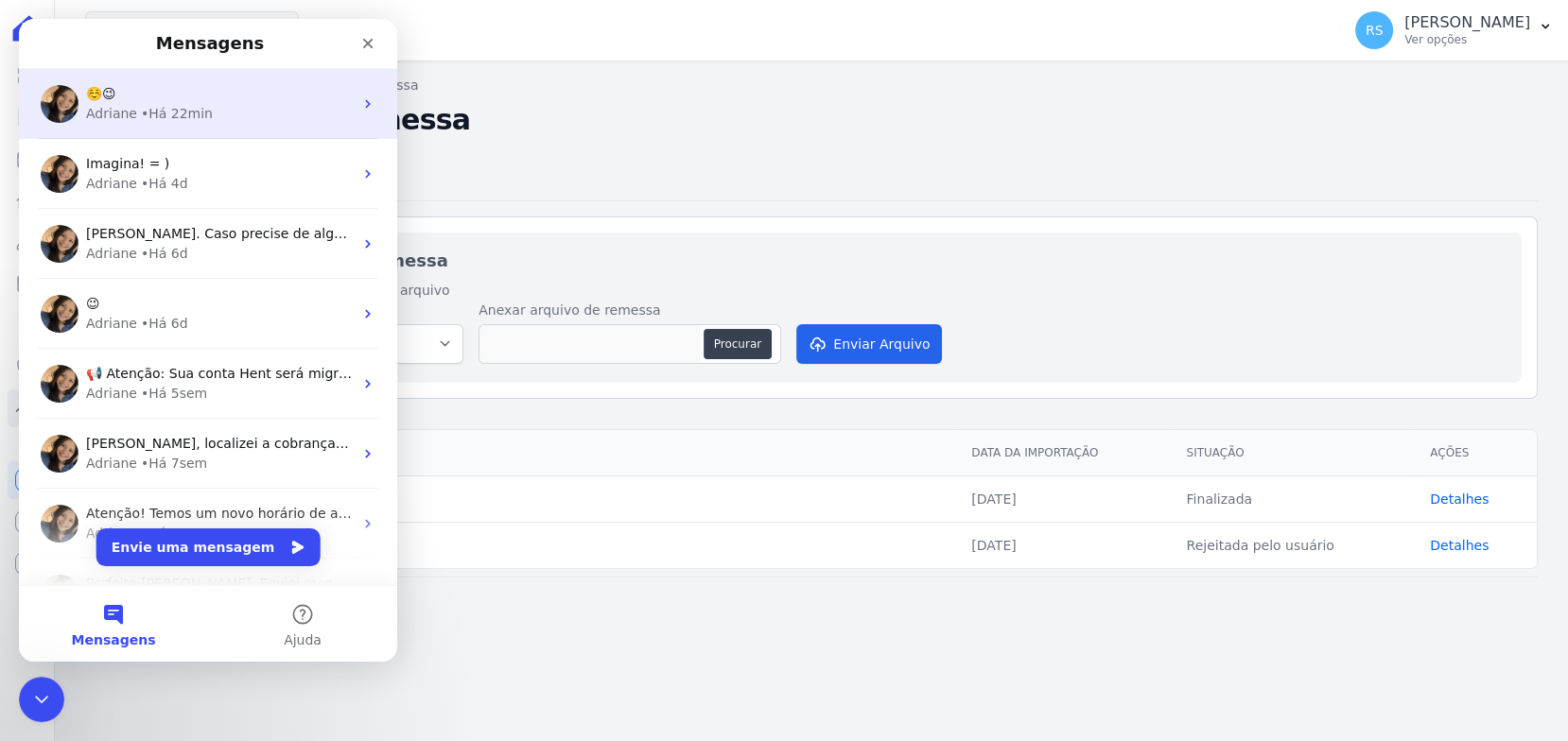
click at [232, 113] on div "Adriane • Há 22min" at bounding box center [219, 113] width 267 height 19
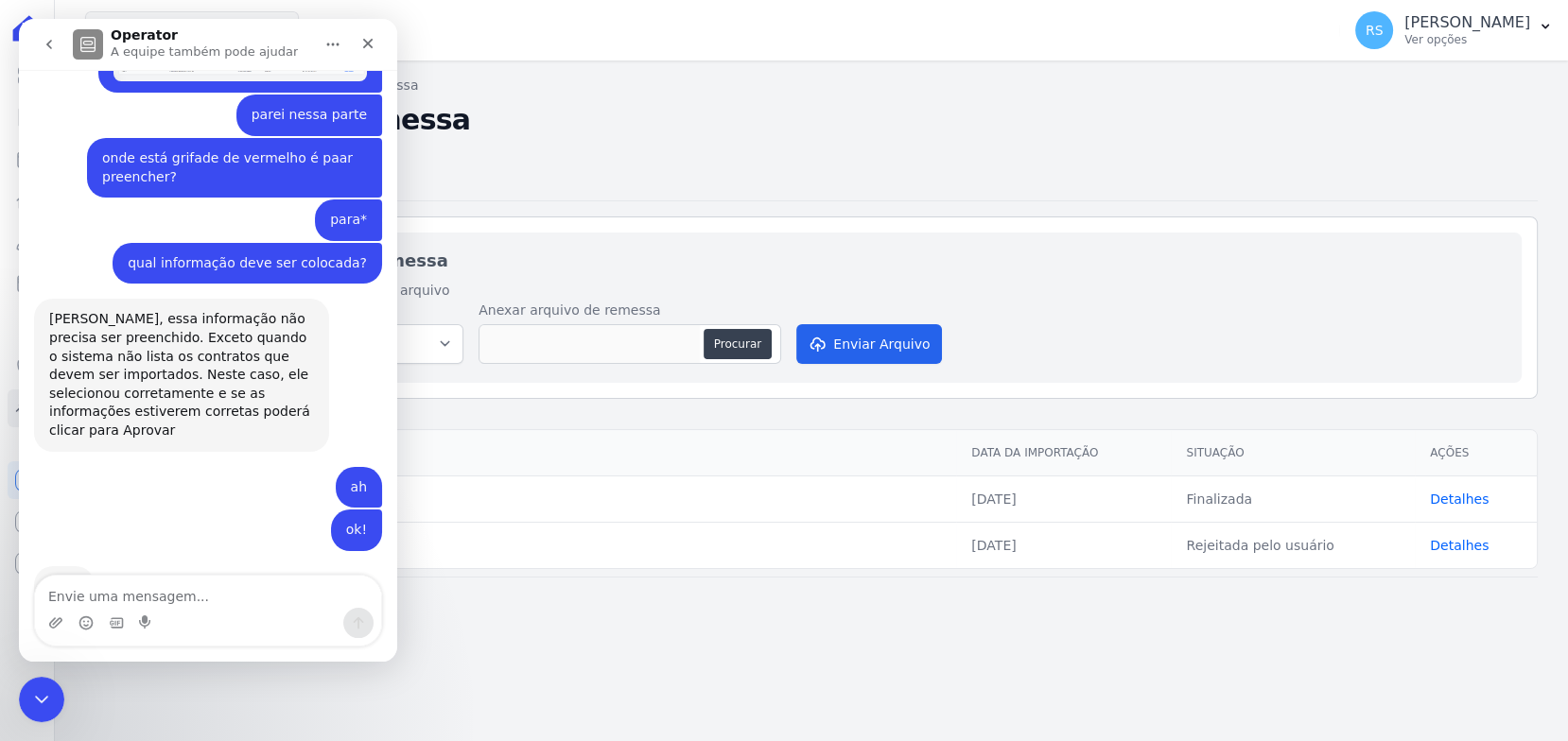
scroll to position [854, 0]
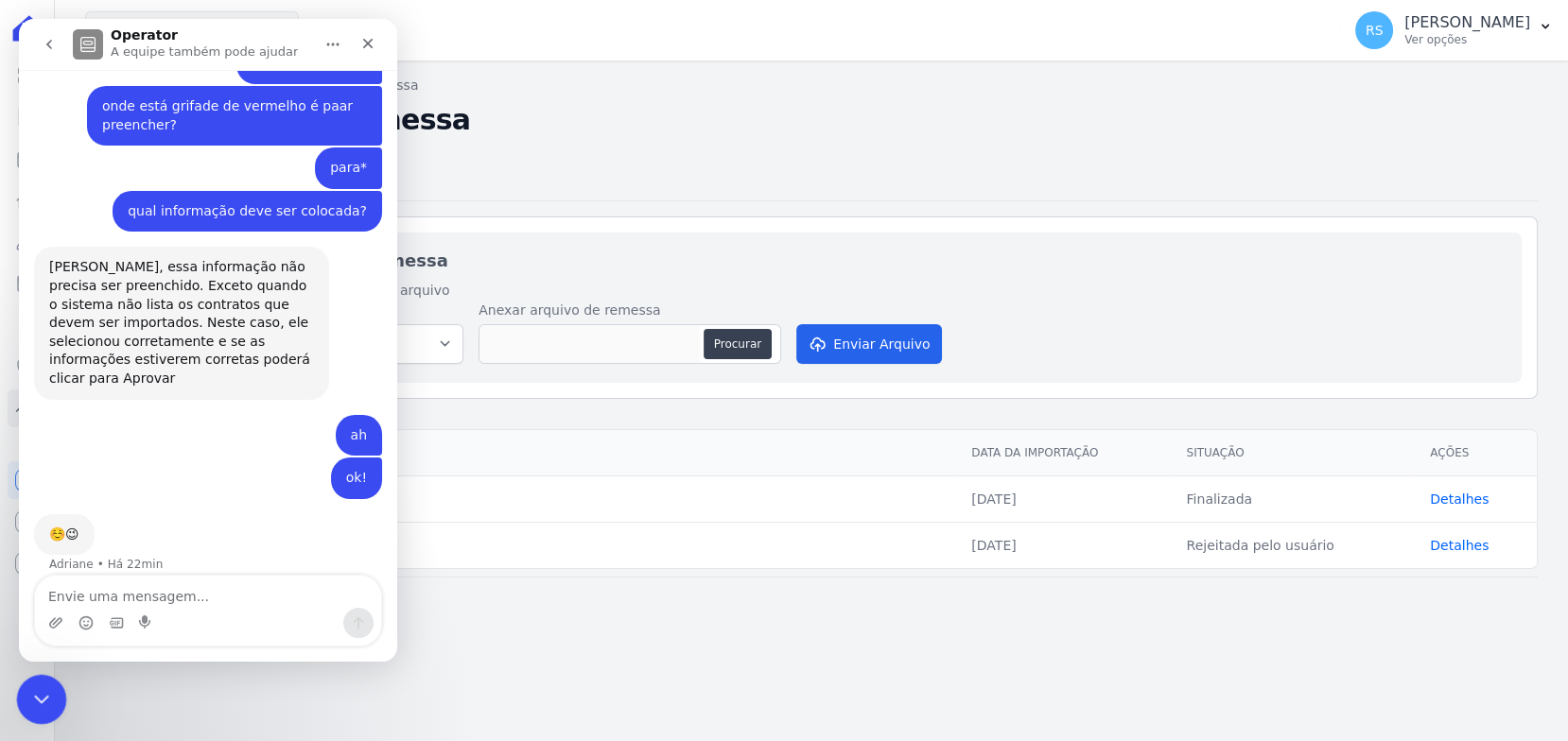
click at [42, 691] on icon "Encerramento do Messenger da Intercom" at bounding box center [38, 695] width 22 height 22
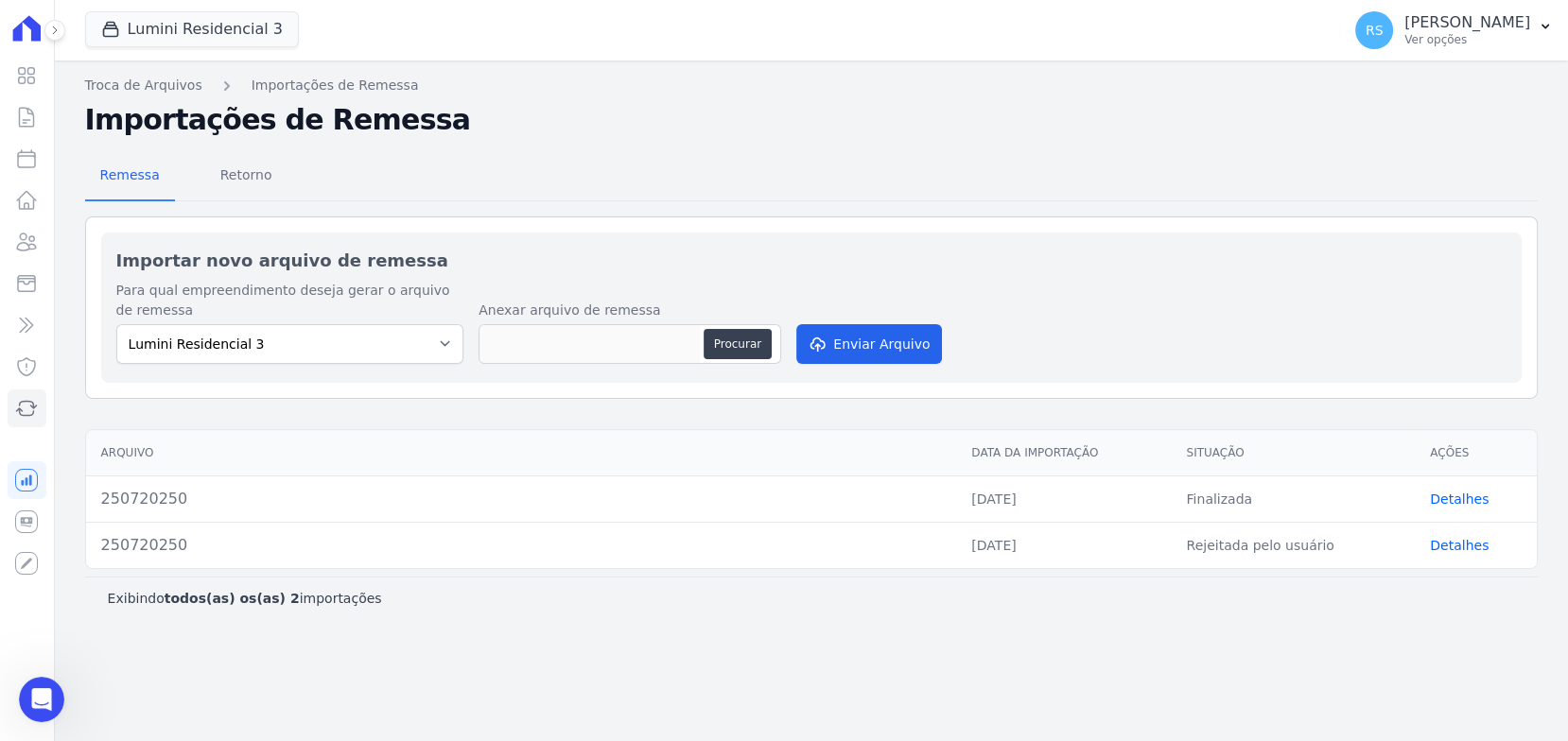
scroll to position [854, 0]
click at [16, 87] on link "Visão Geral" at bounding box center [27, 75] width 39 height 38
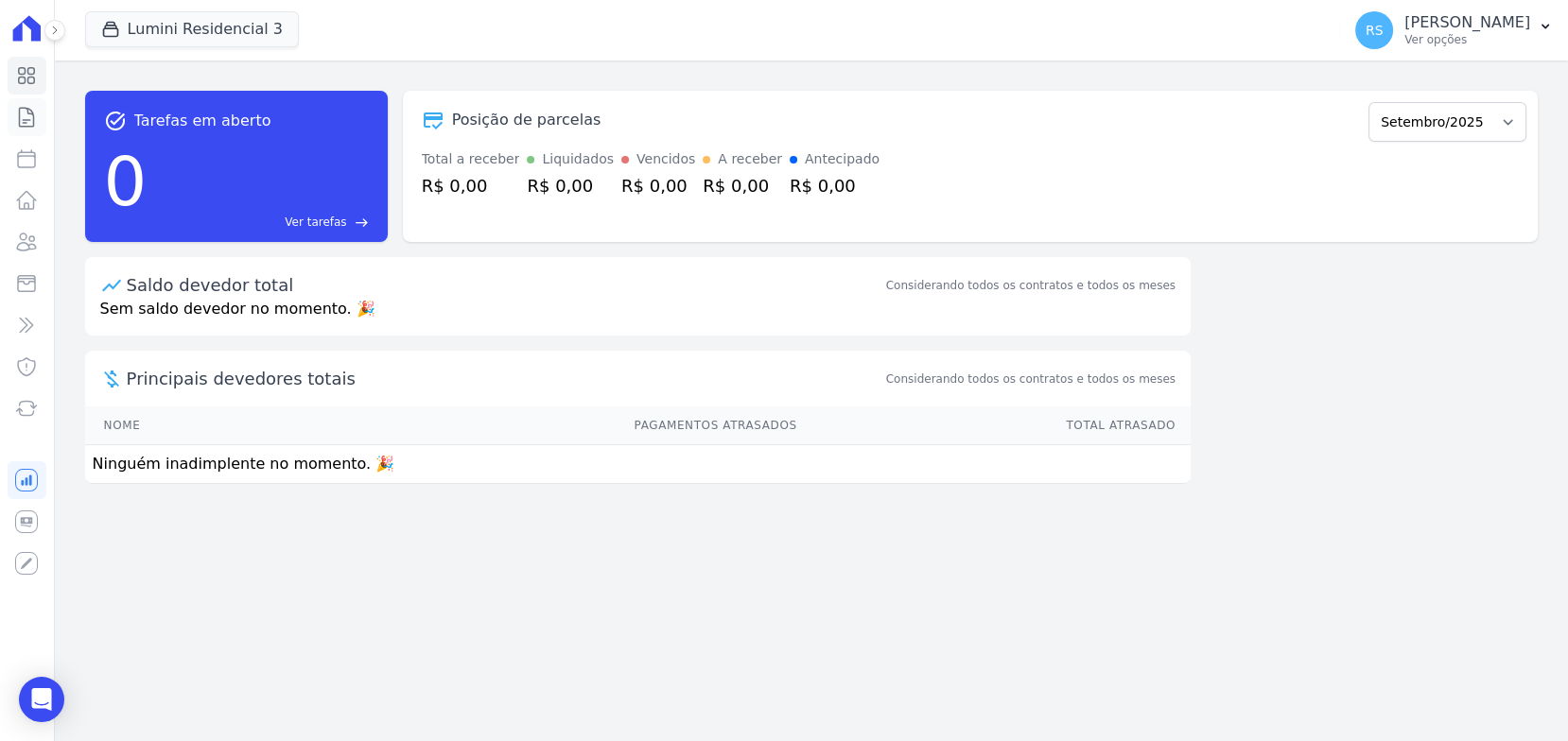
click at [32, 120] on icon at bounding box center [26, 116] width 22 height 22
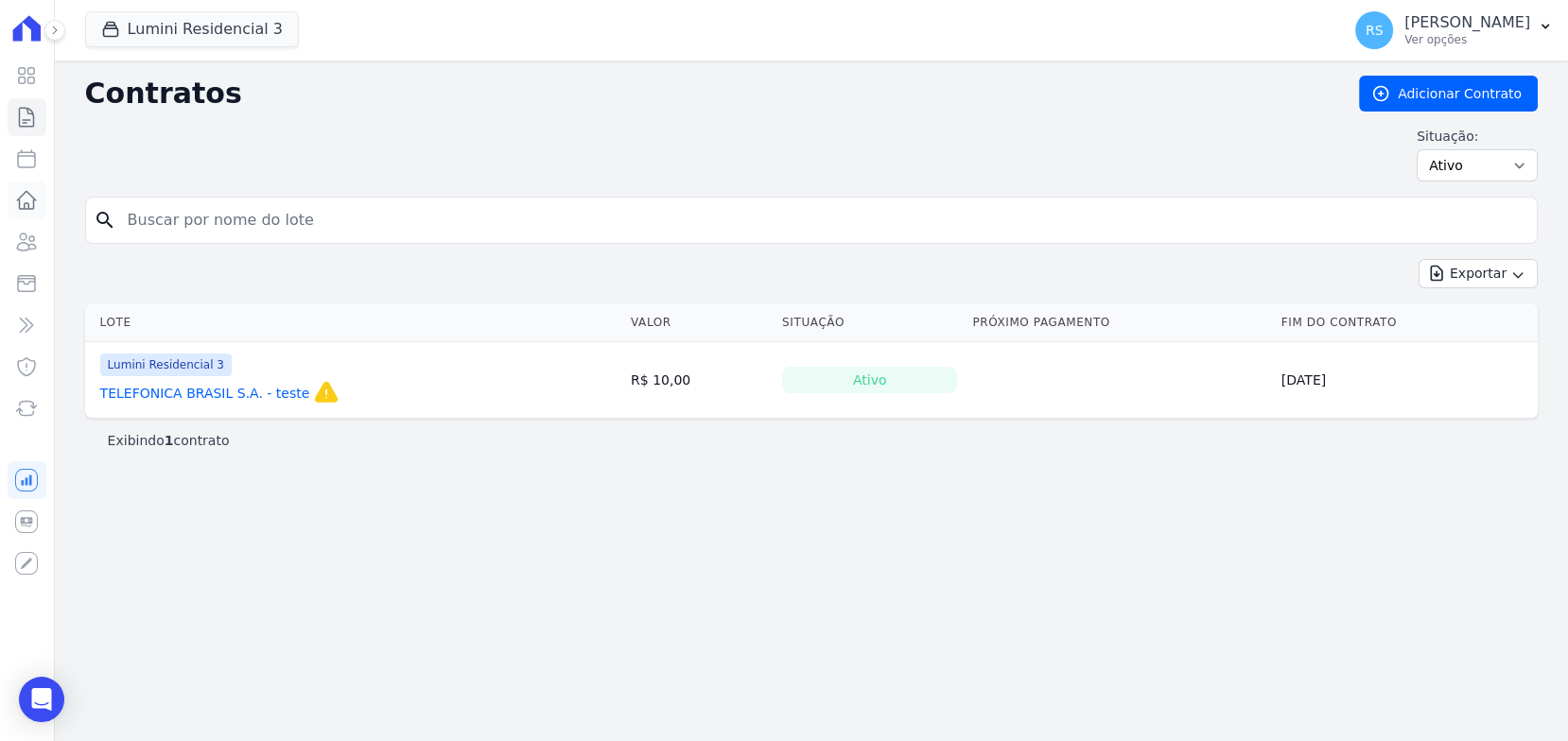
click at [26, 181] on link "Lotes" at bounding box center [27, 200] width 39 height 38
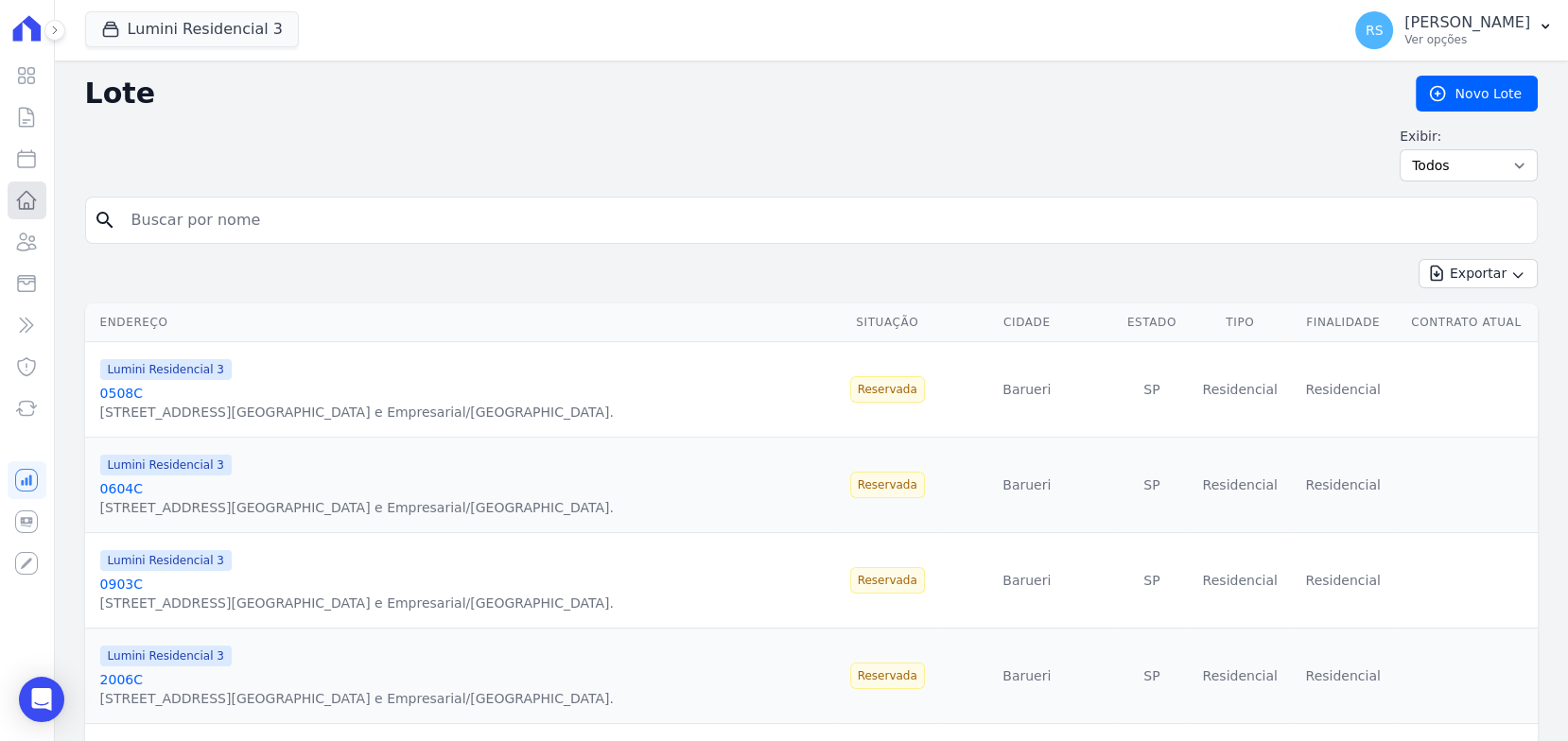
click at [32, 203] on icon at bounding box center [26, 200] width 22 height 22
click at [32, 199] on icon at bounding box center [26, 200] width 22 height 22
click at [13, 244] on link "Clientes" at bounding box center [27, 242] width 39 height 38
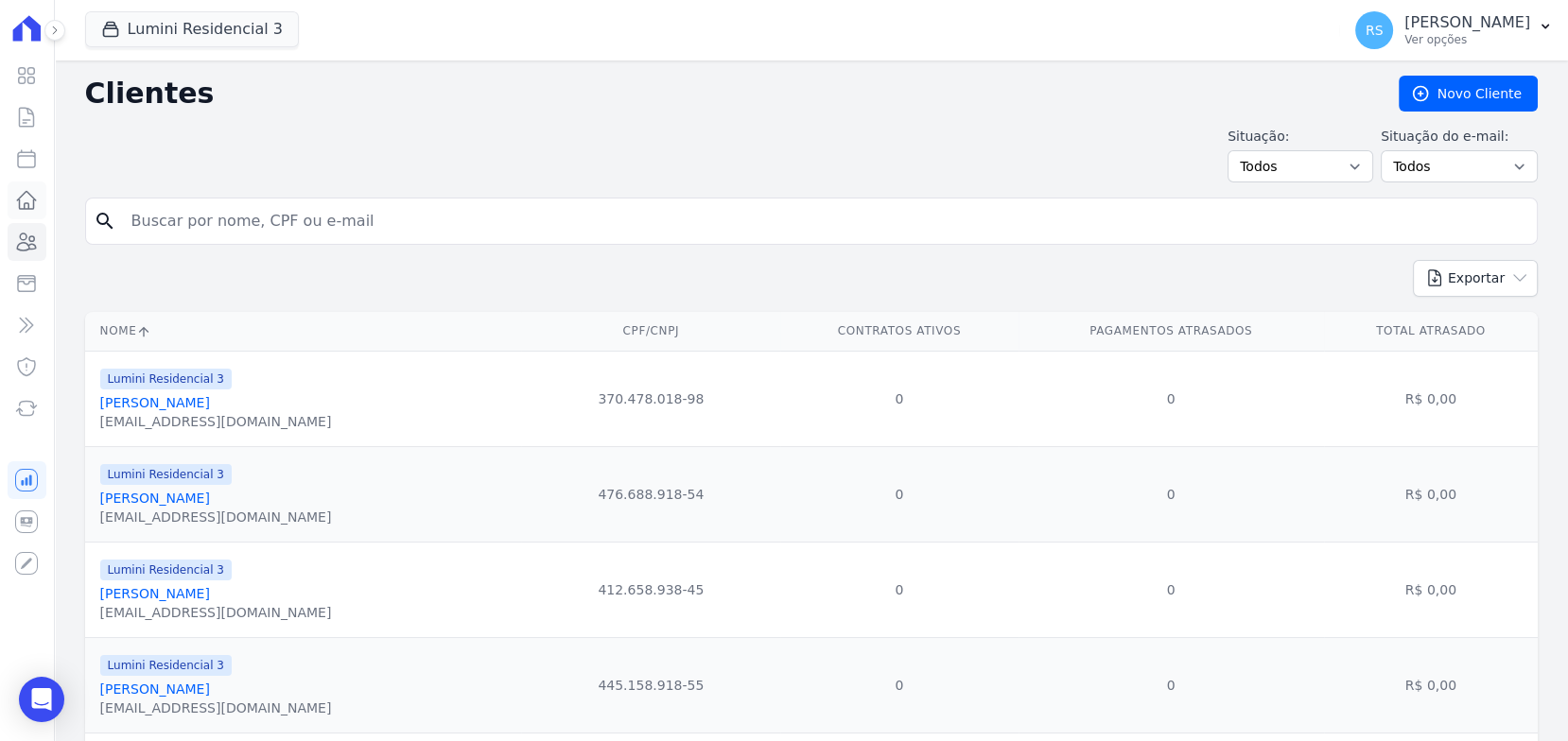
click at [29, 206] on icon at bounding box center [26, 200] width 22 height 22
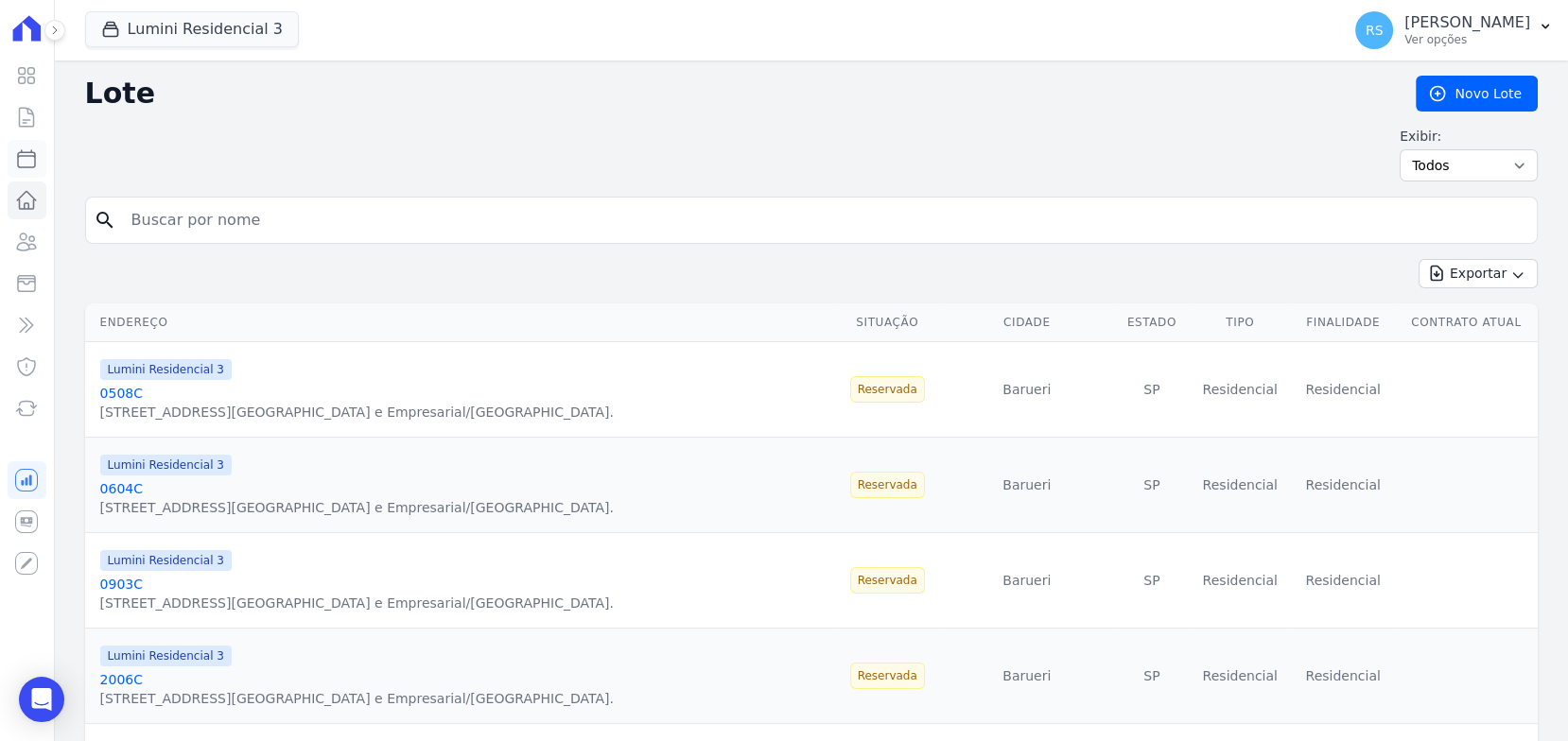
click at [23, 172] on link "Parcelas" at bounding box center [27, 158] width 39 height 38
select select
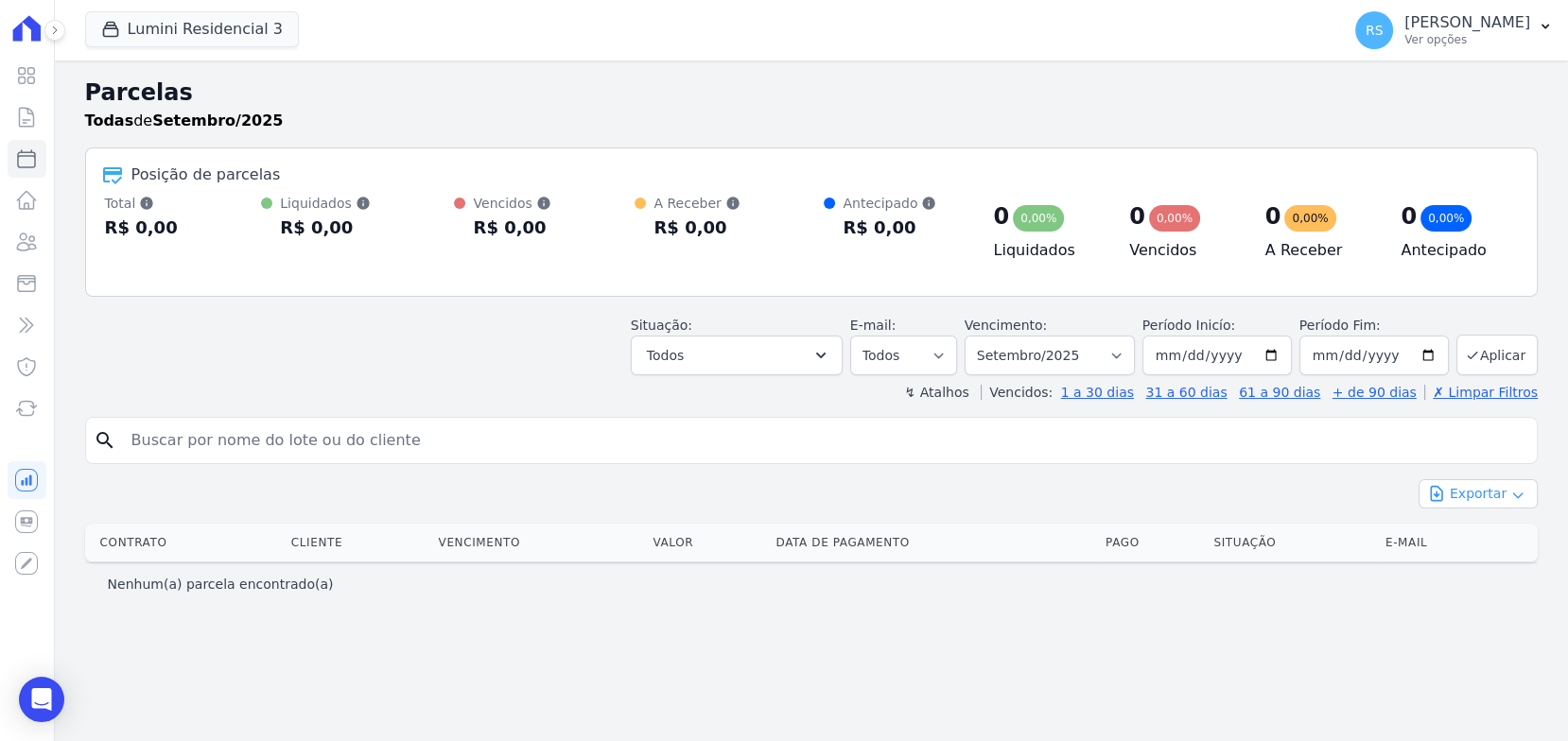
click at [1506, 490] on button "Exportar" at bounding box center [1478, 494] width 119 height 29
click at [1332, 503] on div "Exportar Exportar PDF Exportar CSV" at bounding box center [811, 501] width 1453 height 45
click at [1502, 39] on p "Ver opções" at bounding box center [1467, 40] width 126 height 16
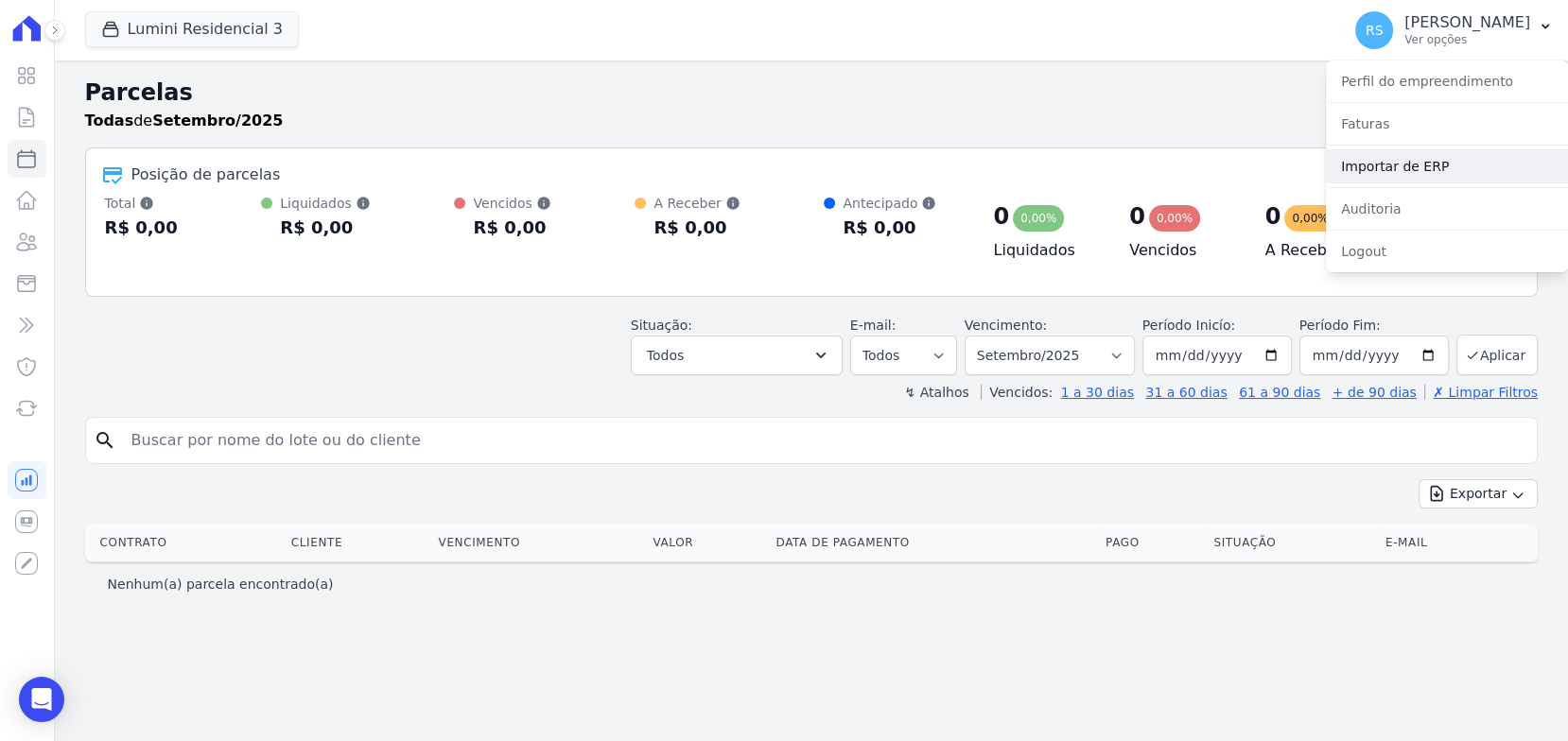
click at [1422, 174] on link "Importar de ERP" at bounding box center [1446, 166] width 242 height 34
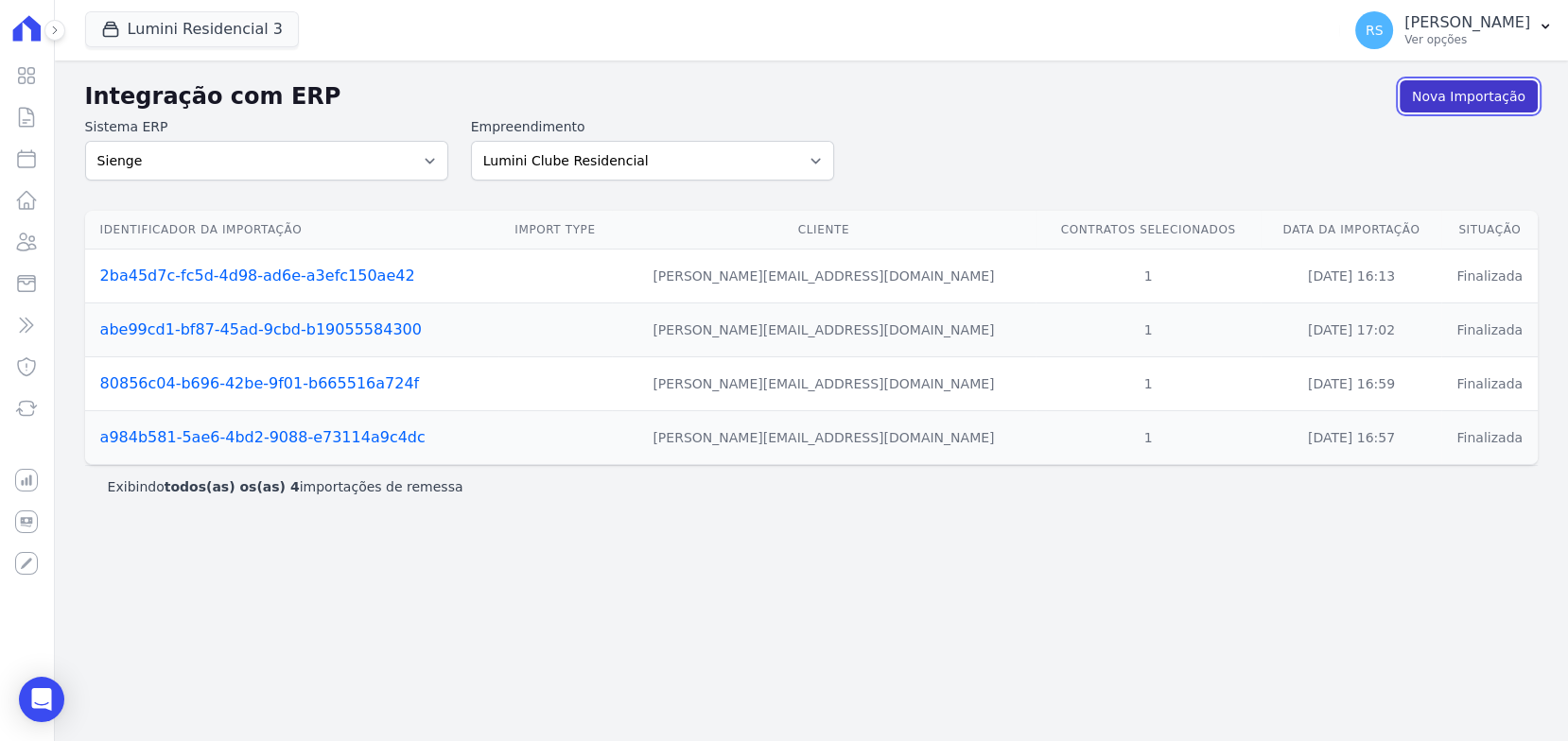
click at [1422, 106] on link "Nova Importação" at bounding box center [1468, 96] width 138 height 32
select select
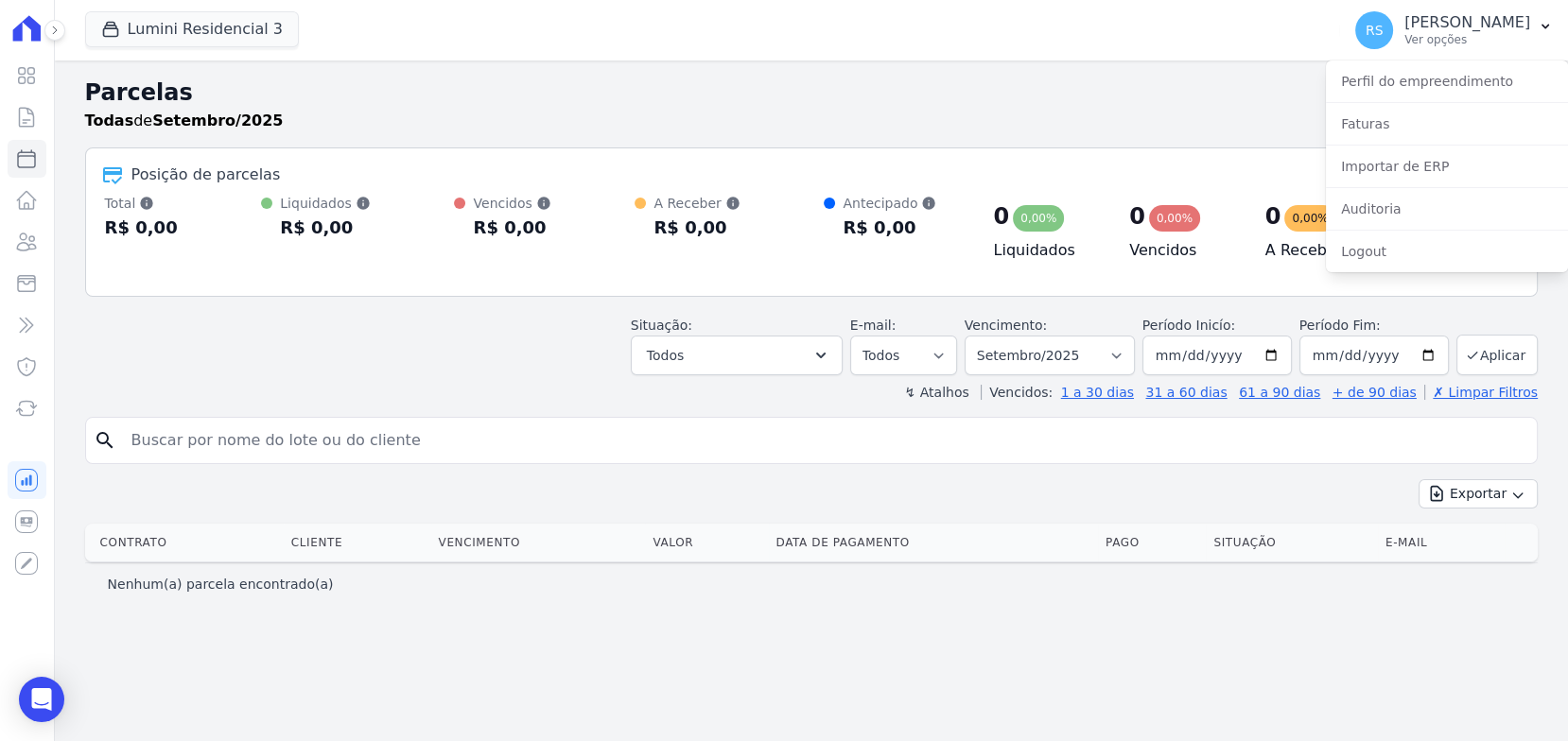
drag, startPoint x: 28, startPoint y: 624, endPoint x: 28, endPoint y: 609, distance: 15.0
click at [28, 622] on div "Visão Geral Contratos [GEOGRAPHIC_DATA] Lotes Clientes Minha Carteira Transferê…" at bounding box center [27, 370] width 54 height 741
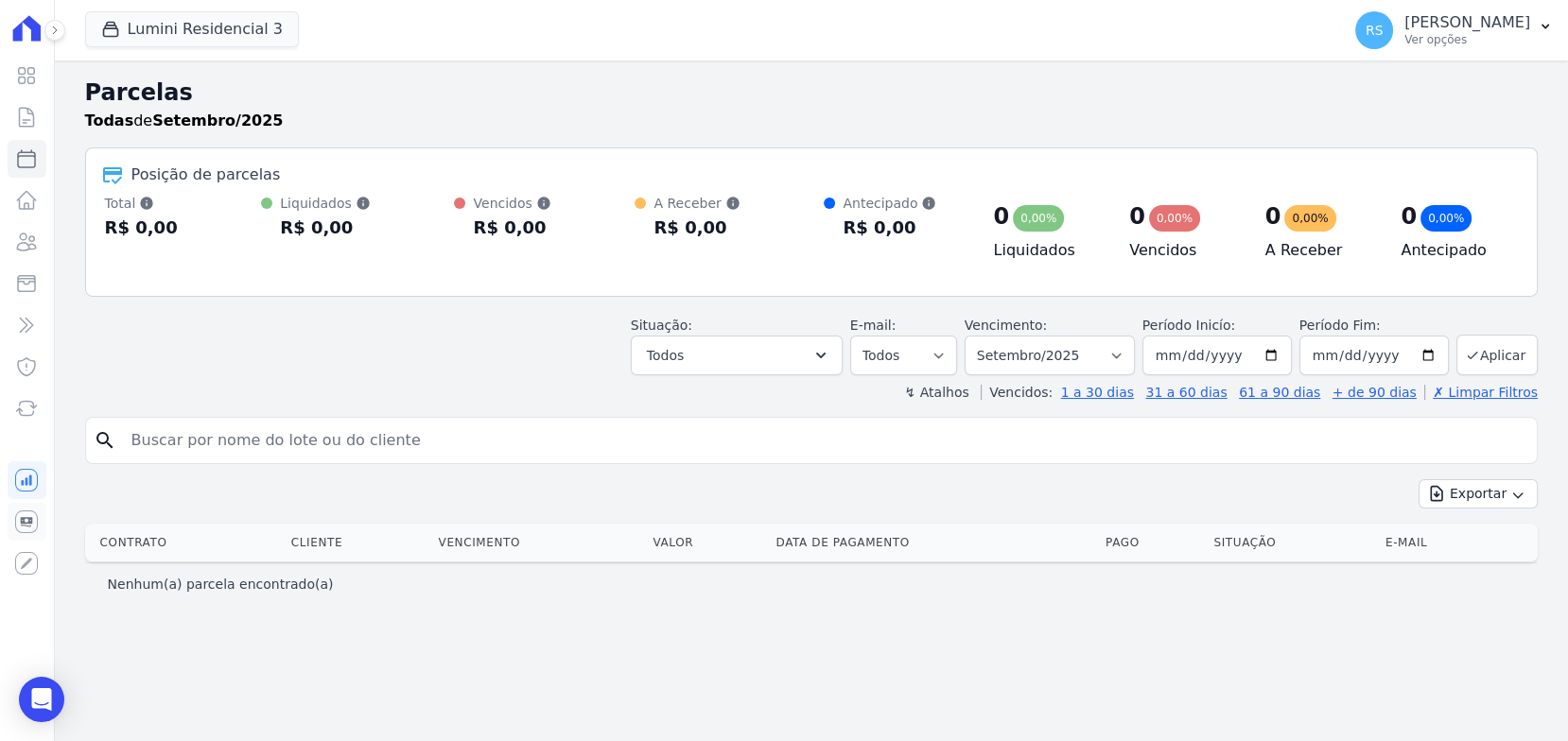
click at [27, 513] on icon at bounding box center [26, 521] width 22 height 22
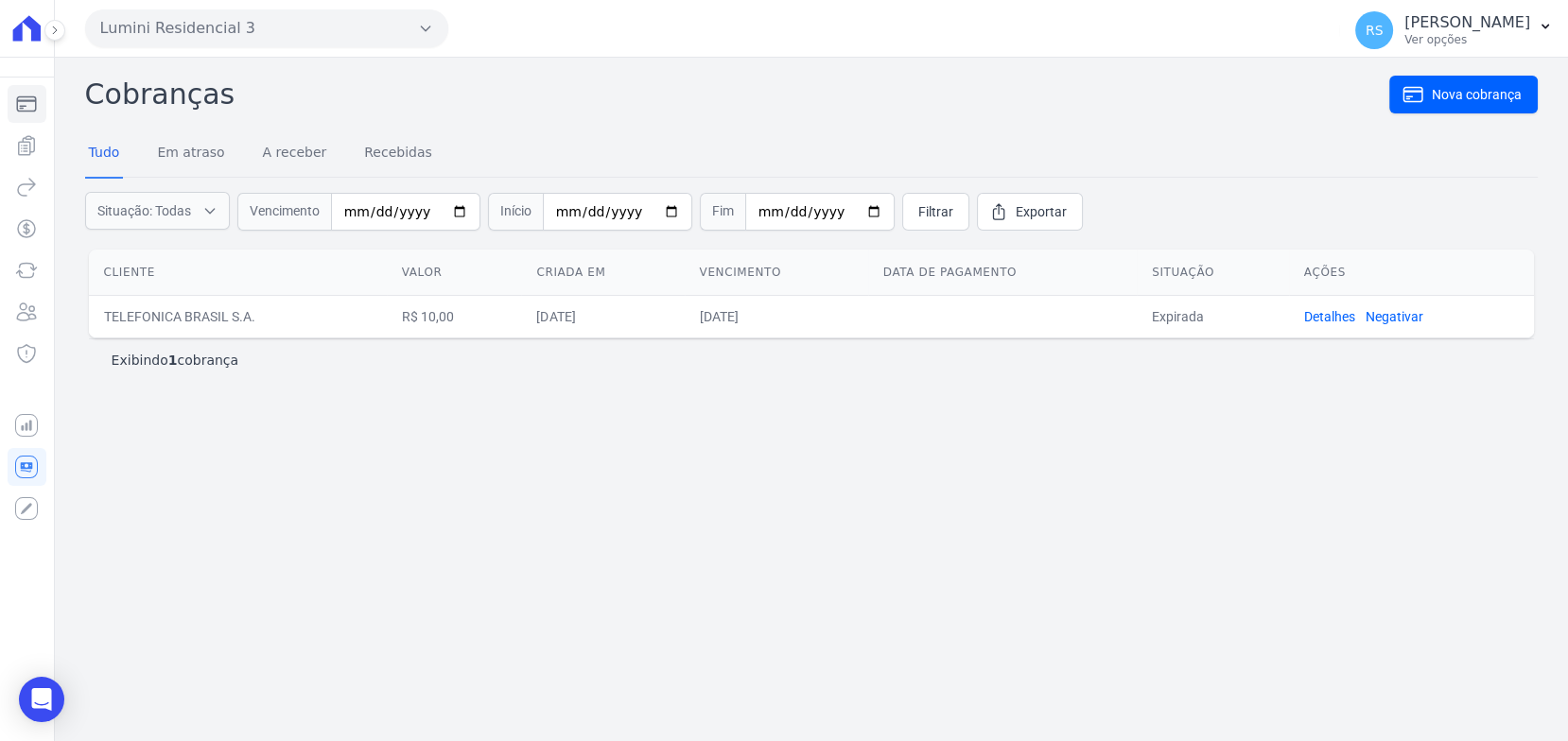
click at [356, 515] on div "Cobranças Nova cobrança Tudo Em atraso A receber Recebidas Situação: Todas Em a…" at bounding box center [811, 399] width 1513 height 683
click at [26, 289] on ul "Cobranças Extrato Nova transferência Pagamentos Troca de [GEOGRAPHIC_DATA] Clie…" at bounding box center [27, 229] width 39 height 287
click at [23, 274] on icon "Sidebar" at bounding box center [26, 270] width 22 height 22
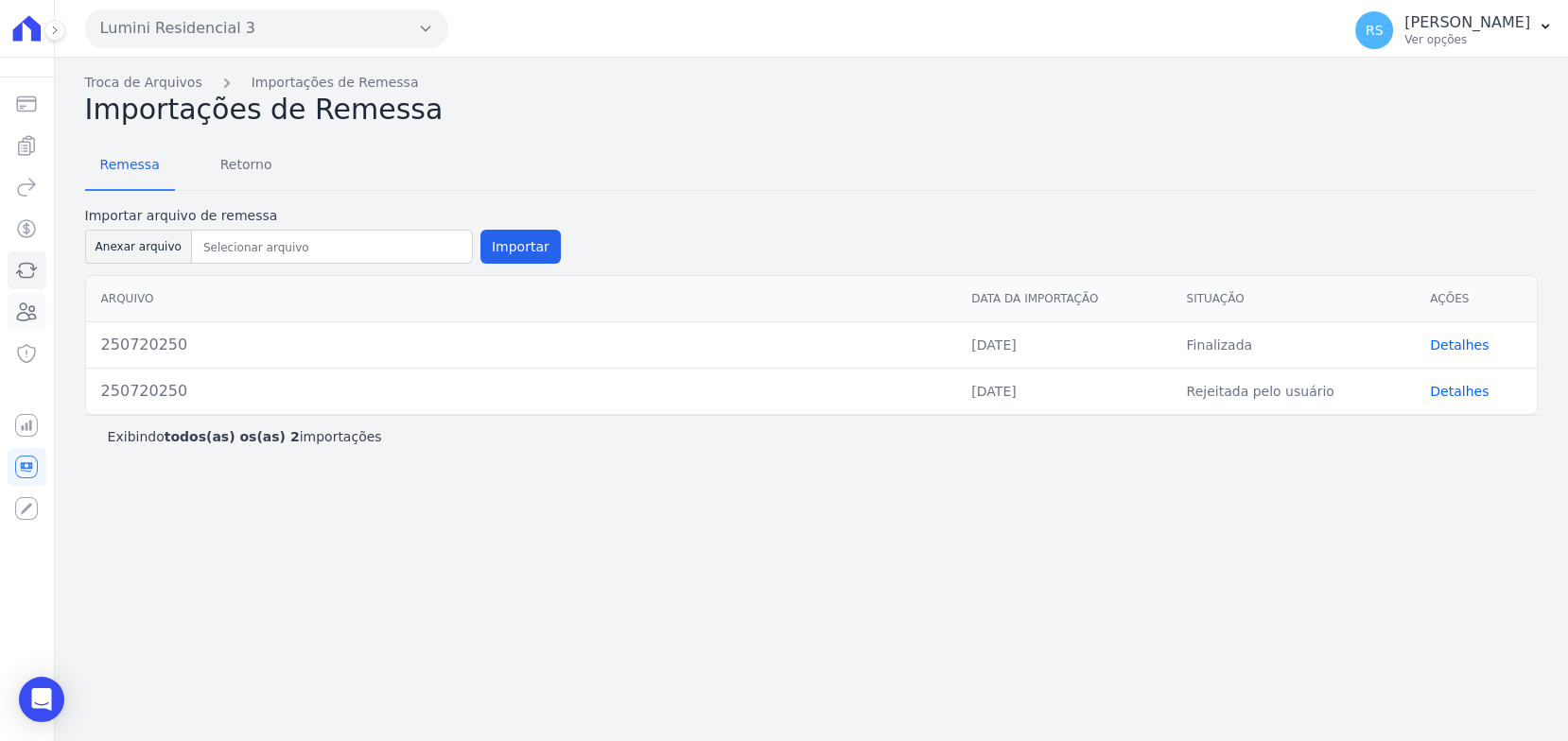
click at [25, 312] on icon "Sidebar" at bounding box center [27, 312] width 18 height 17
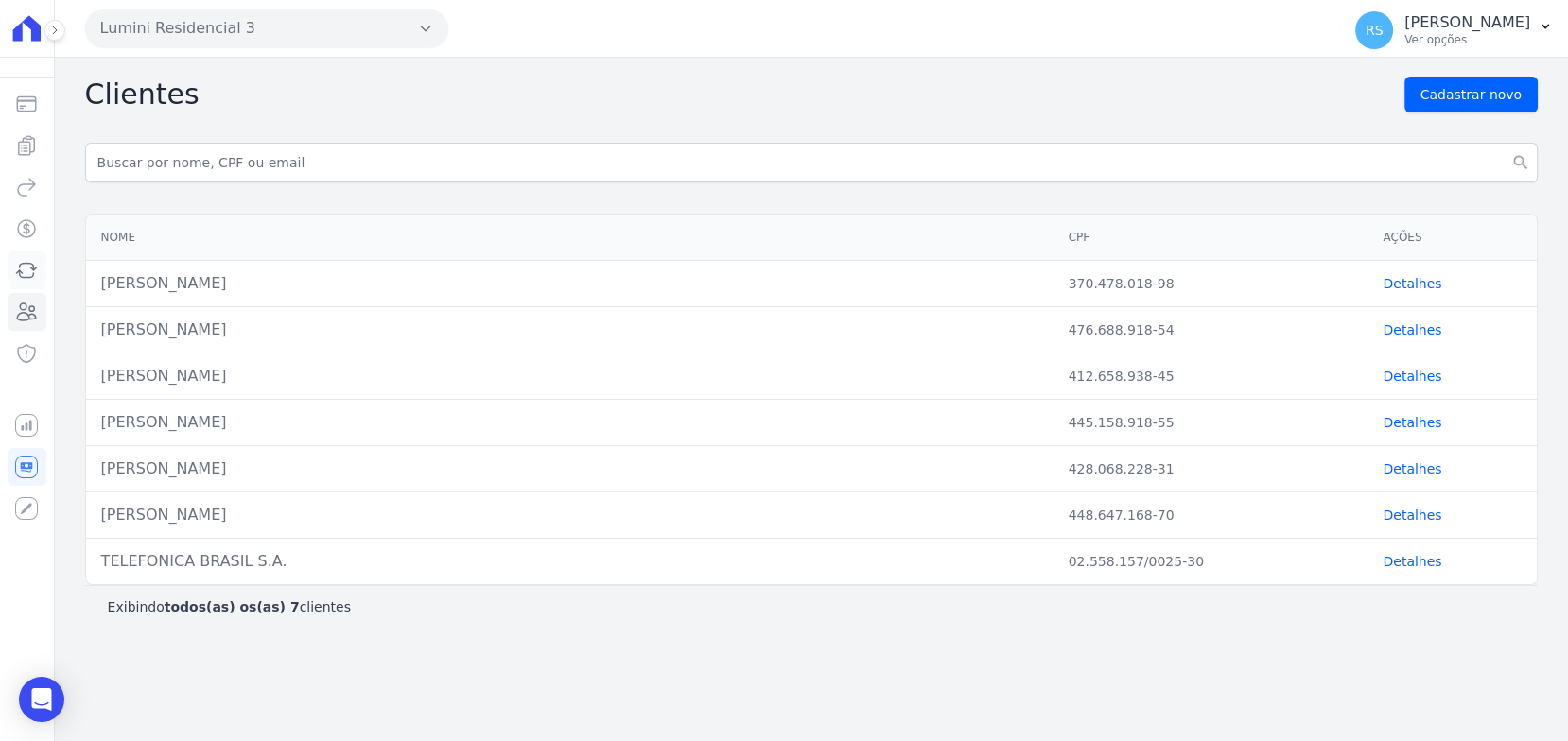
click at [28, 267] on icon "Sidebar" at bounding box center [26, 270] width 22 height 22
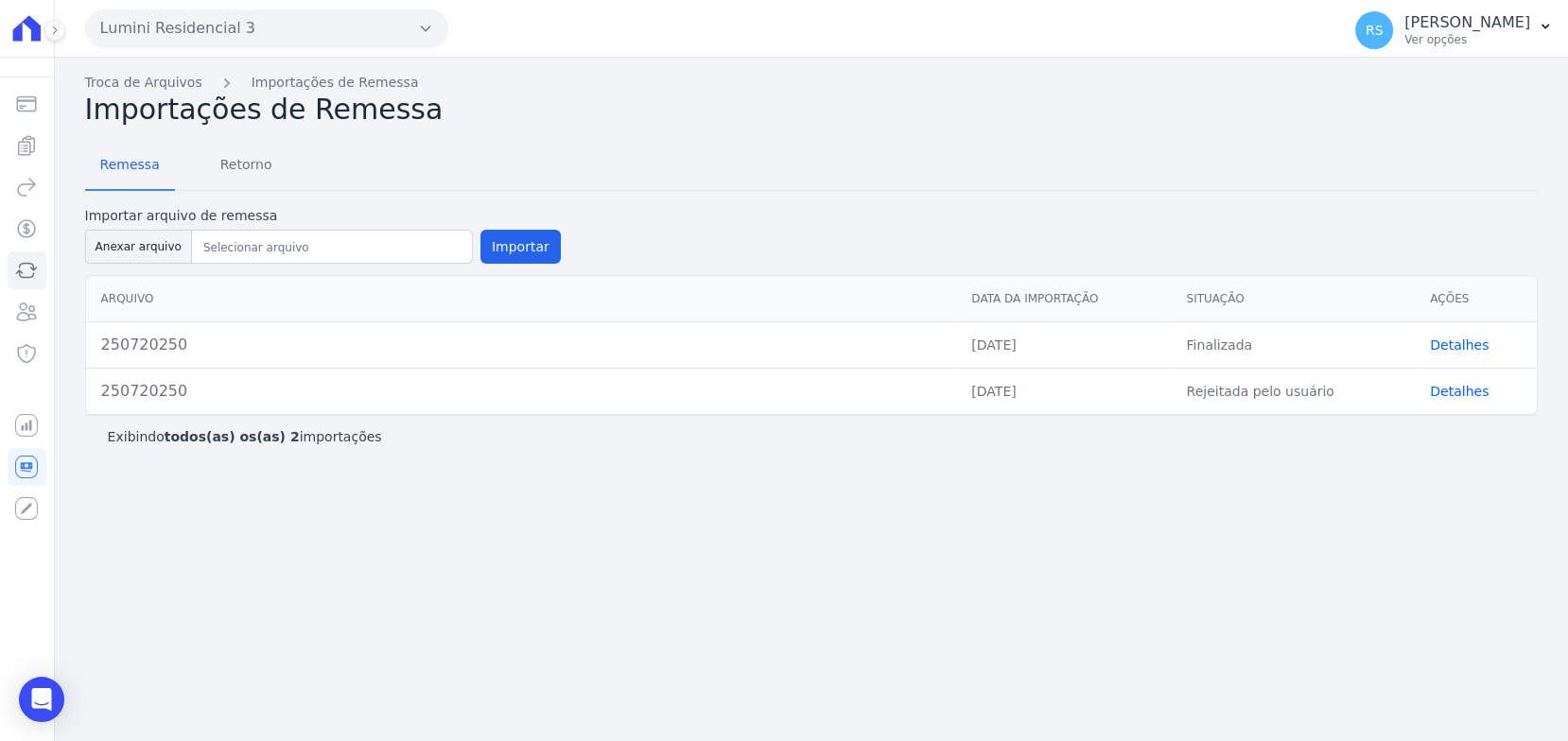
click at [803, 148] on div "Remessa Retorno" at bounding box center [811, 166] width 1453 height 49
click at [530, 253] on button "Importar" at bounding box center [520, 246] width 81 height 34
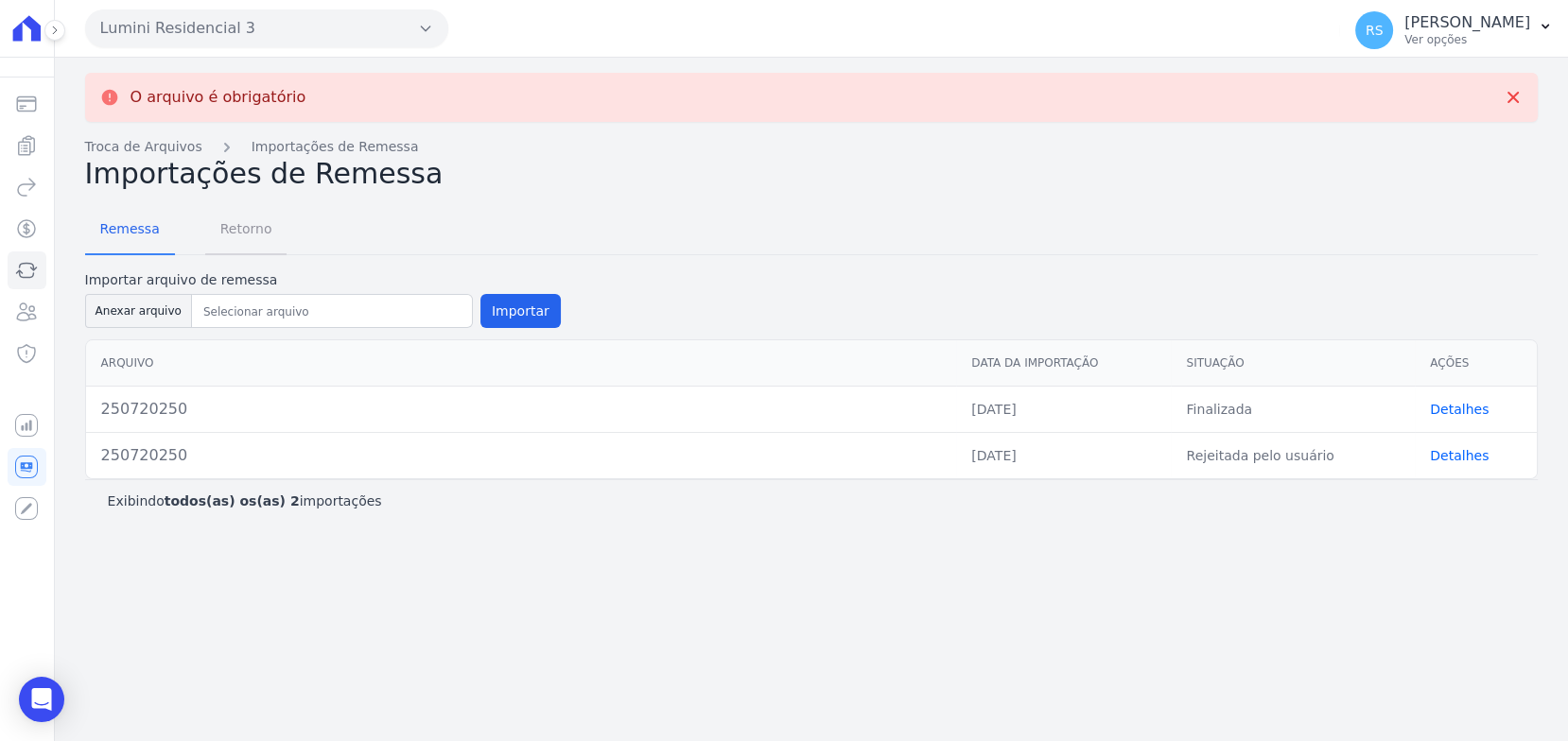
click at [247, 239] on span "Retorno" at bounding box center [245, 228] width 75 height 38
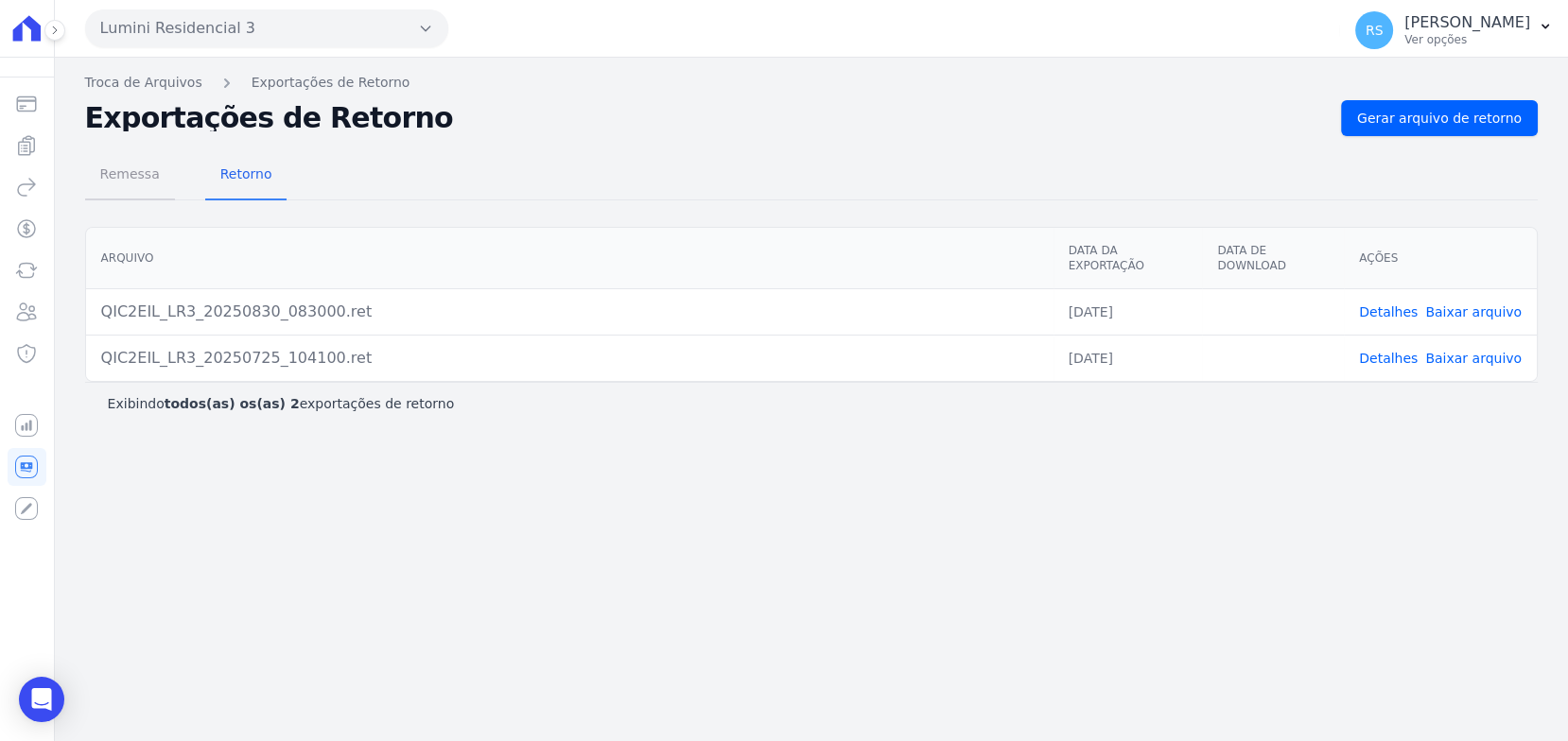
click at [124, 177] on span "Remessa" at bounding box center [130, 174] width 82 height 38
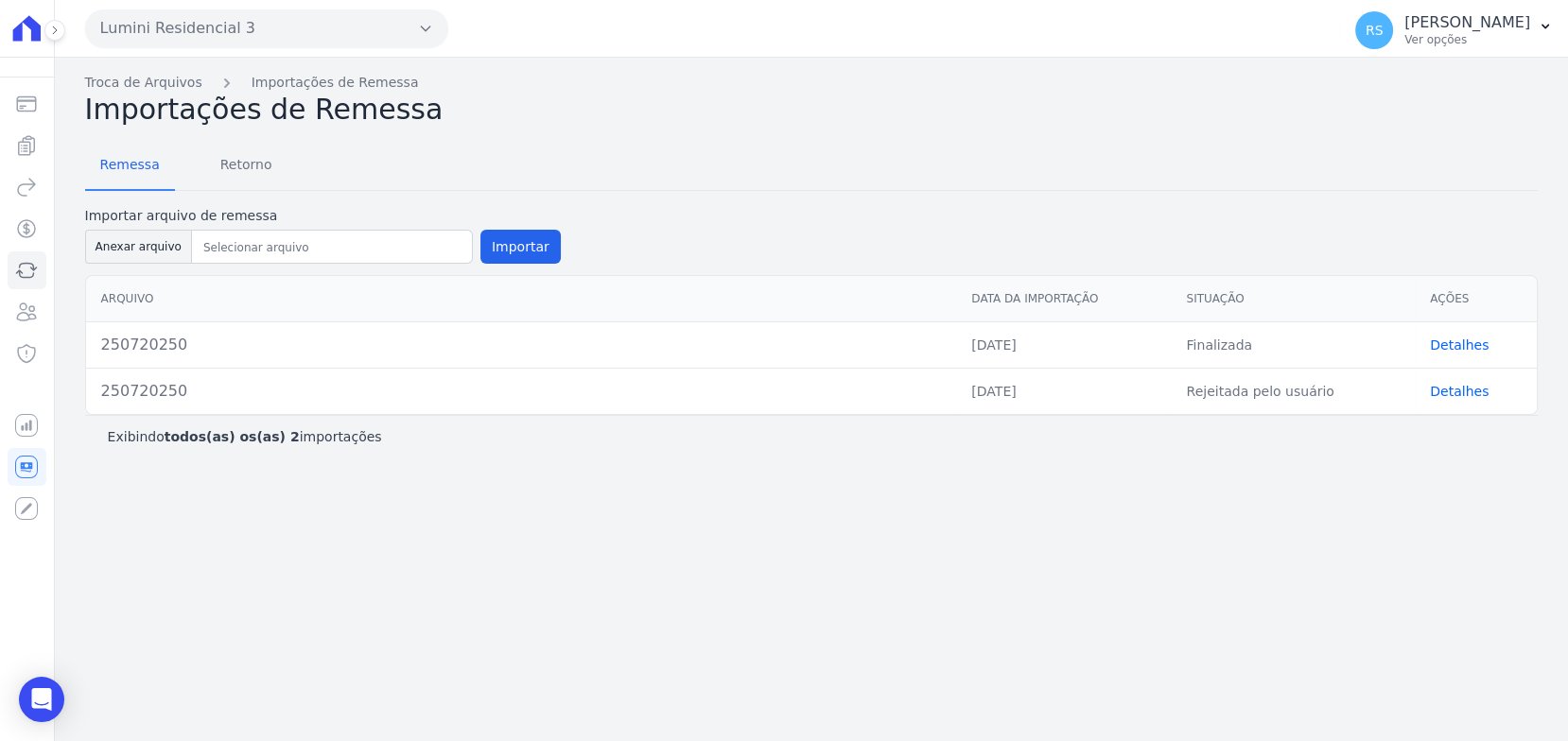
click at [307, 177] on div "Remessa Retorno" at bounding box center [811, 166] width 1453 height 49
click at [114, 248] on button "Anexar arquivo" at bounding box center [139, 246] width 107 height 34
type input "290920250.txt"
click at [506, 246] on button "Importar" at bounding box center [520, 246] width 81 height 34
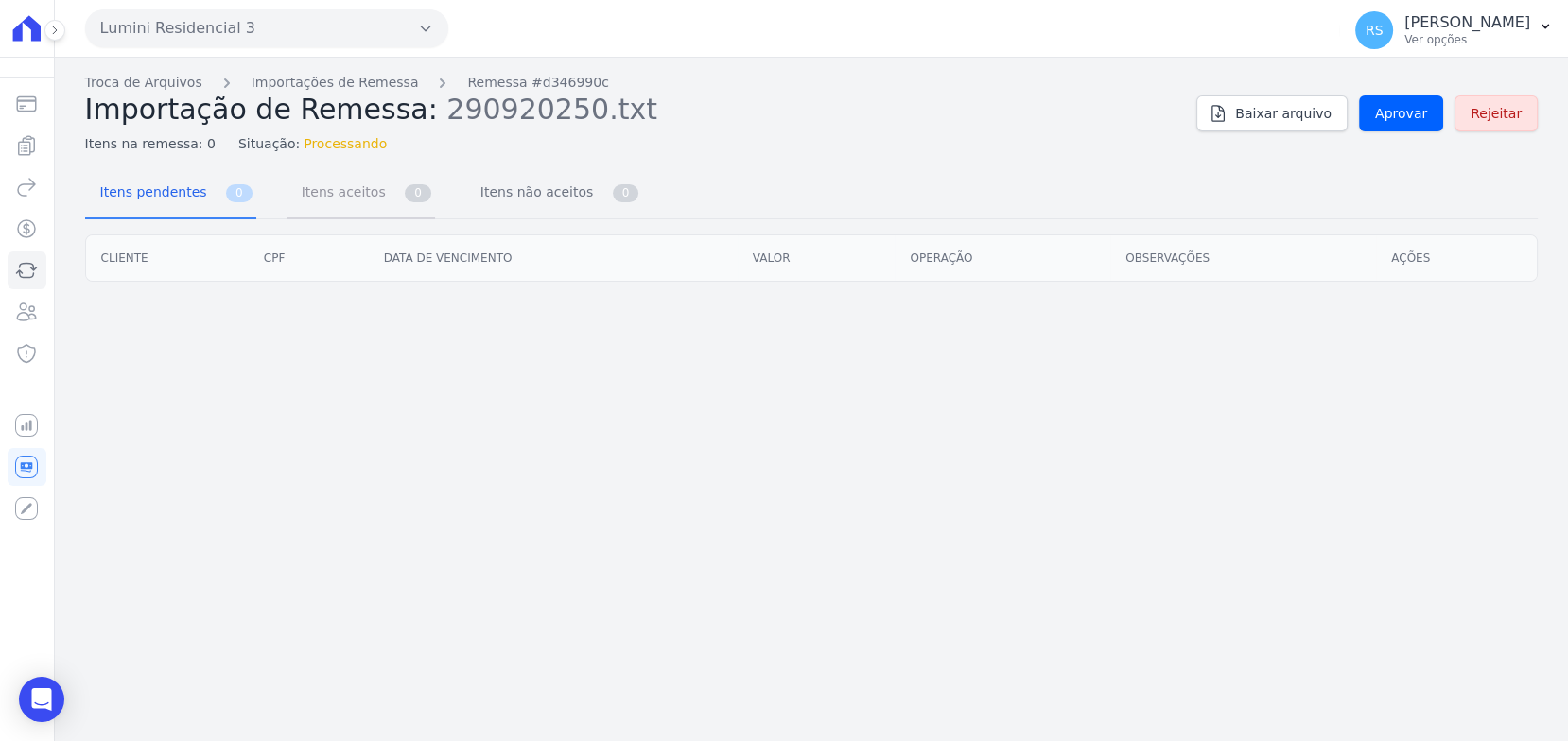
click at [340, 196] on span "Itens aceitos" at bounding box center [340, 191] width 99 height 38
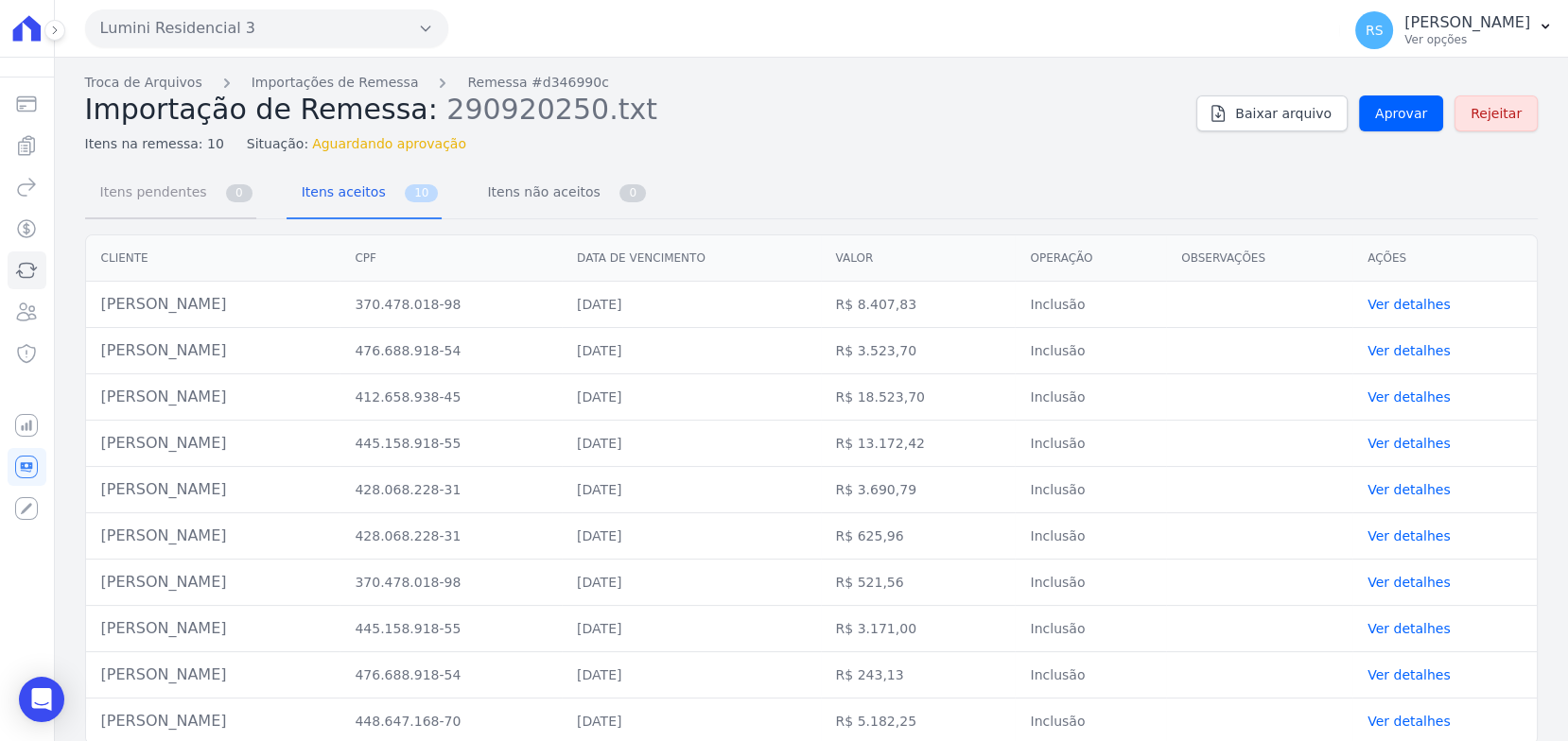
click at [180, 191] on span "Itens pendentes" at bounding box center [150, 191] width 122 height 38
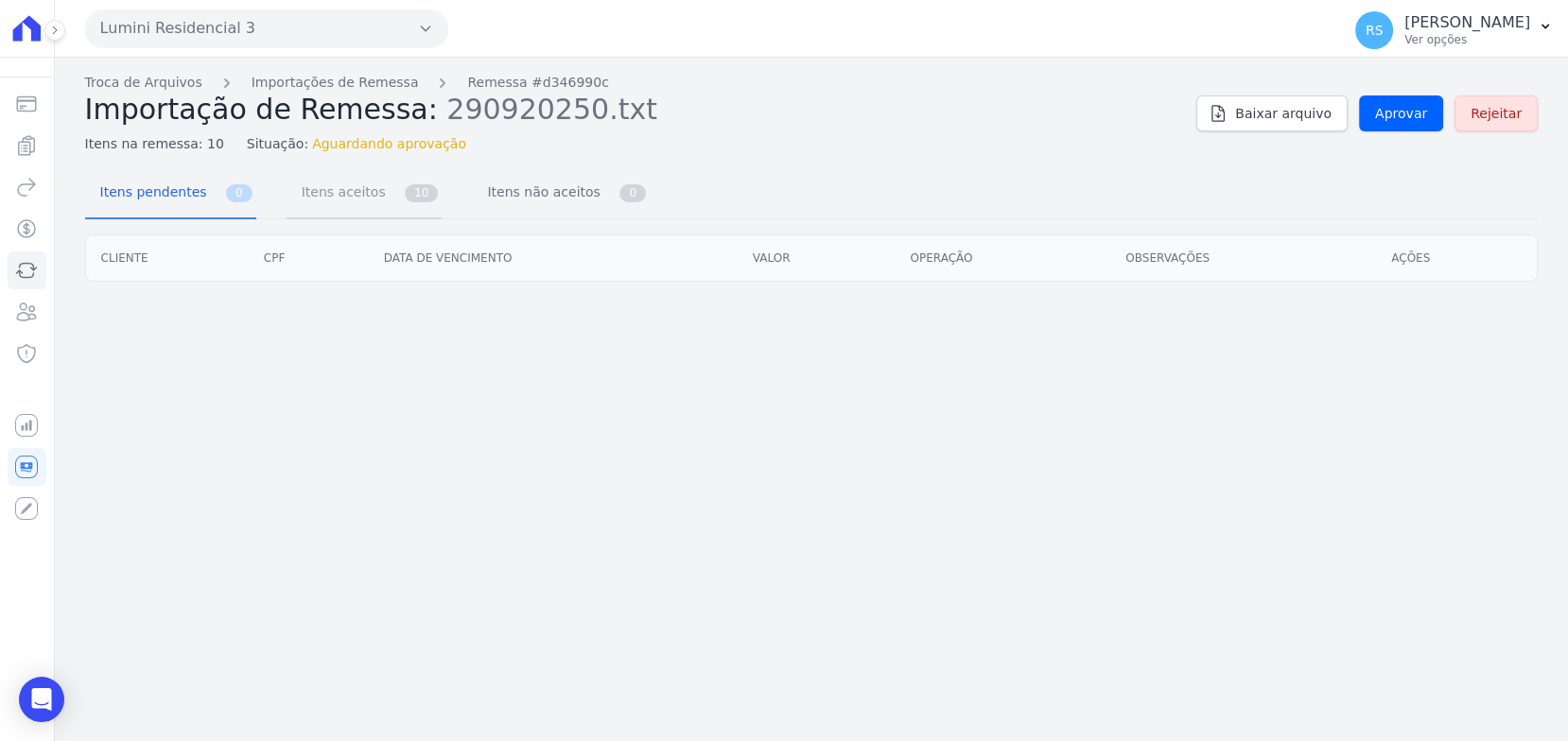
click at [314, 195] on span "Itens aceitos" at bounding box center [340, 191] width 99 height 38
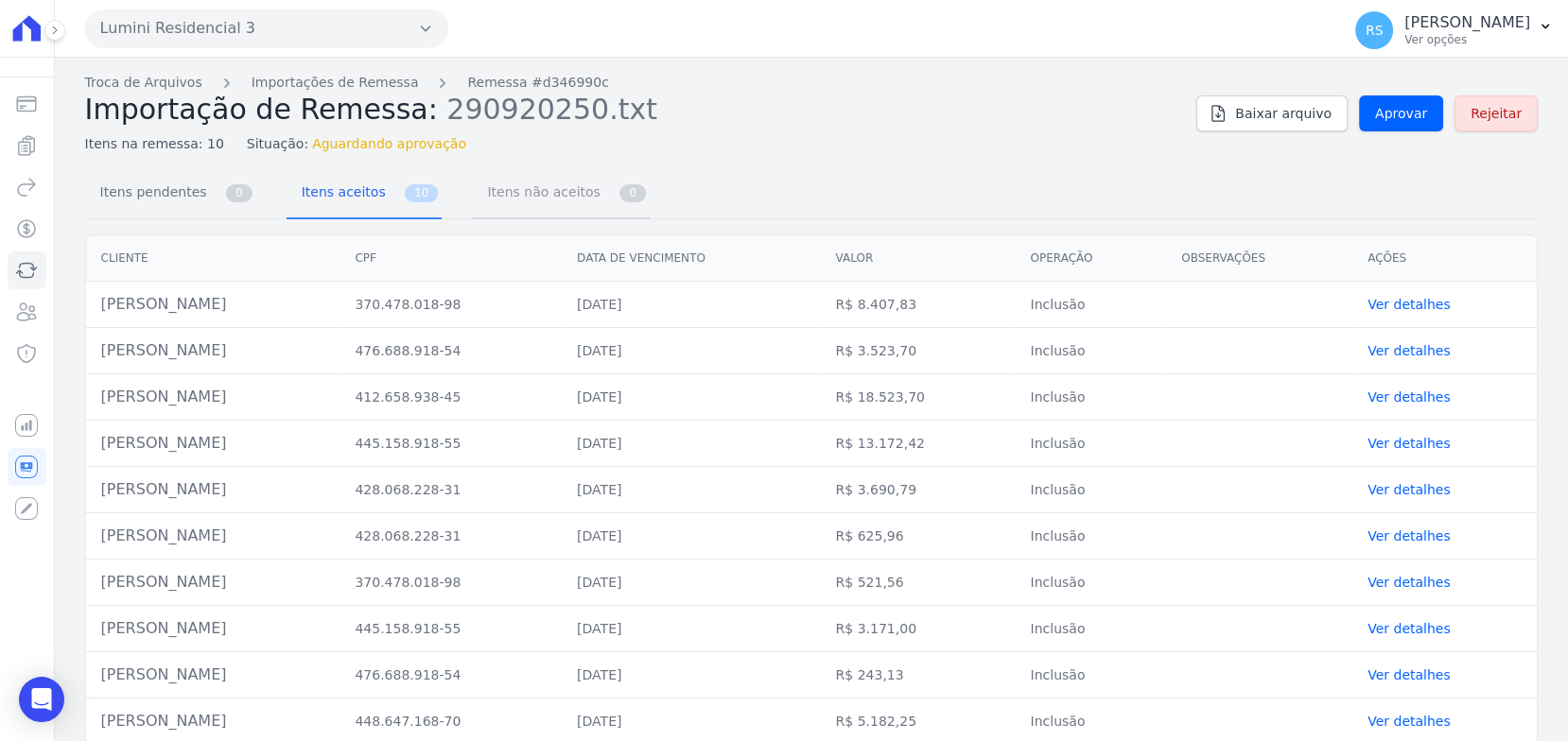
click at [493, 183] on span "Itens não aceitos" at bounding box center [539, 191] width 128 height 38
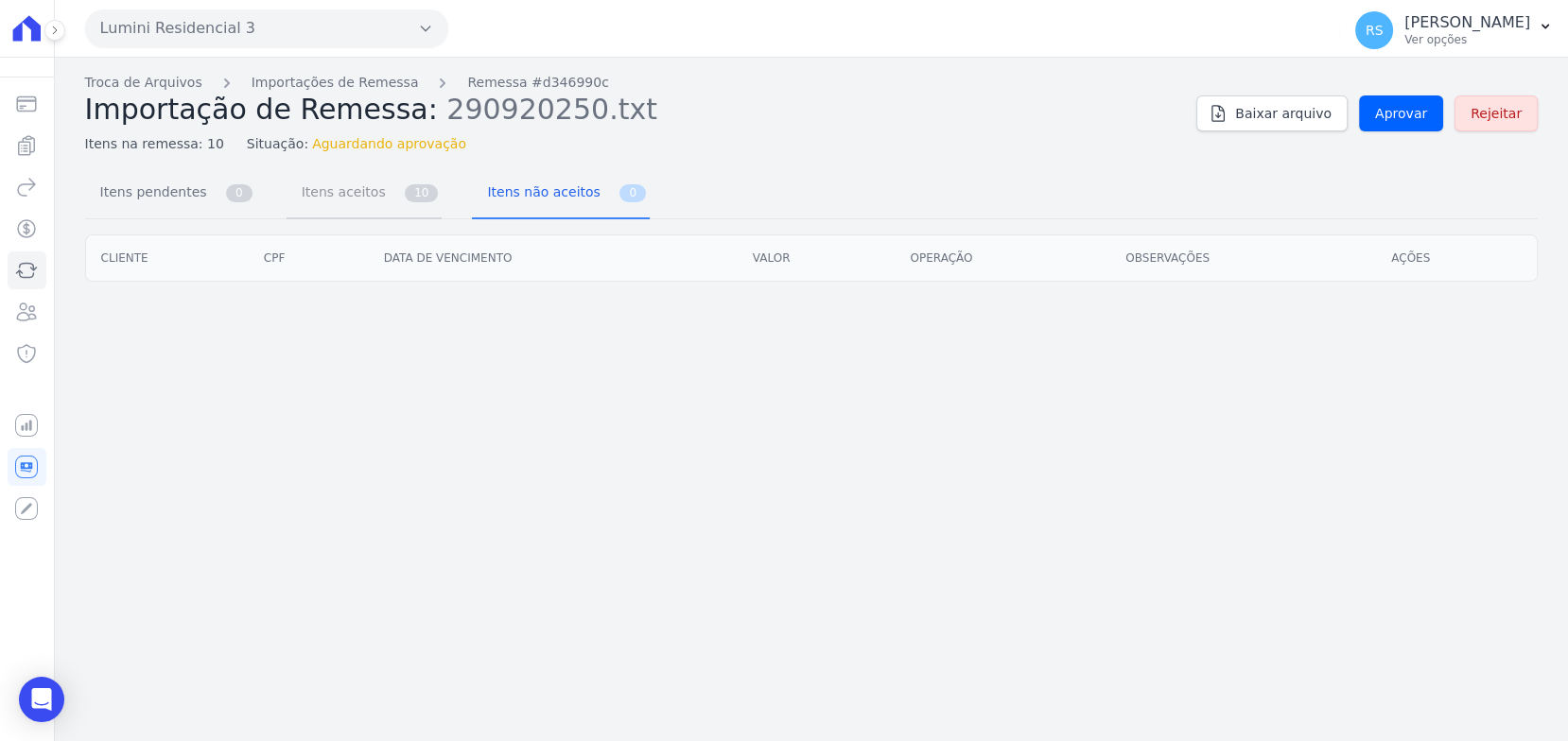
click at [325, 207] on span "Itens aceitos" at bounding box center [340, 191] width 99 height 38
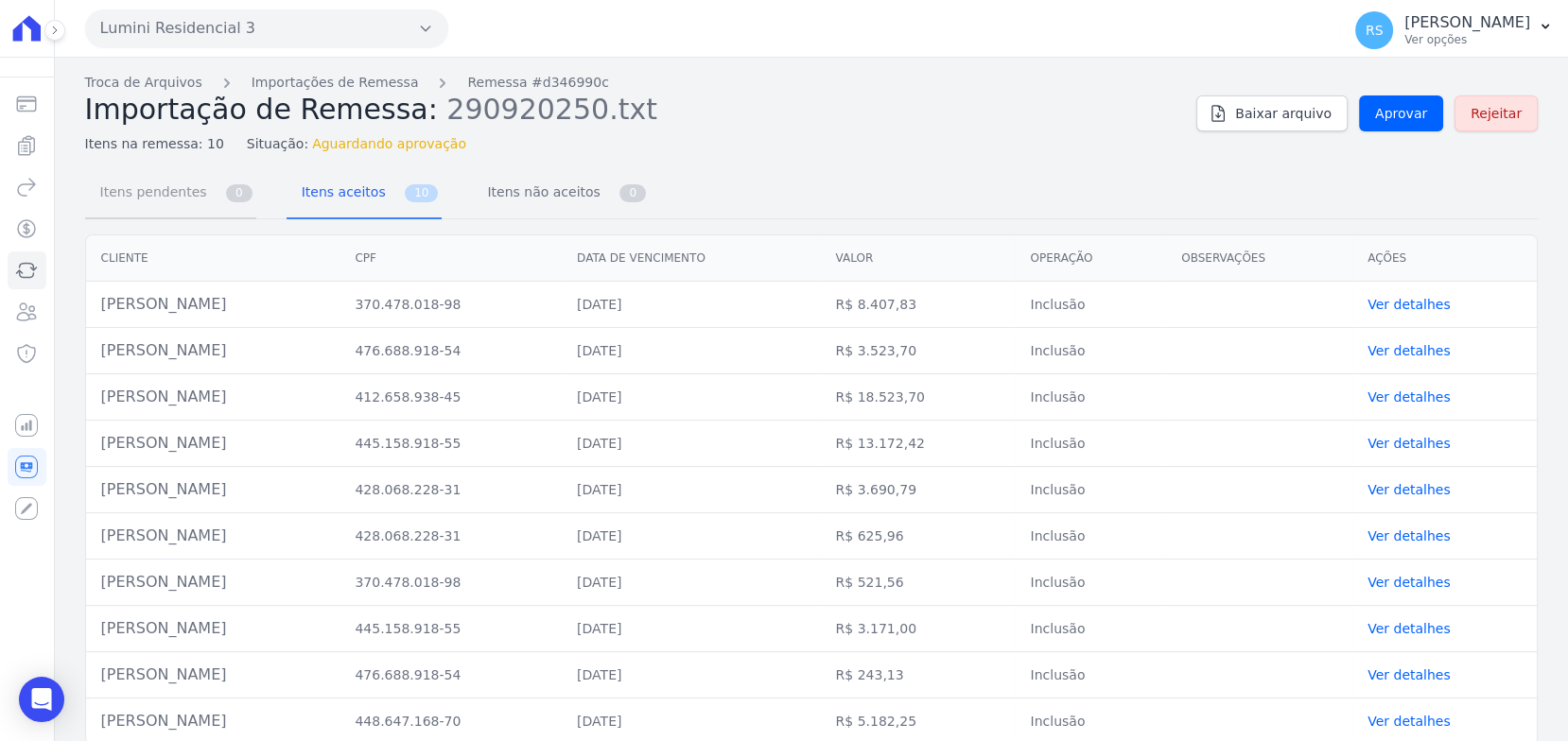
click at [189, 201] on span "Itens pendentes" at bounding box center [150, 191] width 122 height 38
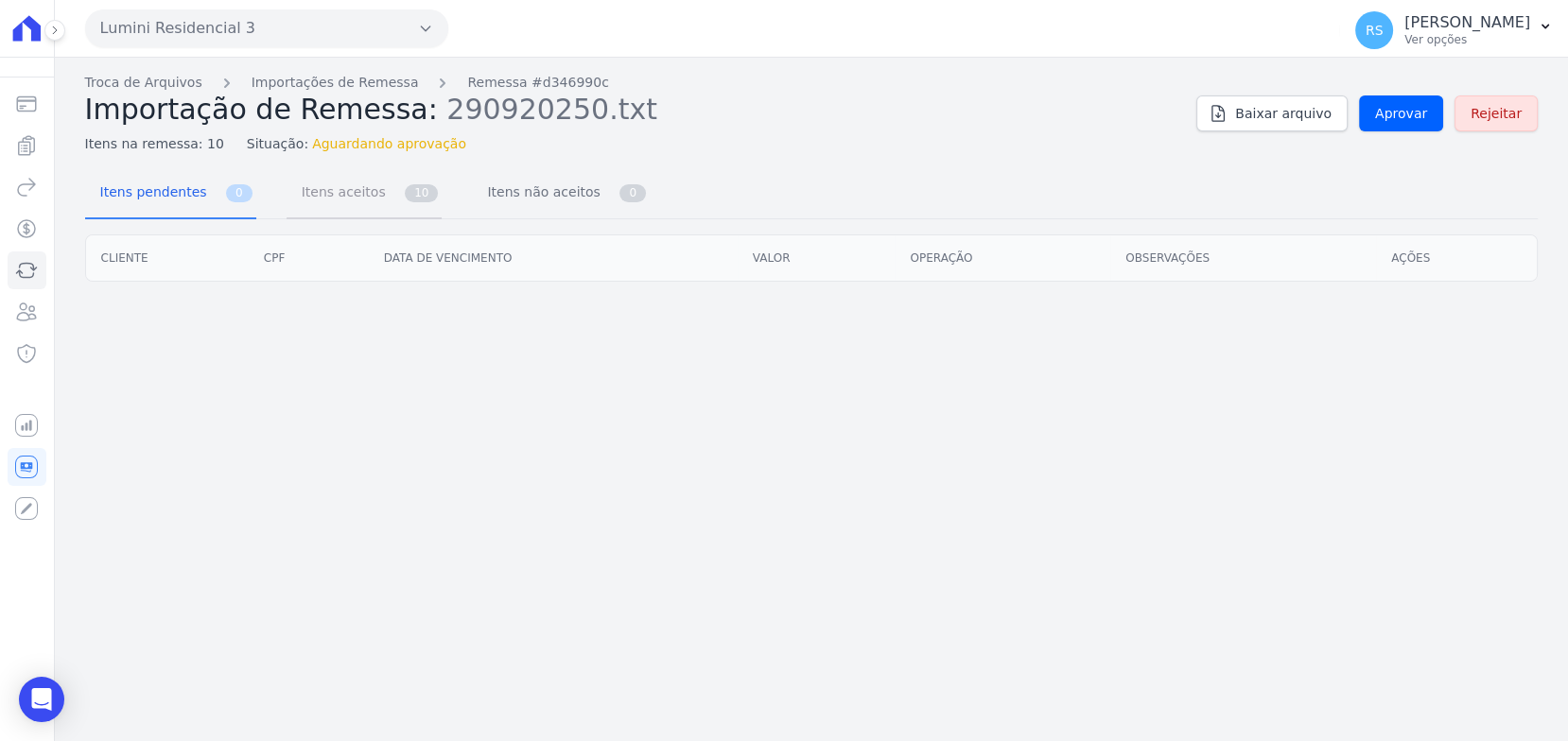
click at [405, 200] on span "10" at bounding box center [421, 193] width 33 height 18
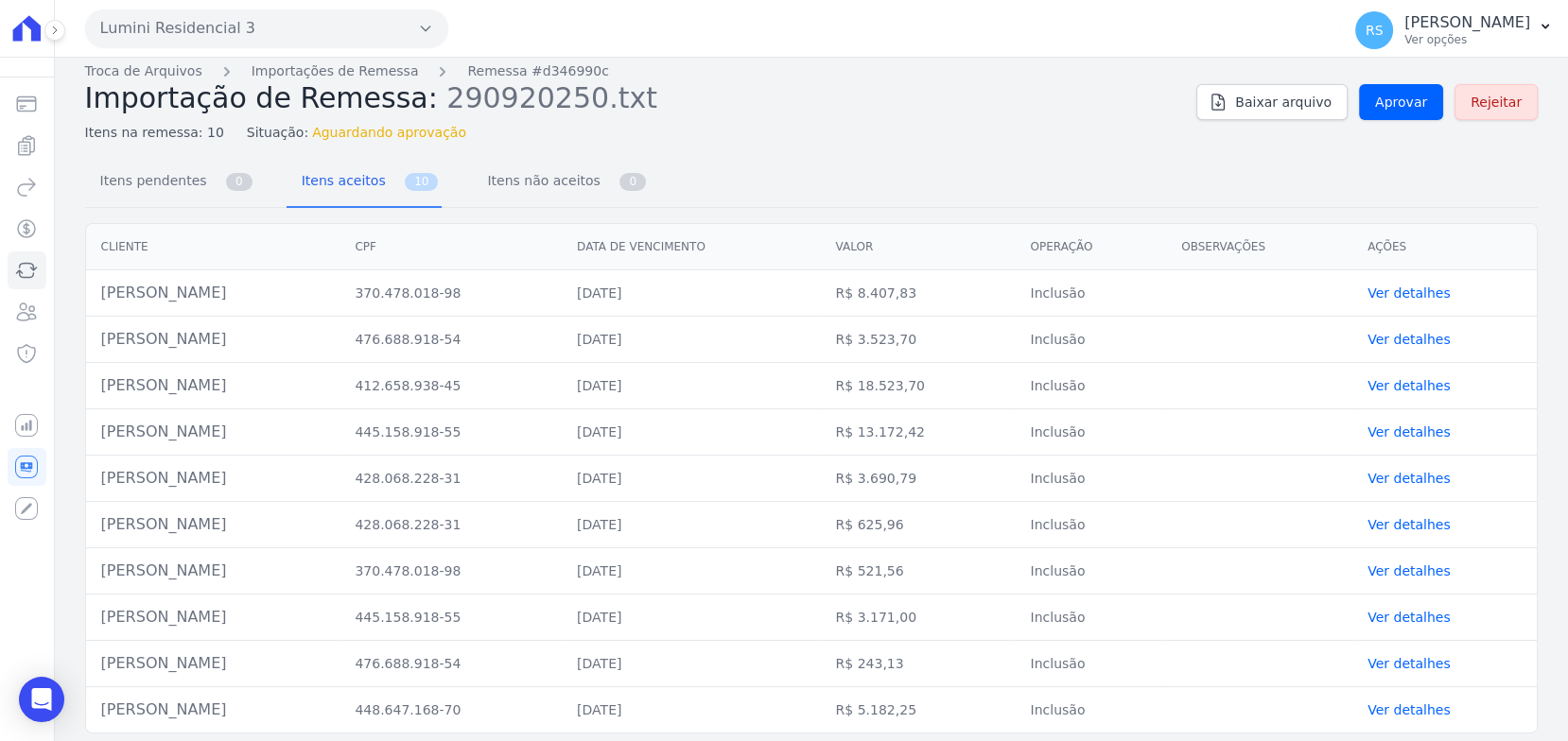
scroll to position [16, 0]
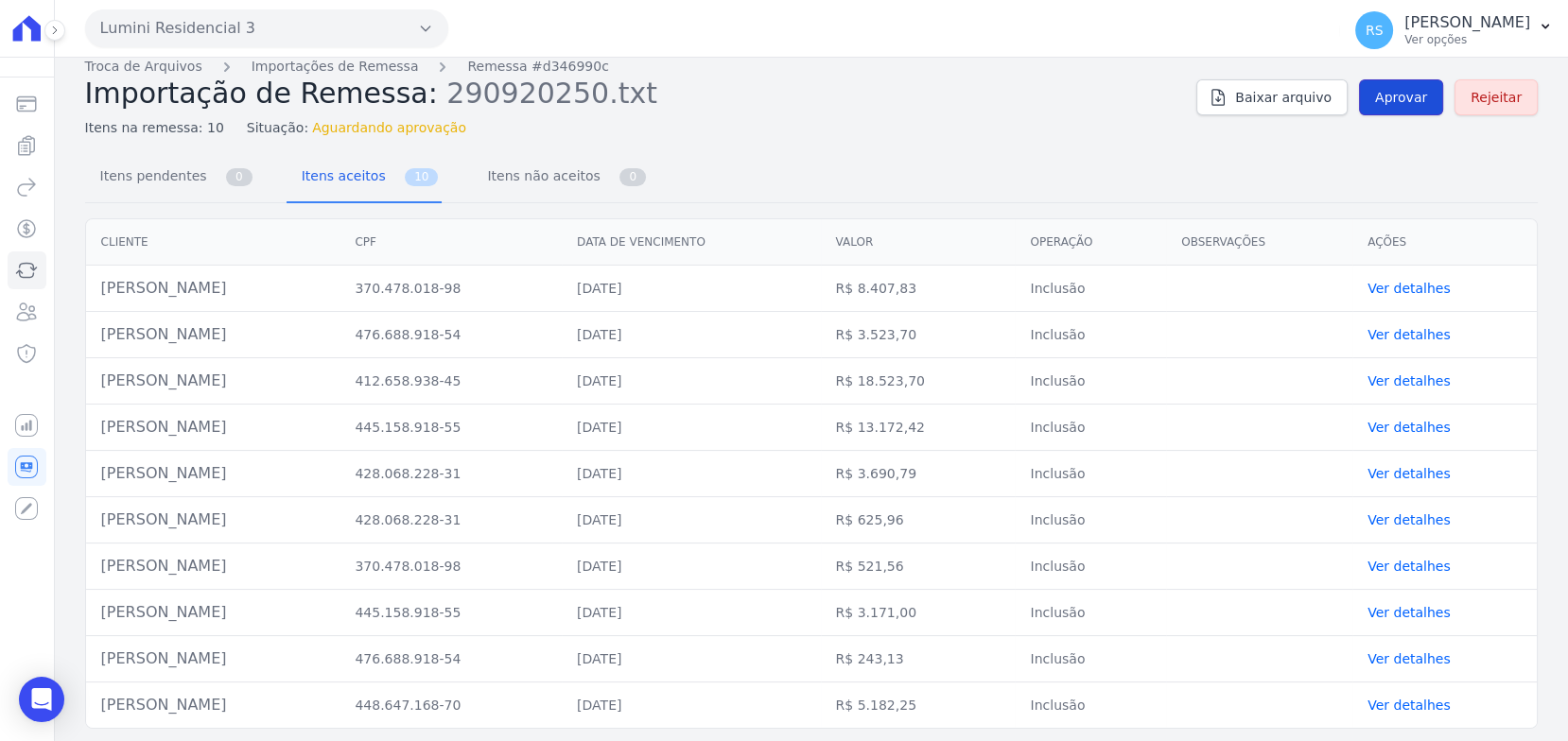
click at [1385, 88] on span "Aprovar" at bounding box center [1401, 97] width 52 height 18
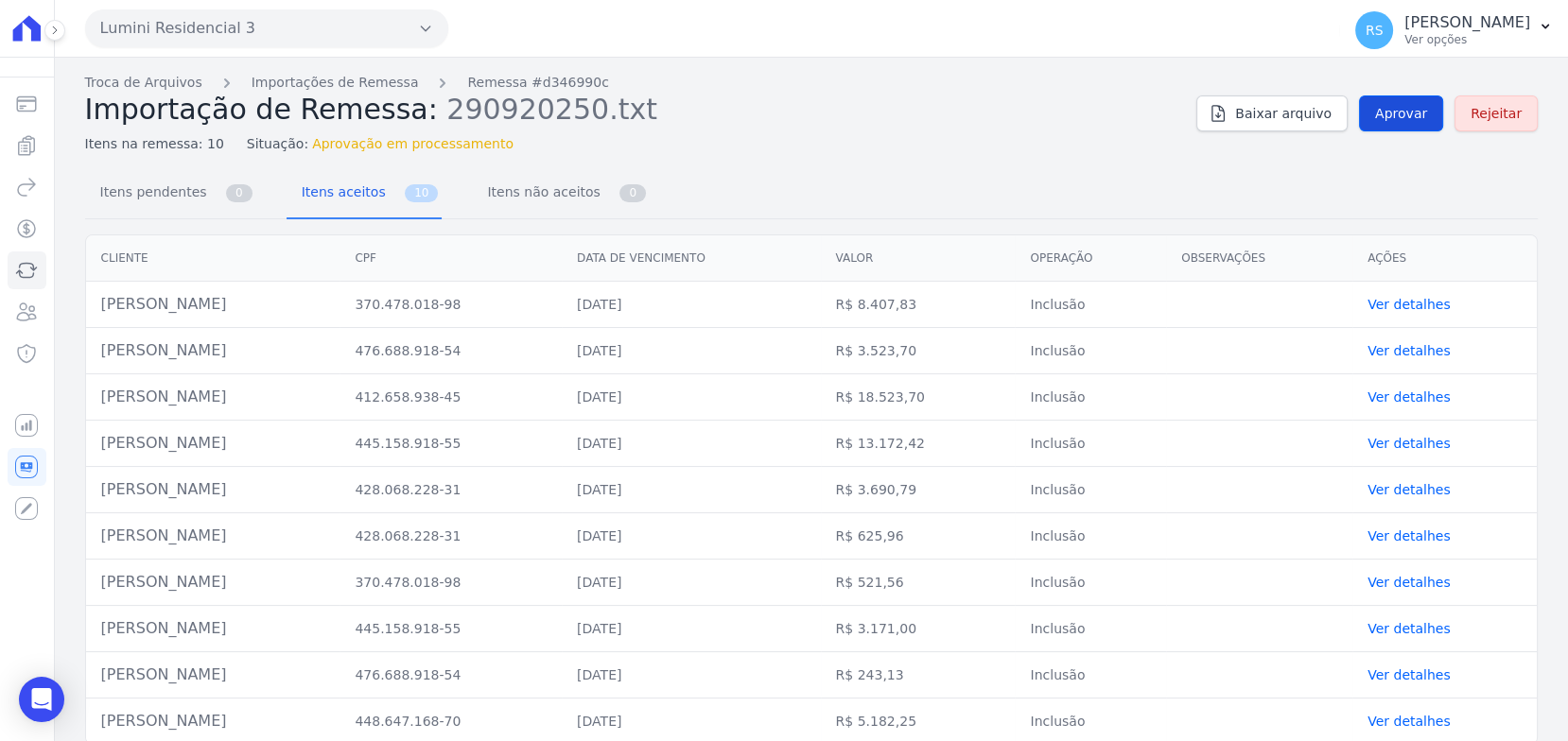
drag, startPoint x: 1385, startPoint y: 88, endPoint x: 1397, endPoint y: 114, distance: 28.6
click at [1397, 114] on span "Aprovar" at bounding box center [1401, 113] width 52 height 18
click at [538, 191] on span "Itens não aceitos" at bounding box center [539, 191] width 128 height 38
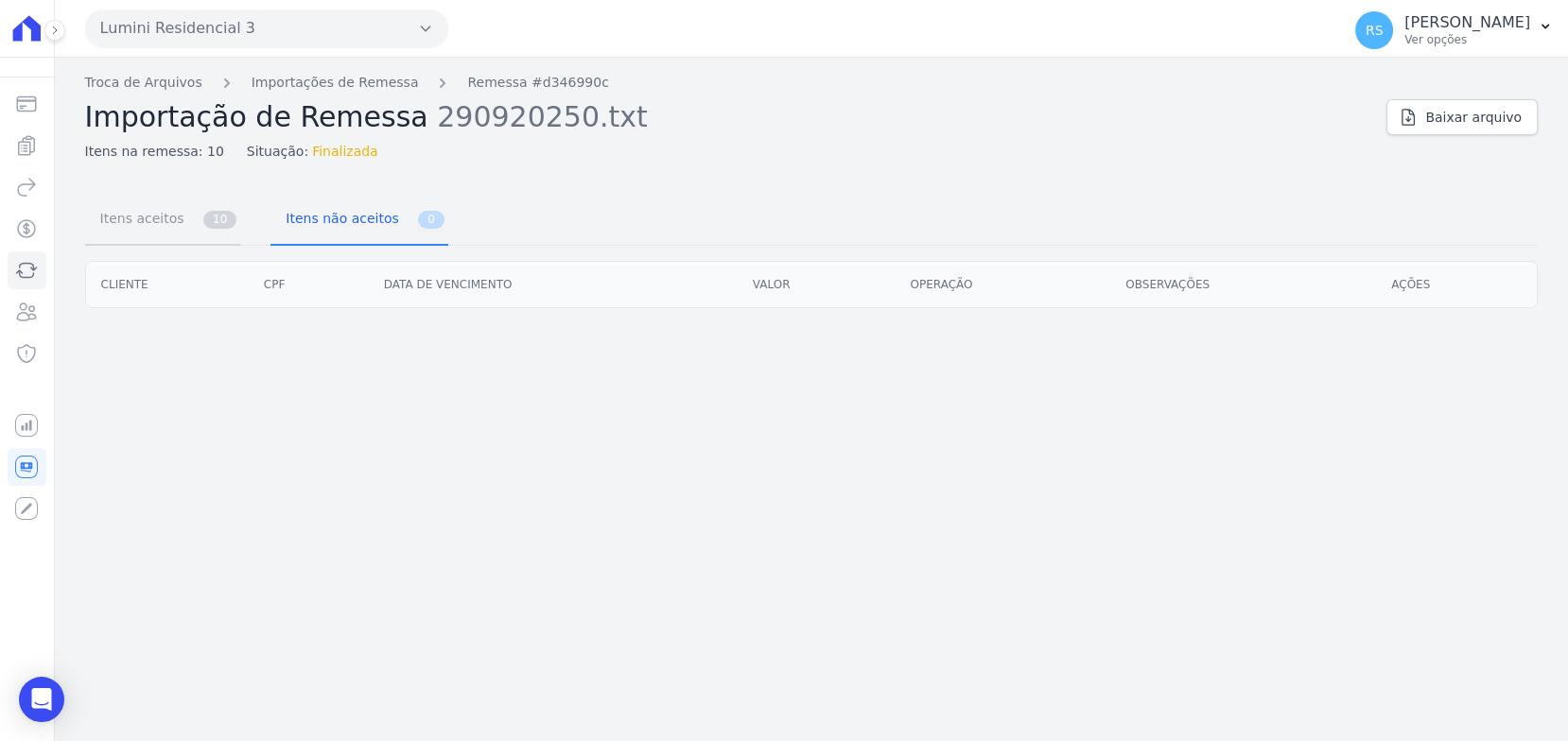
click at [149, 220] on span "Itens aceitos" at bounding box center [139, 218] width 99 height 38
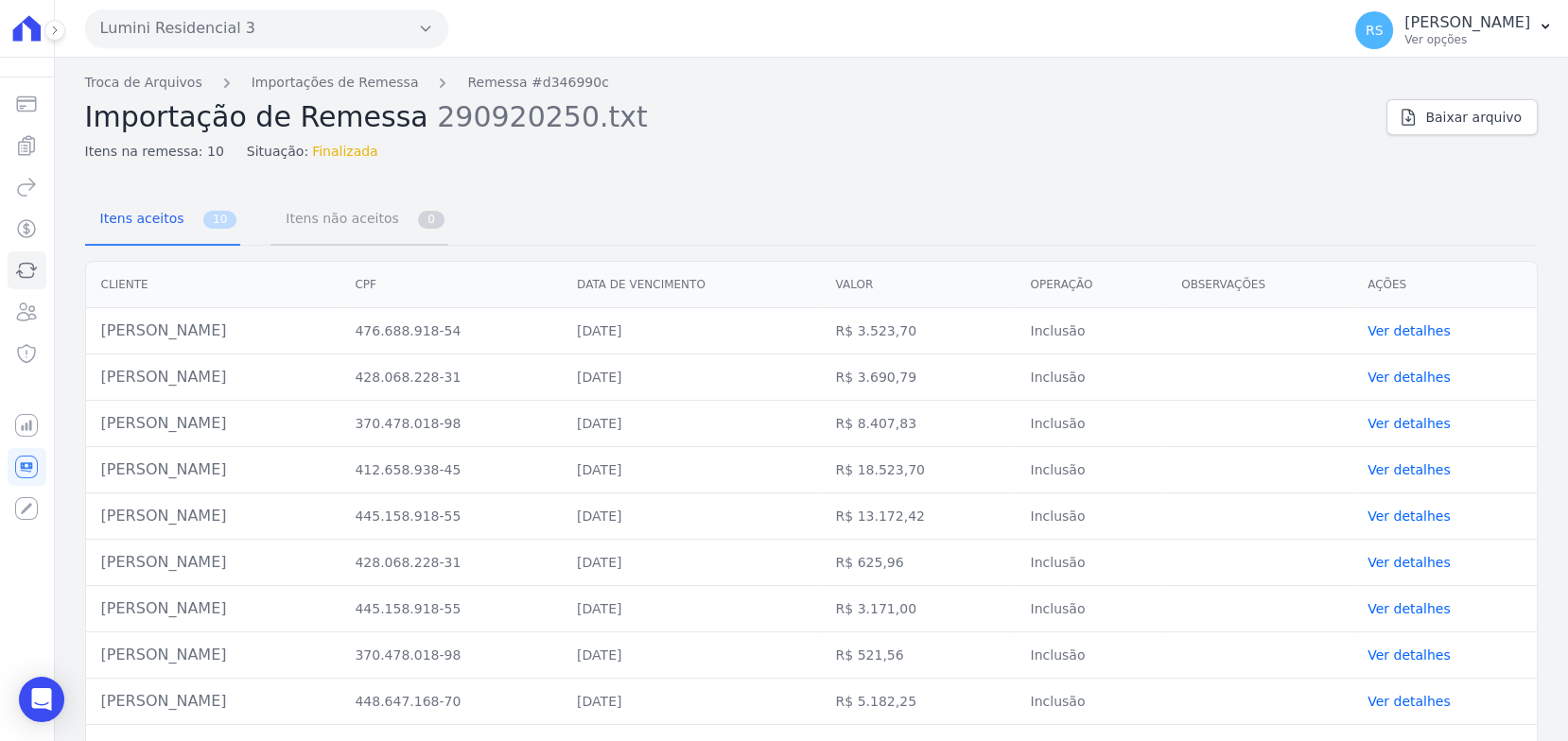
click at [331, 224] on span "Itens não aceitos" at bounding box center [339, 218] width 128 height 38
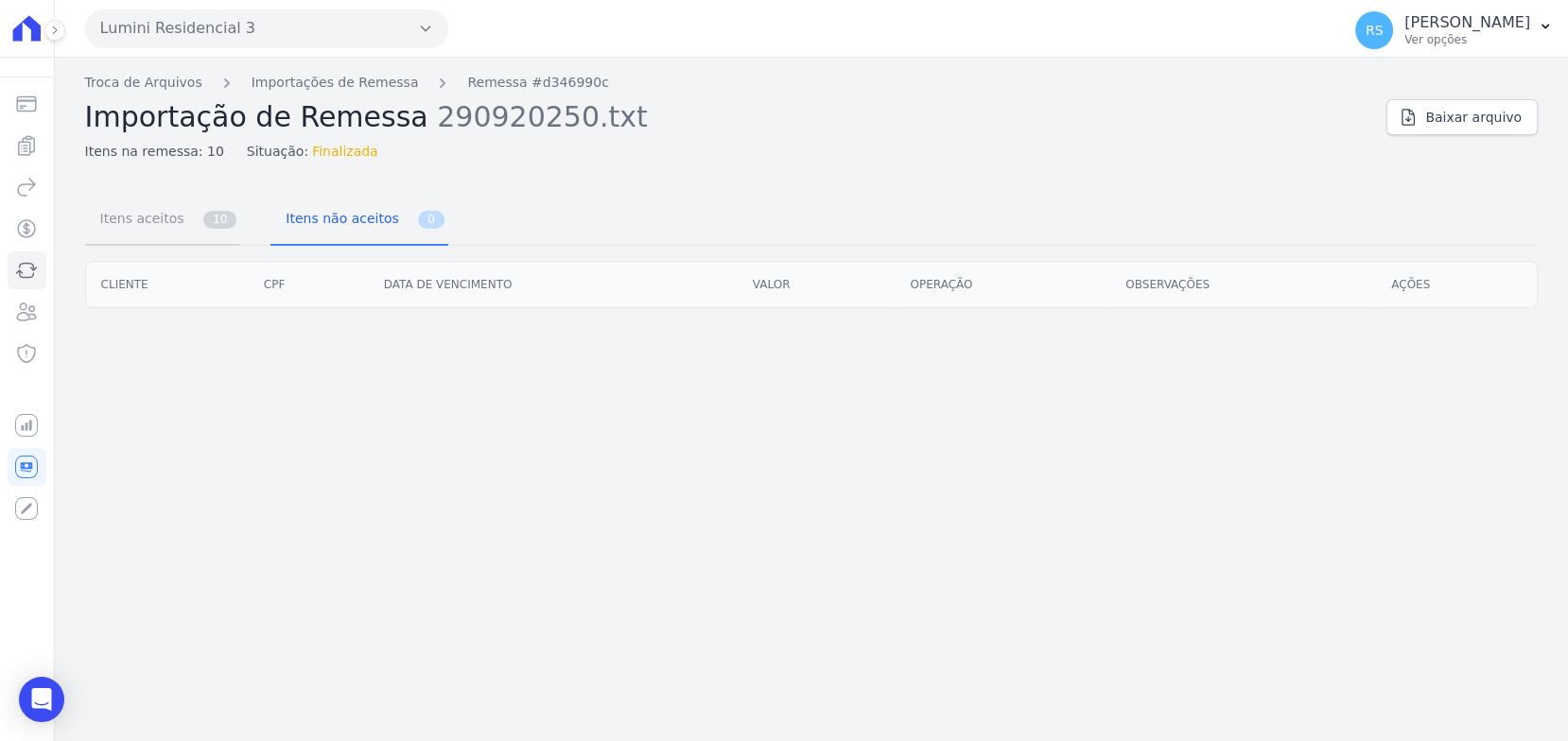
click at [154, 230] on span "Itens aceitos" at bounding box center [139, 218] width 99 height 38
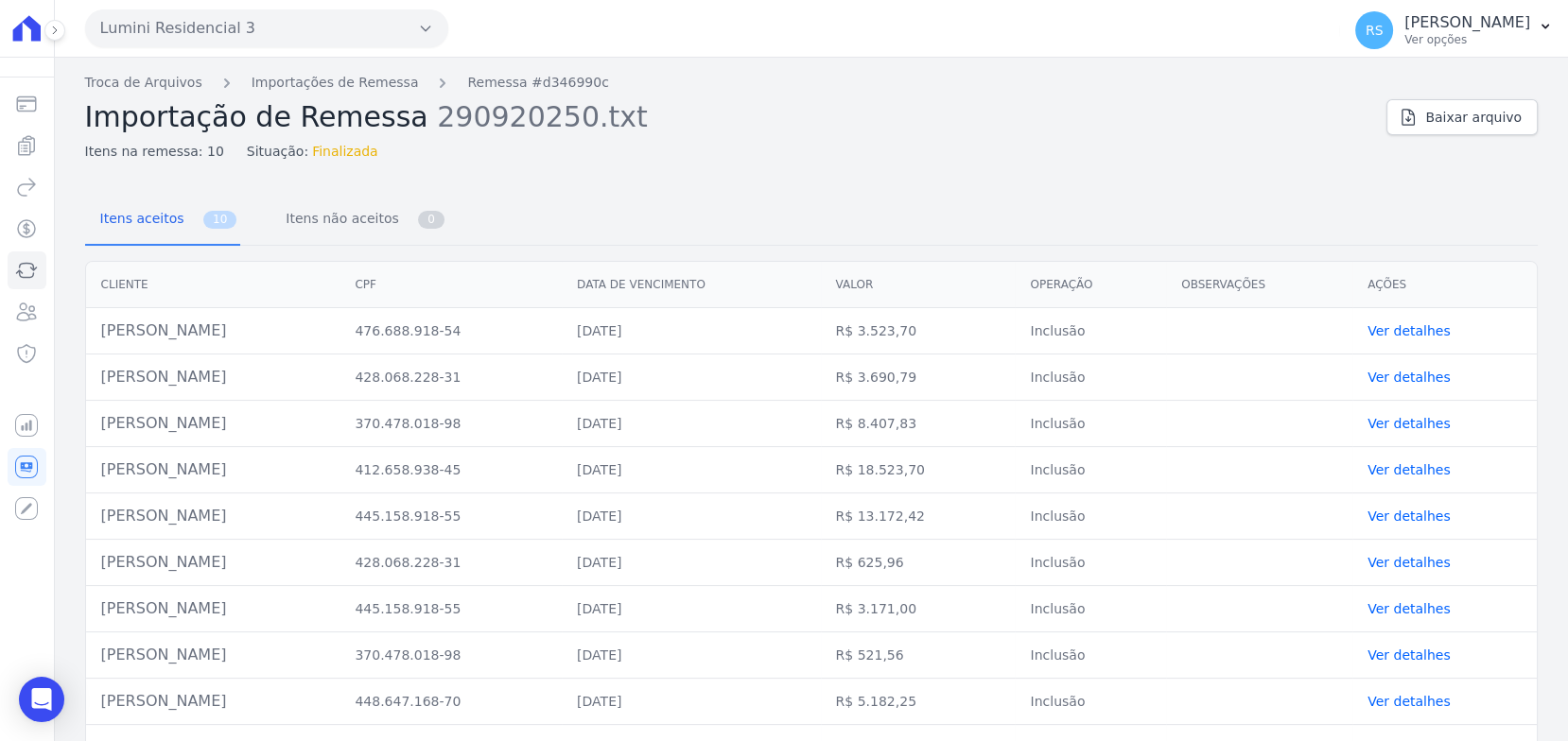
click at [1048, 89] on nav "Troca de Arquivos Importações de Remessa Remessa #d346990c" at bounding box center [729, 82] width 1287 height 19
